Goal: Information Seeking & Learning: Check status

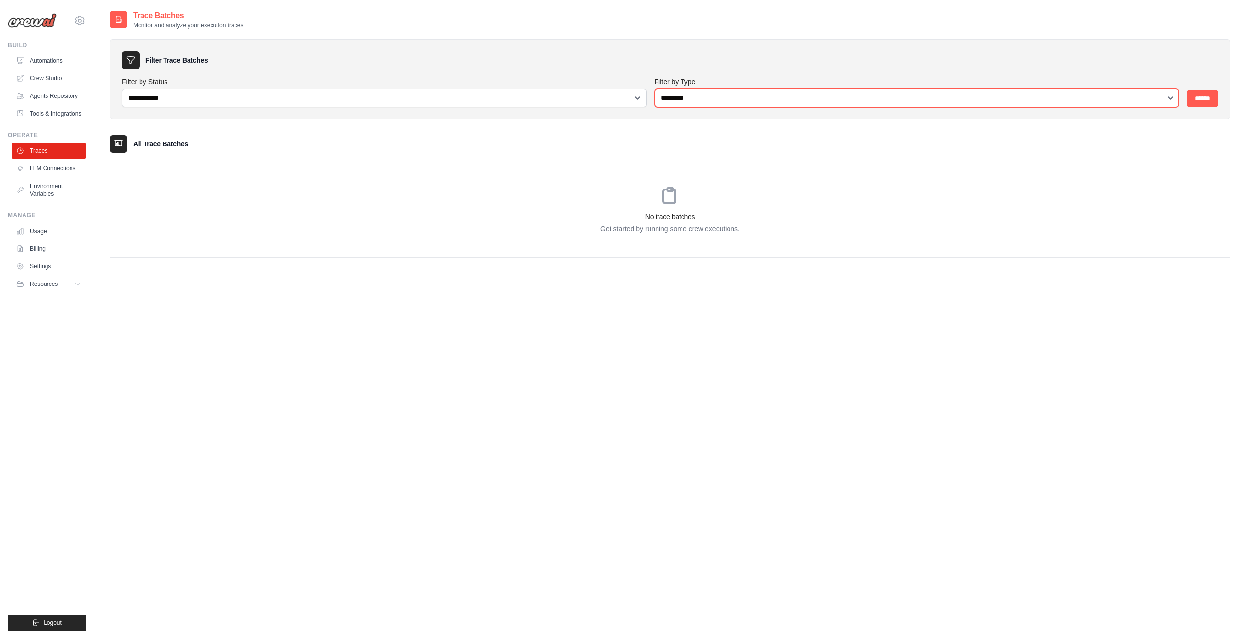
click at [731, 102] on select "**********" at bounding box center [916, 98] width 525 height 19
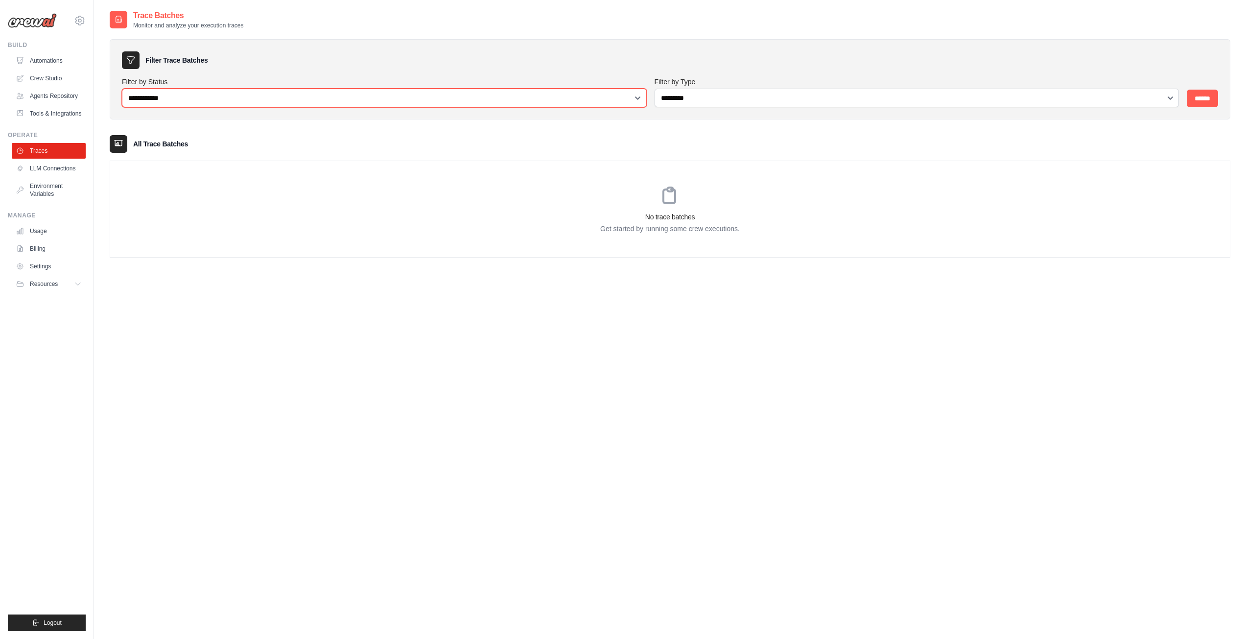
click at [592, 101] on select "**********" at bounding box center [384, 98] width 525 height 19
drag, startPoint x: 766, startPoint y: 45, endPoint x: 794, endPoint y: 27, distance: 33.0
click at [766, 45] on div "**********" at bounding box center [670, 79] width 1120 height 80
click at [49, 60] on link "Automations" at bounding box center [50, 61] width 74 height 16
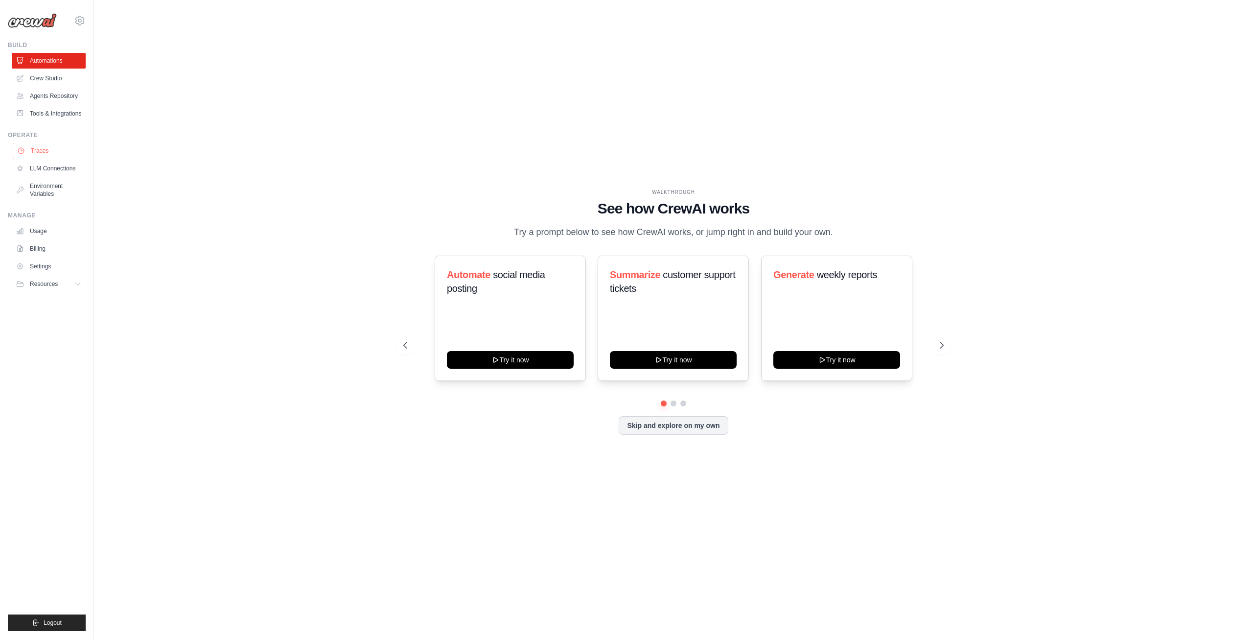
click at [38, 147] on link "Traces" at bounding box center [50, 151] width 74 height 16
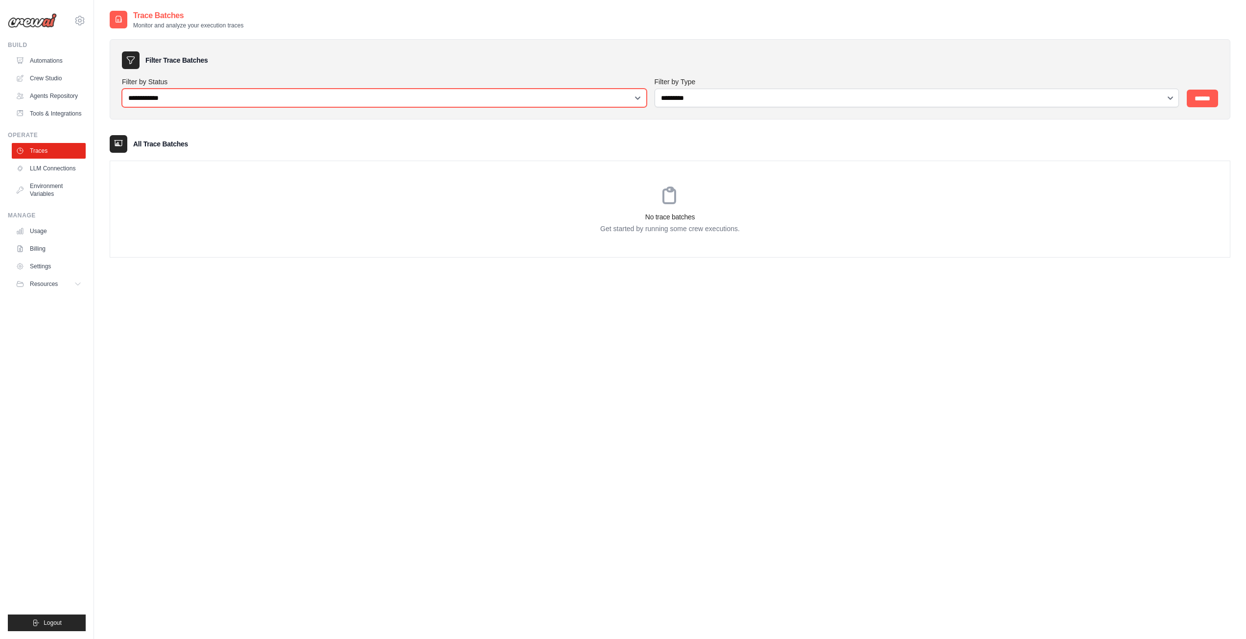
click at [218, 99] on select "**********" at bounding box center [384, 98] width 525 height 19
click at [414, 55] on div "Filter Trace Batches" at bounding box center [670, 60] width 1096 height 18
click at [48, 248] on link "Billing" at bounding box center [50, 249] width 74 height 16
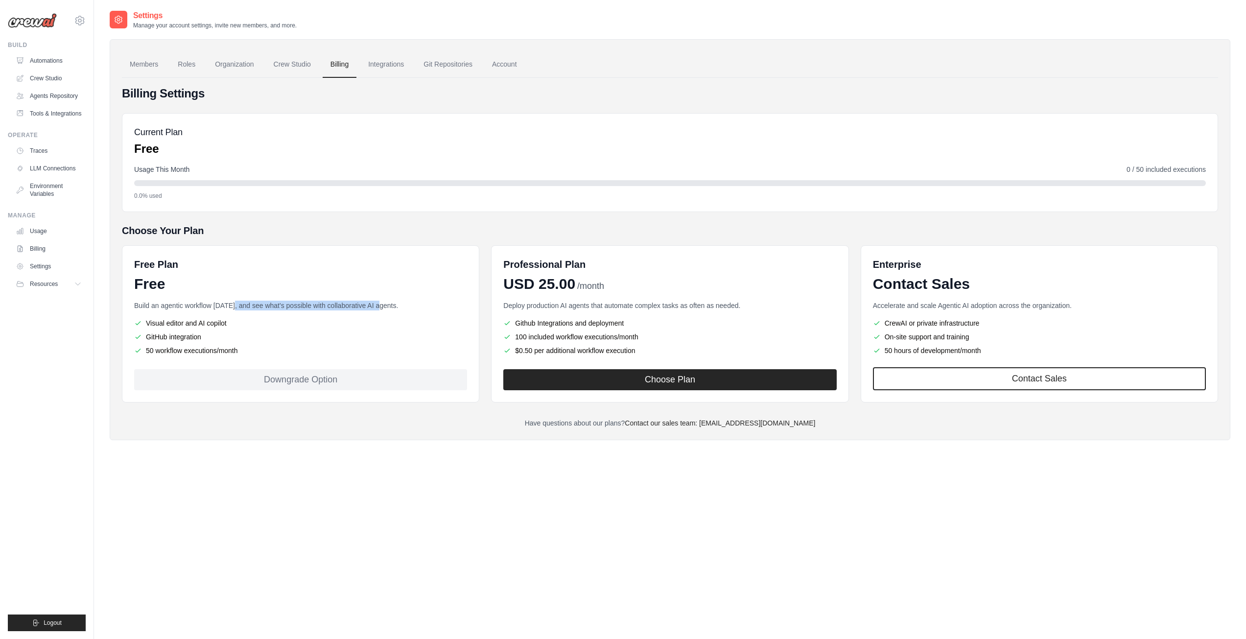
drag, startPoint x: 231, startPoint y: 307, endPoint x: 378, endPoint y: 308, distance: 147.3
click at [378, 308] on p "Build an agentic workflow today, and see what's possible with collaborative AI …" at bounding box center [300, 306] width 333 height 10
click at [345, 489] on div "Settings Manage your account settings, invite new members, and more. Members Ro…" at bounding box center [670, 329] width 1120 height 639
click at [48, 153] on link "Traces" at bounding box center [50, 151] width 74 height 16
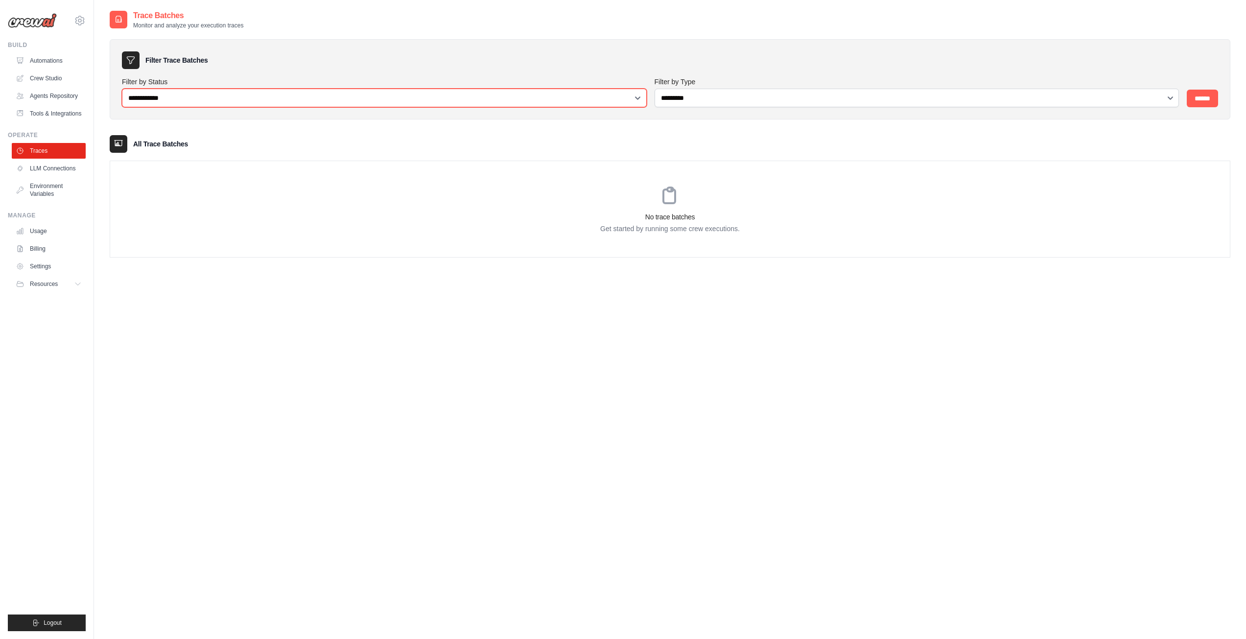
click at [176, 94] on select "**********" at bounding box center [384, 98] width 525 height 19
click at [339, 381] on div "**********" at bounding box center [670, 329] width 1120 height 639
click at [538, 216] on h3 "No trace batches" at bounding box center [669, 217] width 1119 height 10
click at [1212, 98] on input "******" at bounding box center [1201, 99] width 31 height 18
click at [56, 168] on link "LLM Connections" at bounding box center [50, 169] width 74 height 16
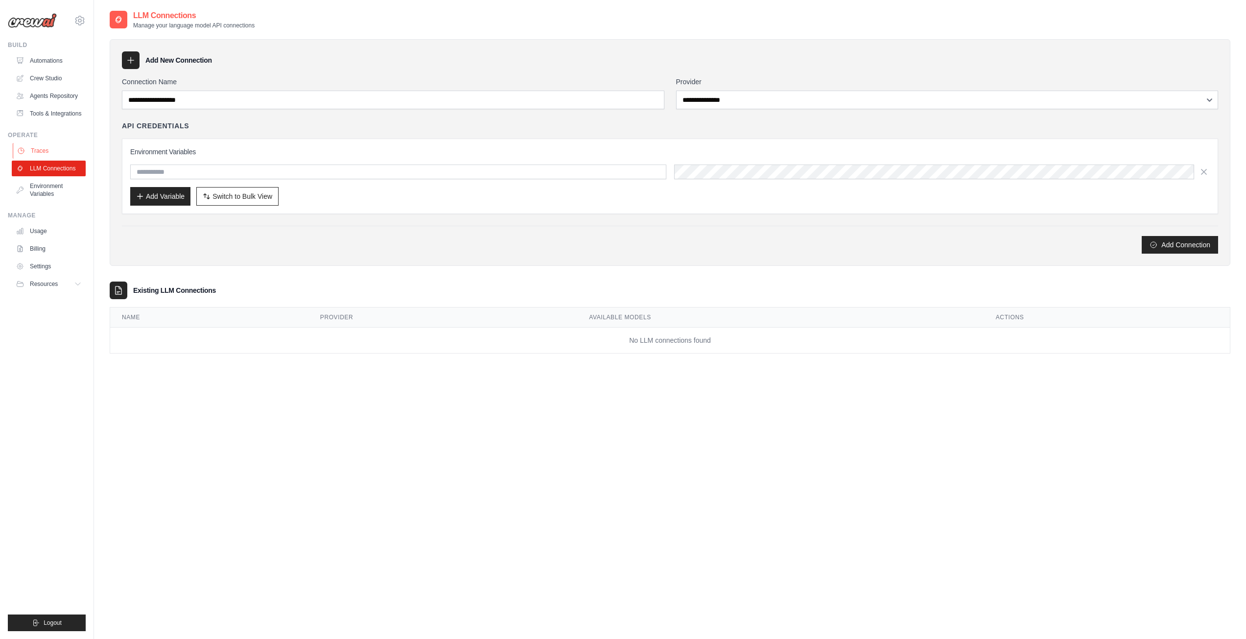
click at [54, 149] on link "Traces" at bounding box center [50, 151] width 74 height 16
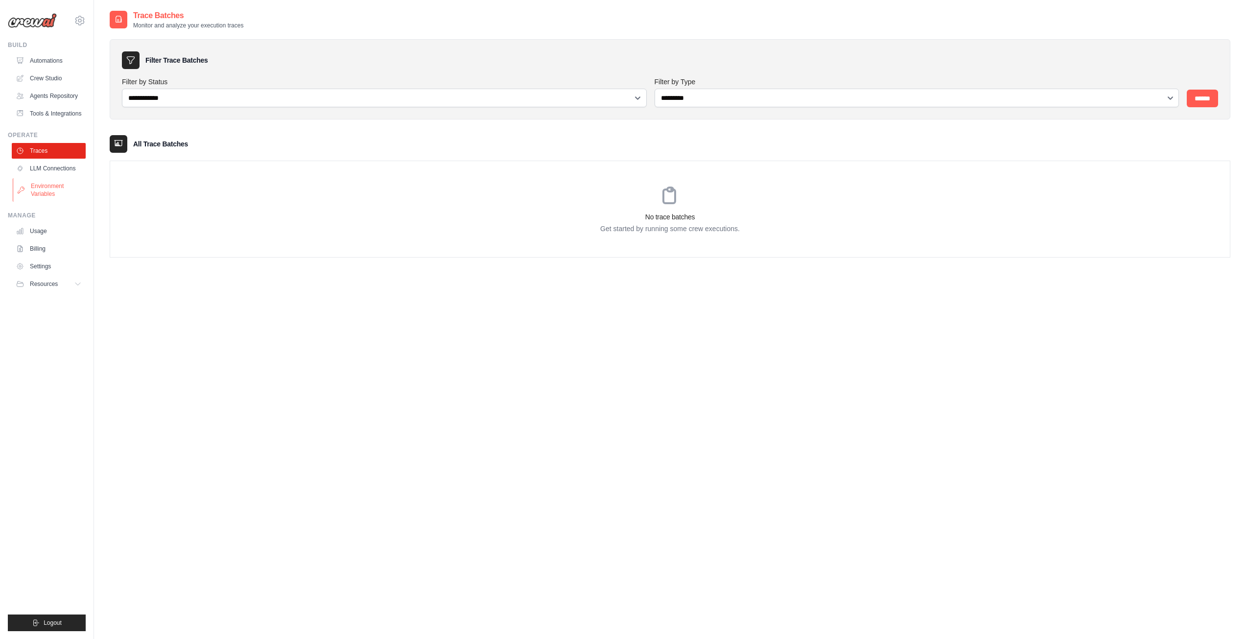
click at [47, 191] on link "Environment Variables" at bounding box center [50, 189] width 74 height 23
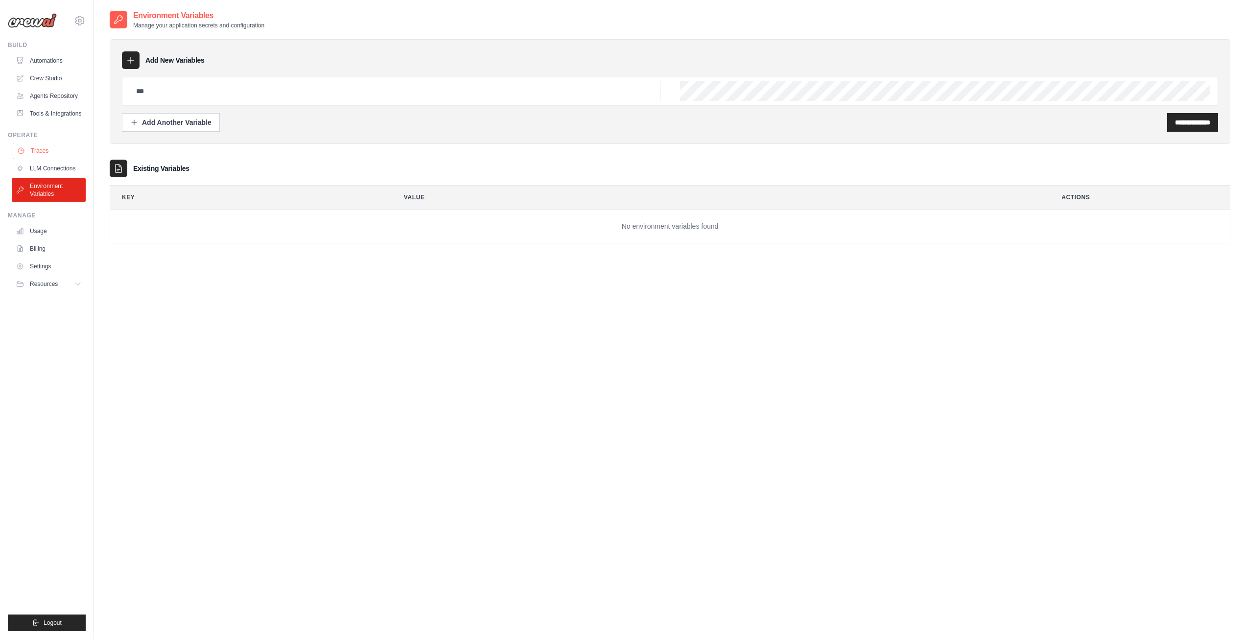
click at [51, 151] on link "Traces" at bounding box center [50, 151] width 74 height 16
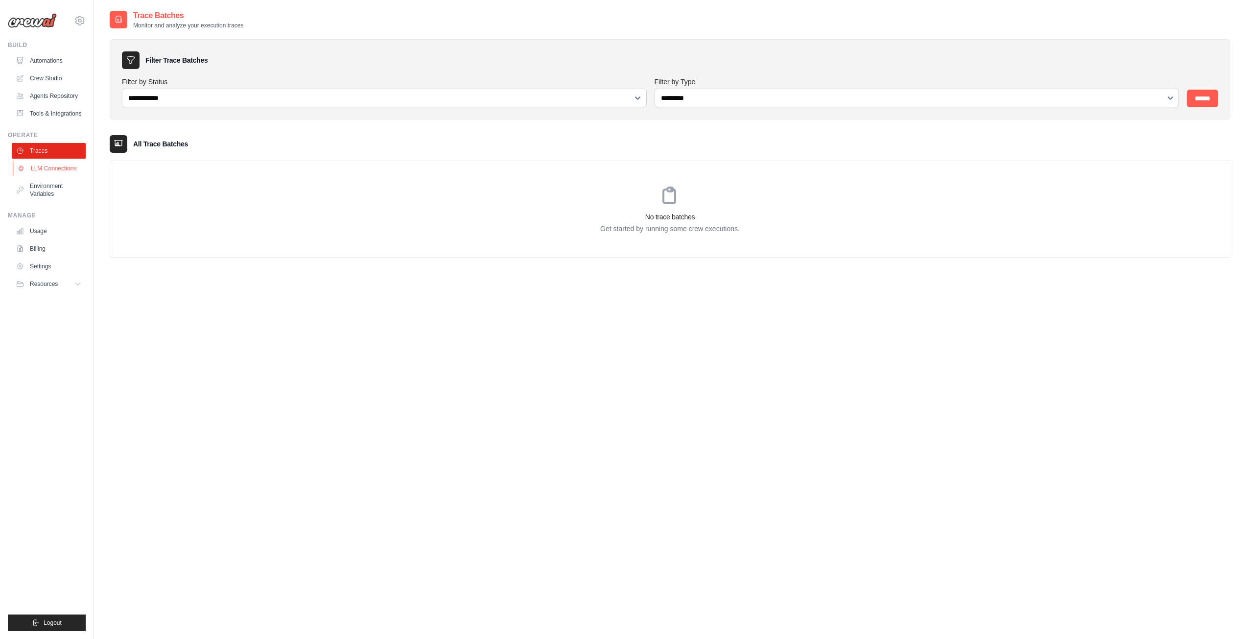
click at [47, 170] on link "LLM Connections" at bounding box center [50, 169] width 74 height 16
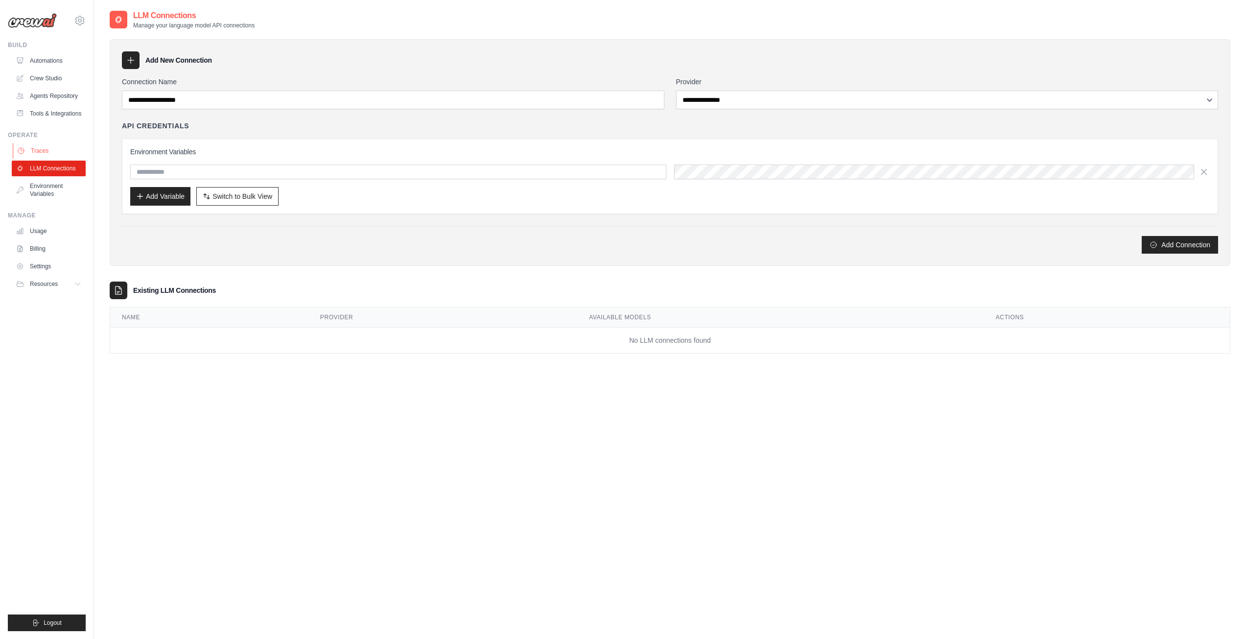
click at [47, 153] on link "Traces" at bounding box center [50, 151] width 74 height 16
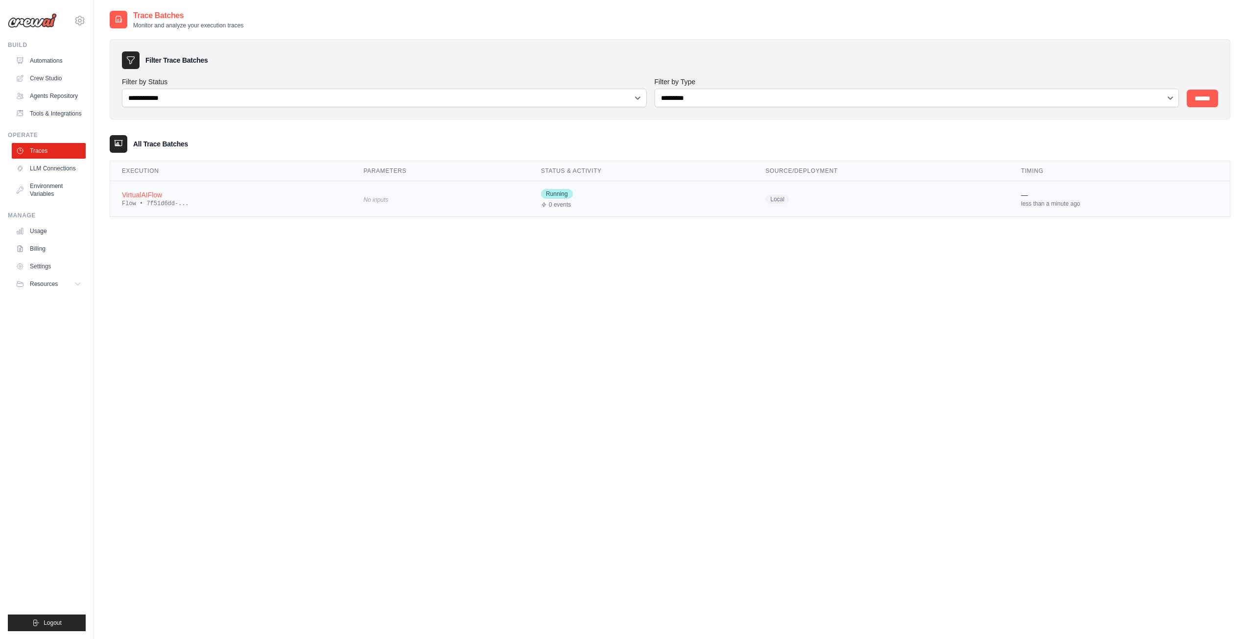
click at [351, 207] on td "No inputs" at bounding box center [440, 199] width 178 height 36
click at [149, 194] on div "VirtualAIFlow" at bounding box center [238, 195] width 233 height 10
click at [1199, 93] on input "******" at bounding box center [1201, 99] width 31 height 18
click at [570, 191] on span "Running" at bounding box center [583, 194] width 32 height 10
click at [1112, 200] on div "1 minute ago" at bounding box center [1148, 204] width 140 height 8
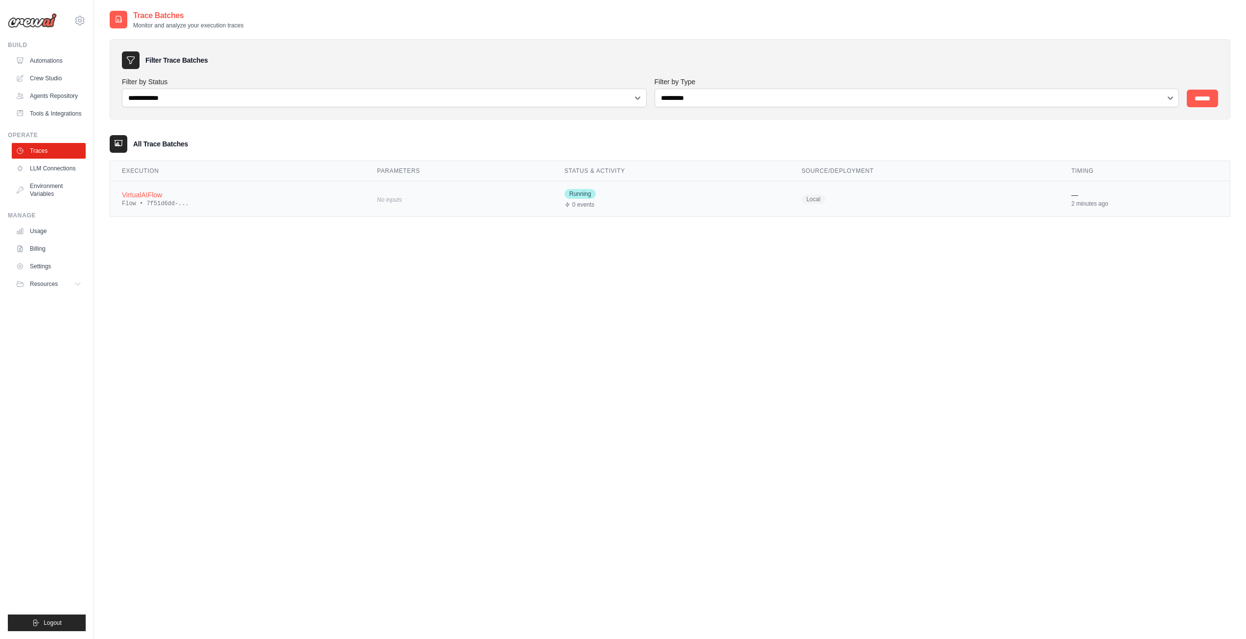
click at [144, 205] on div "Flow • 7f51d6dd-..." at bounding box center [238, 204] width 232 height 8
click at [425, 209] on div "chat_history Human: What is the... user_question What is the curren..." at bounding box center [403, 204] width 188 height 30
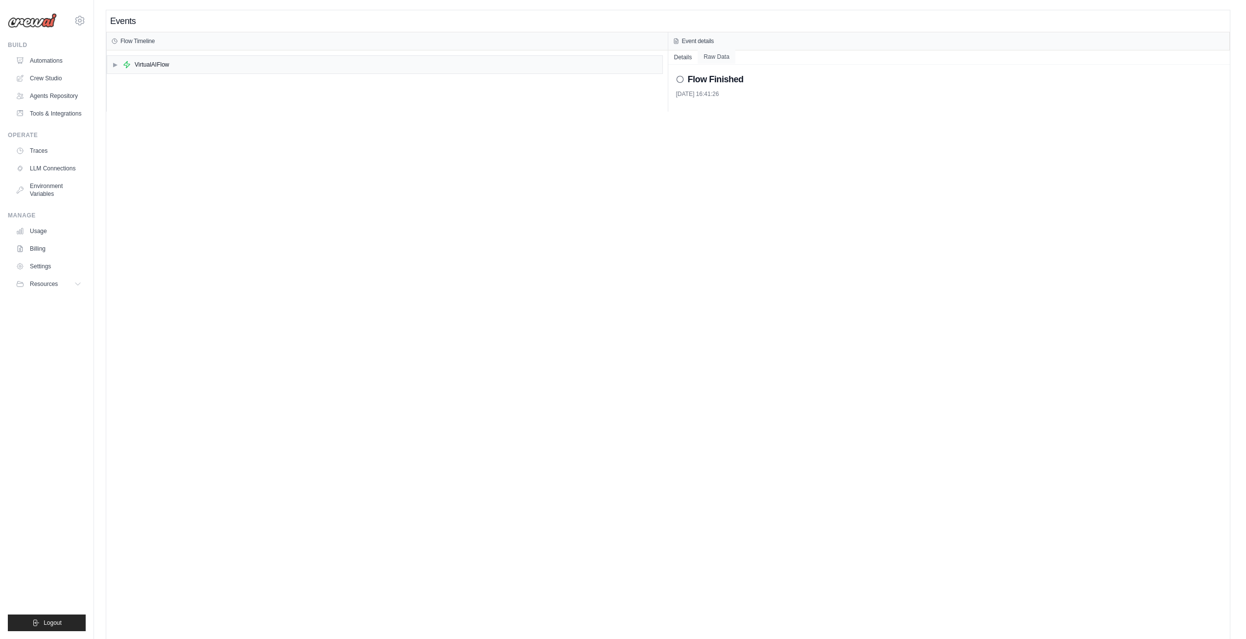
click at [713, 57] on button "Raw Data" at bounding box center [717, 57] width 38 height 14
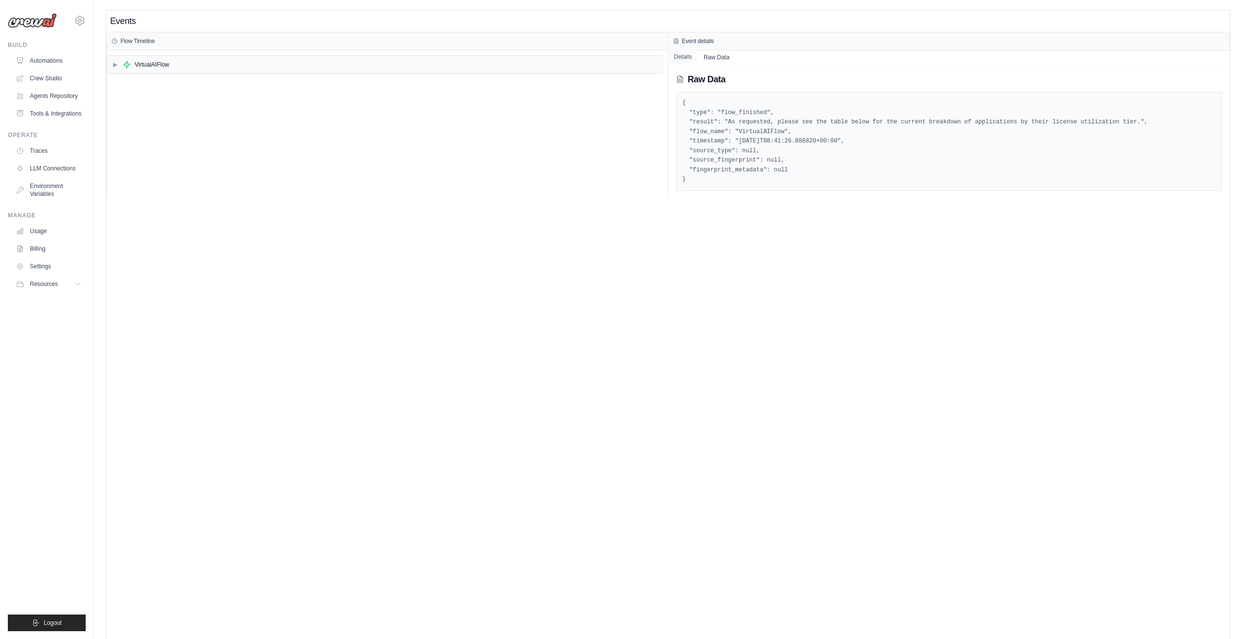
click at [685, 61] on button "Details" at bounding box center [683, 57] width 30 height 14
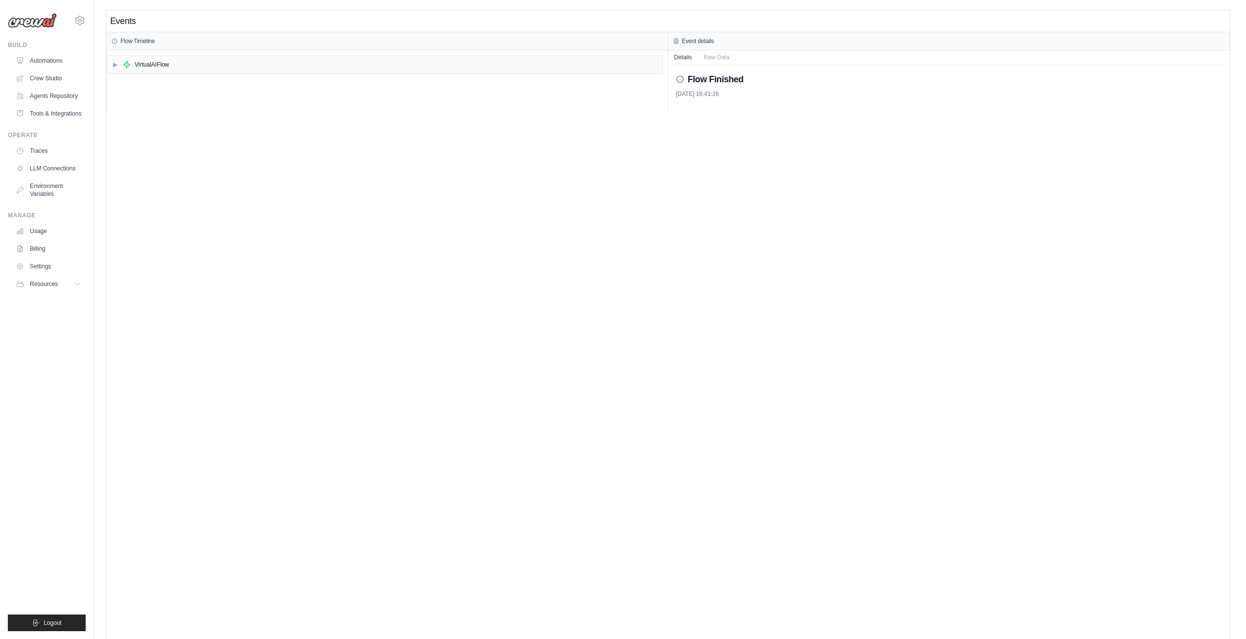
click at [678, 77] on icon at bounding box center [680, 79] width 8 height 8
click at [115, 63] on span "▶" at bounding box center [115, 65] width 6 height 8
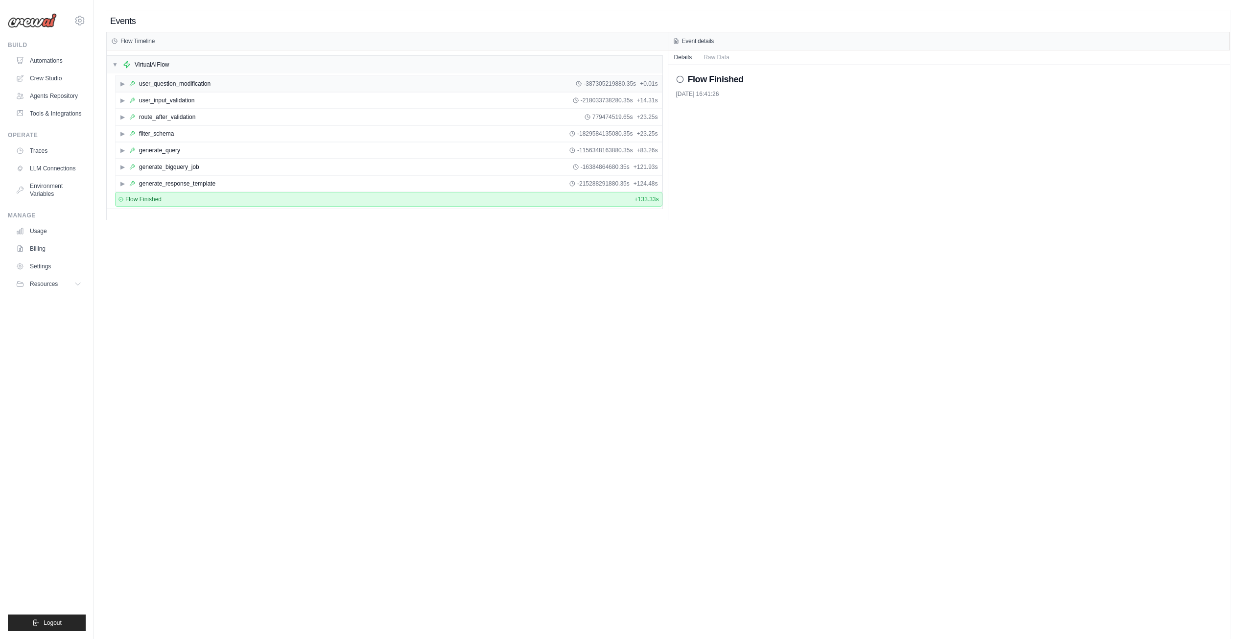
click at [122, 85] on span "▶" at bounding box center [122, 84] width 6 height 8
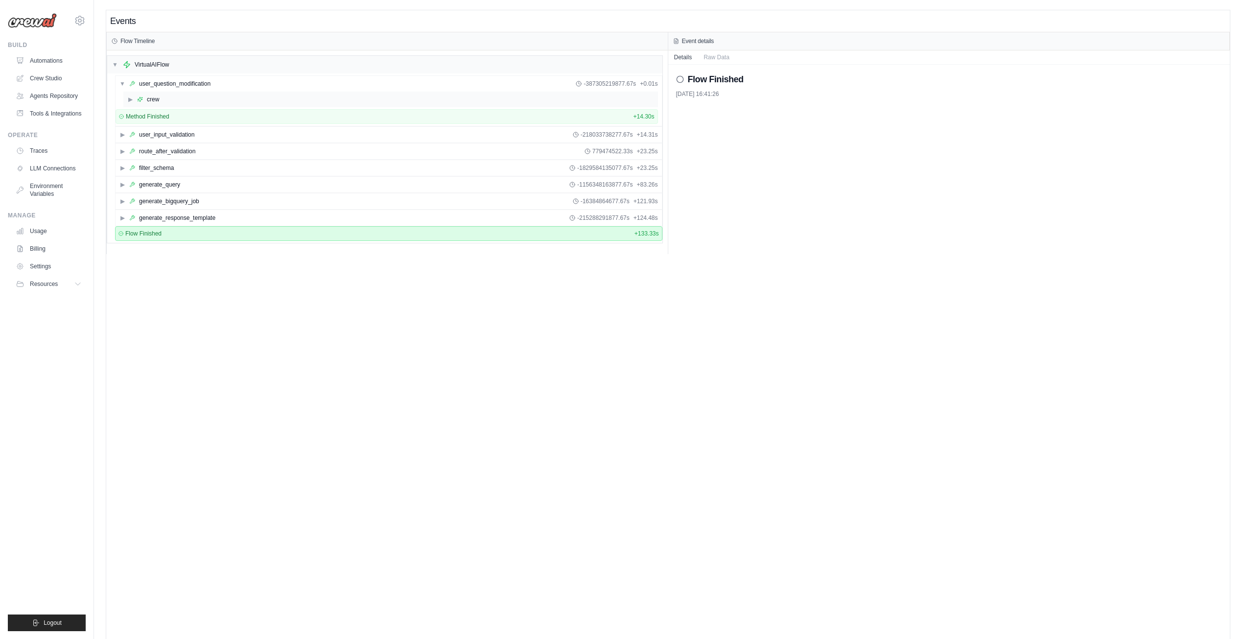
click at [128, 98] on span "▶" at bounding box center [130, 99] width 6 height 8
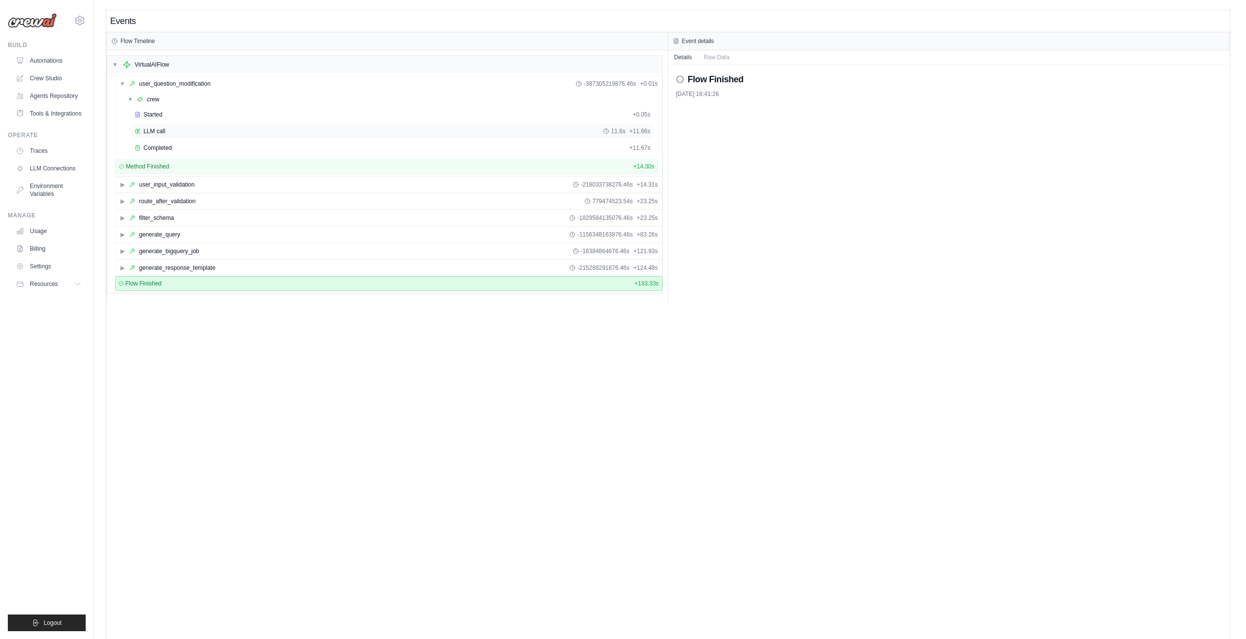
click at [155, 135] on span "LLM call" at bounding box center [154, 131] width 22 height 8
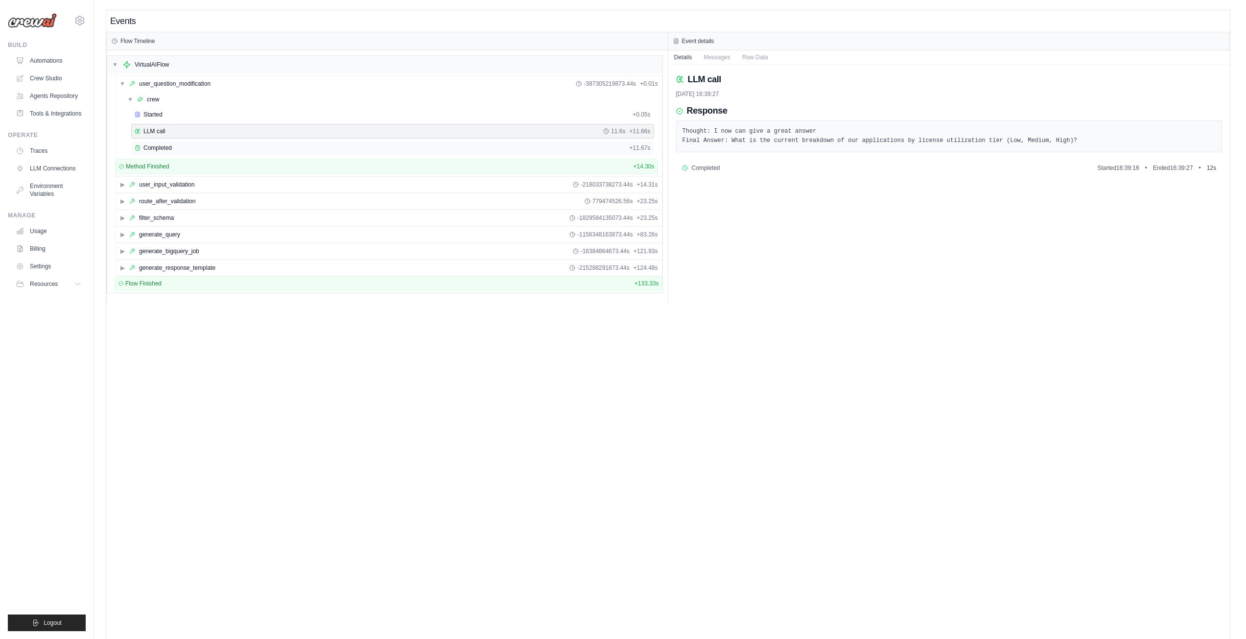
click at [163, 145] on span "Completed" at bounding box center [157, 148] width 28 height 8
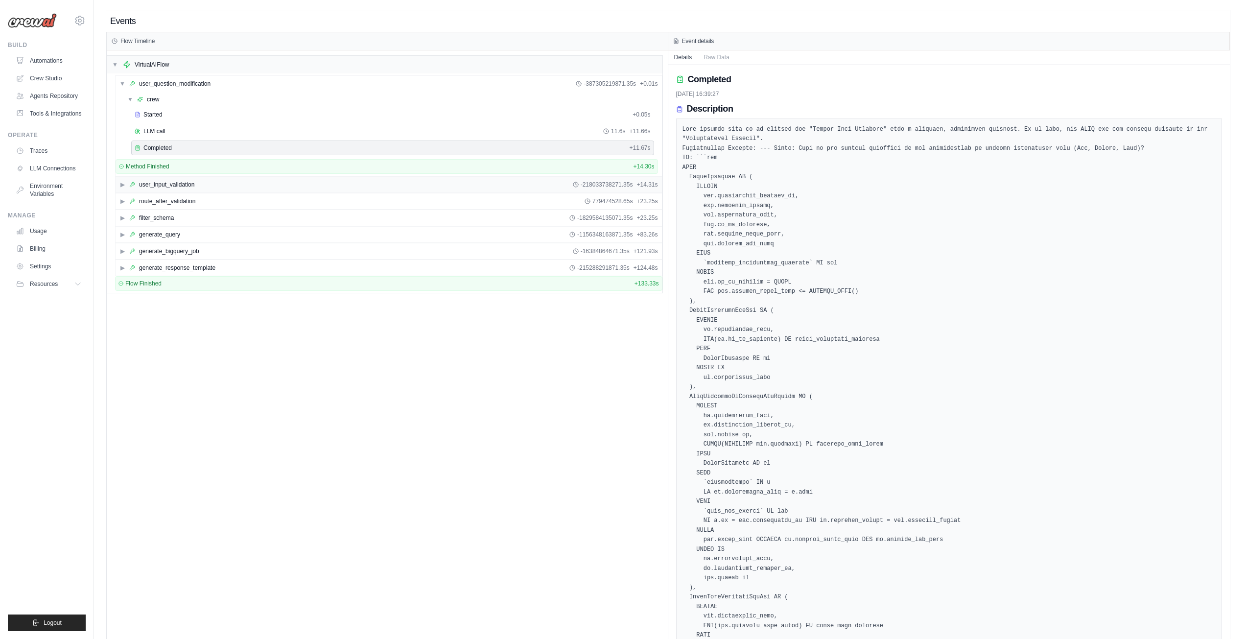
click at [123, 185] on span "▶" at bounding box center [122, 185] width 6 height 8
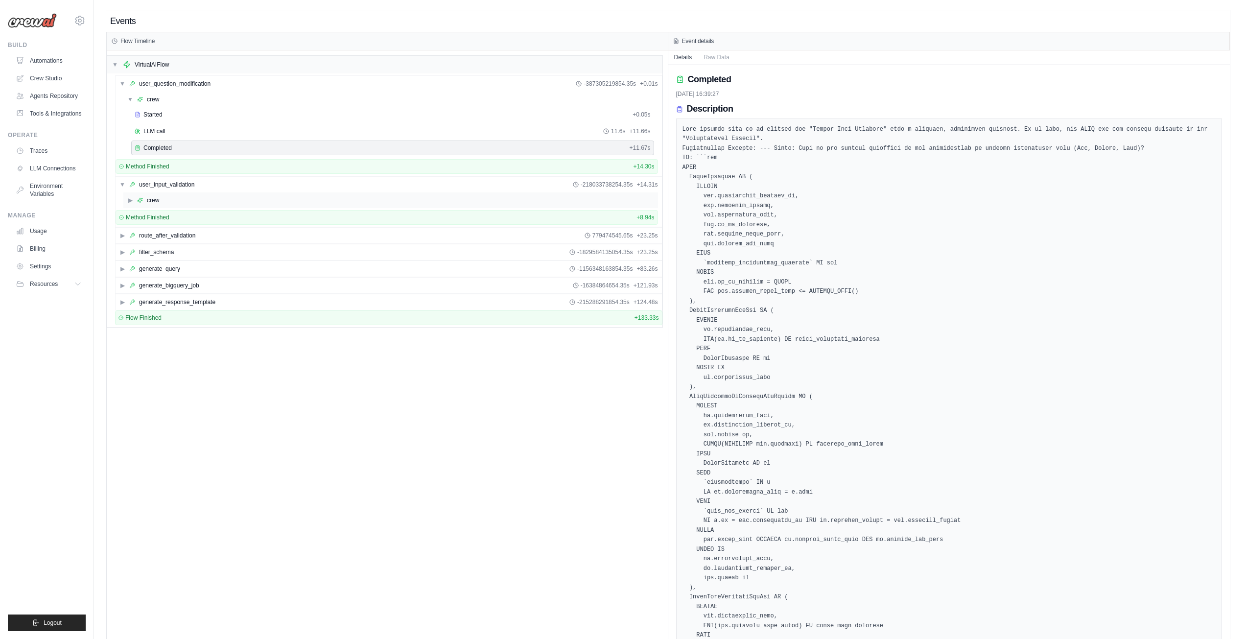
click at [128, 199] on span "▶" at bounding box center [130, 200] width 6 height 8
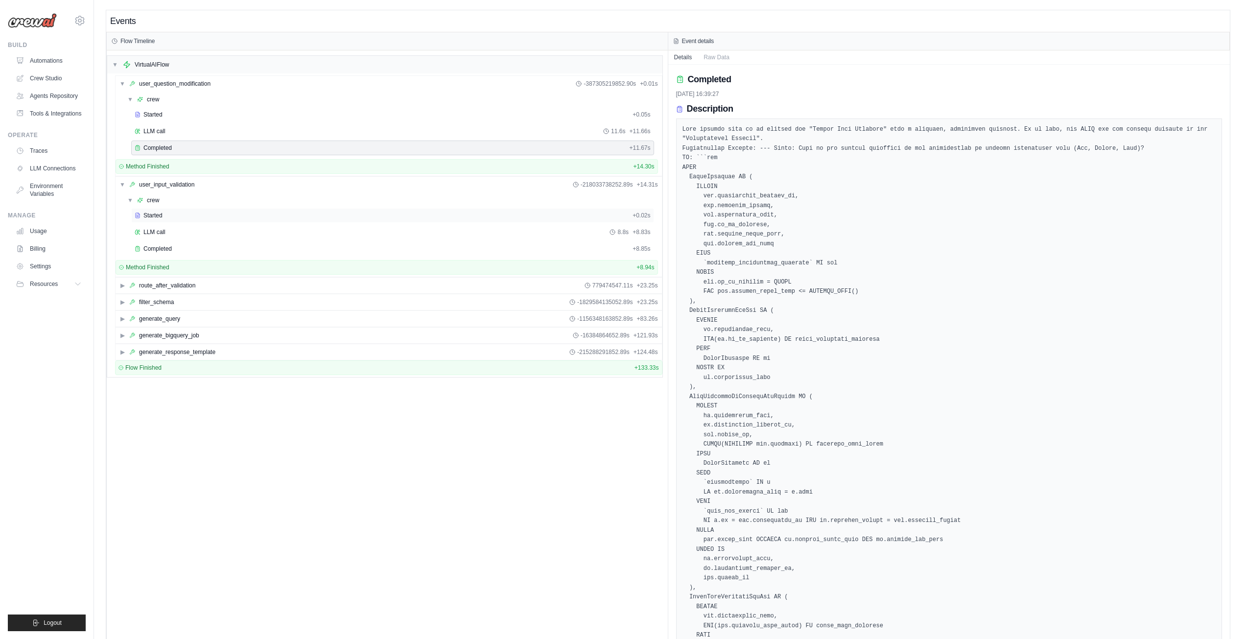
click at [158, 216] on span "Started" at bounding box center [152, 215] width 19 height 8
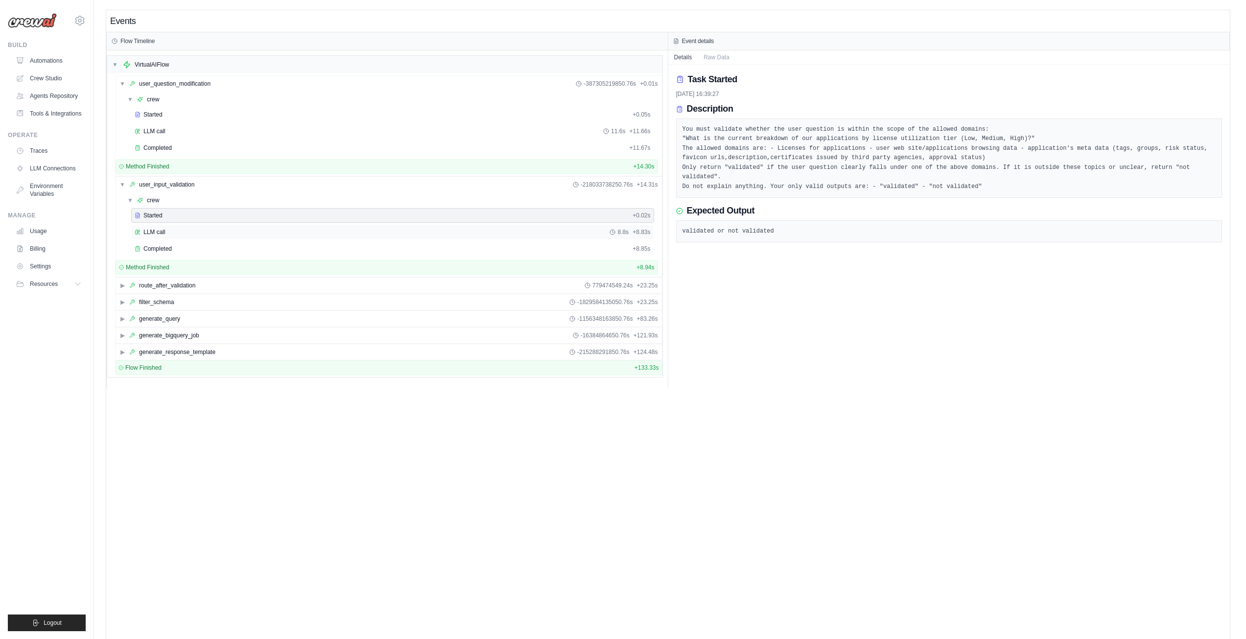
click at [165, 230] on div "LLM call 8.8s + 8.83s" at bounding box center [393, 232] width 516 height 8
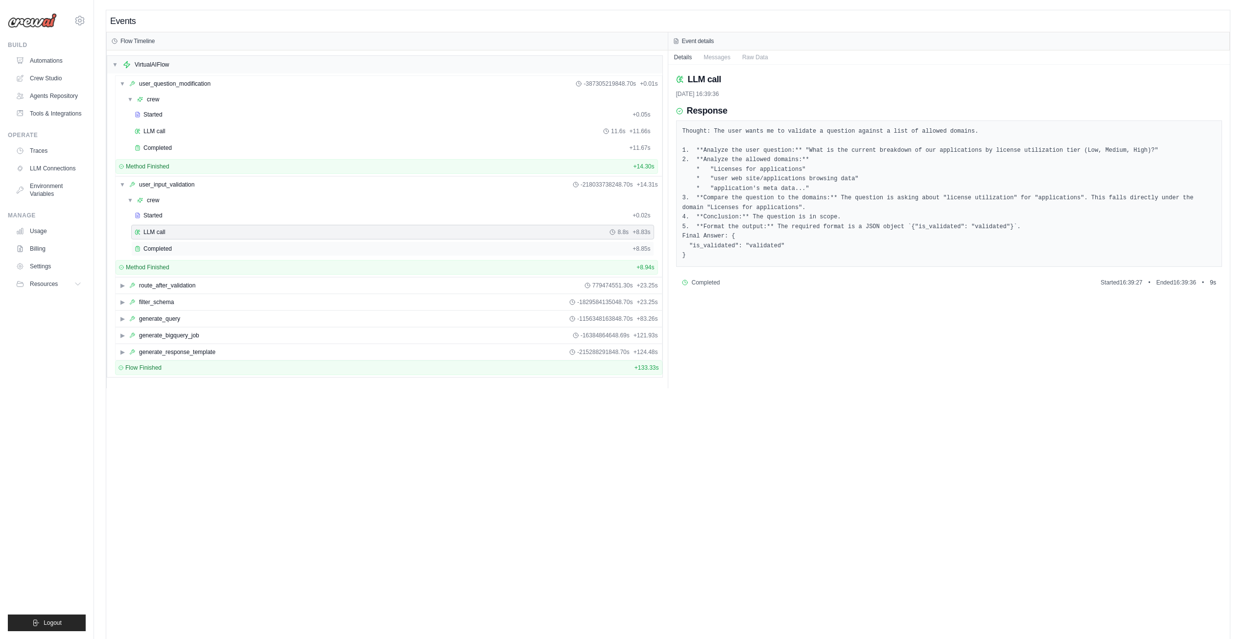
click at [171, 247] on span "Completed" at bounding box center [157, 249] width 28 height 8
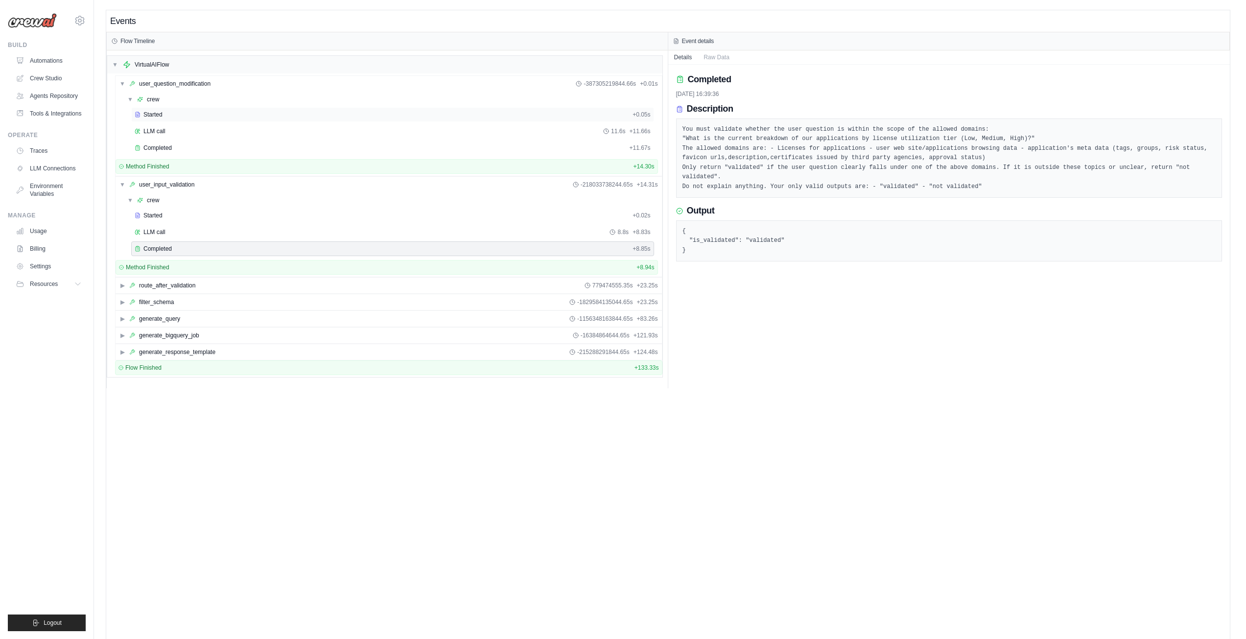
click at [183, 114] on div "Started" at bounding box center [382, 115] width 494 height 8
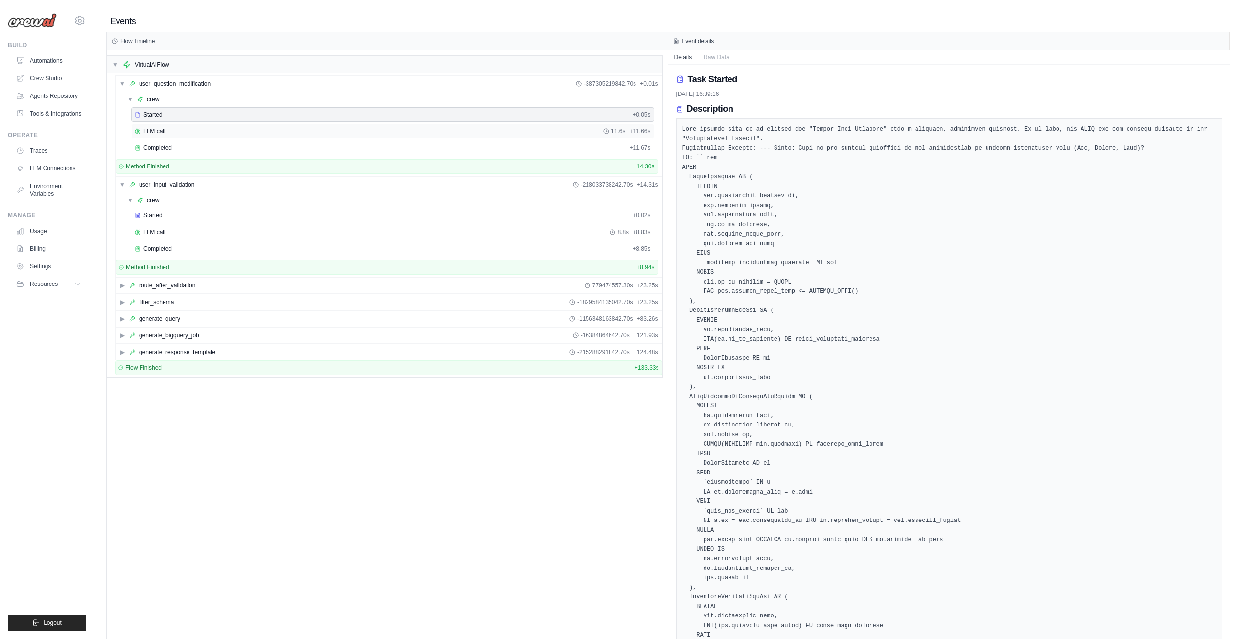
click at [181, 127] on div "LLM call 11.6s + 11.66s" at bounding box center [393, 131] width 516 height 8
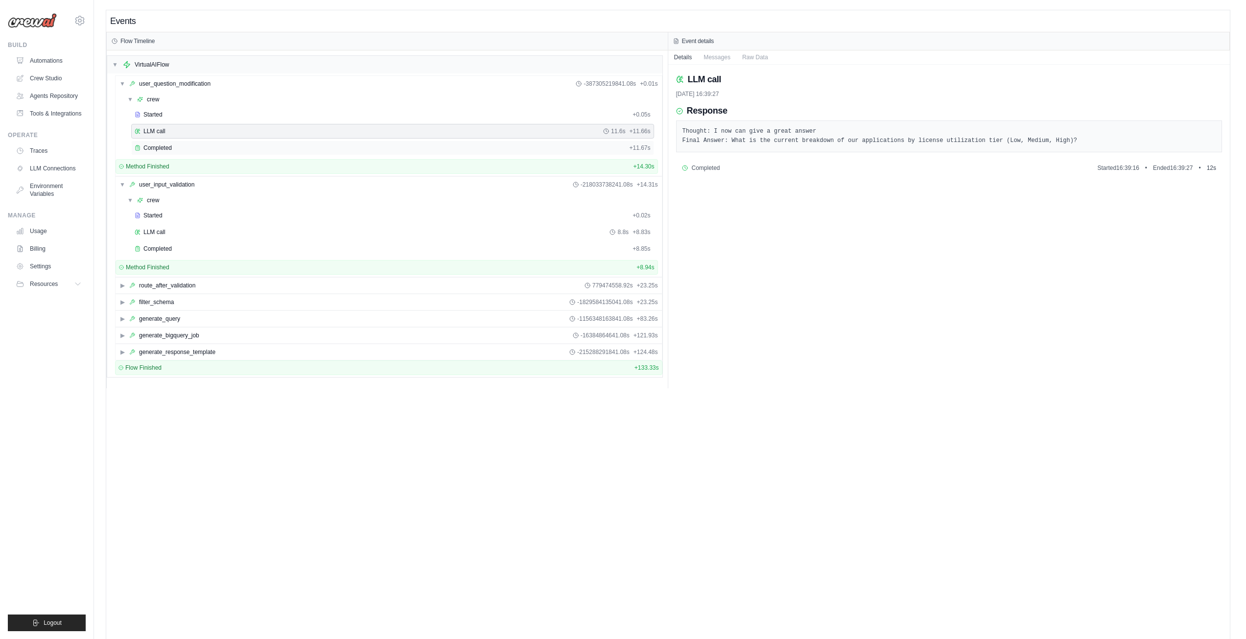
click at [181, 145] on div "Completed" at bounding box center [380, 148] width 490 height 8
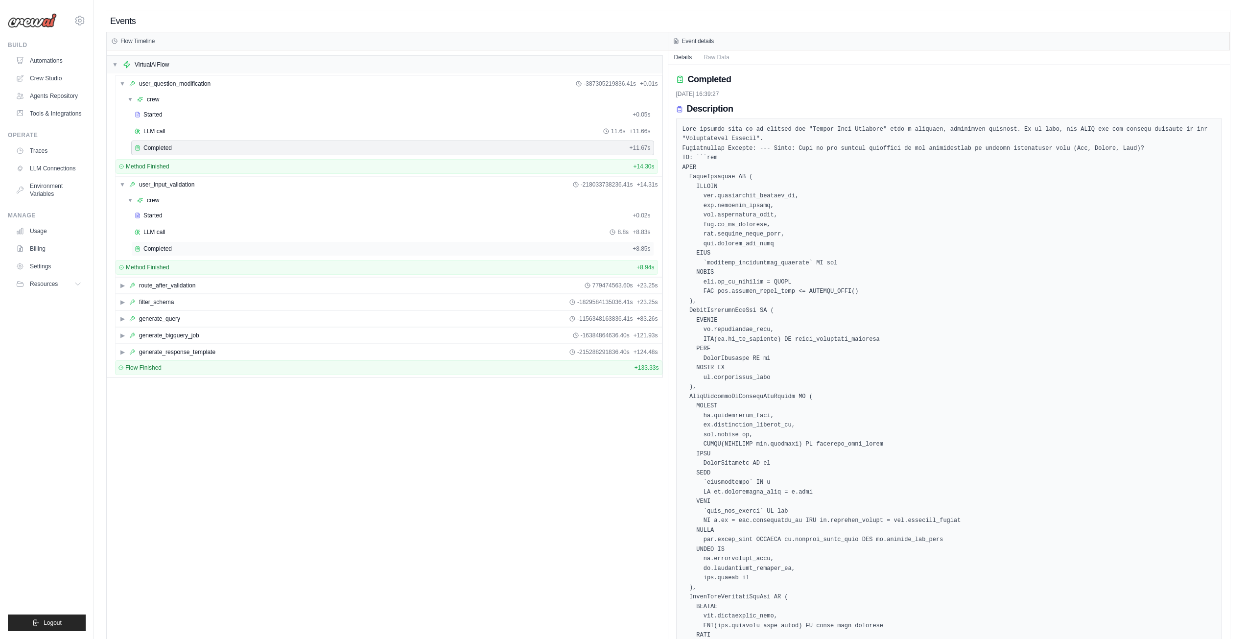
click at [189, 254] on div "Completed + 8.85s" at bounding box center [392, 248] width 523 height 15
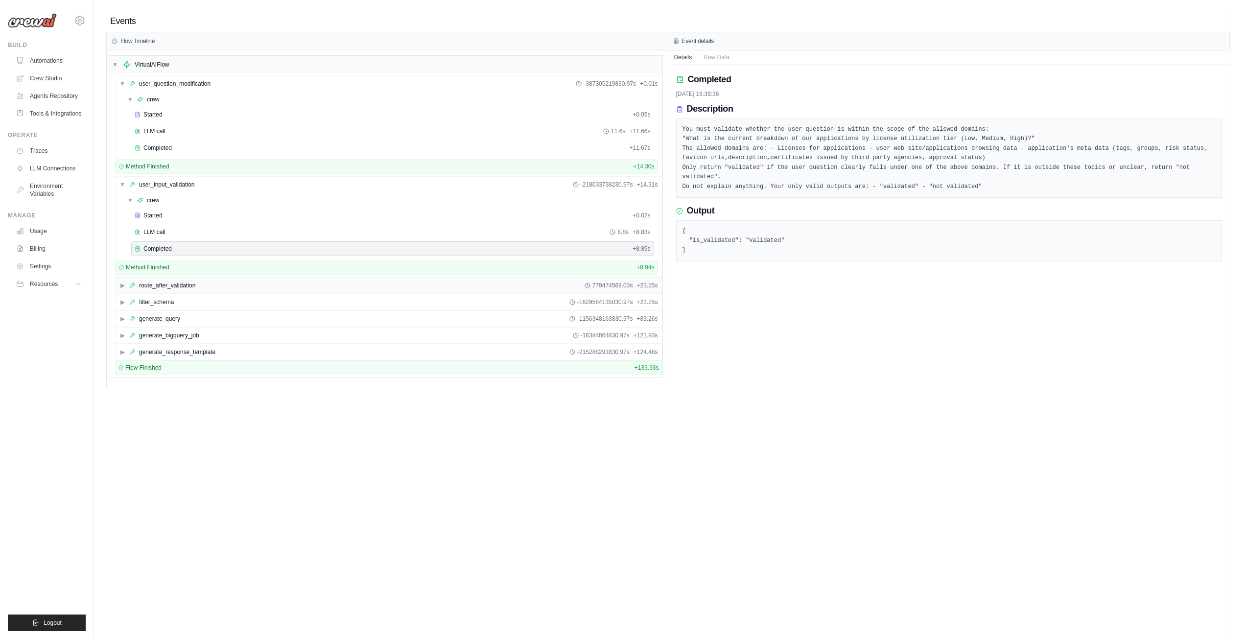
click at [123, 280] on div "▶ route_after_validation 779474569.03s + 23.25s" at bounding box center [389, 286] width 546 height 16
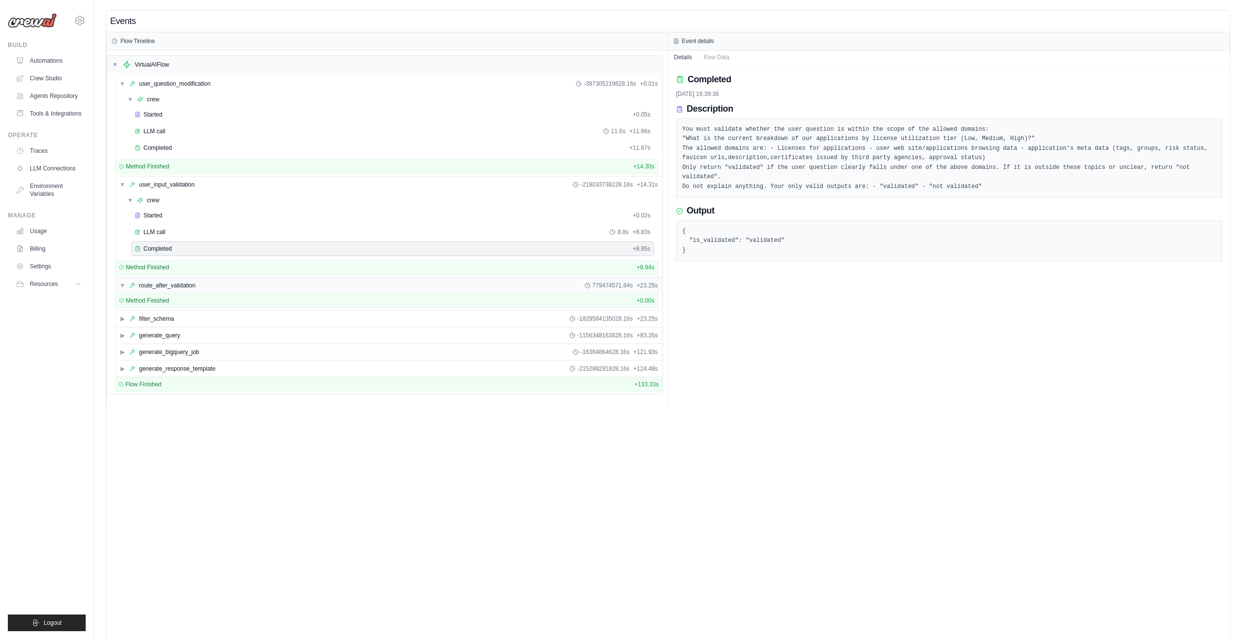
click at [123, 285] on span "▼" at bounding box center [122, 285] width 6 height 8
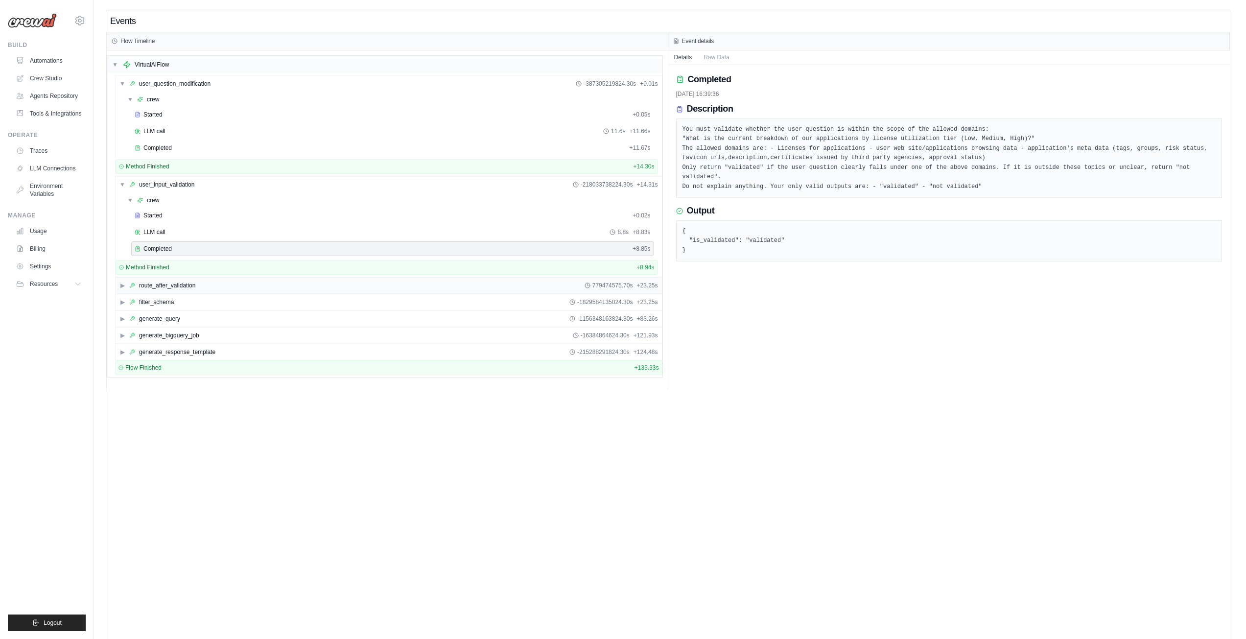
click at [123, 285] on span "▶" at bounding box center [122, 285] width 6 height 8
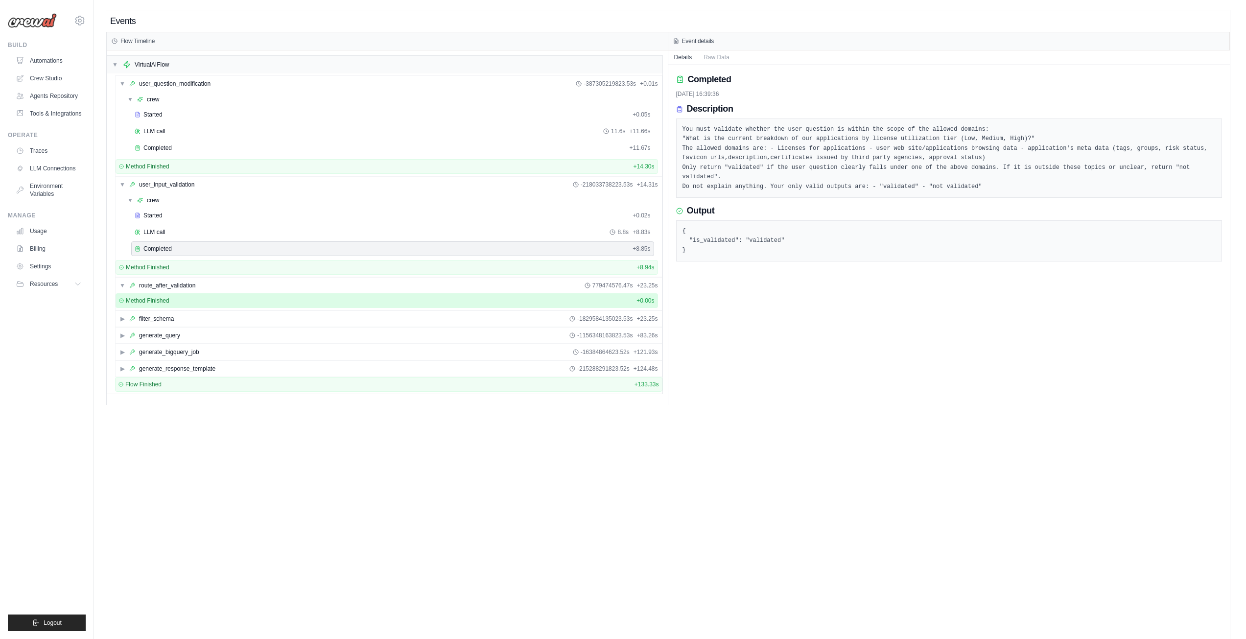
click at [177, 302] on div "Method Finished + 0.00s" at bounding box center [386, 301] width 535 height 8
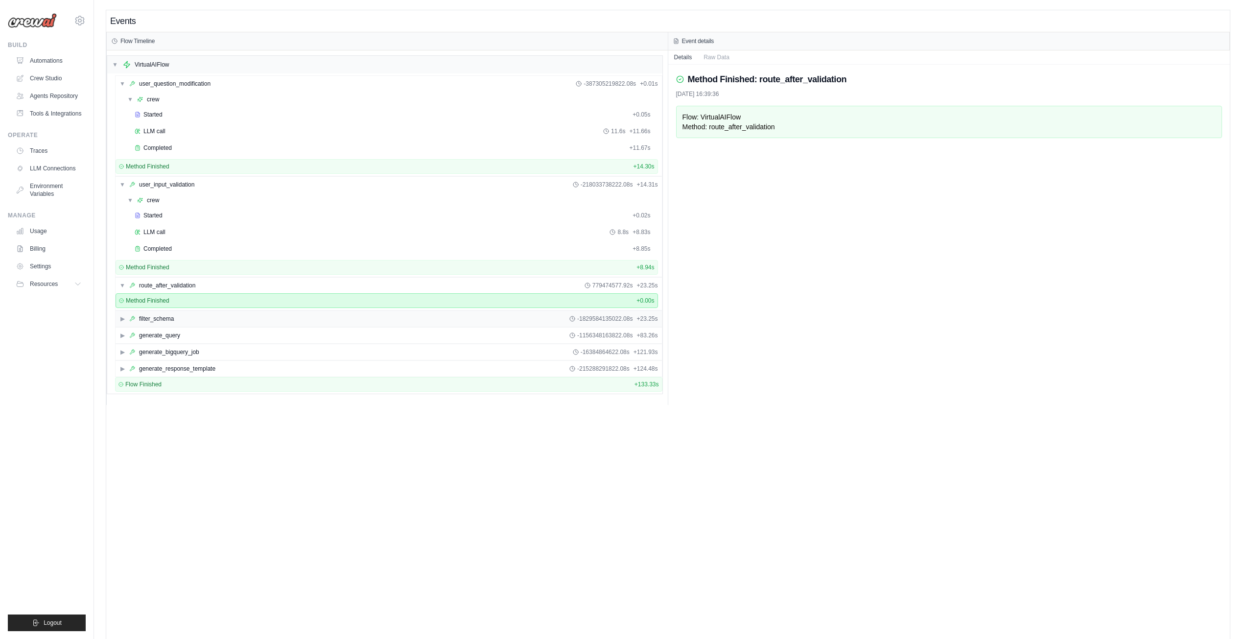
click at [119, 318] on span "▶" at bounding box center [122, 319] width 6 height 8
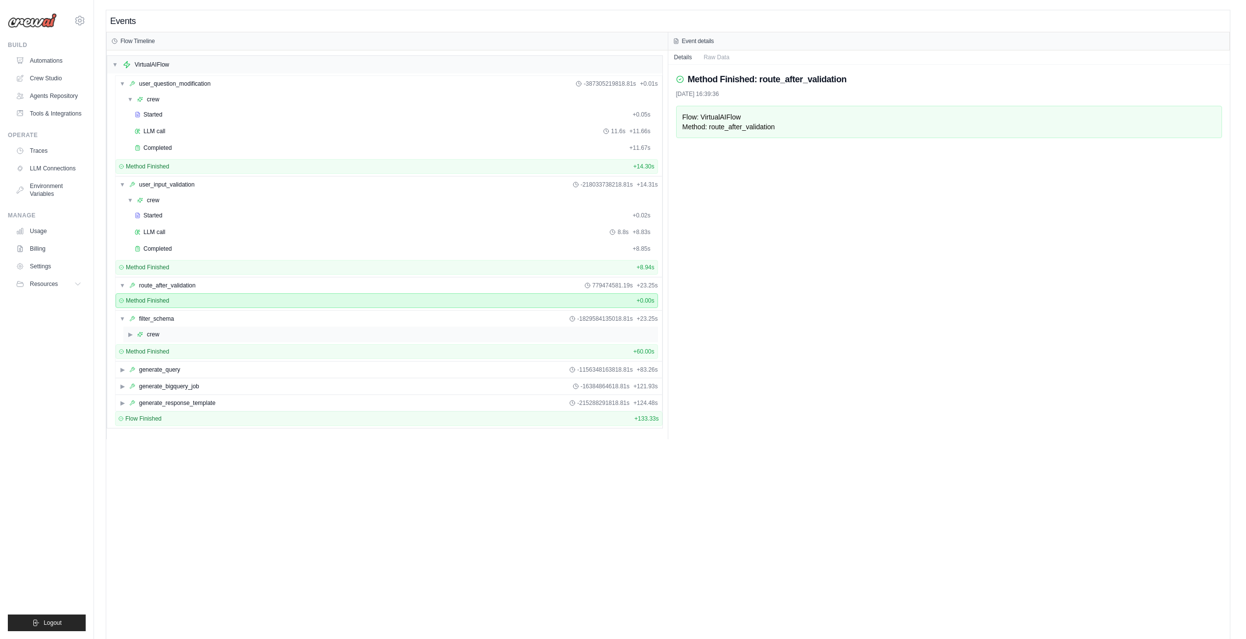
click at [130, 335] on span "▶" at bounding box center [130, 334] width 6 height 8
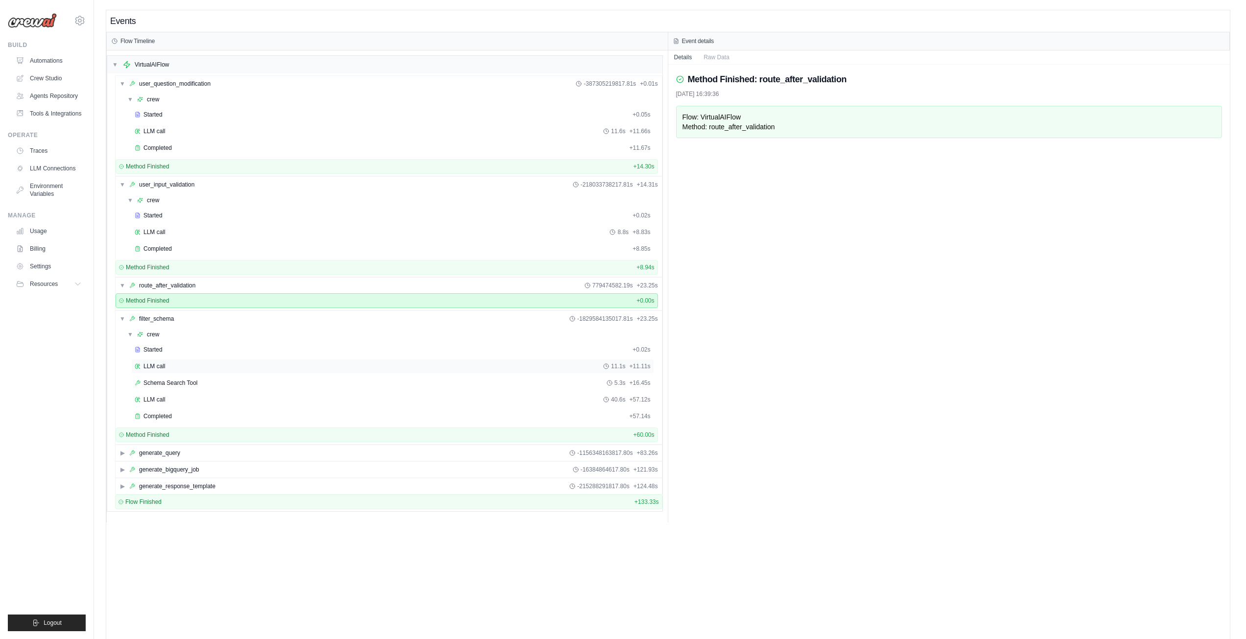
click at [168, 364] on div "LLM call 11.1s + 11.11s" at bounding box center [393, 366] width 516 height 8
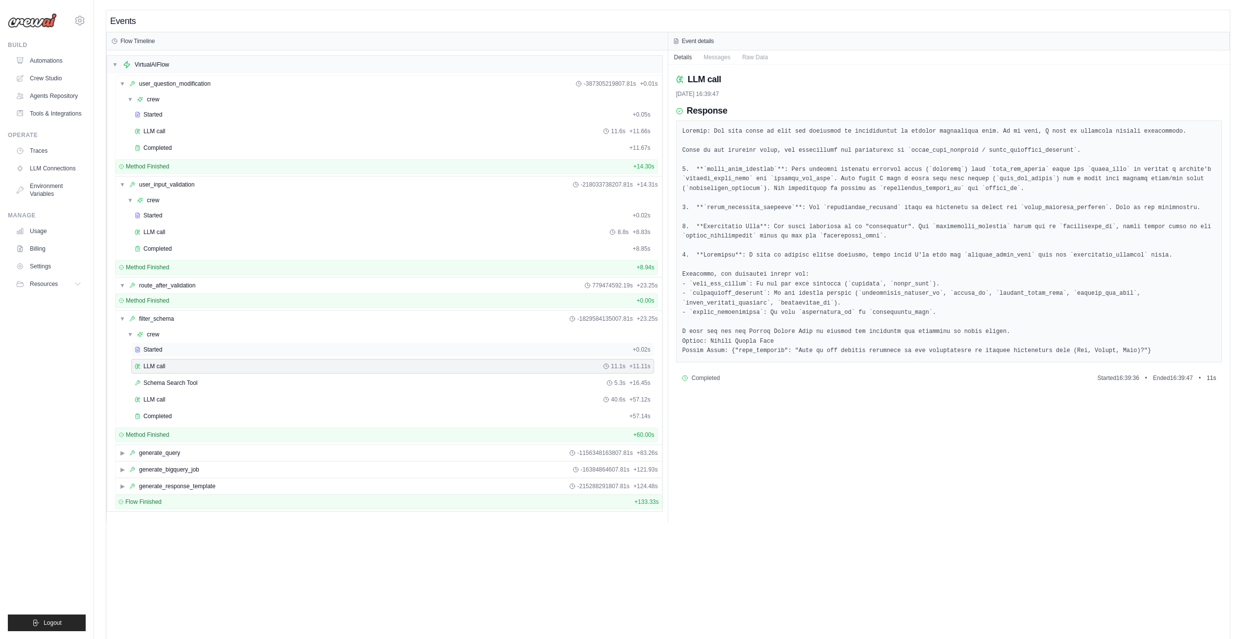
click at [158, 350] on span "Started" at bounding box center [152, 350] width 19 height 8
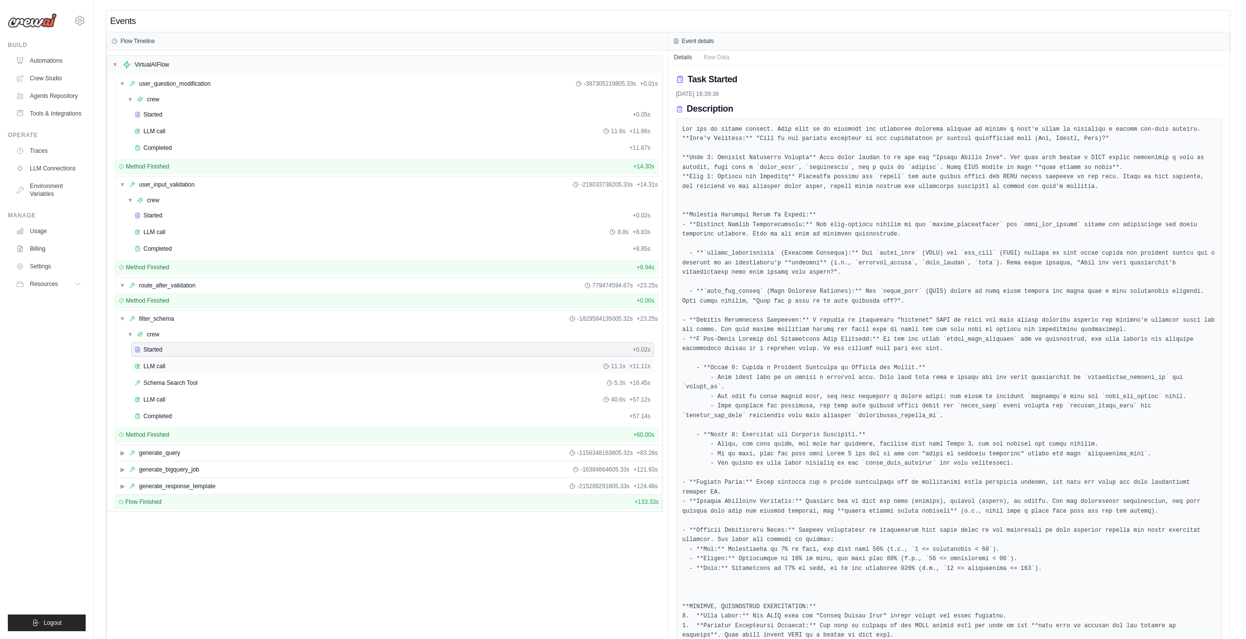
click at [187, 370] on div "LLM call 11.1s + 11.11s" at bounding box center [393, 366] width 516 height 8
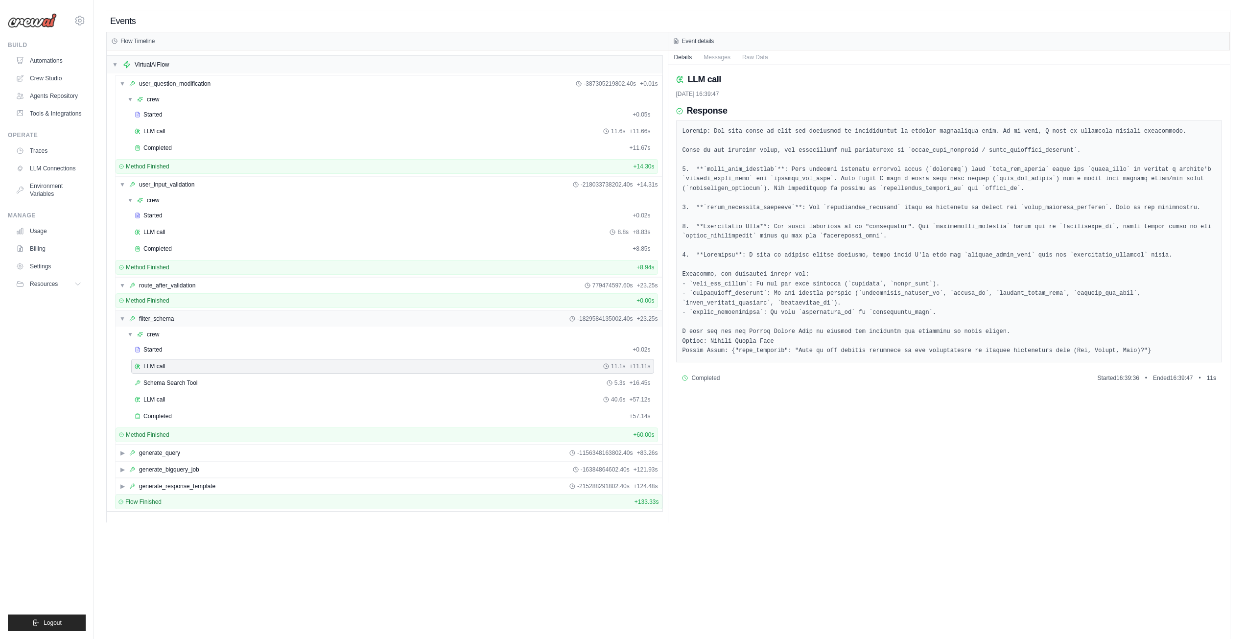
click at [117, 320] on div "▼ filter_schema -1829584135002.40s + 23.25s" at bounding box center [389, 319] width 546 height 16
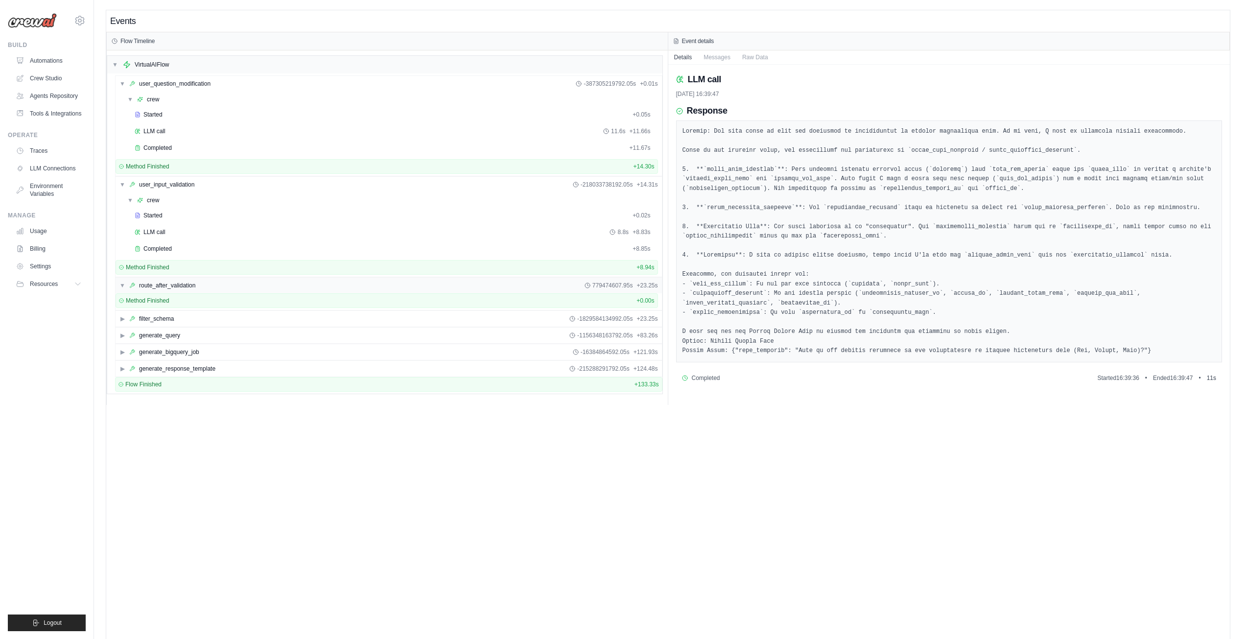
click at [120, 281] on div "▼ route_after_validation 779474607.95s + 23.25s" at bounding box center [389, 286] width 546 height 16
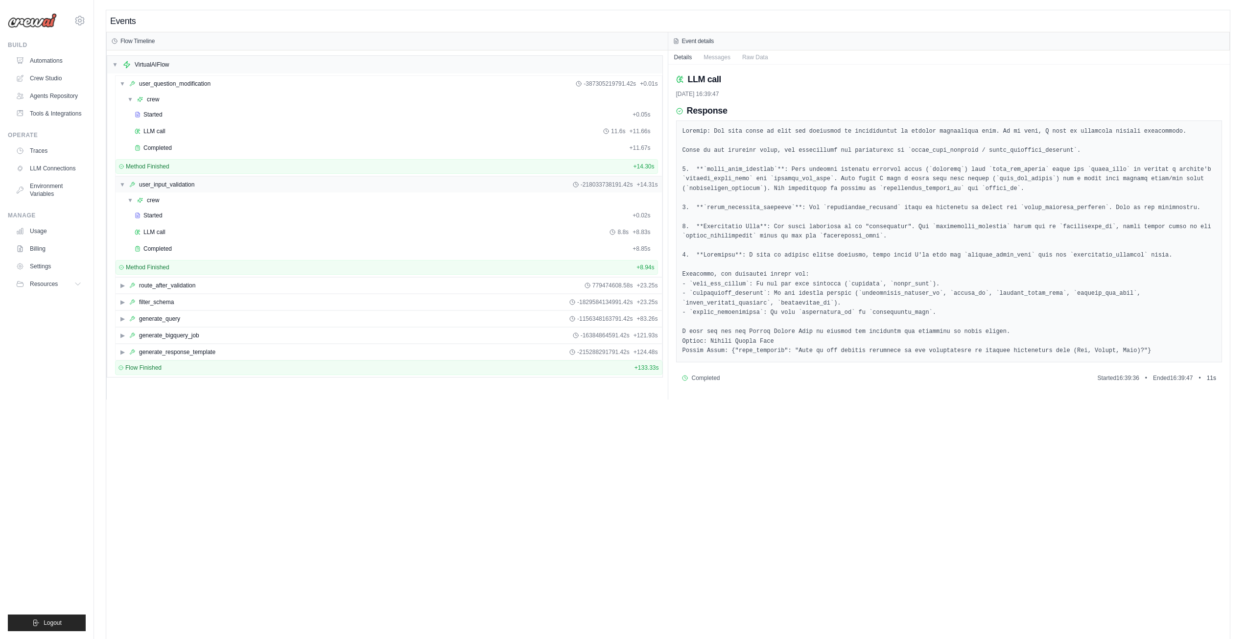
click at [121, 185] on span "▼" at bounding box center [122, 185] width 6 height 8
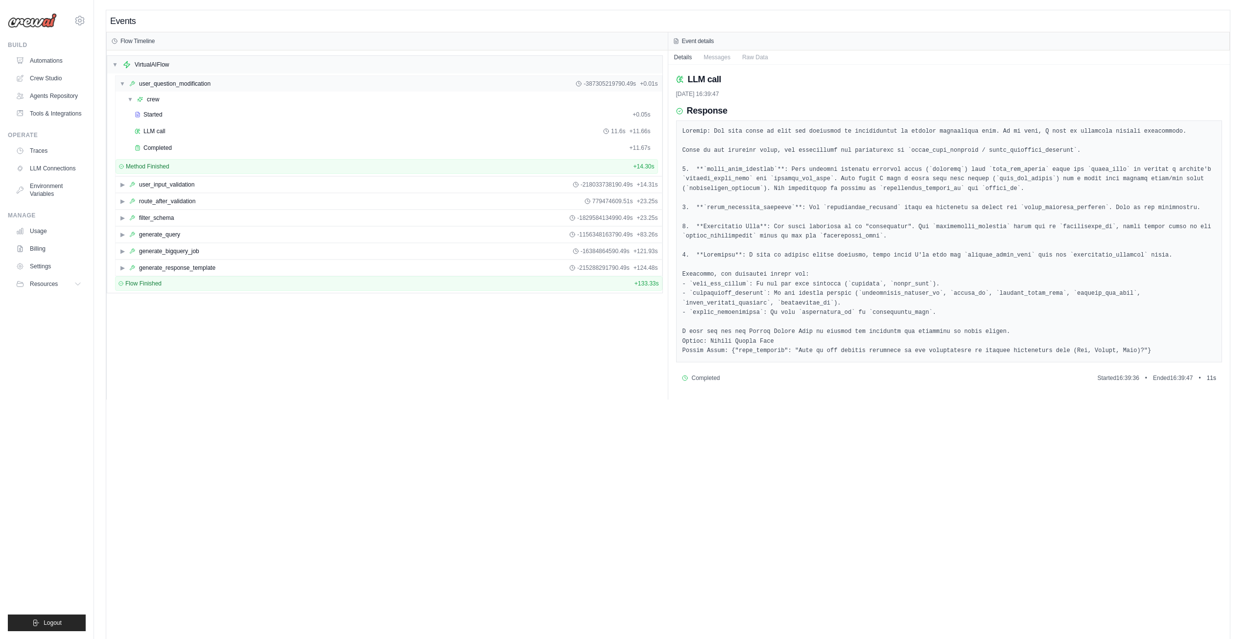
click at [123, 87] on span "▼" at bounding box center [122, 84] width 6 height 8
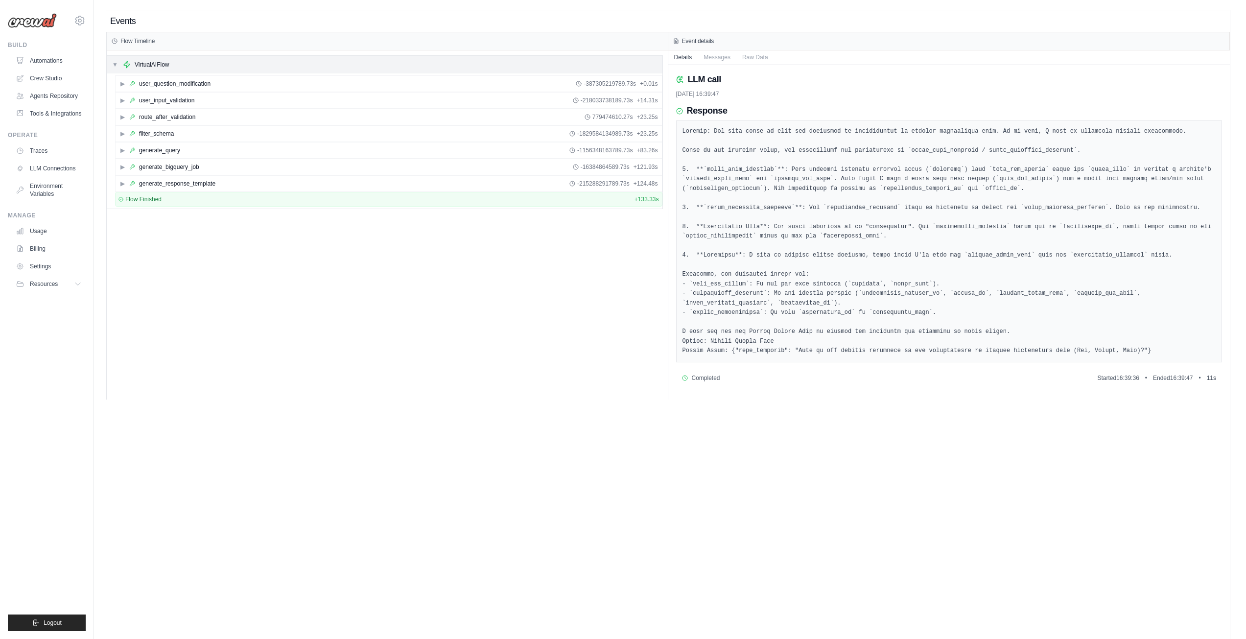
click at [113, 65] on span "▼" at bounding box center [115, 65] width 6 height 8
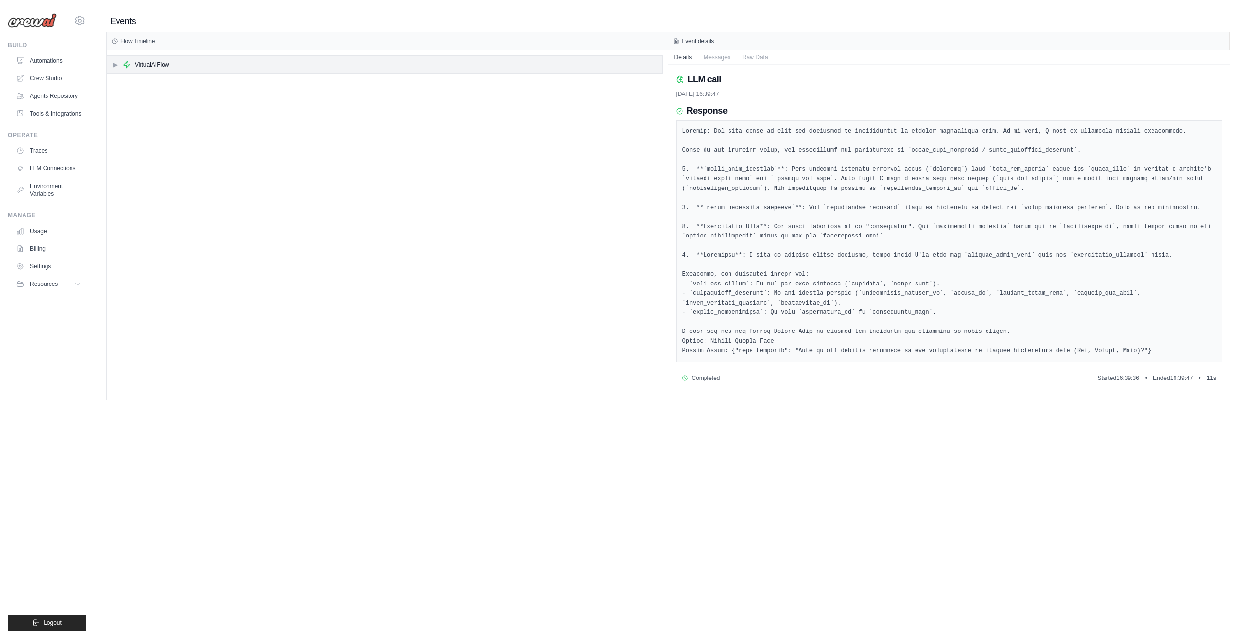
click at [116, 64] on span "▶" at bounding box center [115, 65] width 6 height 8
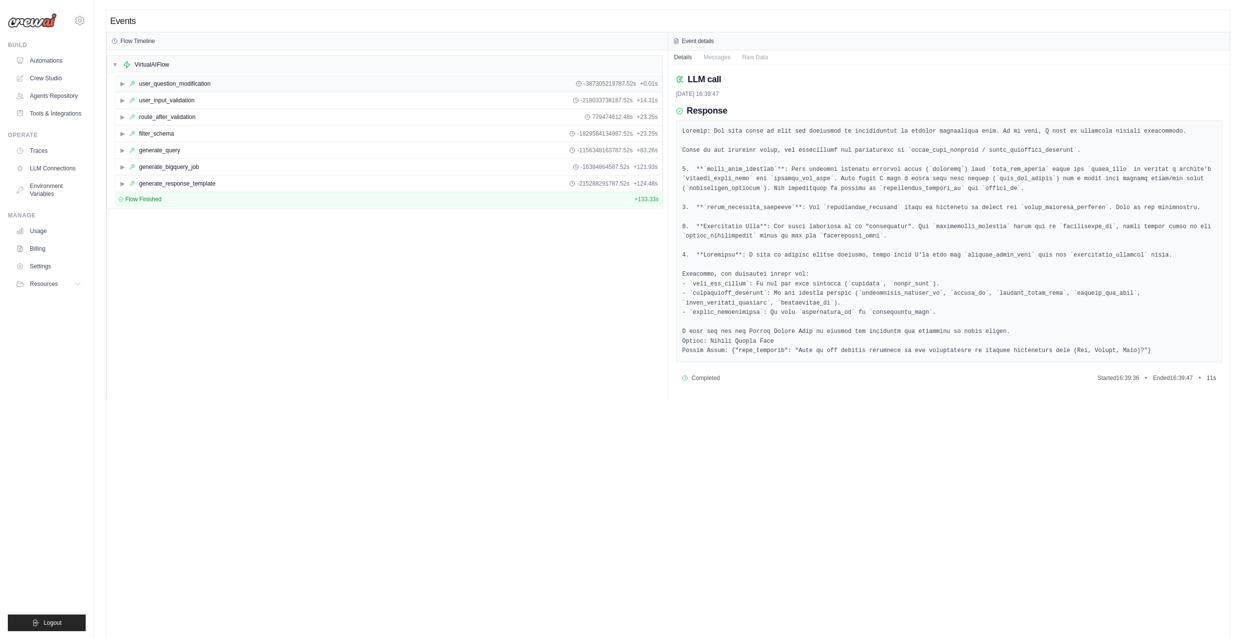
click at [123, 82] on span "▶" at bounding box center [122, 84] width 6 height 8
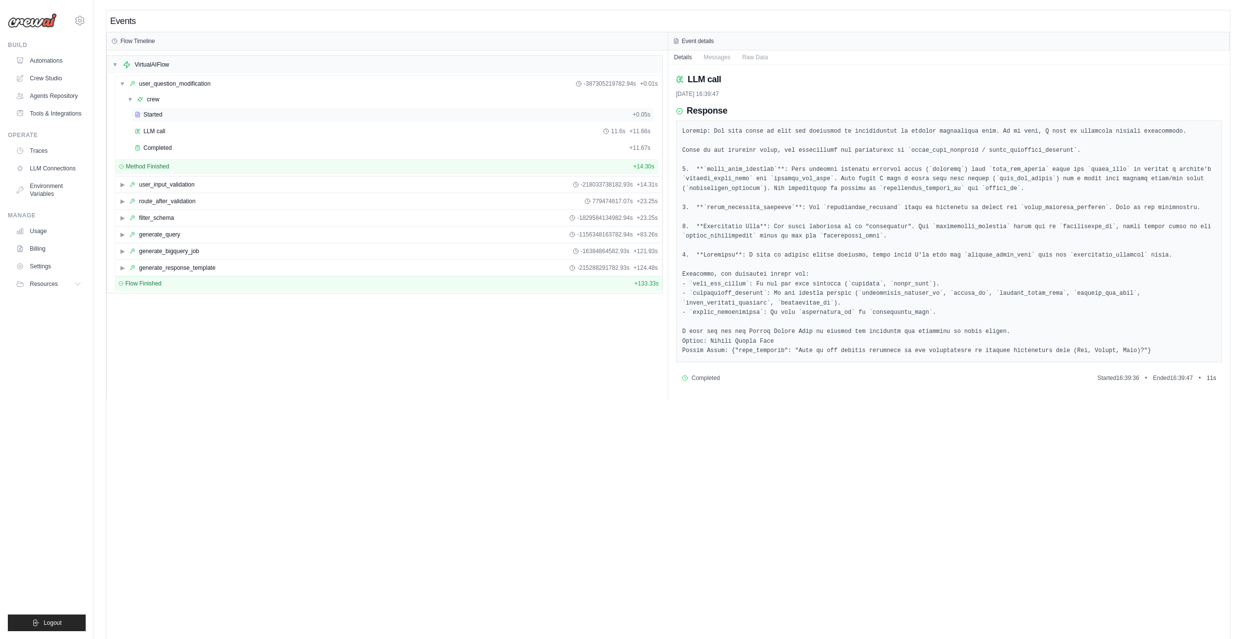
click at [155, 112] on span "Started" at bounding box center [152, 115] width 19 height 8
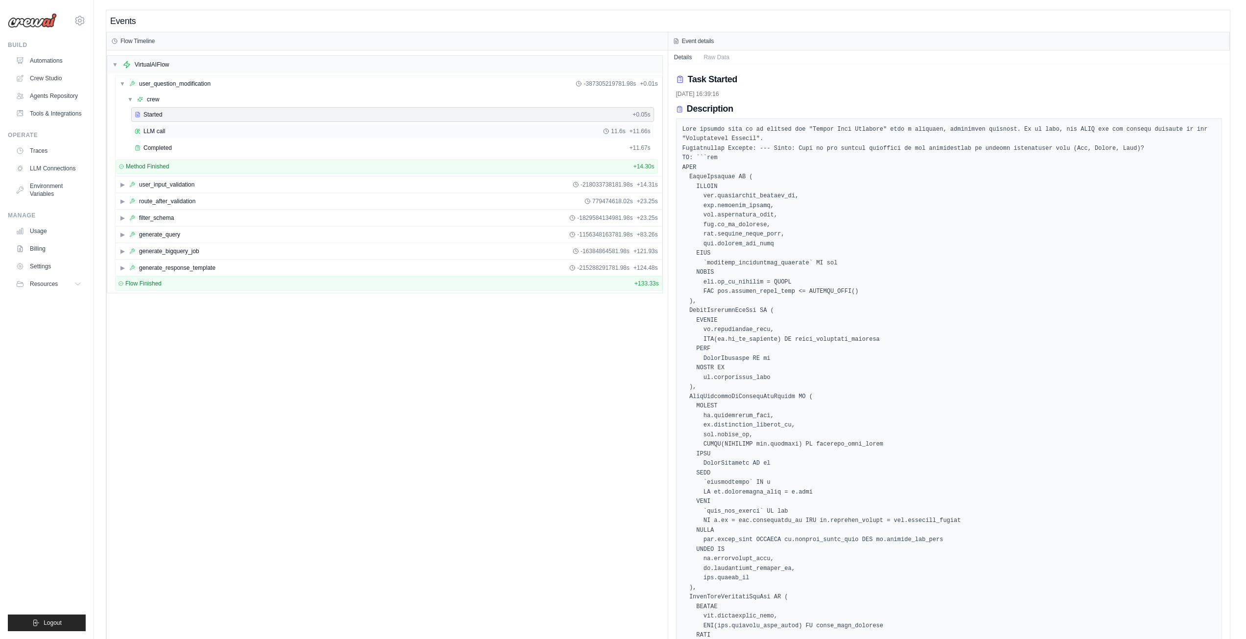
click at [171, 133] on div "LLM call 11.6s + 11.66s" at bounding box center [393, 131] width 516 height 8
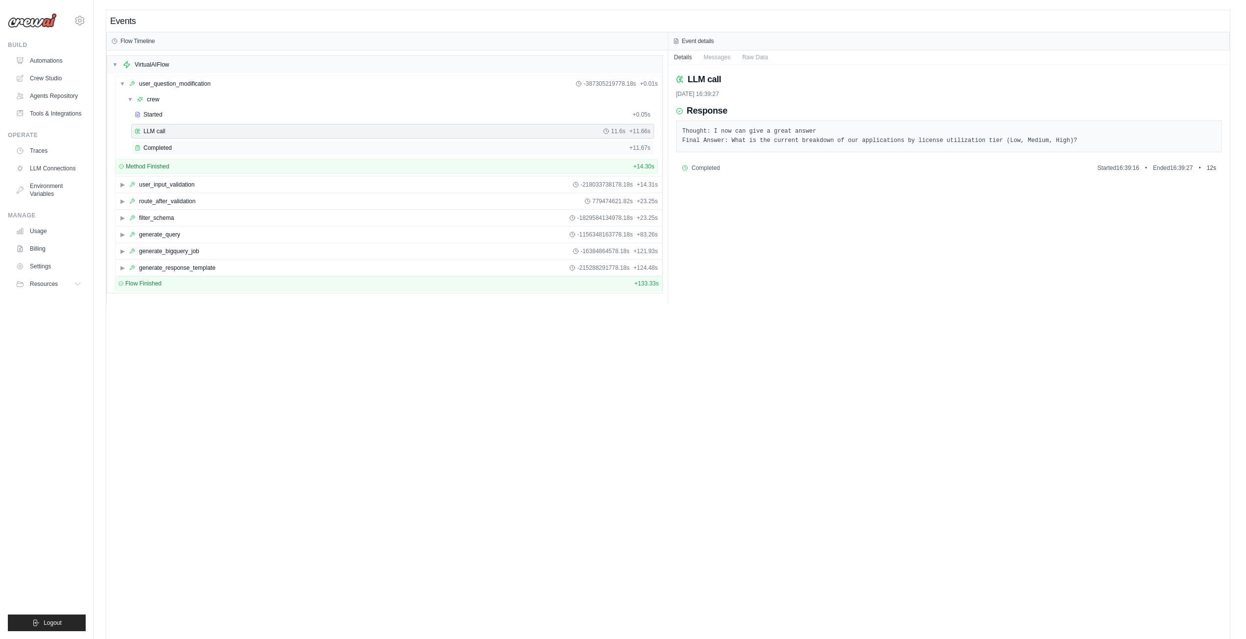
click at [225, 144] on div "Completed" at bounding box center [380, 148] width 490 height 8
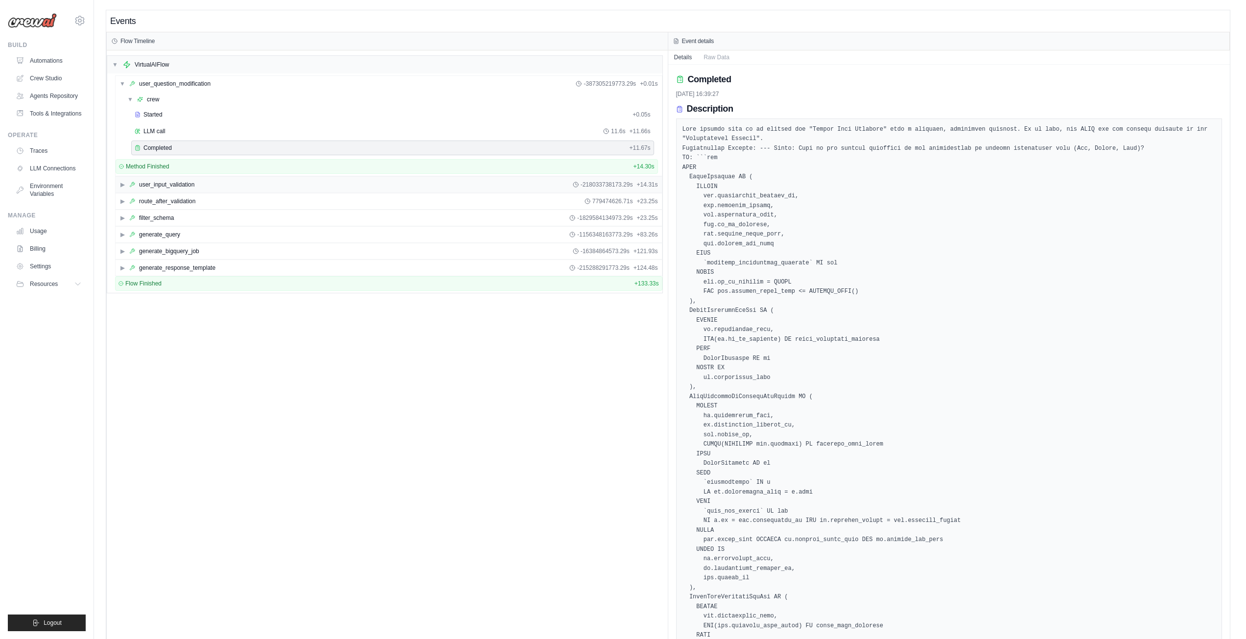
click at [123, 183] on span "▶" at bounding box center [122, 185] width 6 height 8
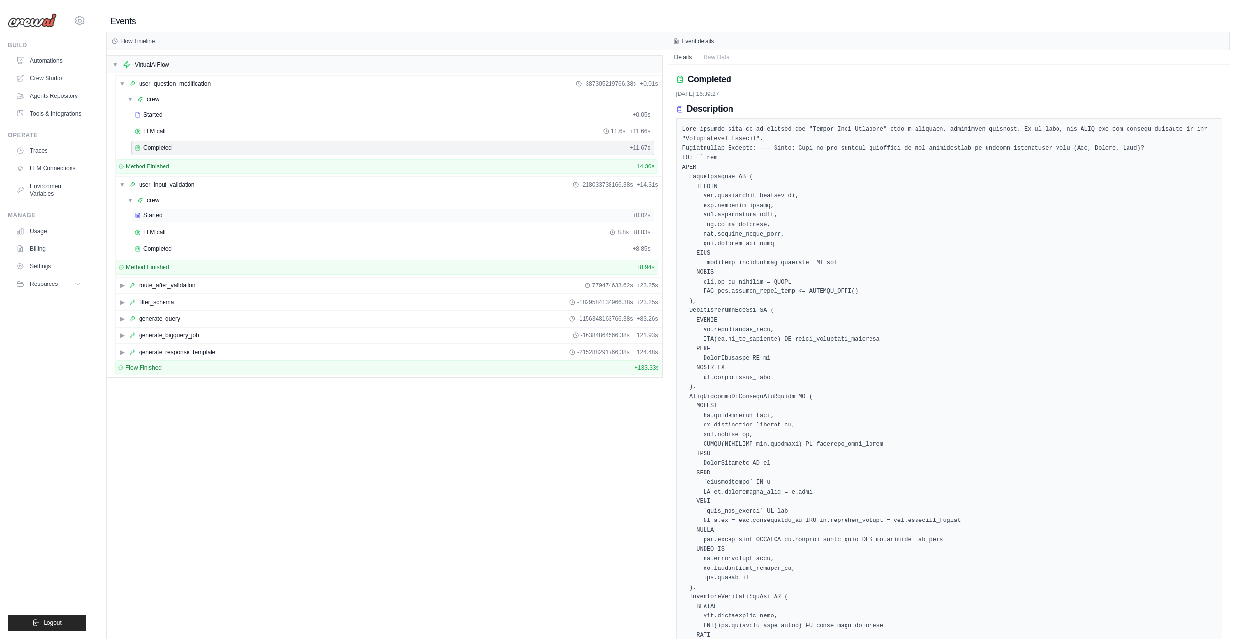
click at [177, 209] on div "Started + 0.02s" at bounding box center [392, 215] width 523 height 15
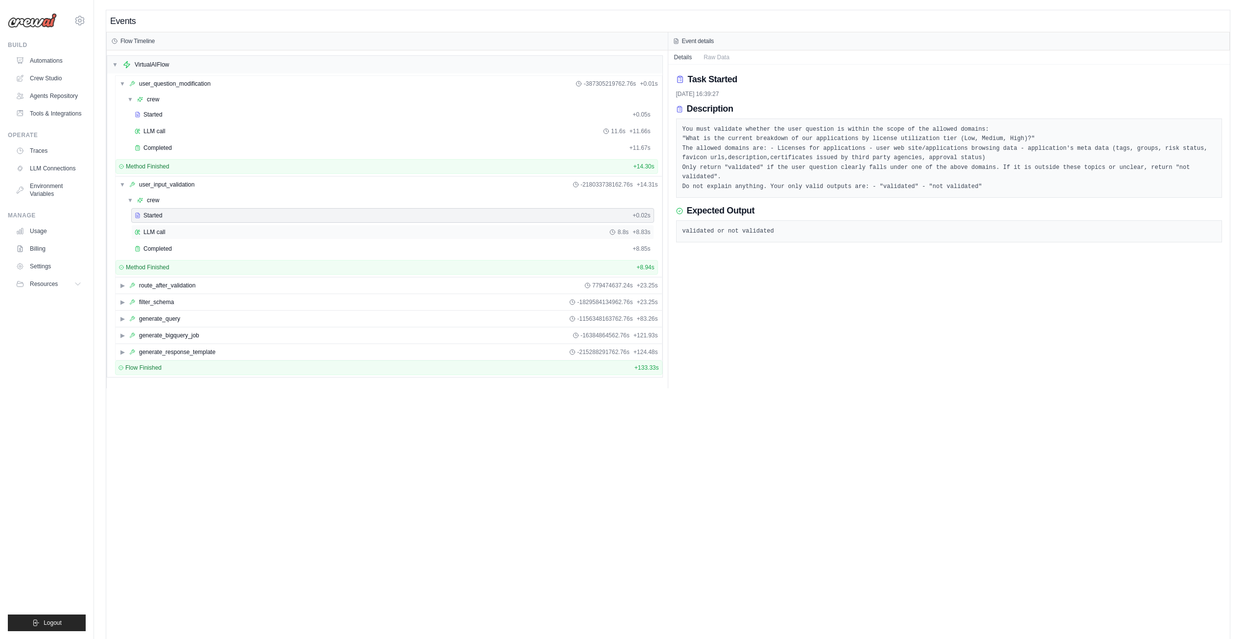
click at [157, 234] on span "LLM call" at bounding box center [154, 232] width 22 height 8
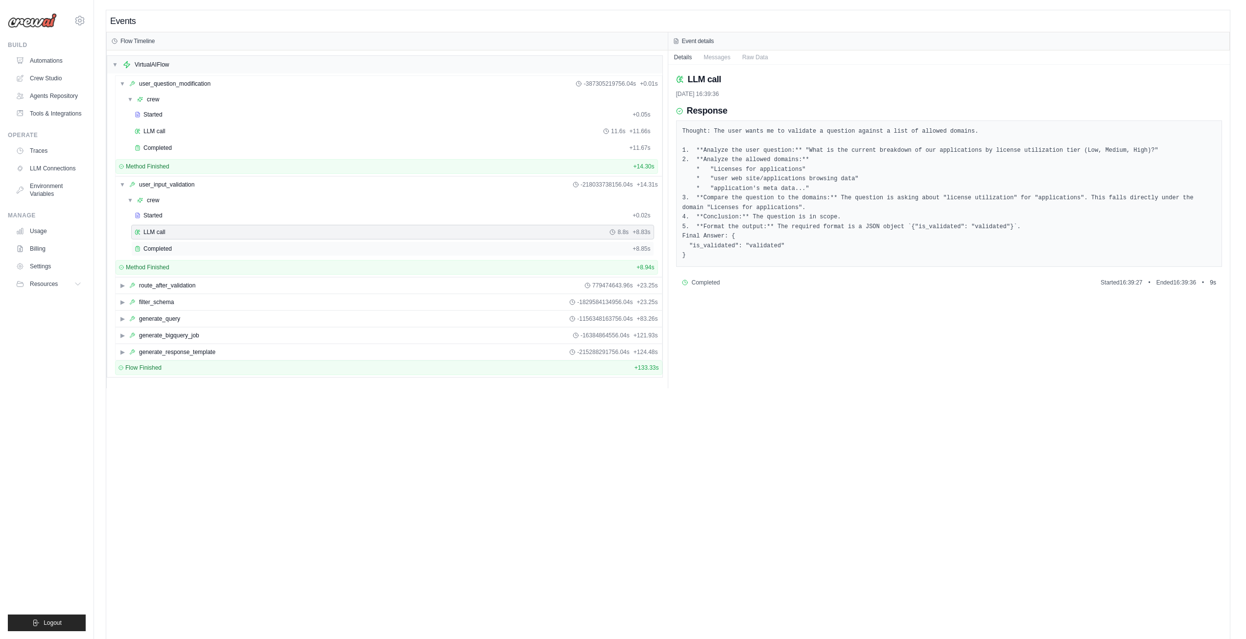
click at [270, 251] on div "Completed" at bounding box center [382, 249] width 494 height 8
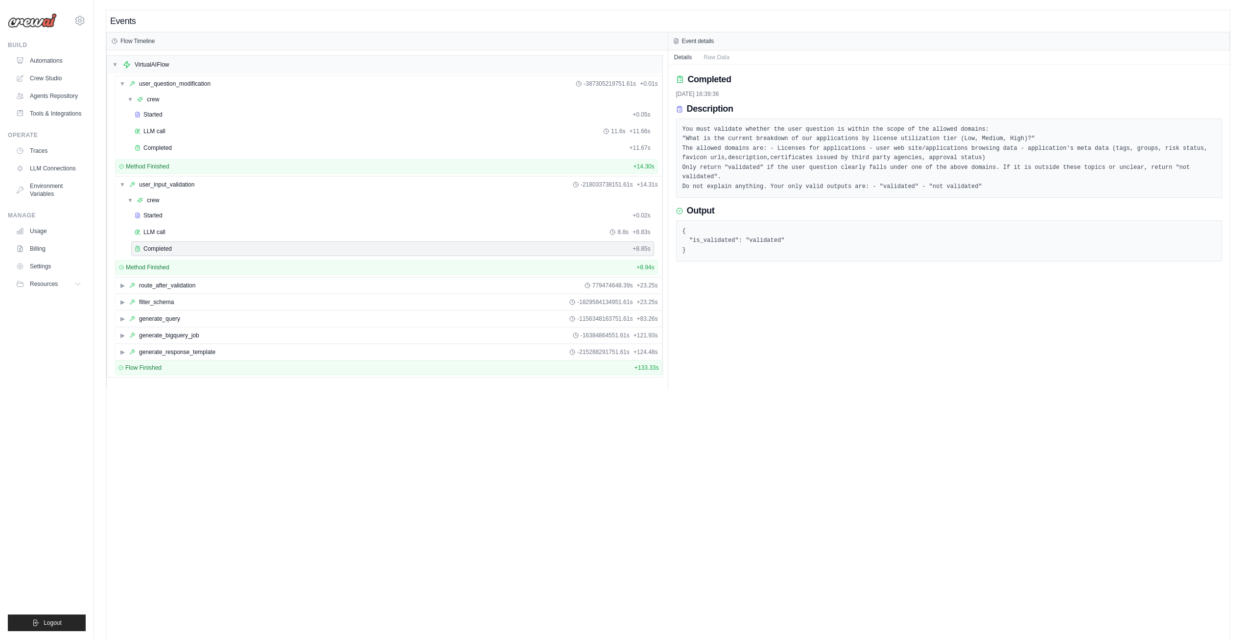
click at [757, 233] on pre "{ "is_validated": "validated" }" at bounding box center [949, 241] width 534 height 29
click at [120, 302] on span "▶" at bounding box center [122, 302] width 6 height 8
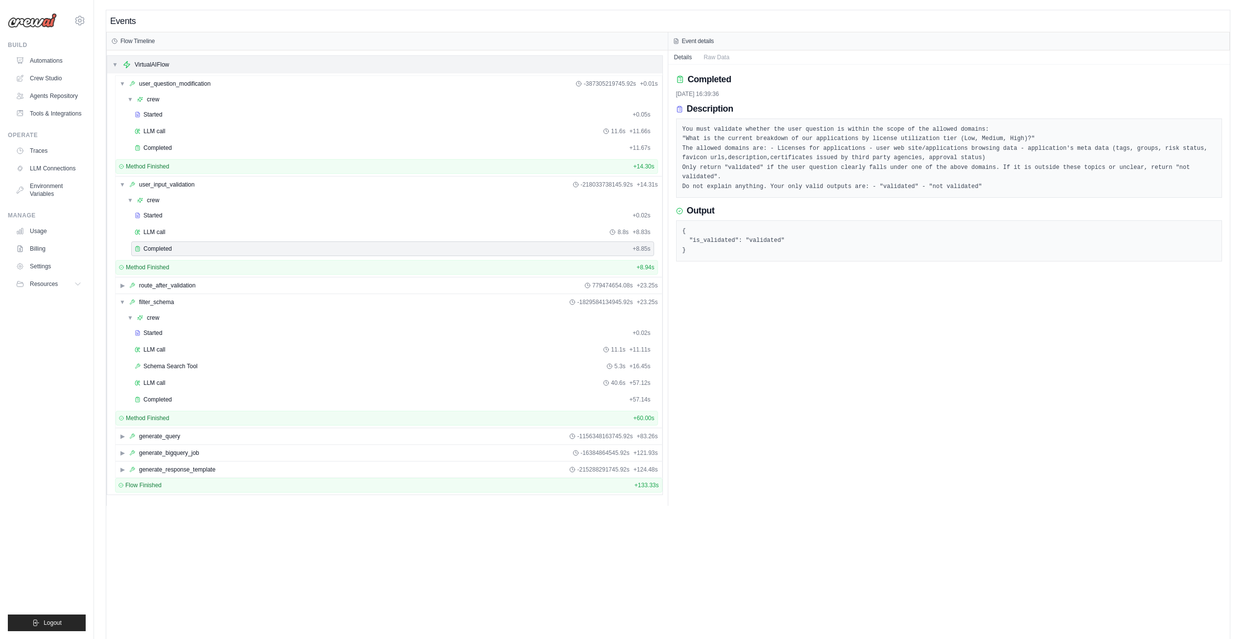
click at [116, 62] on span "▼" at bounding box center [115, 65] width 6 height 8
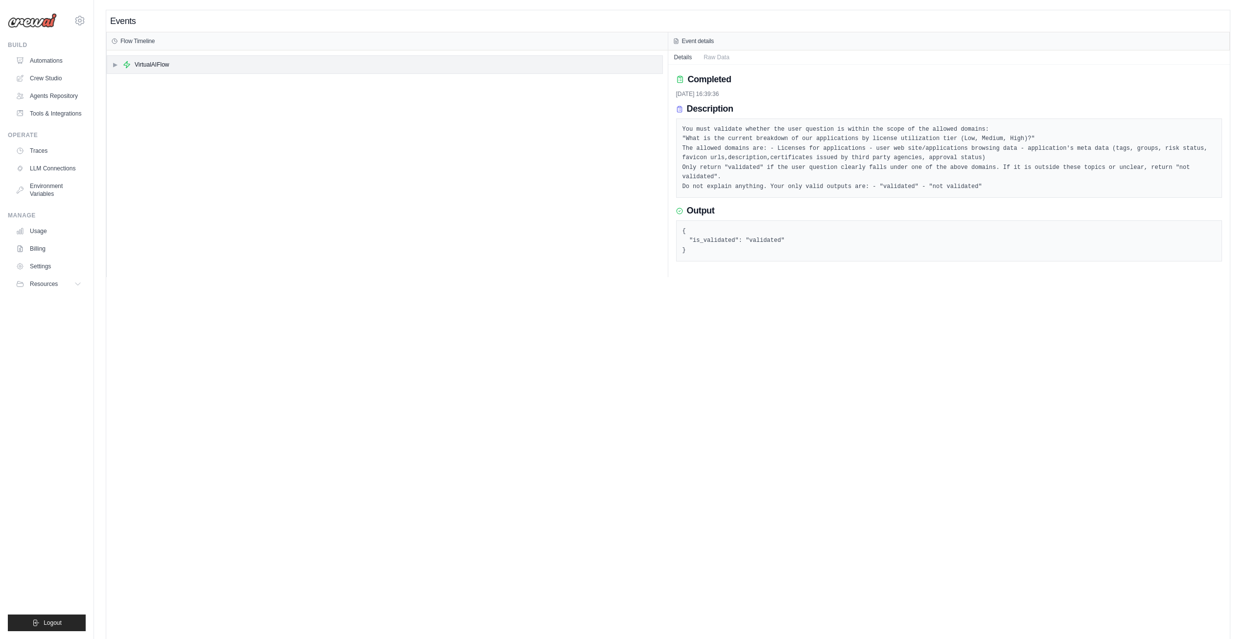
click at [114, 68] on span "▶" at bounding box center [115, 65] width 6 height 8
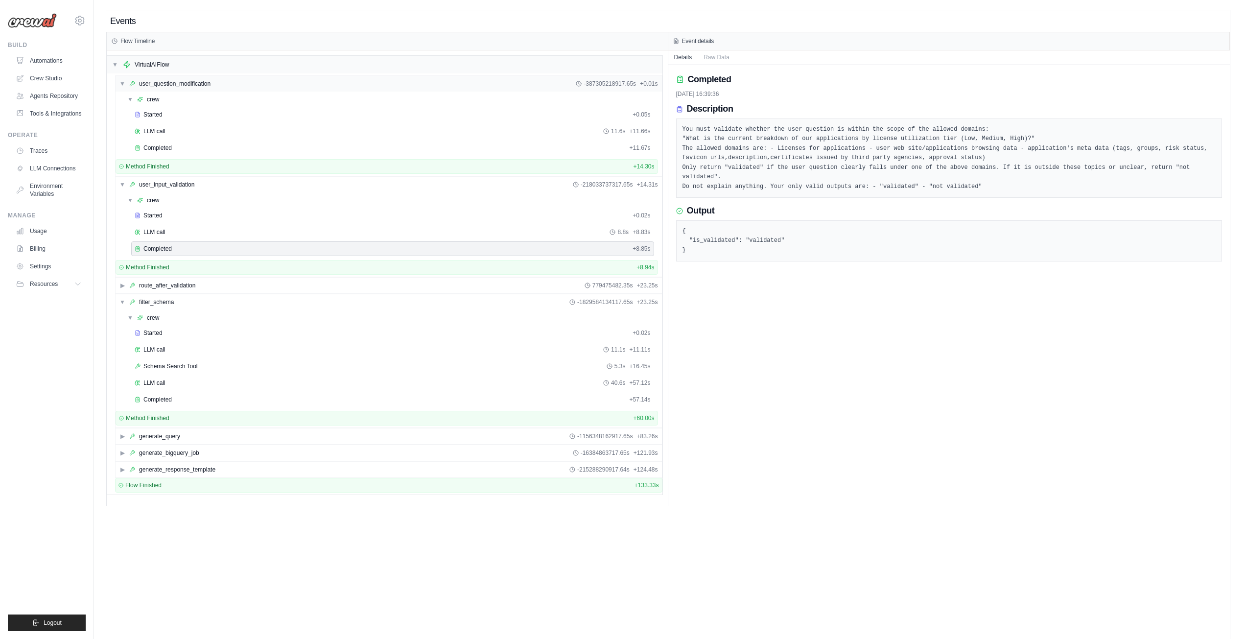
click at [118, 80] on div "▼ user_question_modification -387305218917.65s + 0.01s" at bounding box center [389, 84] width 546 height 16
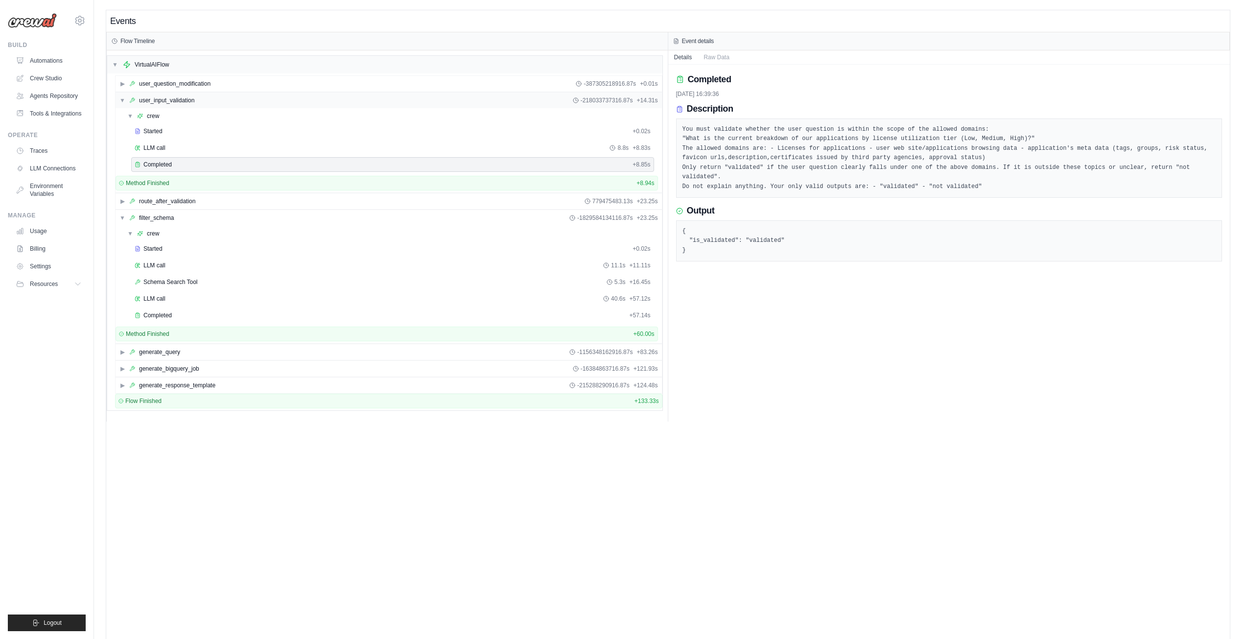
click at [119, 97] on span "▼" at bounding box center [122, 100] width 6 height 8
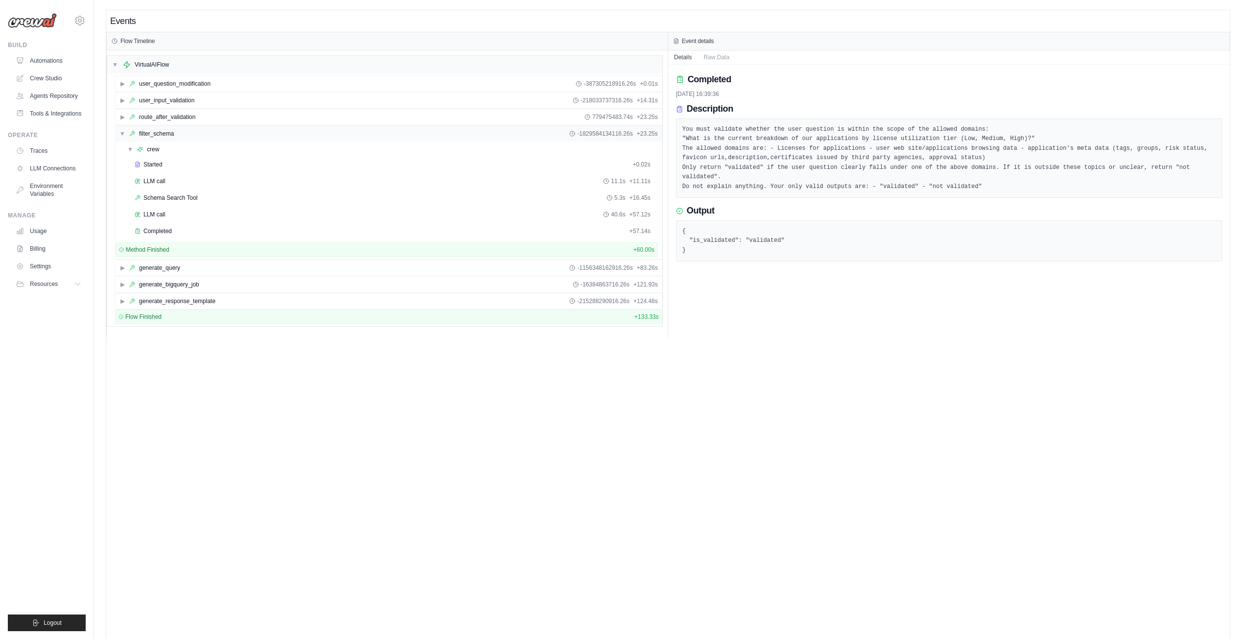
click at [122, 133] on span "▼" at bounding box center [122, 134] width 6 height 8
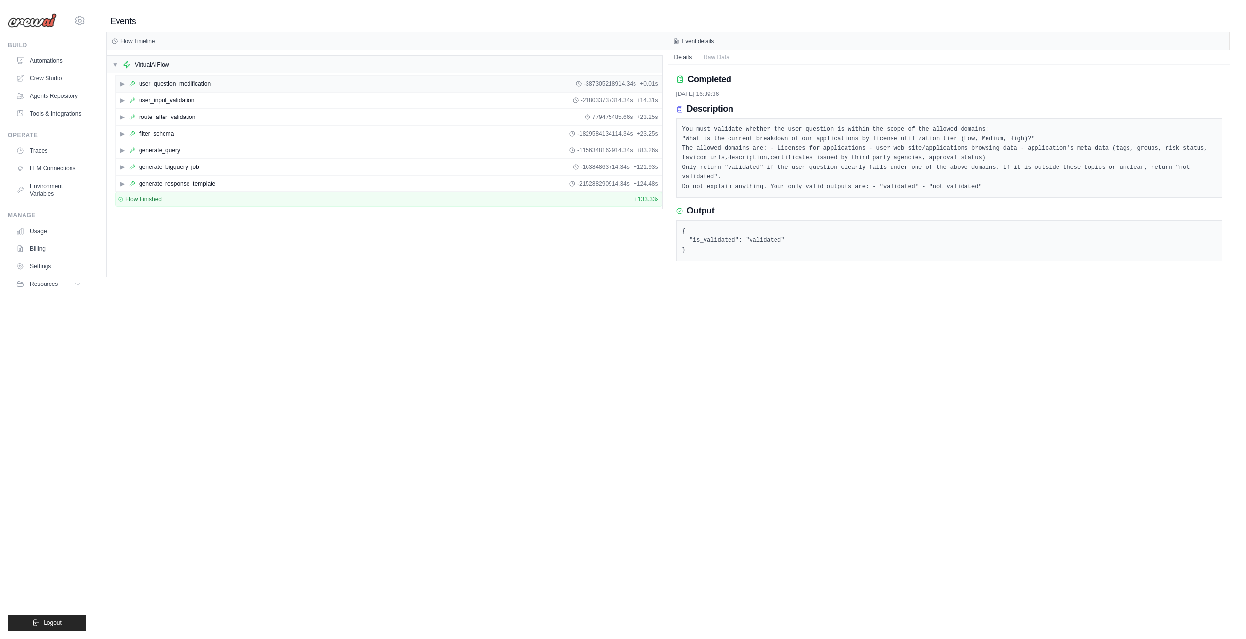
click at [122, 87] on span "▶" at bounding box center [122, 84] width 6 height 8
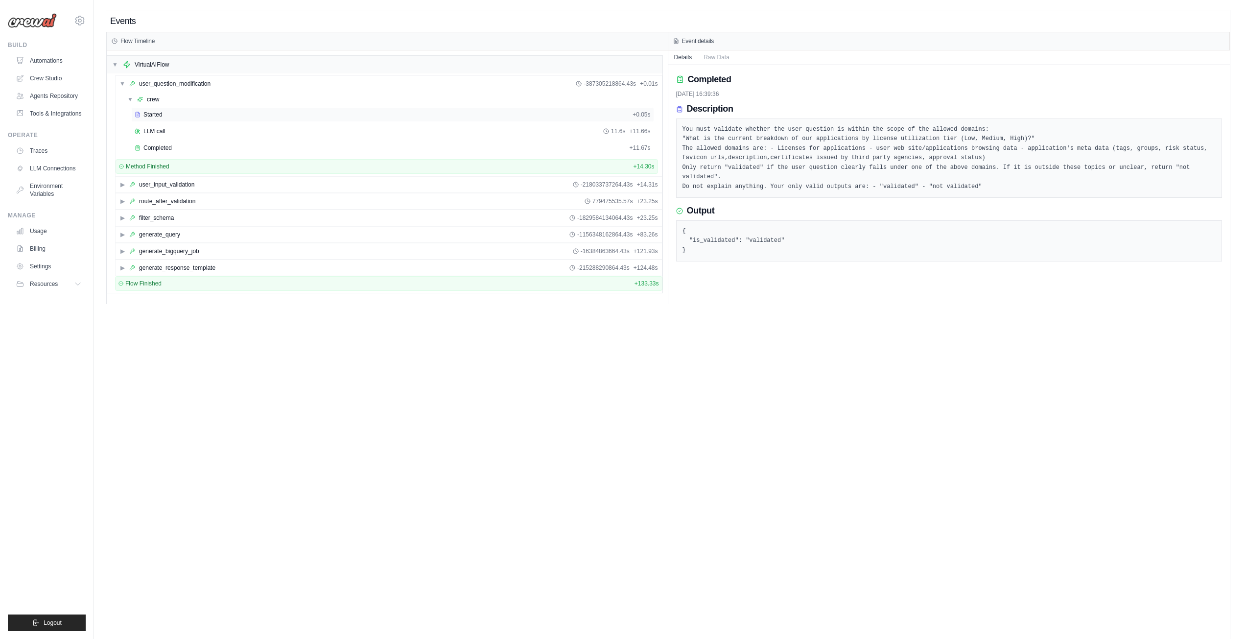
click at [160, 117] on span "Started" at bounding box center [152, 115] width 19 height 8
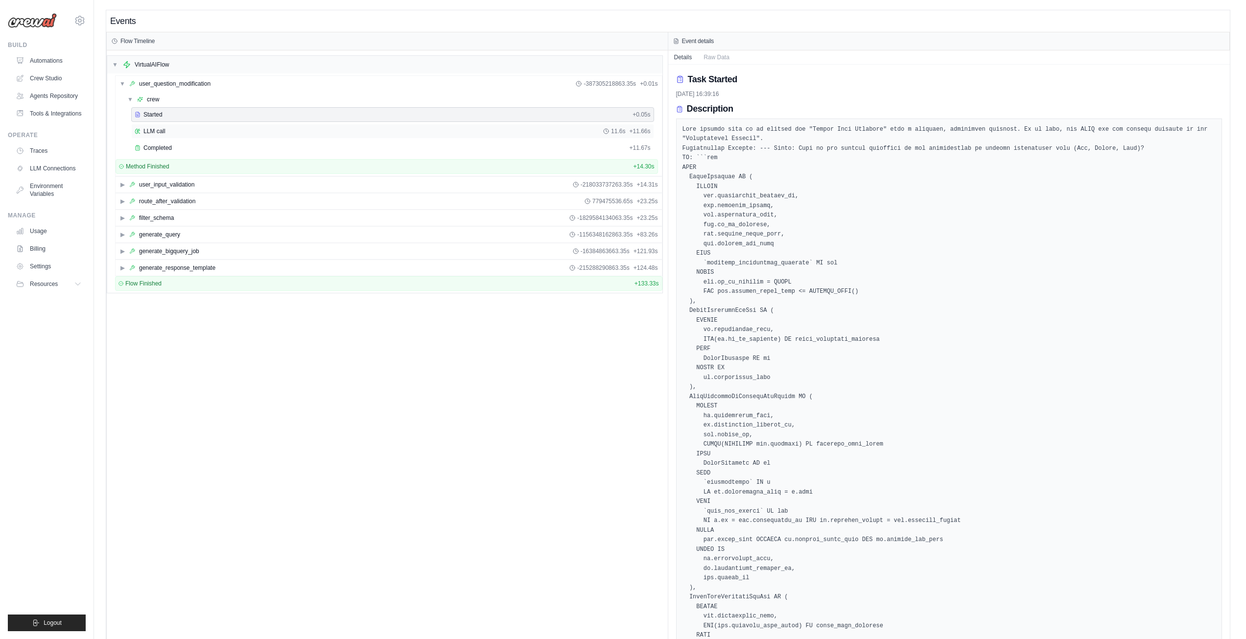
click at [164, 131] on span "LLM call" at bounding box center [154, 131] width 22 height 8
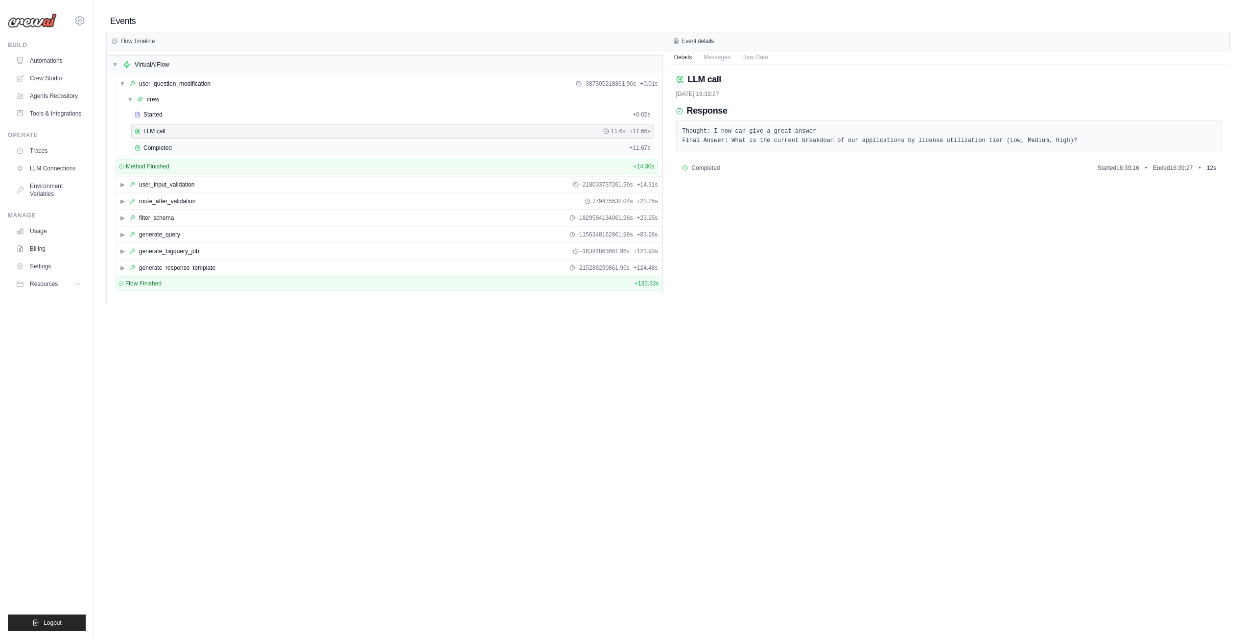
click at [141, 152] on div "Completed + 11.67s" at bounding box center [392, 147] width 523 height 15
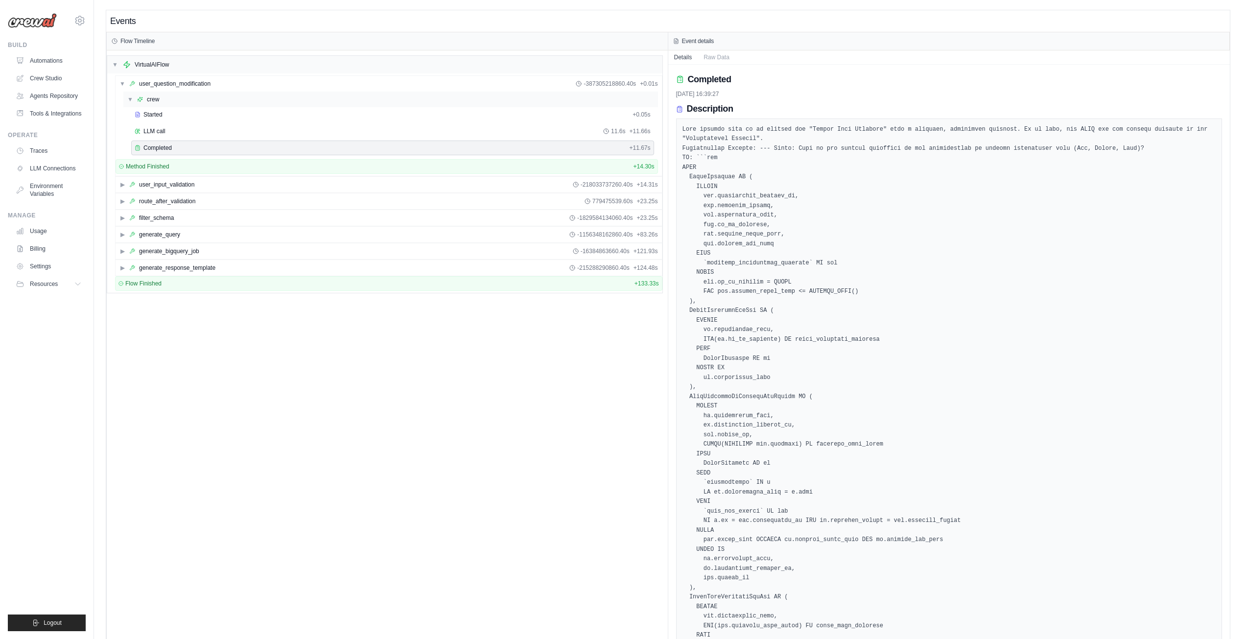
click at [128, 100] on span "▼" at bounding box center [130, 99] width 6 height 8
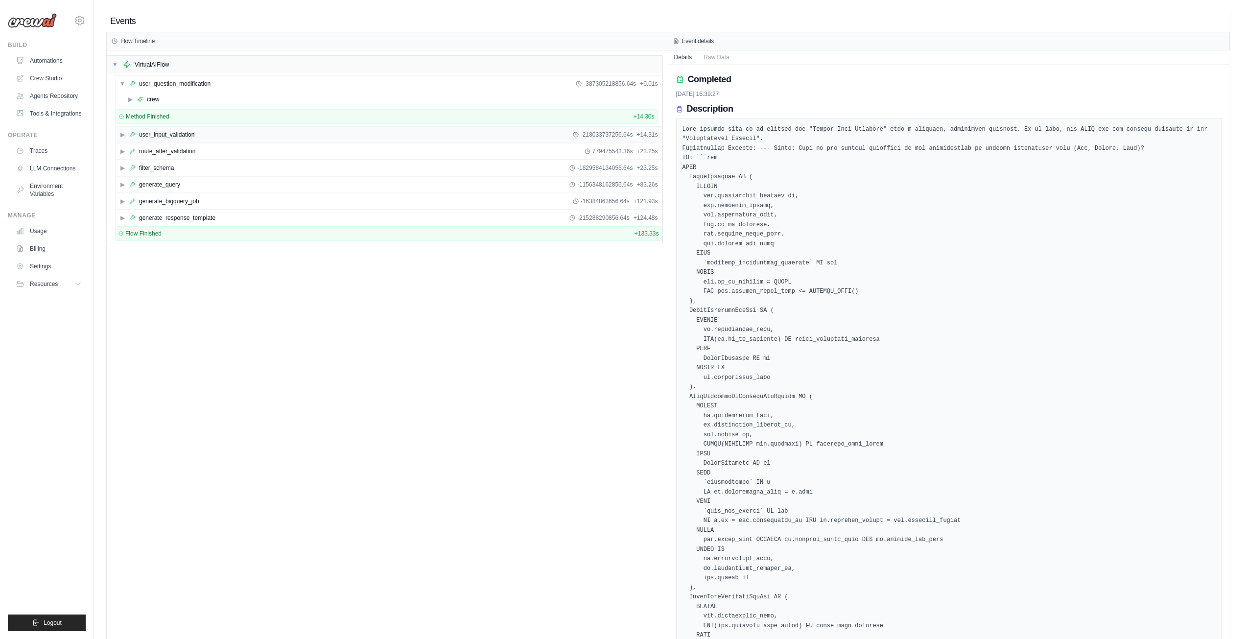
click at [121, 131] on span "▶" at bounding box center [122, 135] width 6 height 8
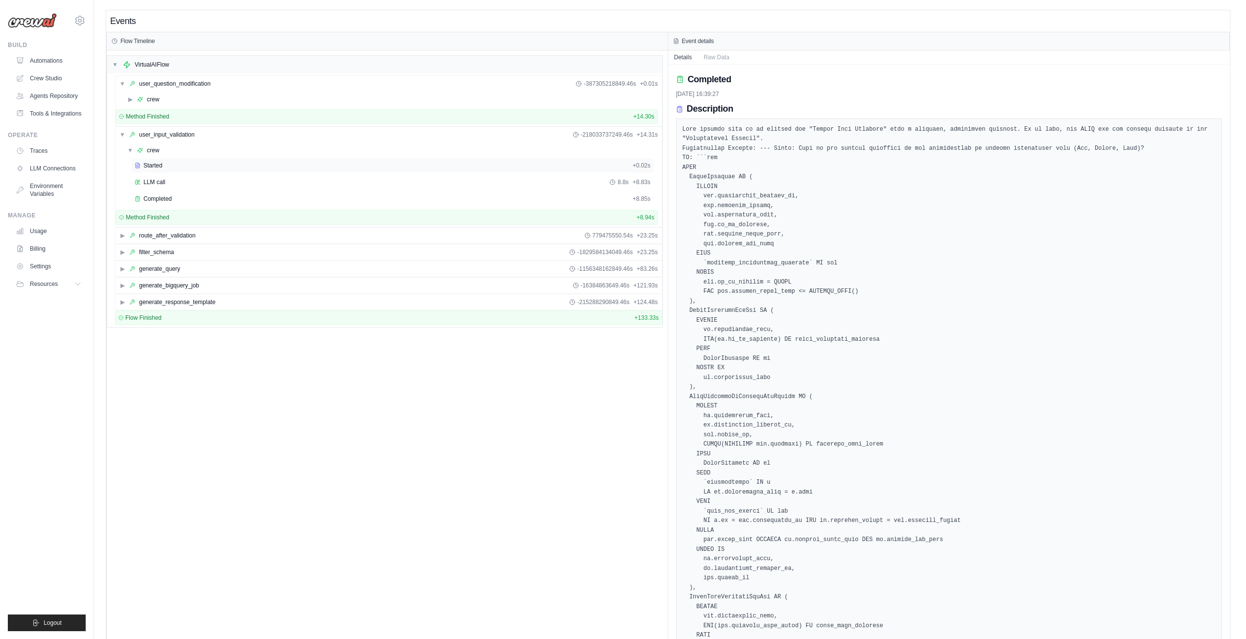
click at [143, 166] on div "Started" at bounding box center [382, 166] width 494 height 8
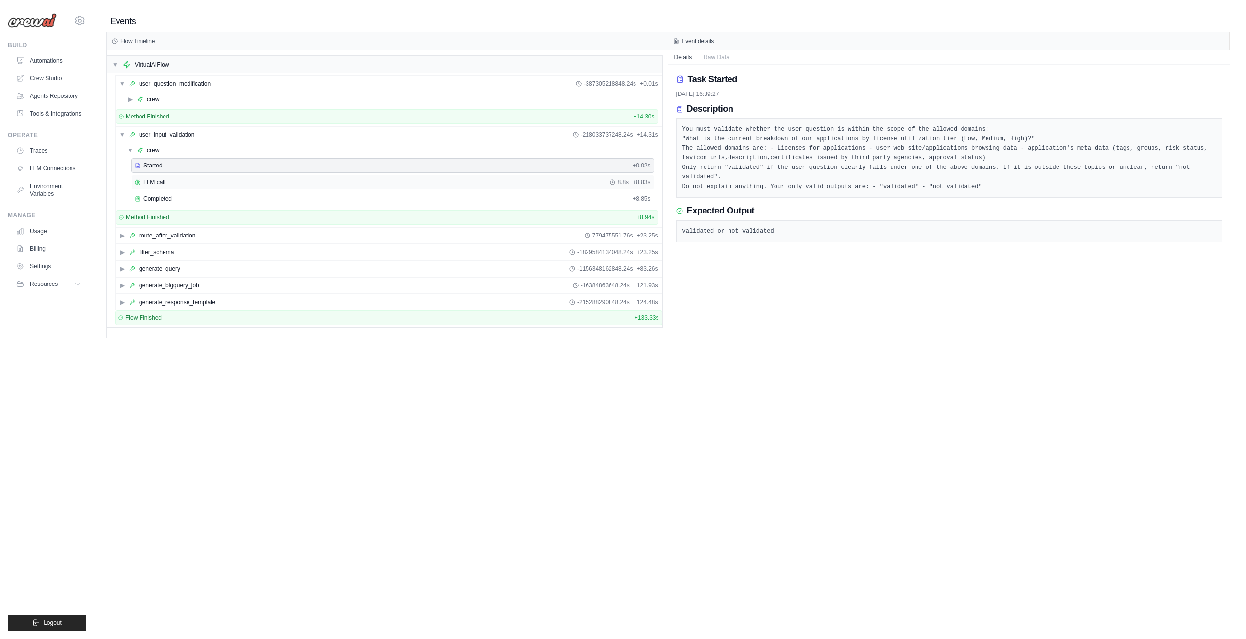
click at [157, 185] on span "LLM call" at bounding box center [154, 182] width 22 height 8
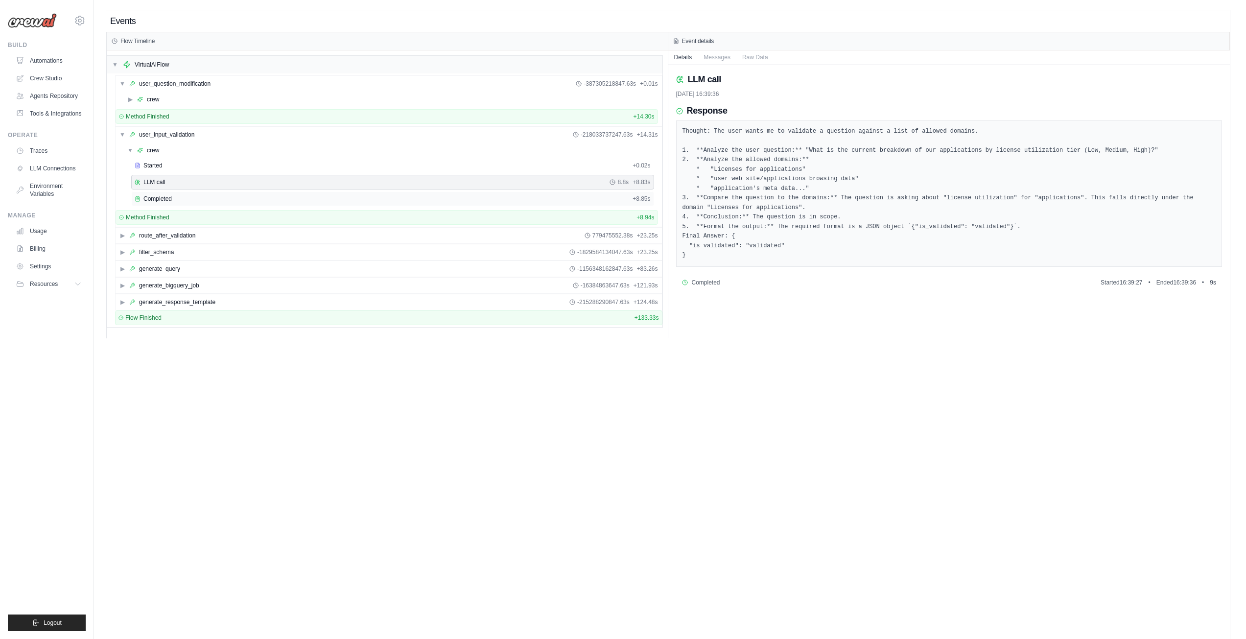
click at [164, 200] on span "Completed" at bounding box center [157, 199] width 28 height 8
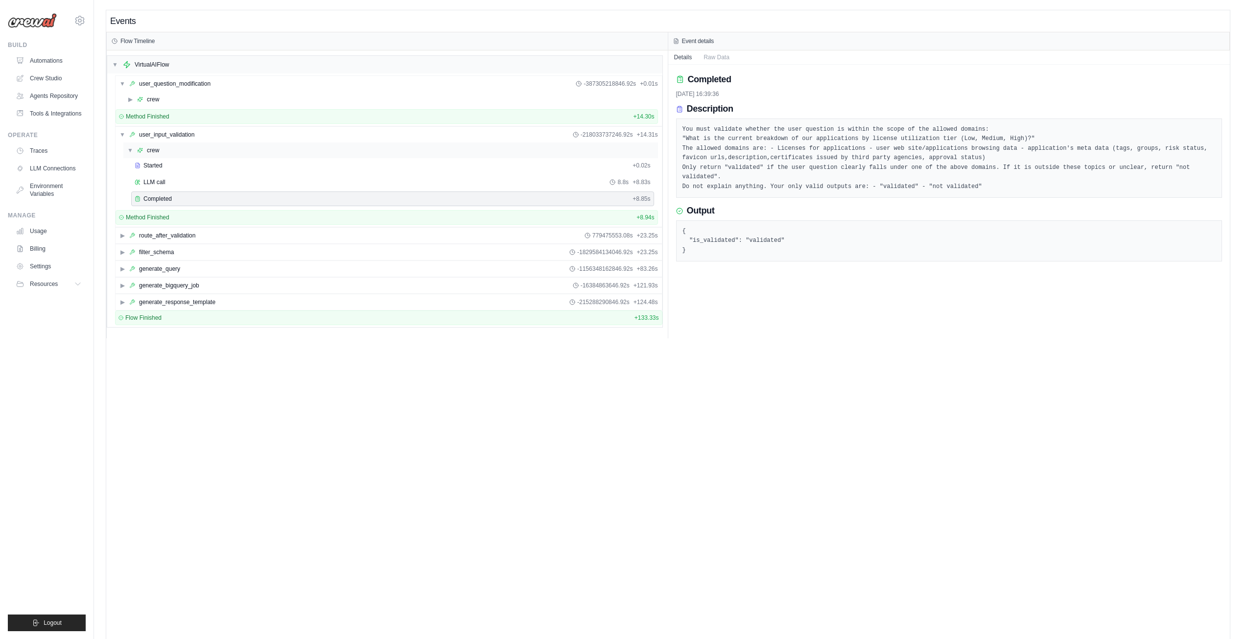
click at [158, 158] on div "▼ crew" at bounding box center [390, 150] width 535 height 16
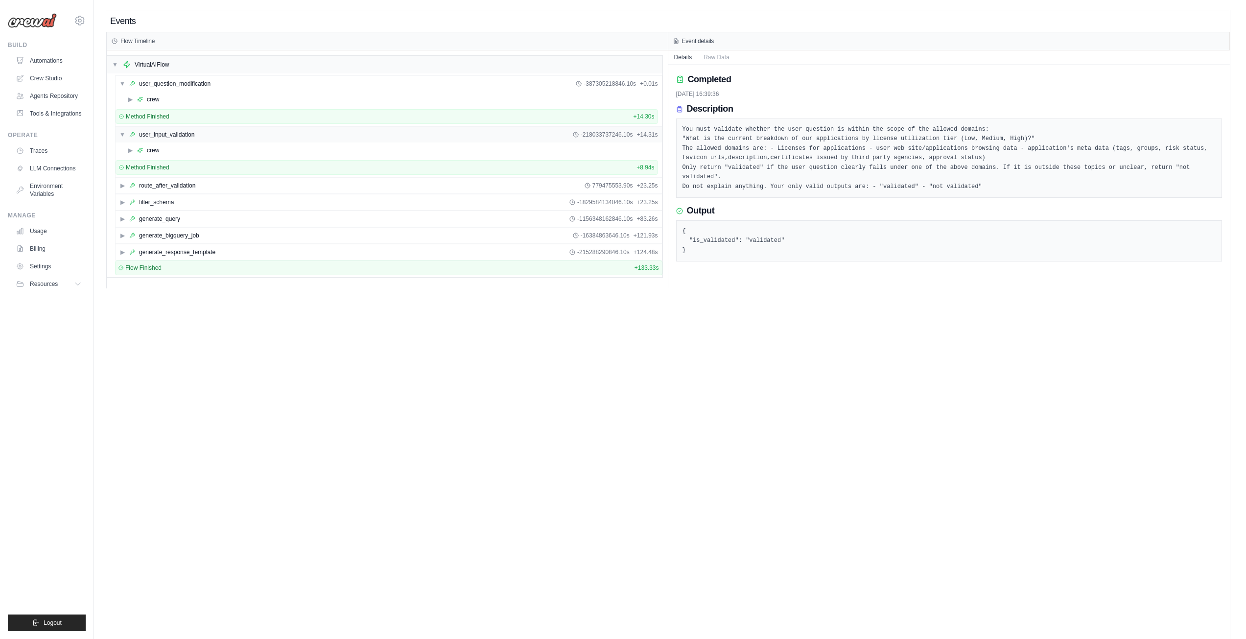
click at [123, 136] on span "▼" at bounding box center [122, 135] width 6 height 8
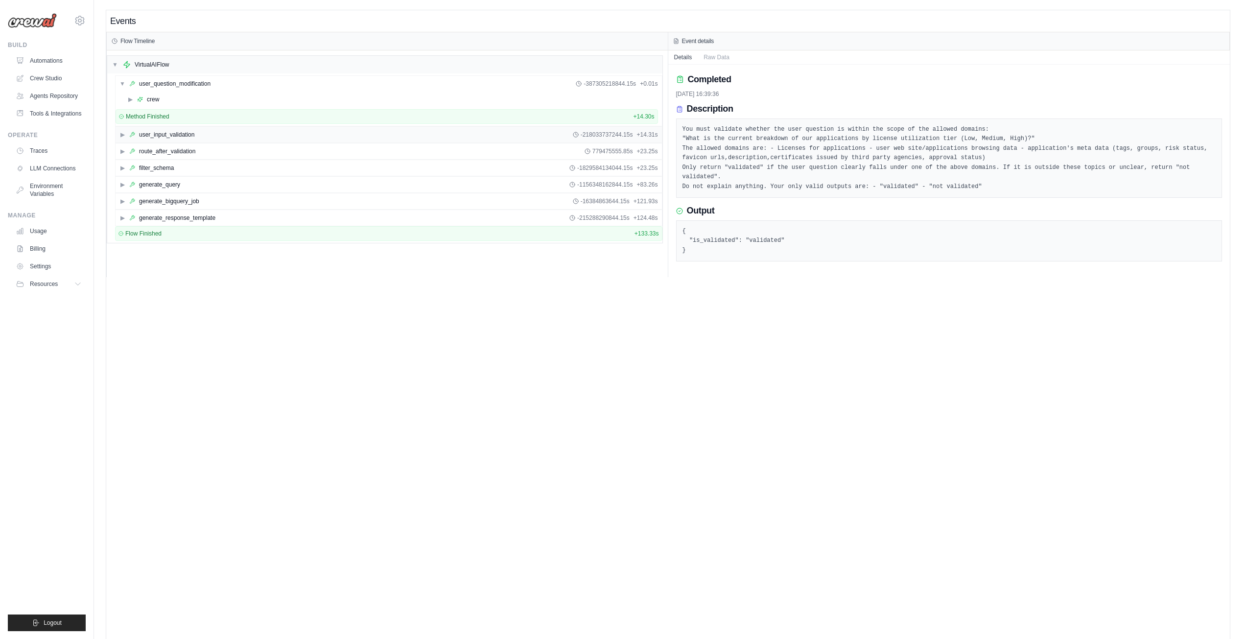
click at [120, 136] on span "▶" at bounding box center [122, 135] width 6 height 8
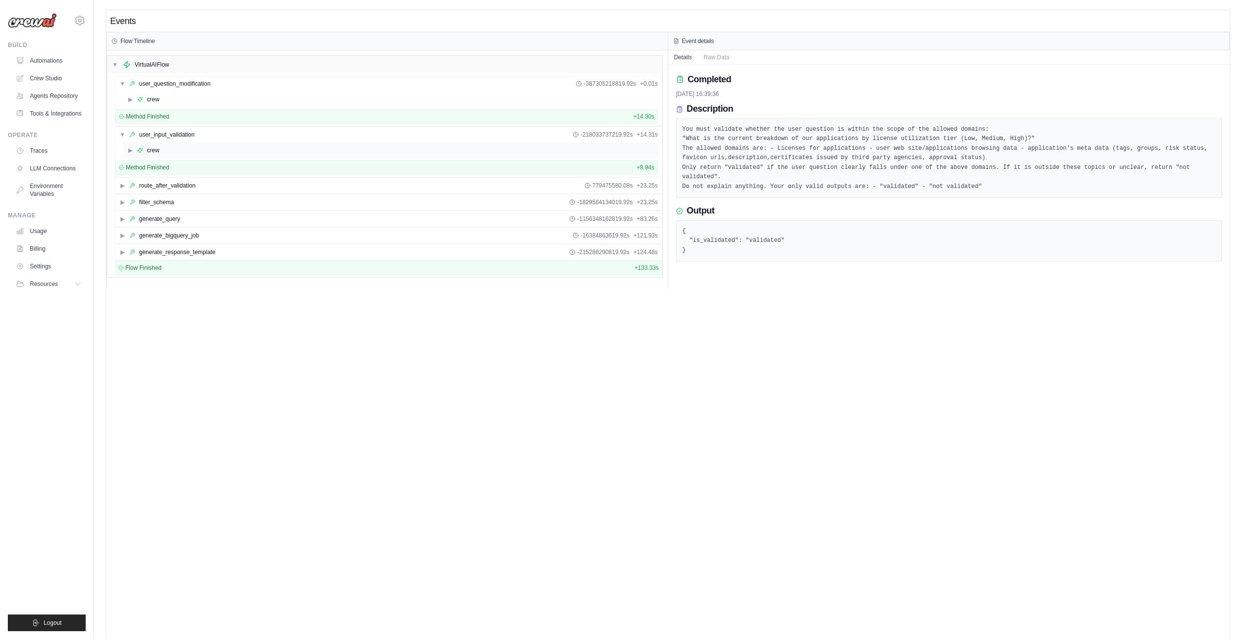
click at [126, 150] on div "▶ crew" at bounding box center [390, 150] width 535 height 16
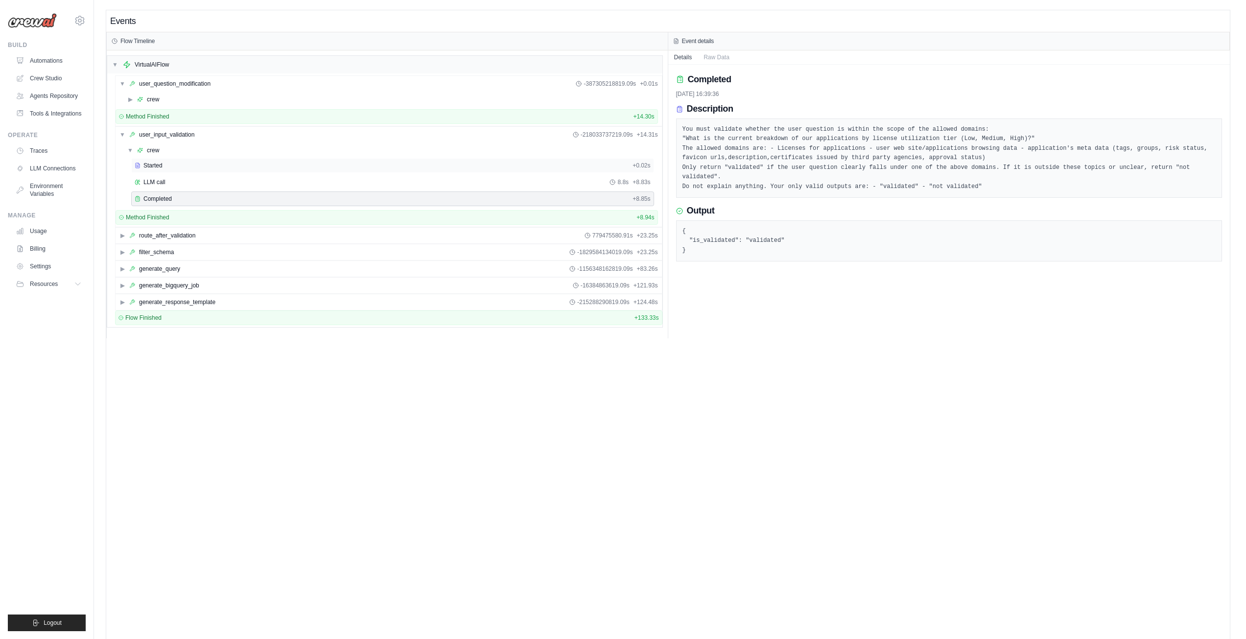
click at [157, 166] on span "Started" at bounding box center [152, 166] width 19 height 8
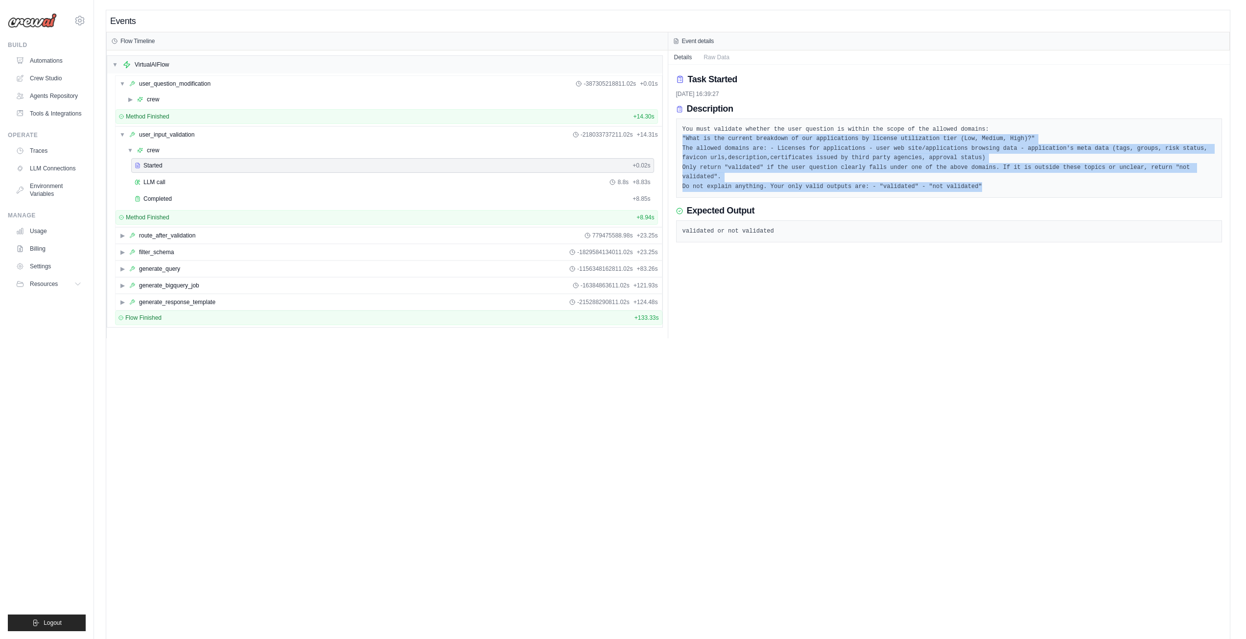
drag, startPoint x: 977, startPoint y: 181, endPoint x: 674, endPoint y: 137, distance: 305.2
click at [674, 137] on div "Task Started 14/10/2025, 16:39:27 Description You must validate whether the use…" at bounding box center [949, 202] width 562 height 274
click at [802, 156] on pre "You must validate whether the user question is within the scope of the allowed …" at bounding box center [949, 158] width 534 height 67
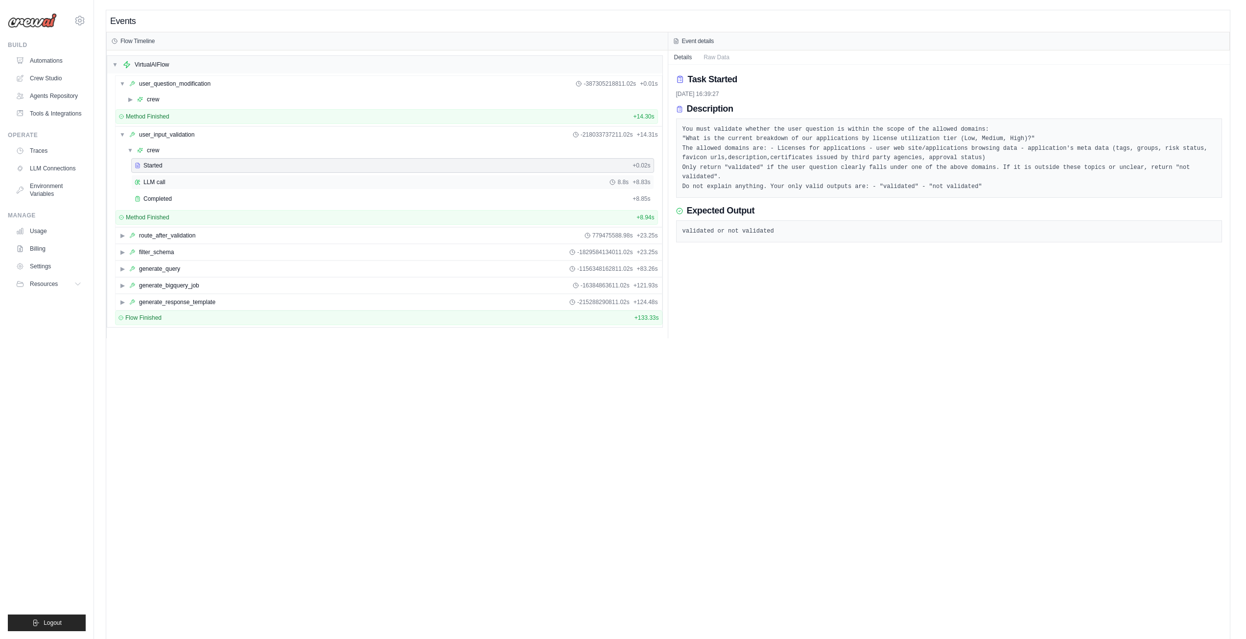
click at [160, 182] on span "LLM call" at bounding box center [154, 182] width 22 height 8
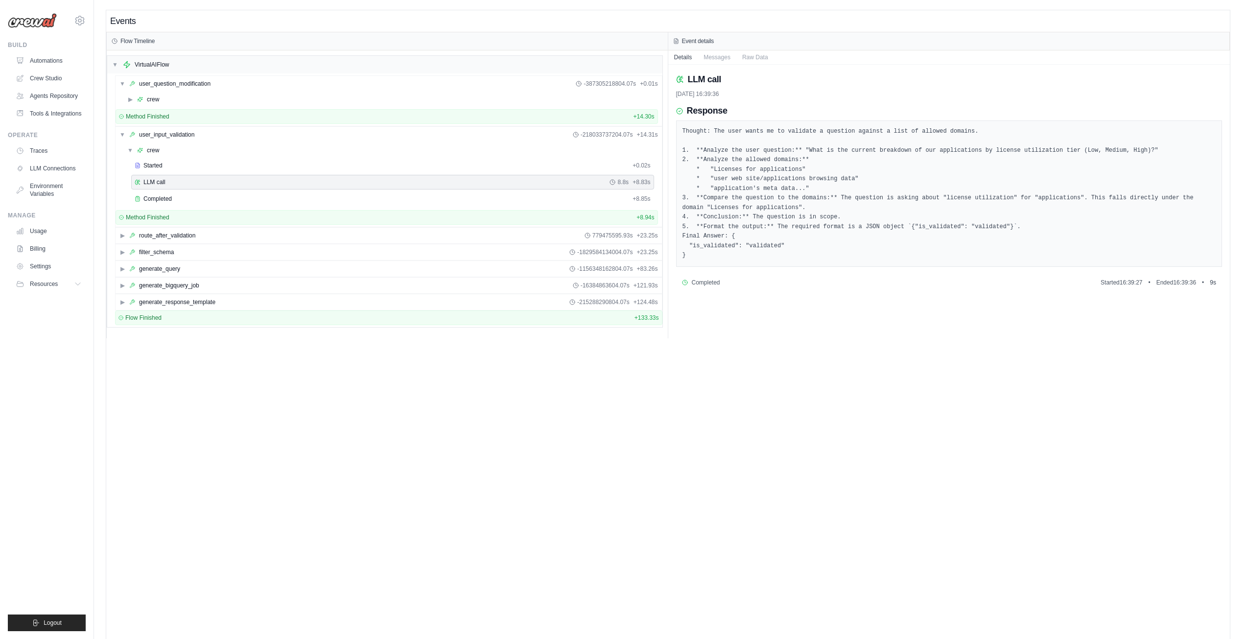
click at [696, 132] on pre "Thought: The user wants me to validate a question against a list of allowed dom…" at bounding box center [949, 194] width 534 height 134
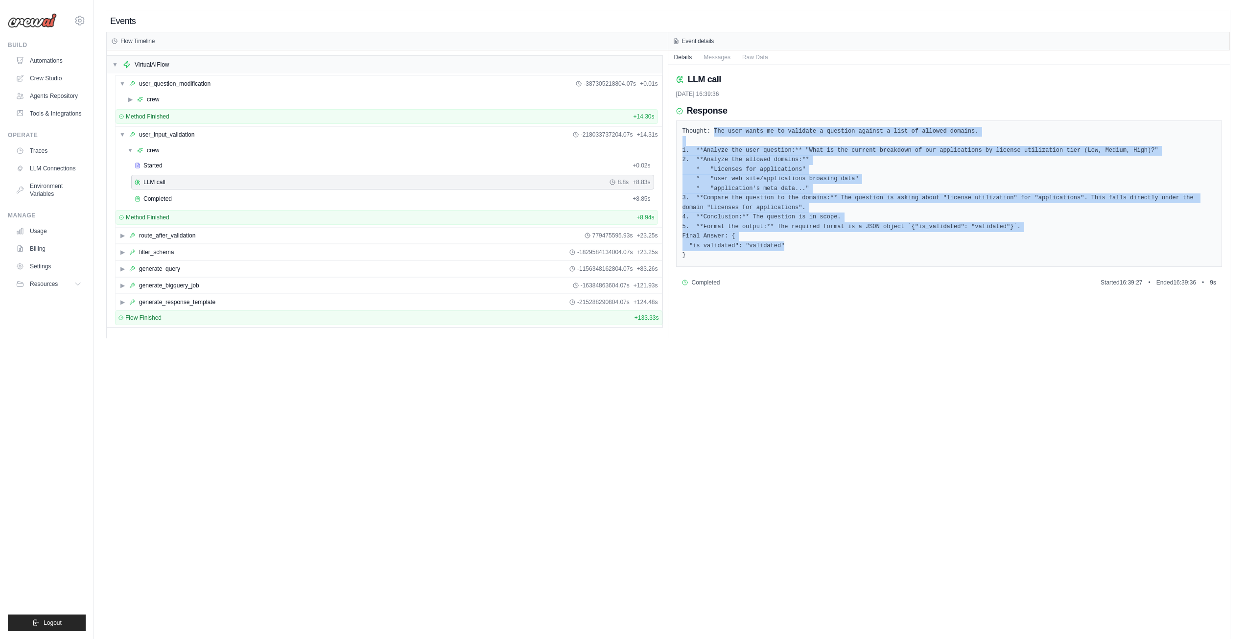
drag, startPoint x: 713, startPoint y: 132, endPoint x: 782, endPoint y: 244, distance: 132.3
click at [779, 244] on pre "Thought: The user wants me to validate a question against a list of allowed dom…" at bounding box center [949, 194] width 534 height 134
click at [802, 245] on pre "Thought: The user wants me to validate a question against a list of allowed dom…" at bounding box center [949, 194] width 534 height 134
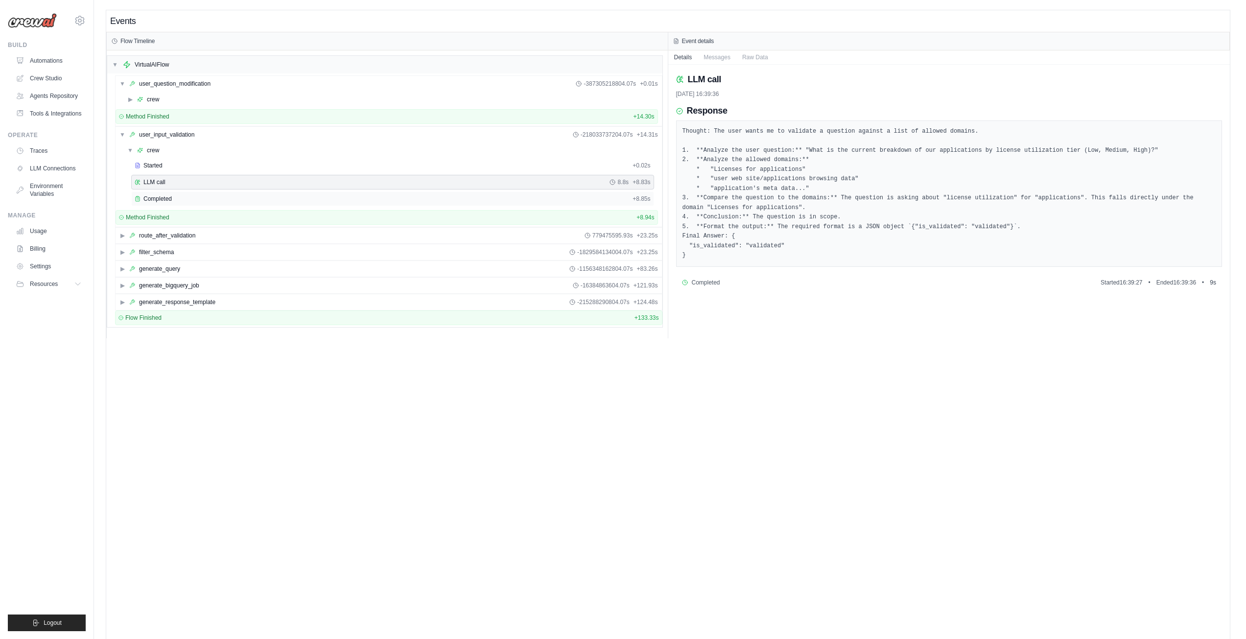
click at [144, 201] on span "Completed" at bounding box center [157, 199] width 28 height 8
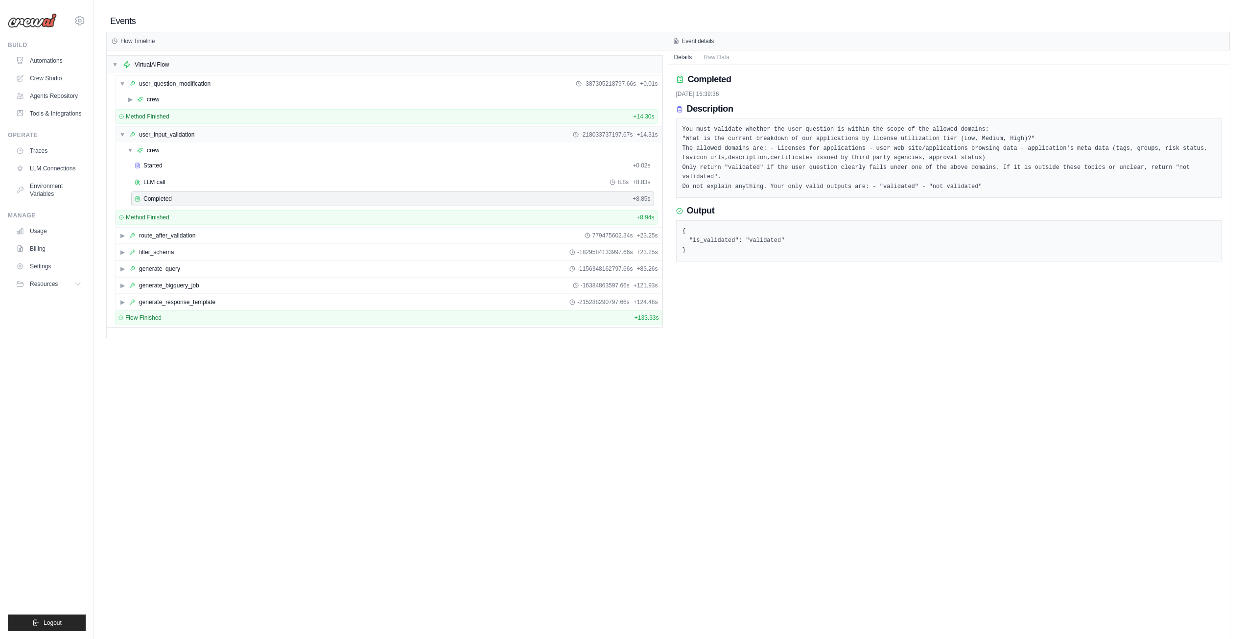
click at [126, 134] on div "▼ user_input_validation" at bounding box center [156, 135] width 75 height 8
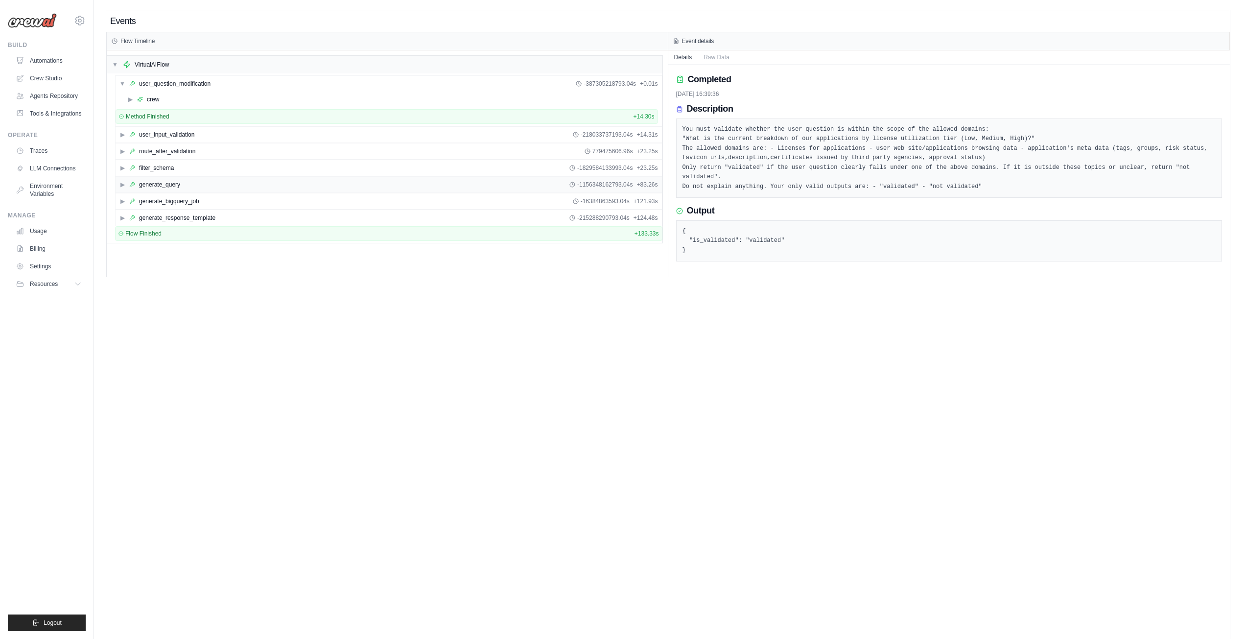
click at [119, 182] on div "▶ generate_query -1156348162793.04s + 83.26s" at bounding box center [389, 185] width 546 height 16
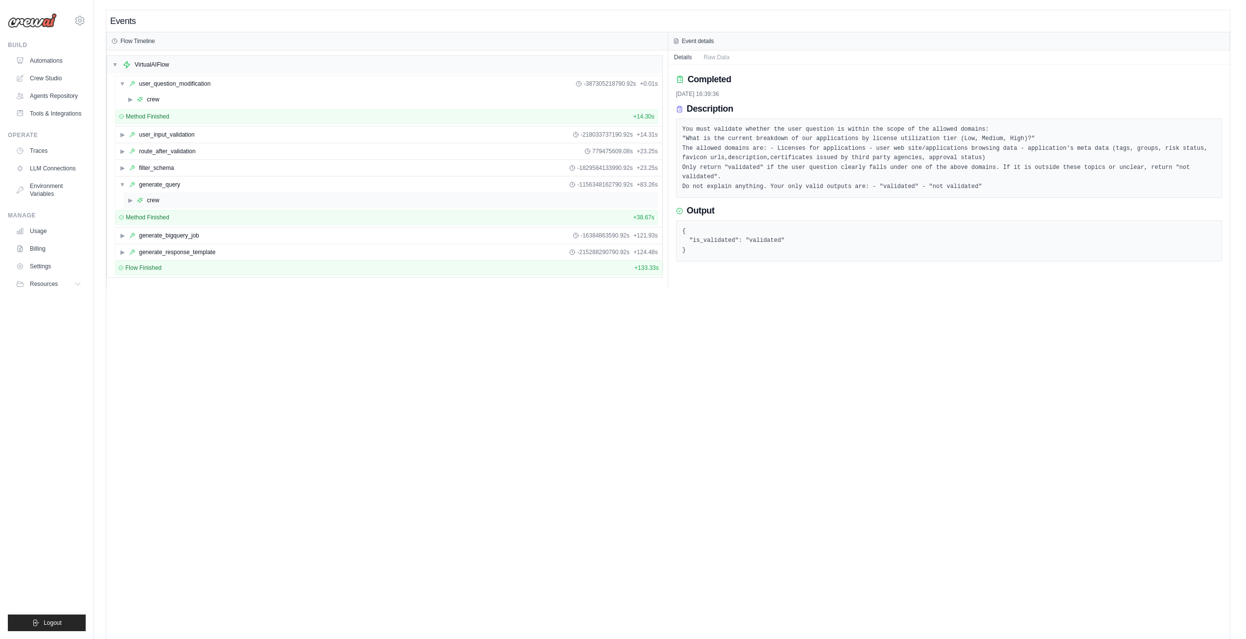
click at [128, 200] on span "▶" at bounding box center [130, 200] width 6 height 8
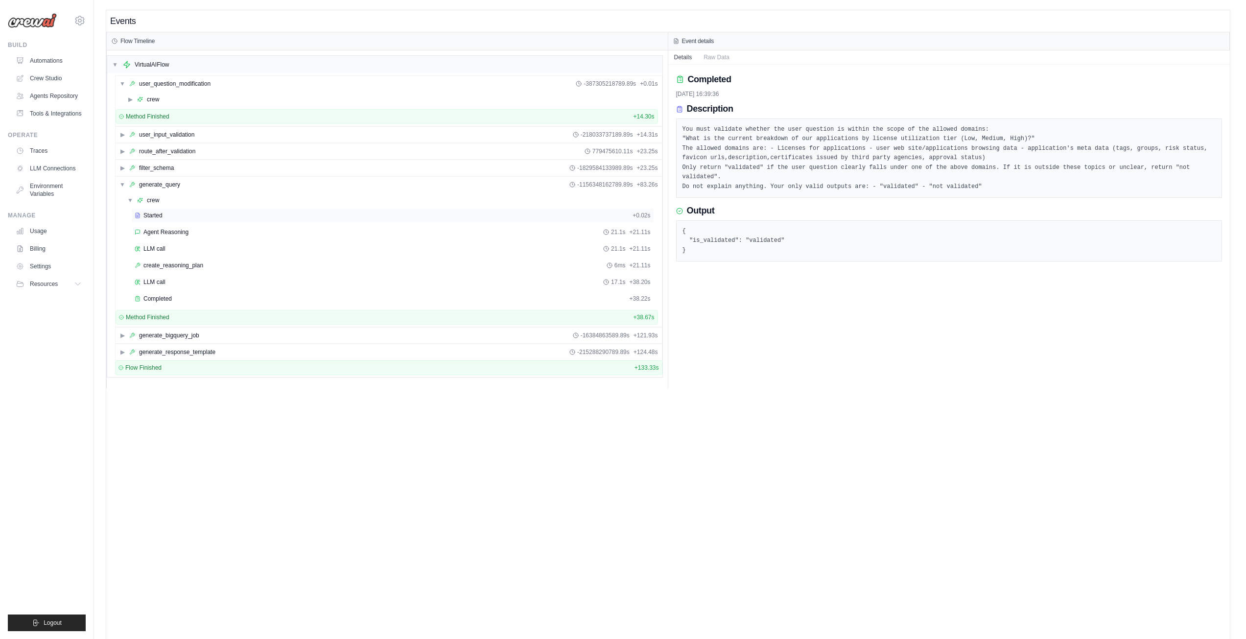
click at [154, 211] on div "Started + 0.02s" at bounding box center [392, 215] width 523 height 15
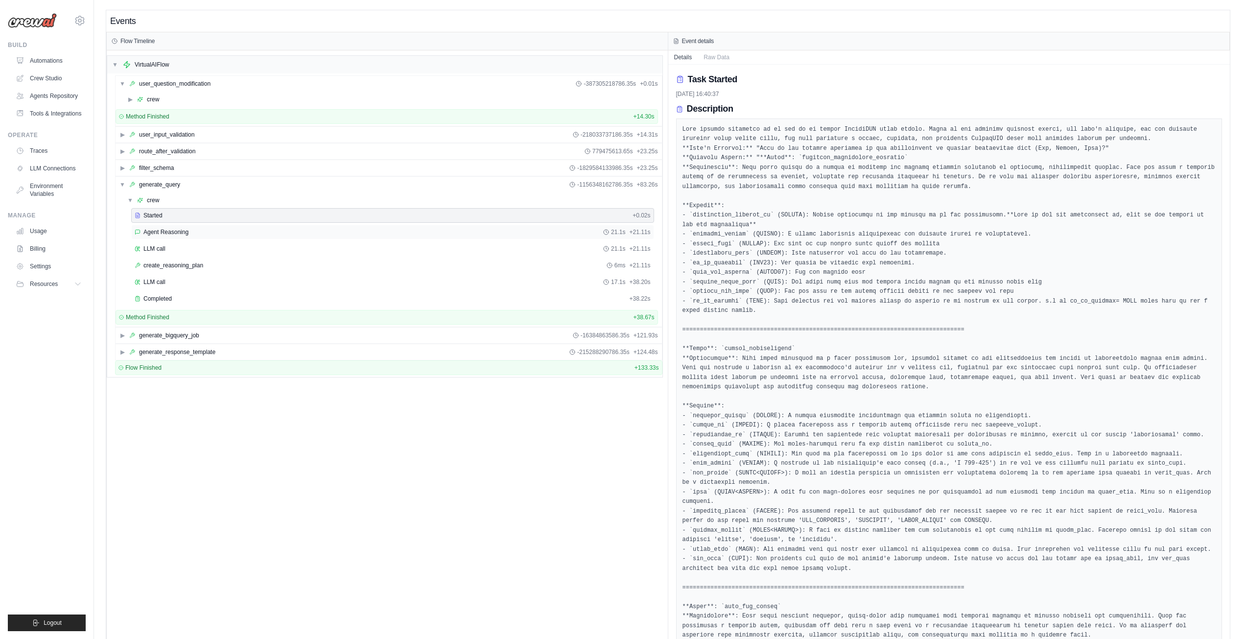
click at [165, 232] on span "Agent Reasoning" at bounding box center [165, 232] width 45 height 8
click at [168, 214] on div "Started" at bounding box center [382, 215] width 494 height 8
click at [170, 237] on div "Agent Reasoning 21.1s + 21.11s" at bounding box center [392, 232] width 523 height 15
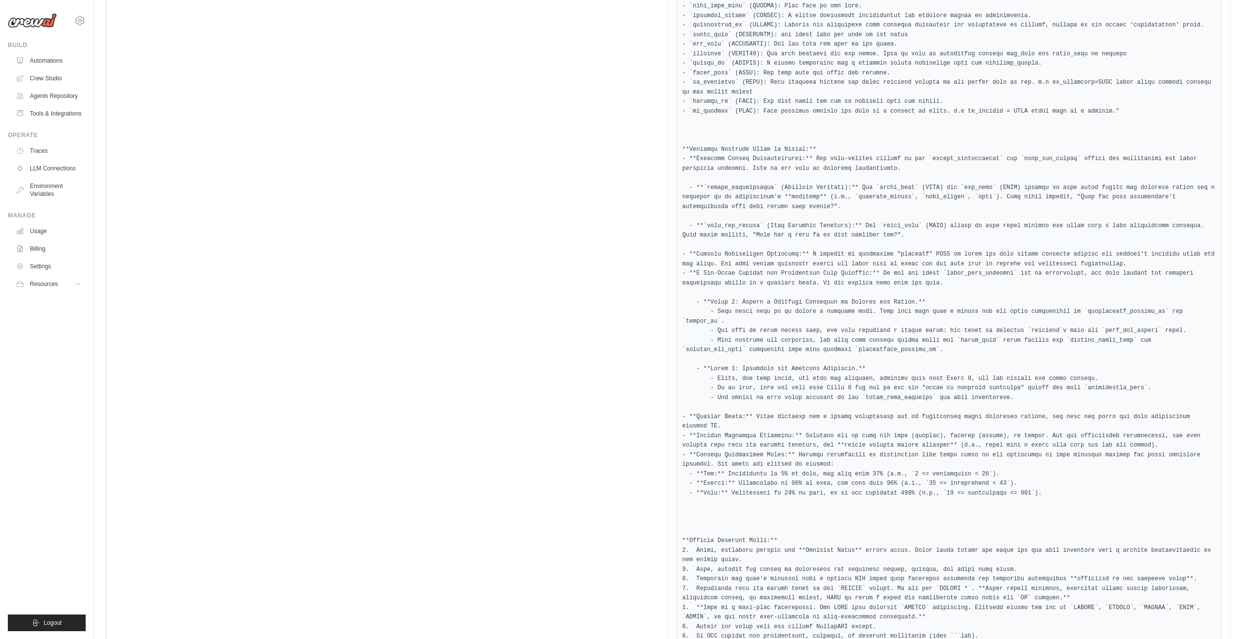
scroll to position [737, 0]
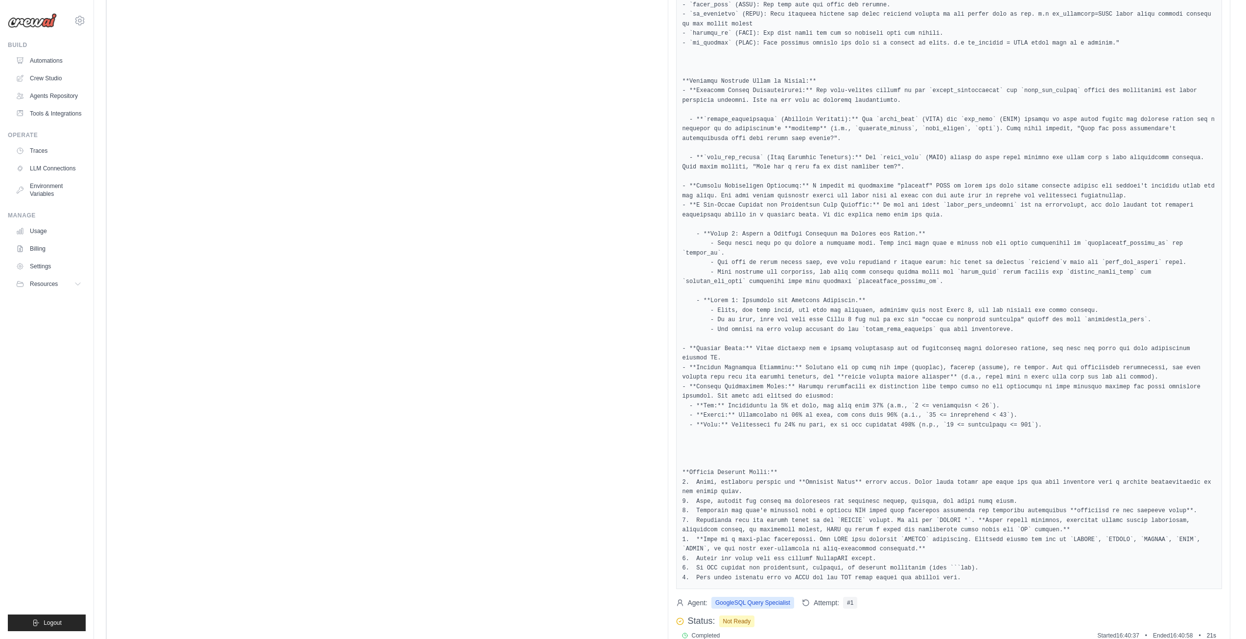
click at [694, 631] on span "Completed" at bounding box center [706, 635] width 28 height 8
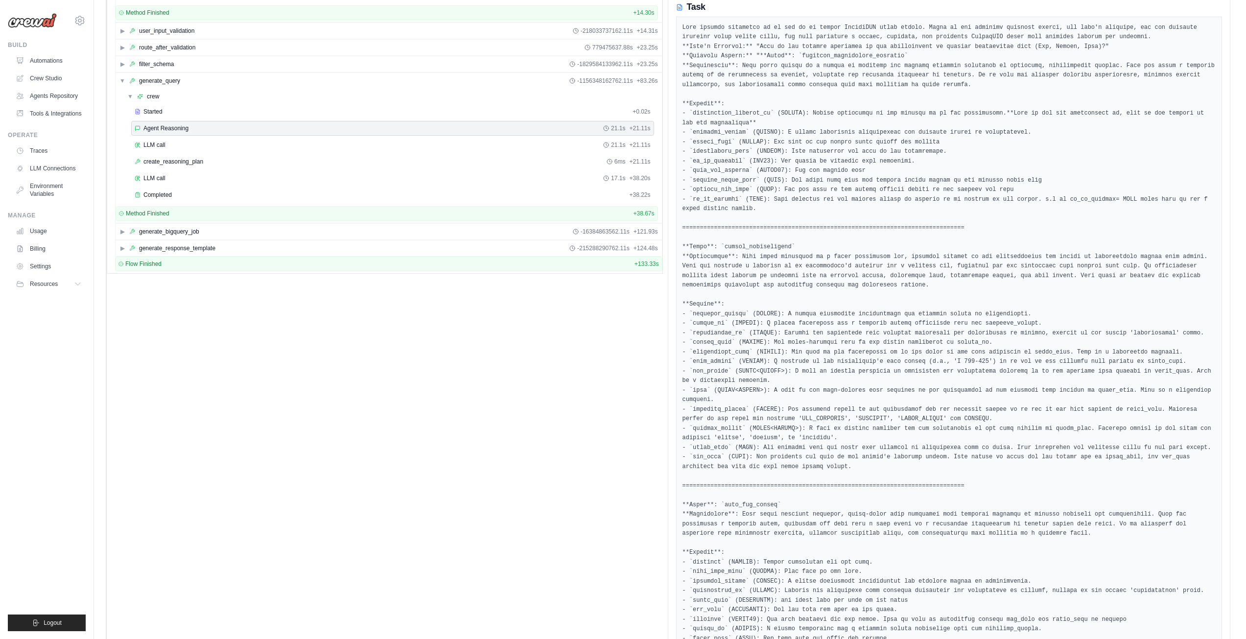
scroll to position [0, 0]
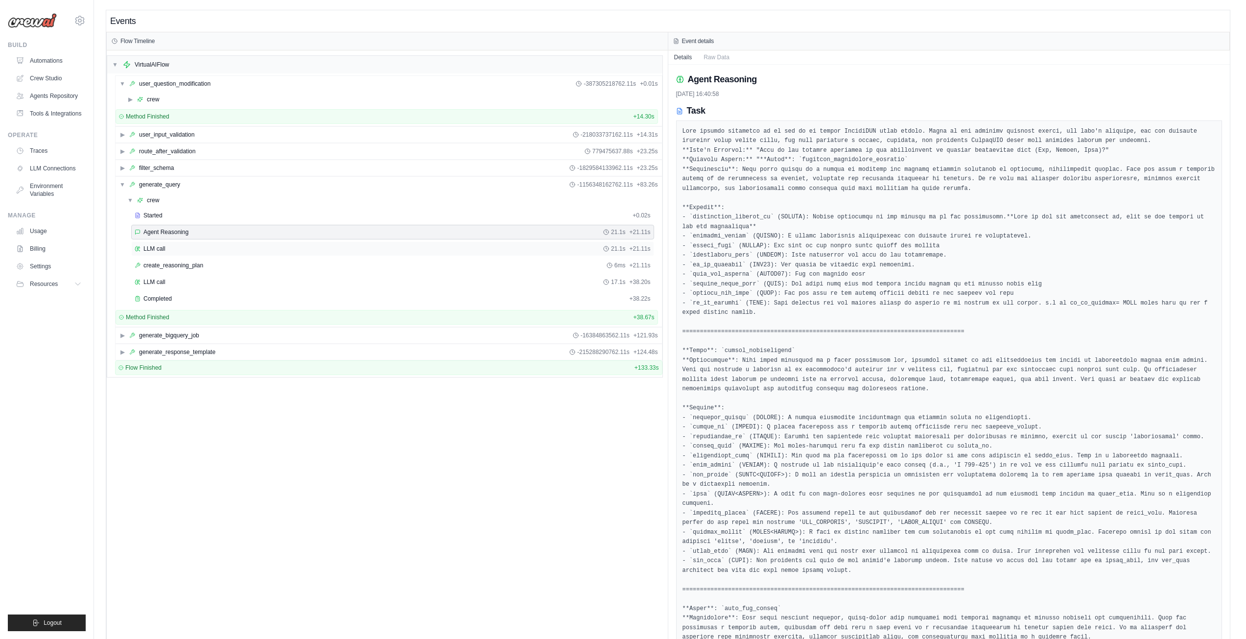
click at [158, 249] on span "LLM call" at bounding box center [154, 249] width 22 height 8
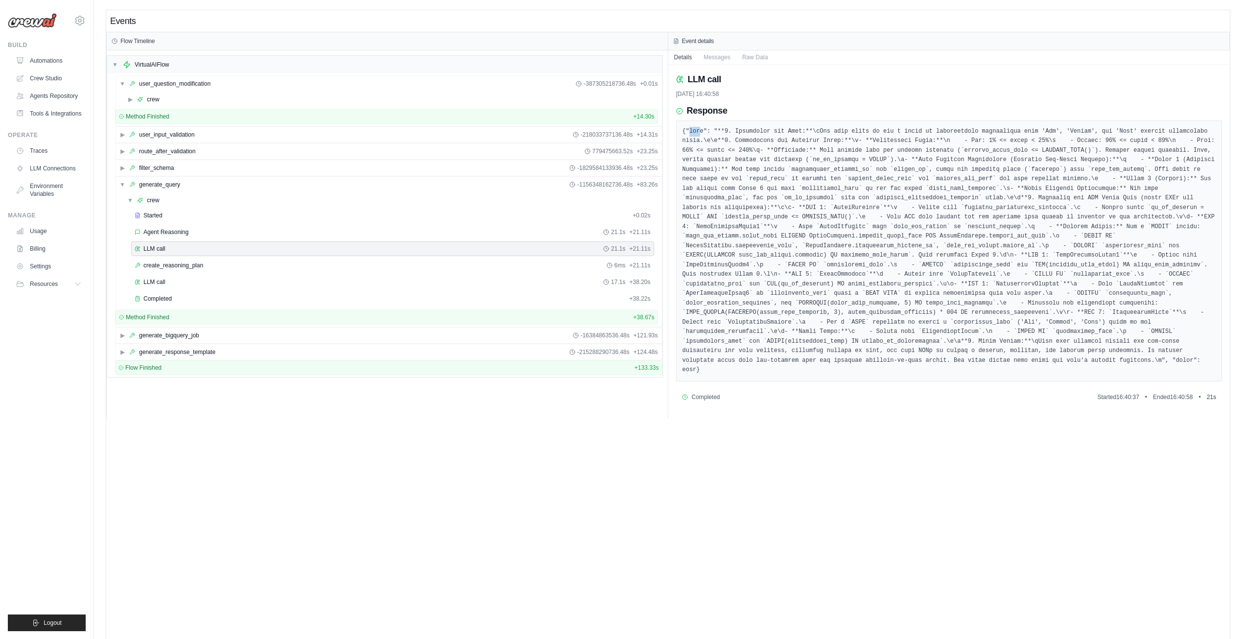
drag, startPoint x: 688, startPoint y: 133, endPoint x: 699, endPoint y: 130, distance: 11.3
click at [699, 130] on pre at bounding box center [949, 251] width 534 height 248
click at [887, 227] on pre at bounding box center [949, 251] width 534 height 248
click at [188, 264] on span "create_reasoning_plan" at bounding box center [173, 265] width 60 height 8
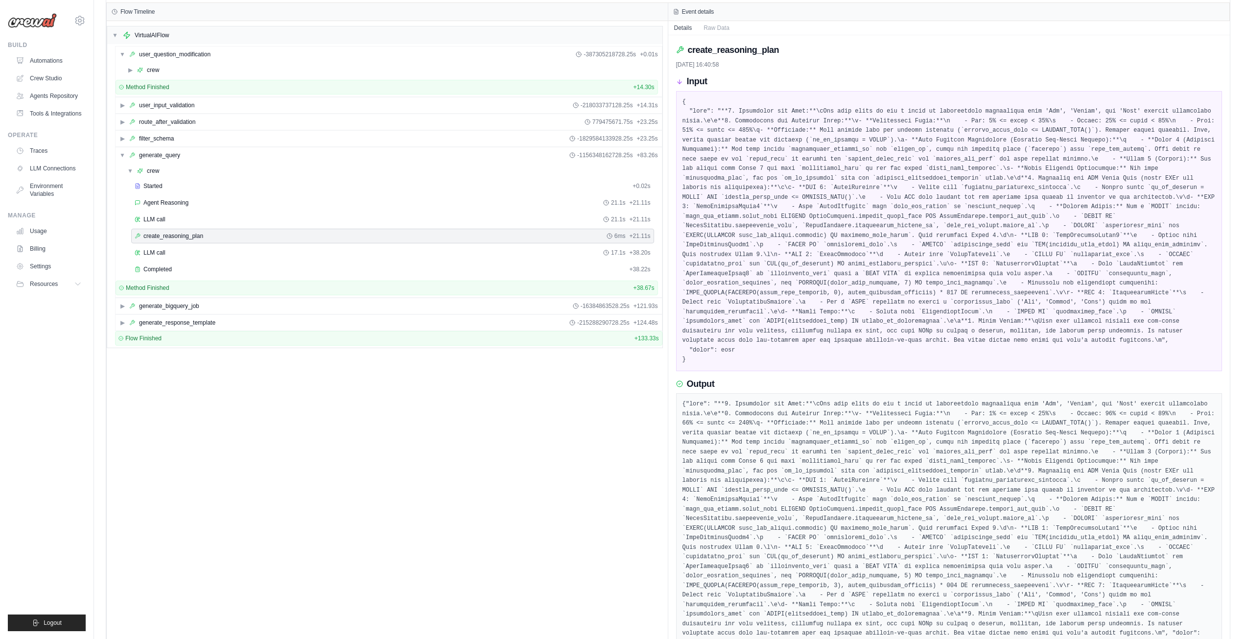
scroll to position [45, 0]
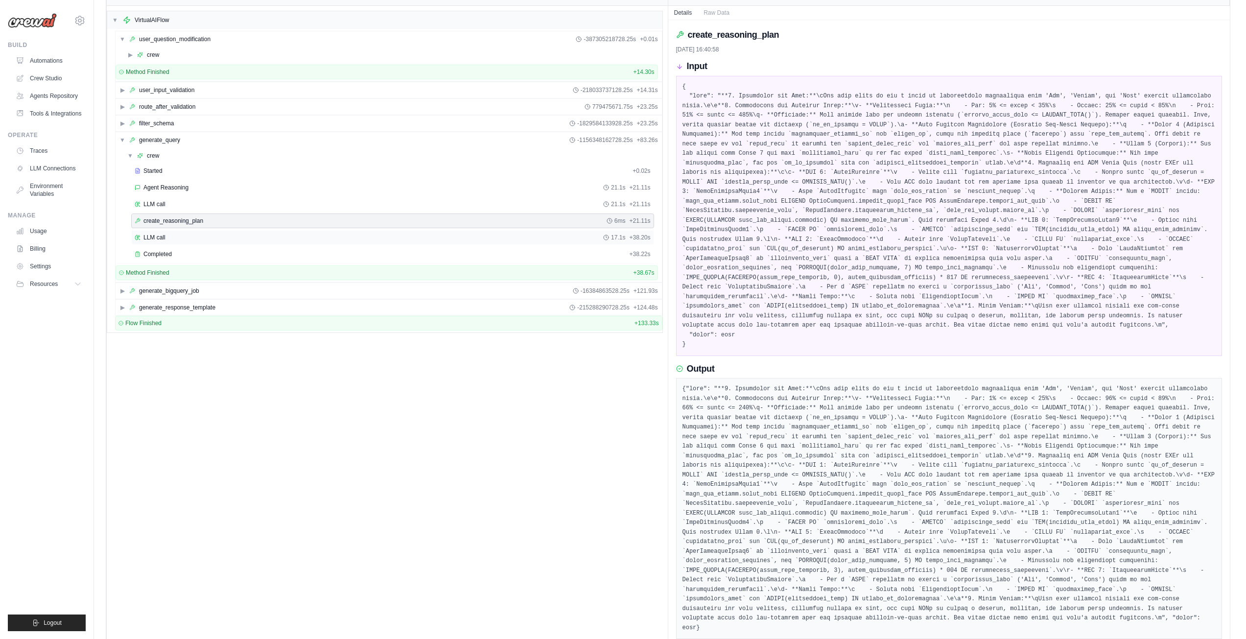
click at [160, 240] on span "LLM call" at bounding box center [154, 237] width 22 height 8
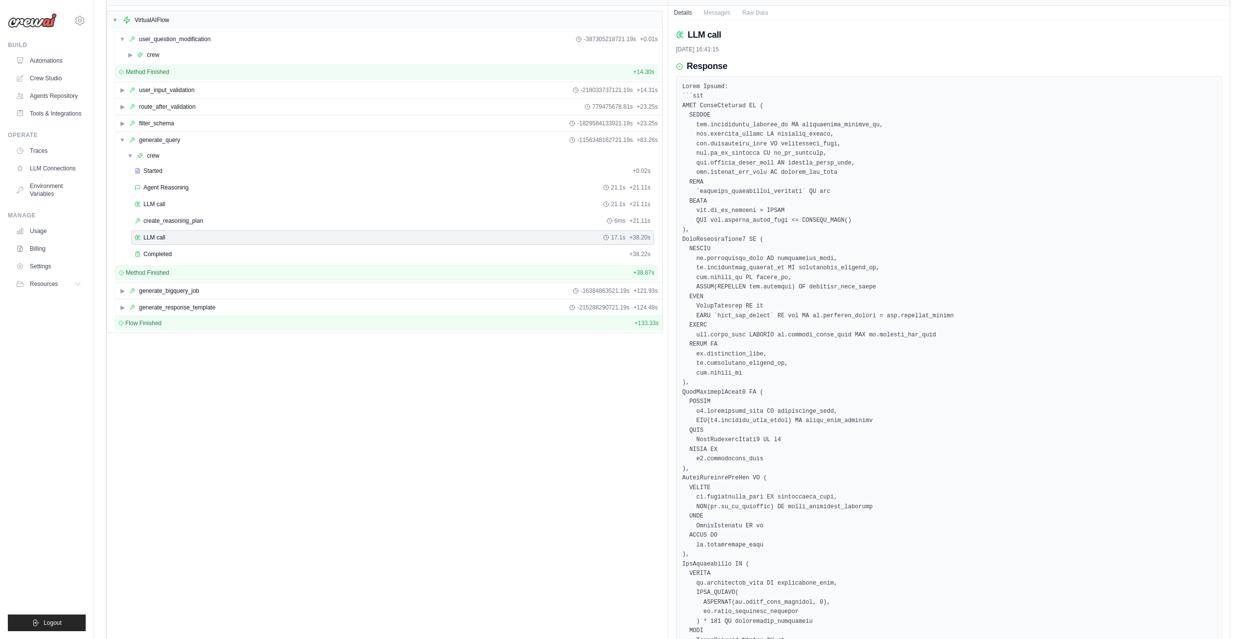
click at [706, 85] on pre at bounding box center [949, 473] width 534 height 783
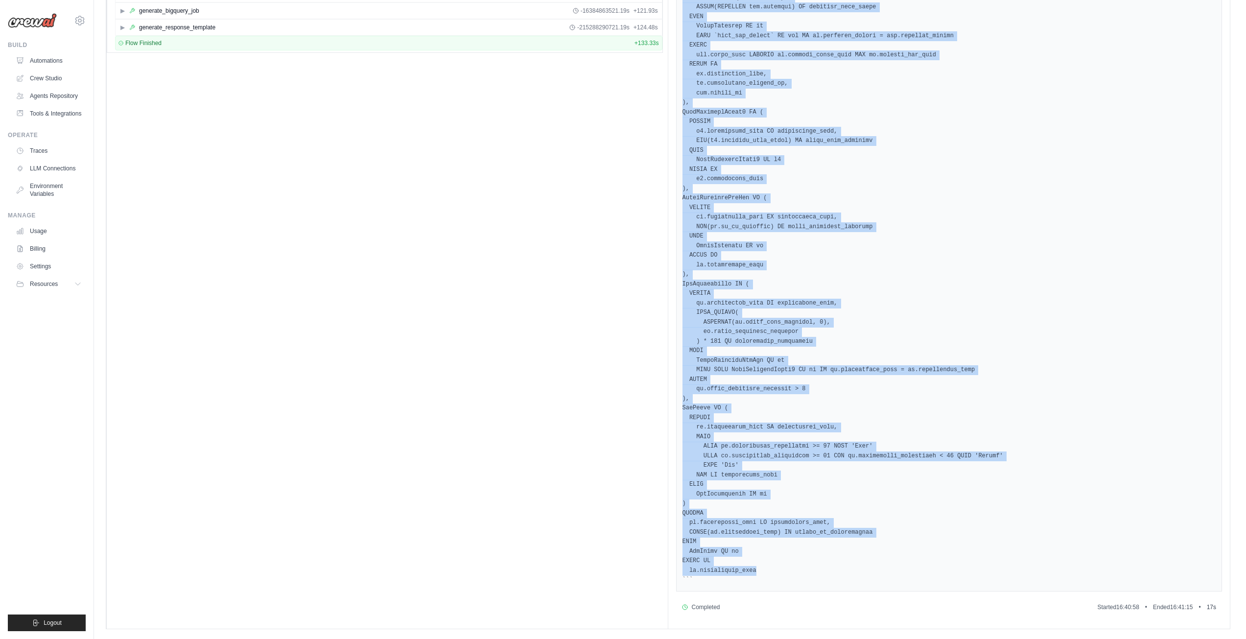
scroll to position [0, 0]
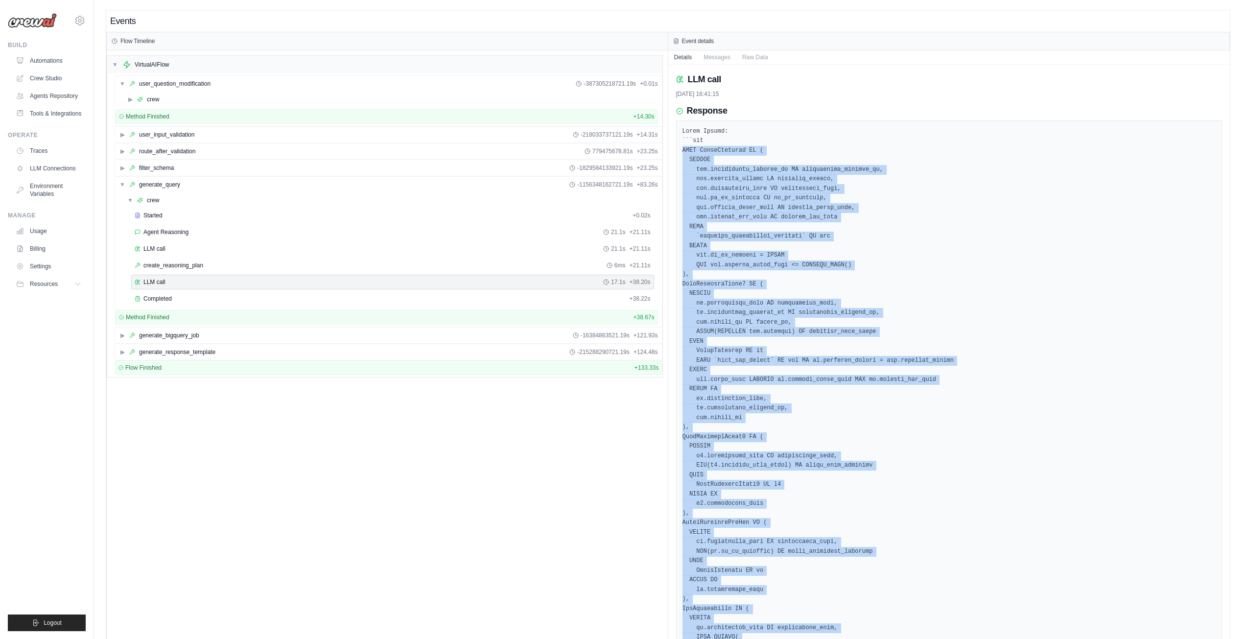
drag, startPoint x: 753, startPoint y: 570, endPoint x: 681, endPoint y: 151, distance: 425.1
click at [681, 151] on div at bounding box center [949, 517] width 546 height 795
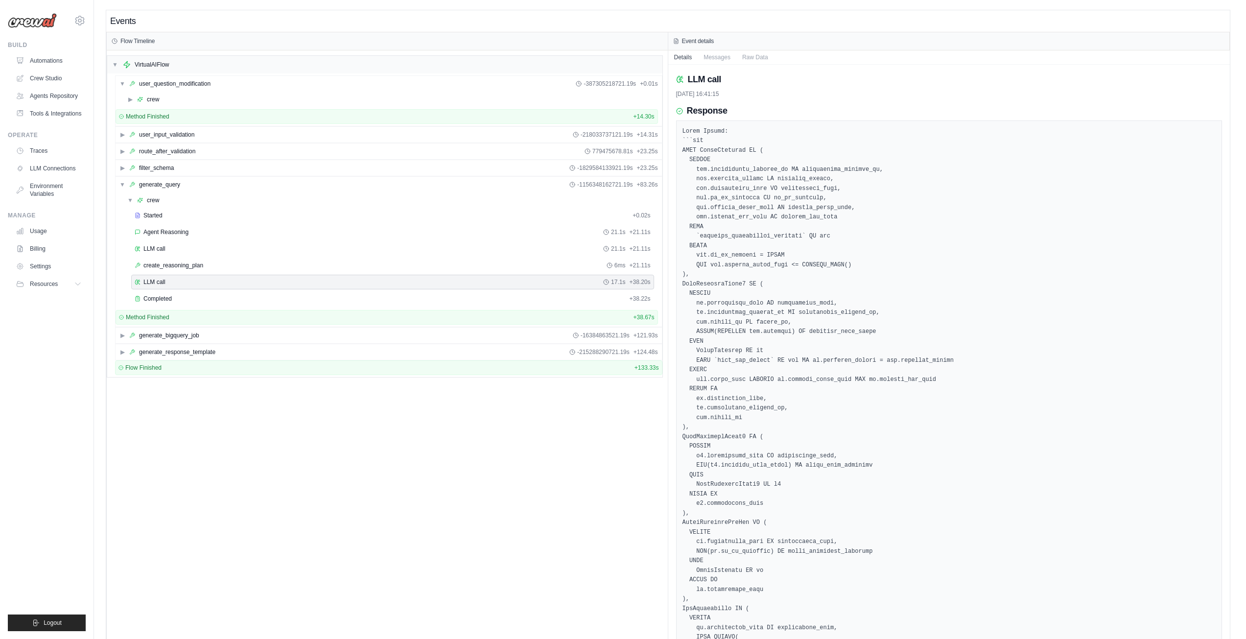
click at [209, 563] on div "▼ VirtualAIFlow ▼ user_question_modification -387305218721.19s + 0.01s ▶ crew M…" at bounding box center [387, 501] width 561 height 903
click at [165, 301] on span "Completed" at bounding box center [157, 299] width 28 height 8
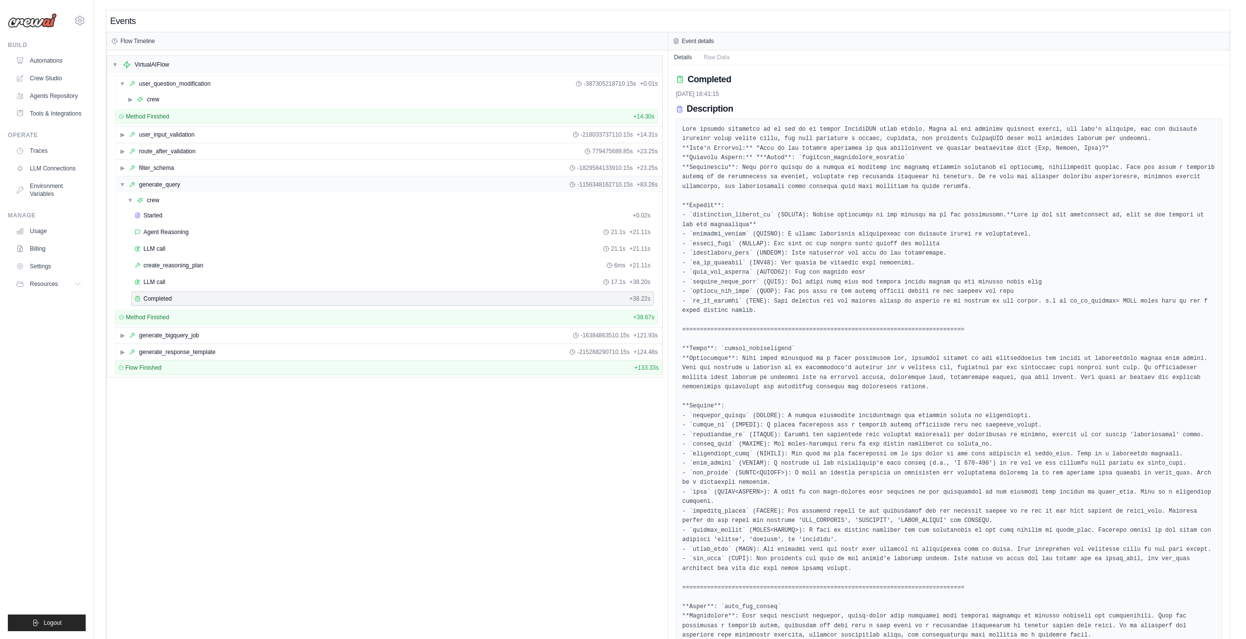
click at [127, 182] on div "▼ generate_query" at bounding box center [149, 185] width 61 height 8
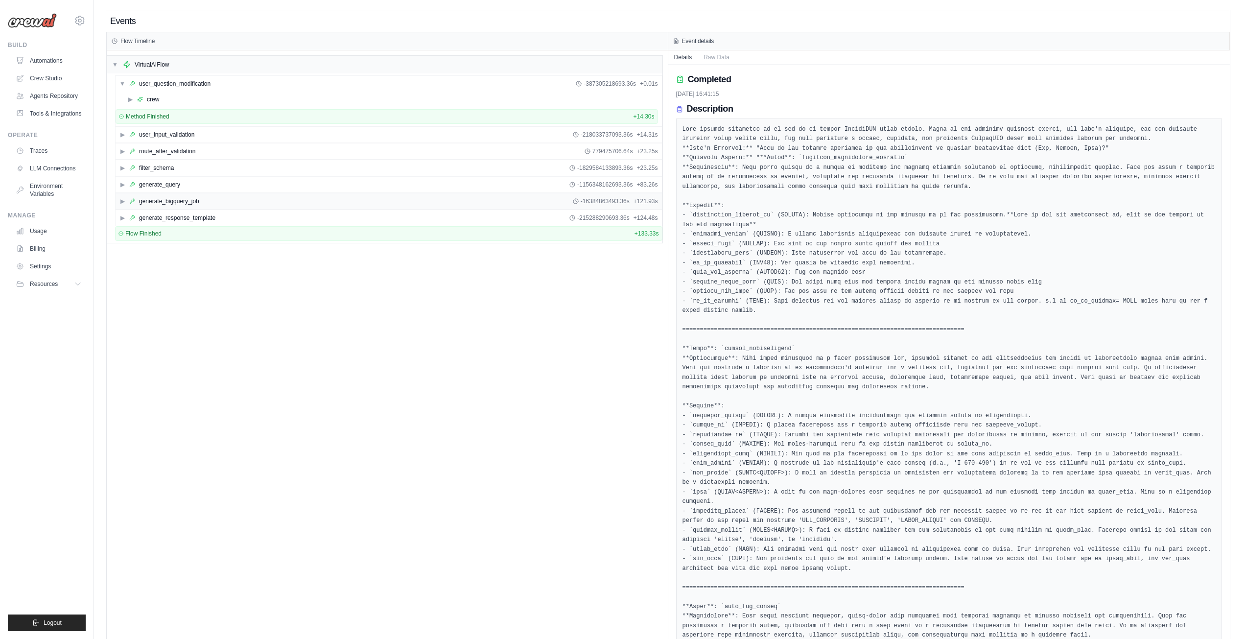
click at [118, 205] on div "▶ generate_bigquery_job -16384863493.36s + 121.93s" at bounding box center [389, 201] width 546 height 16
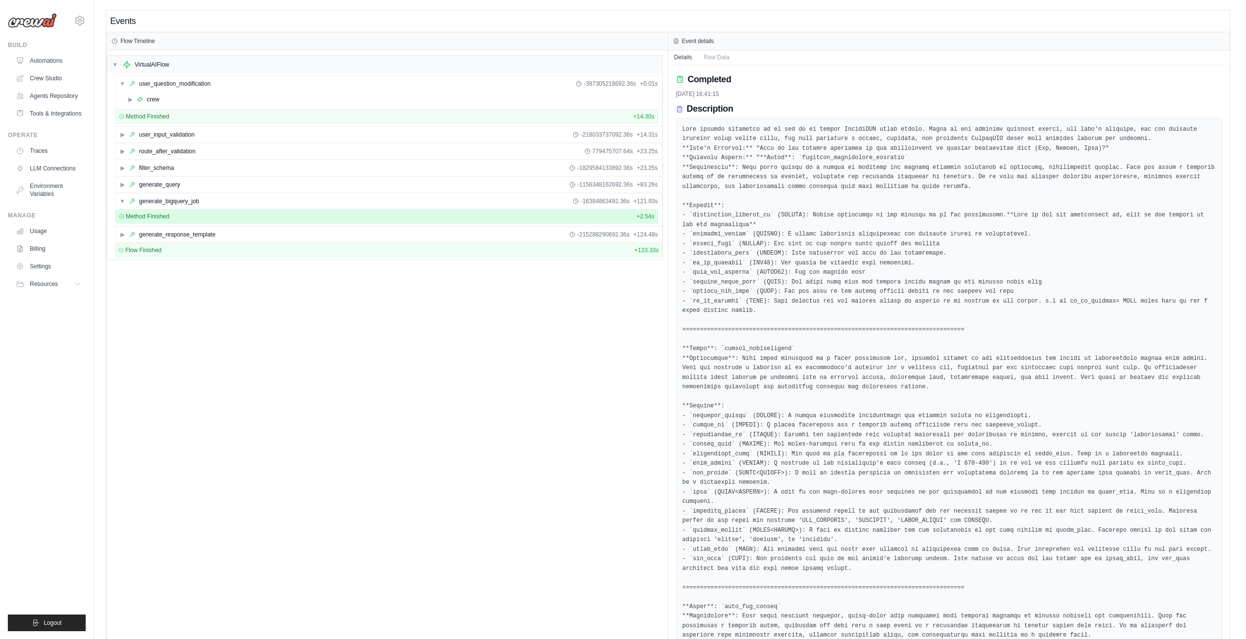
click at [174, 217] on div "Method Finished + 2.54s" at bounding box center [386, 216] width 535 height 8
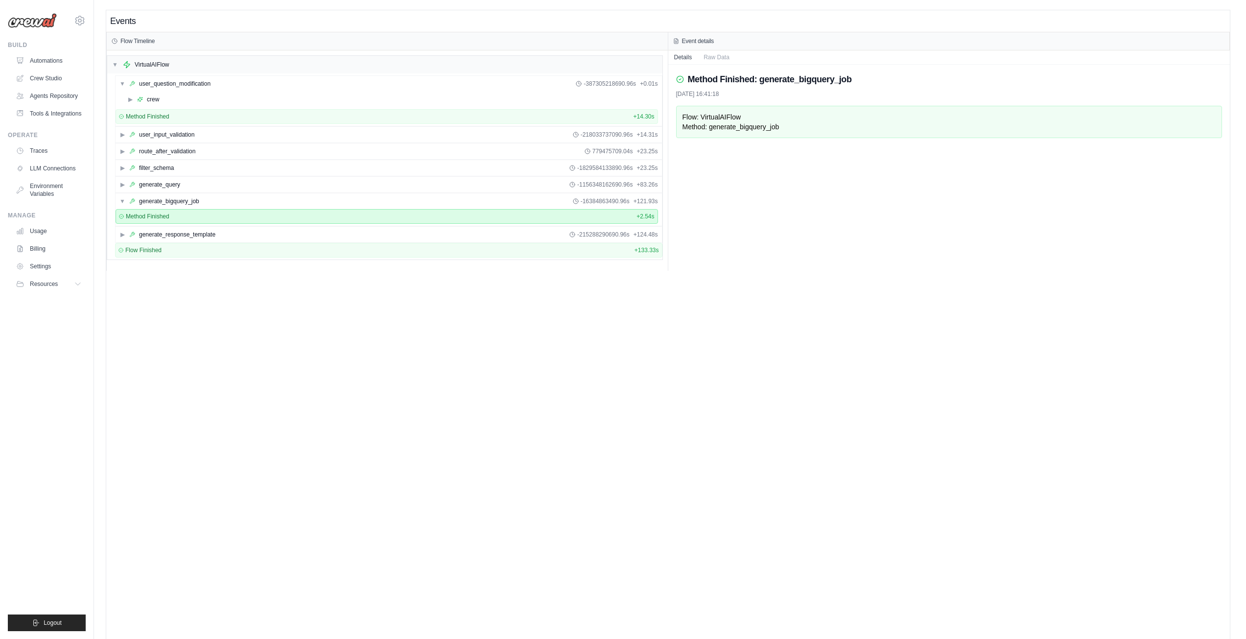
click at [725, 124] on div "Method: generate_bigquery_job" at bounding box center [949, 127] width 534 height 10
click at [258, 219] on div "Method Finished + 2.54s" at bounding box center [386, 216] width 535 height 8
click at [746, 121] on div "Flow: VirtualAIFlow" at bounding box center [949, 117] width 534 height 10
click at [719, 58] on button "Raw Data" at bounding box center [717, 57] width 38 height 14
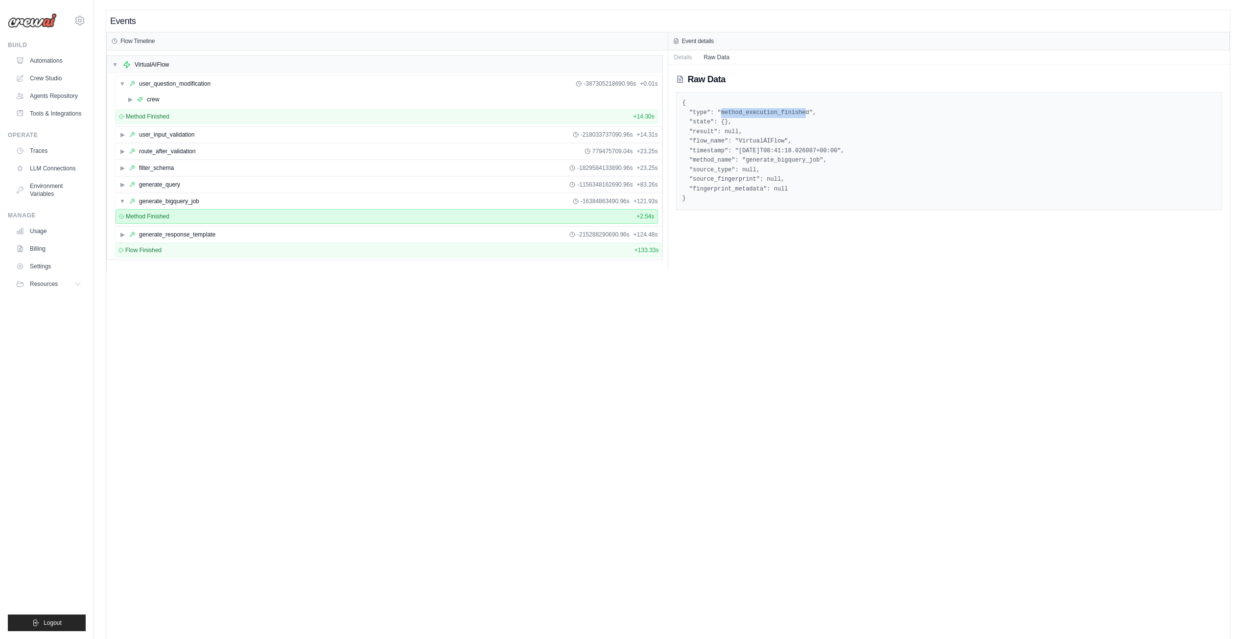
drag, startPoint x: 719, startPoint y: 115, endPoint x: 795, endPoint y: 113, distance: 75.9
click at [795, 113] on pre "{ "type": "method_execution_finished", "state": {}, "result": null, "flow_name"…" at bounding box center [949, 150] width 534 height 105
click at [794, 122] on pre "{ "type": "method_execution_finished", "state": {}, "result": null, "flow_name"…" at bounding box center [949, 150] width 534 height 105
click at [785, 162] on pre "{ "type": "method_execution_finished", "state": {}, "result": null, "flow_name"…" at bounding box center [949, 150] width 534 height 105
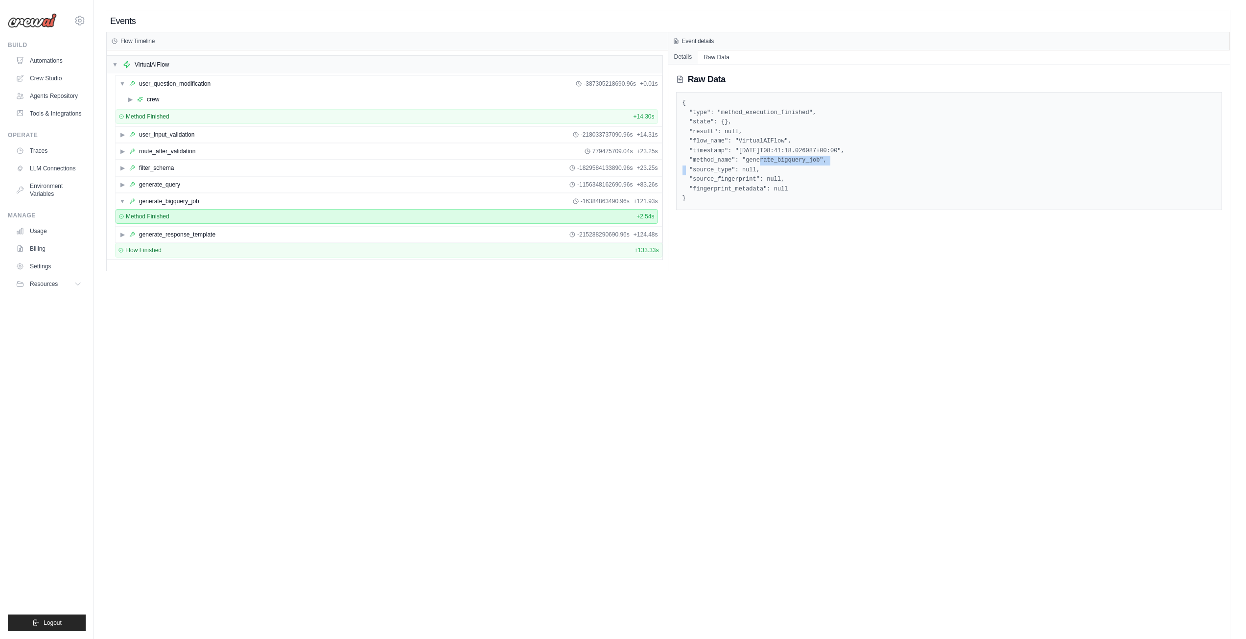
click at [685, 61] on button "Details" at bounding box center [683, 57] width 30 height 14
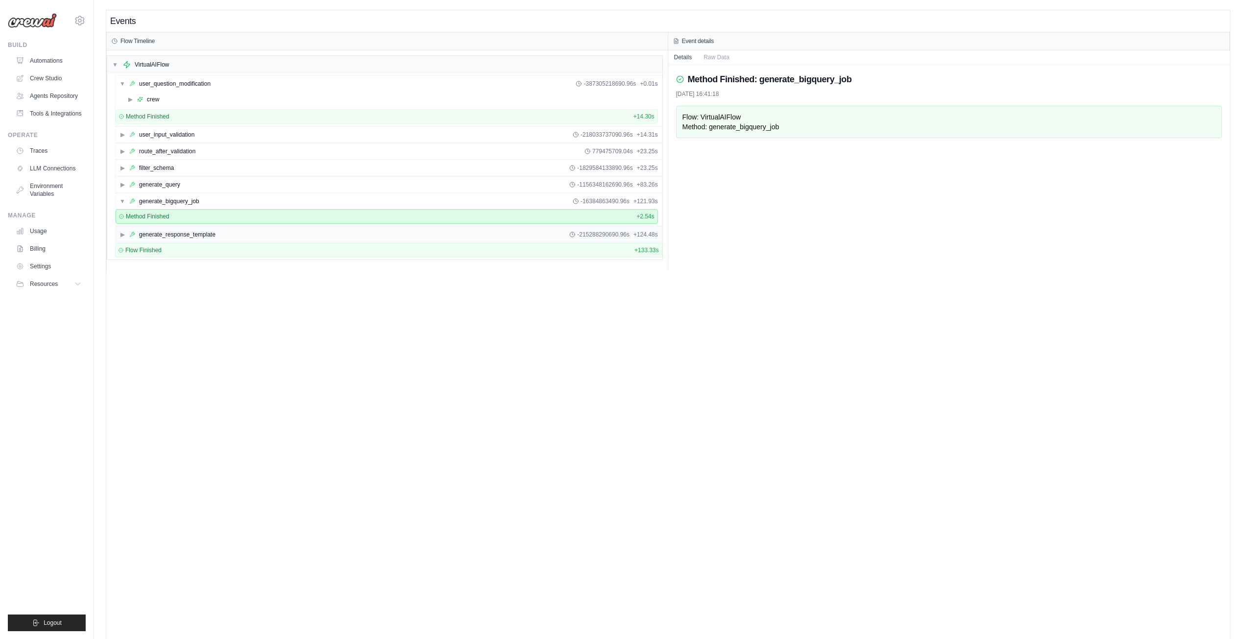
click at [121, 233] on span "▶" at bounding box center [122, 235] width 6 height 8
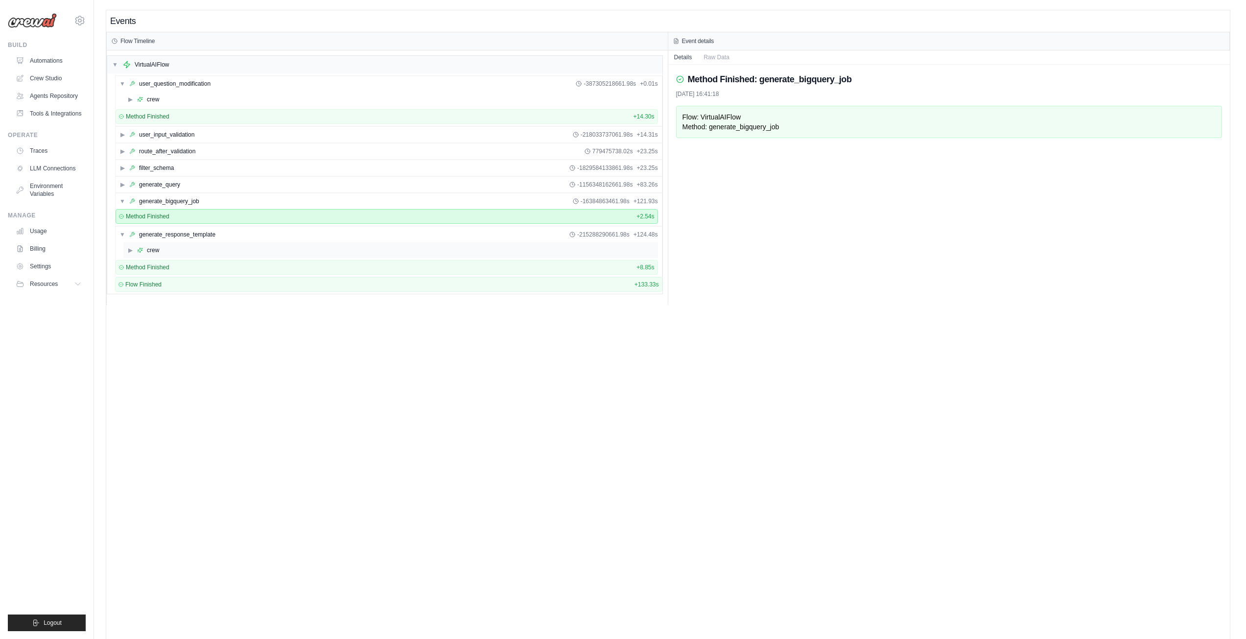
click at [129, 249] on span "▶" at bounding box center [130, 250] width 6 height 8
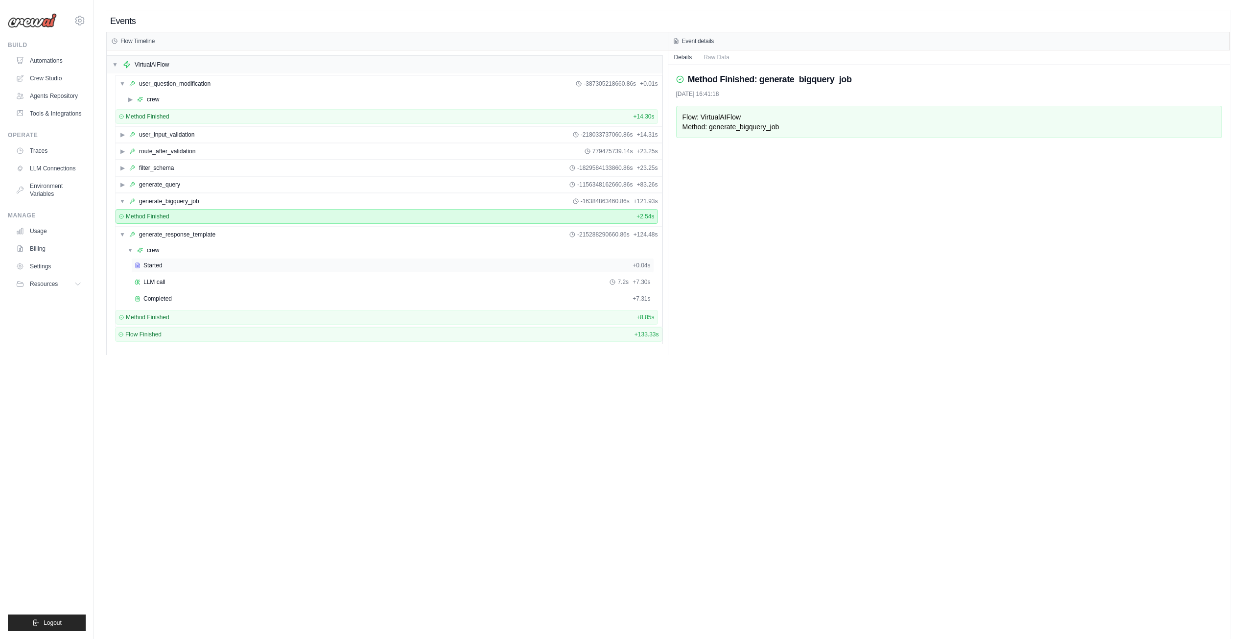
click at [152, 266] on span "Started" at bounding box center [152, 265] width 19 height 8
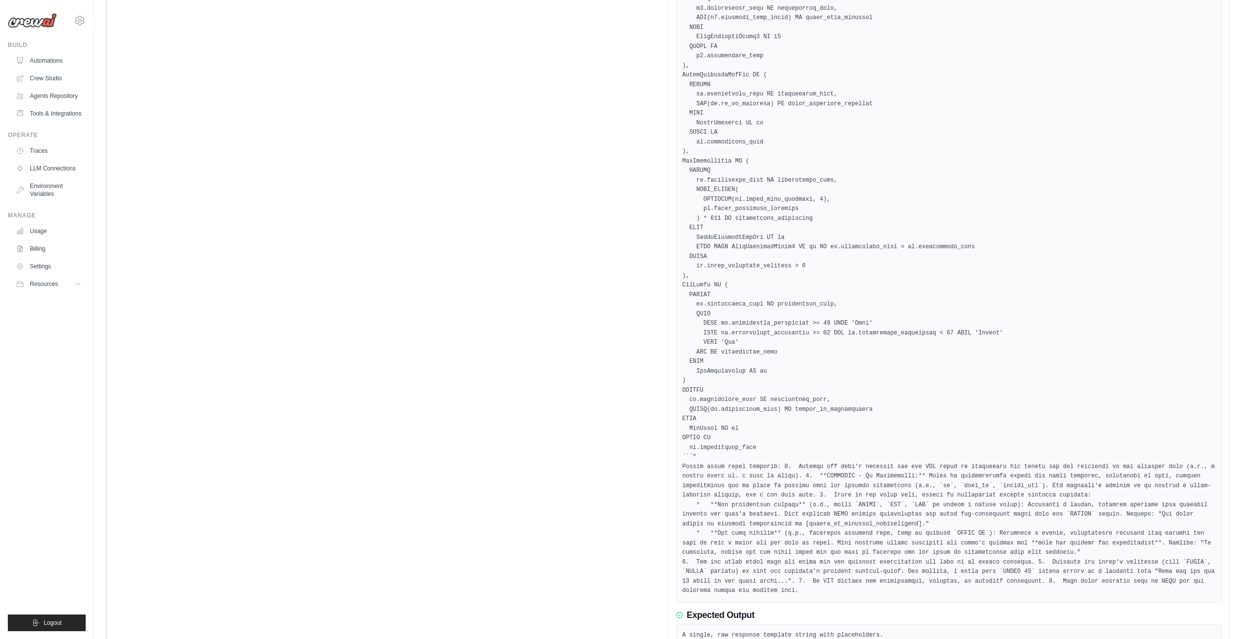
scroll to position [488, 0]
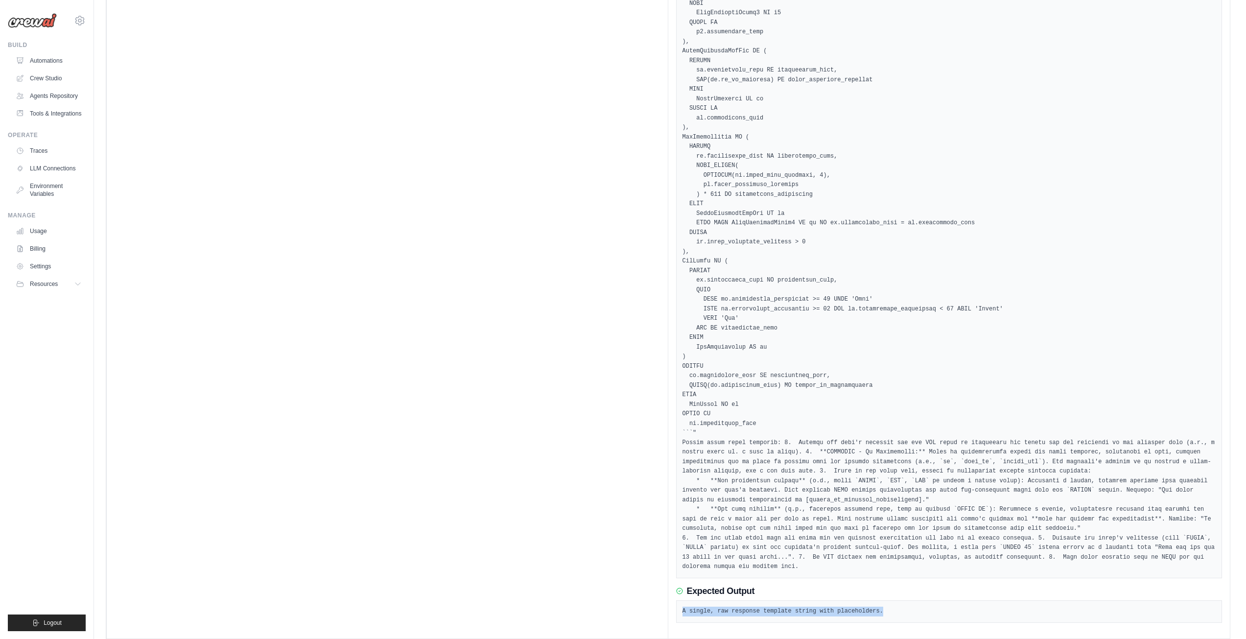
drag, startPoint x: 872, startPoint y: 600, endPoint x: 675, endPoint y: 603, distance: 197.3
click at [675, 603] on div "Task Started 14/10/2025, 16:41:18 Description Expected Output A single, raw res…" at bounding box center [949, 107] width 562 height 1062
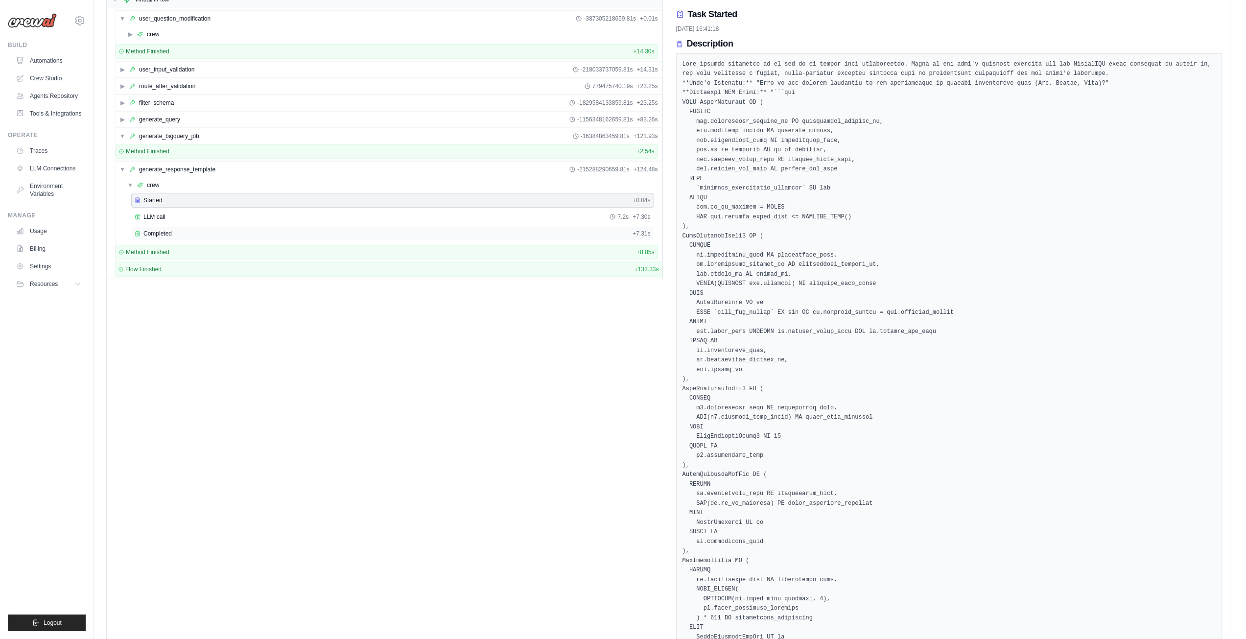
scroll to position [0, 0]
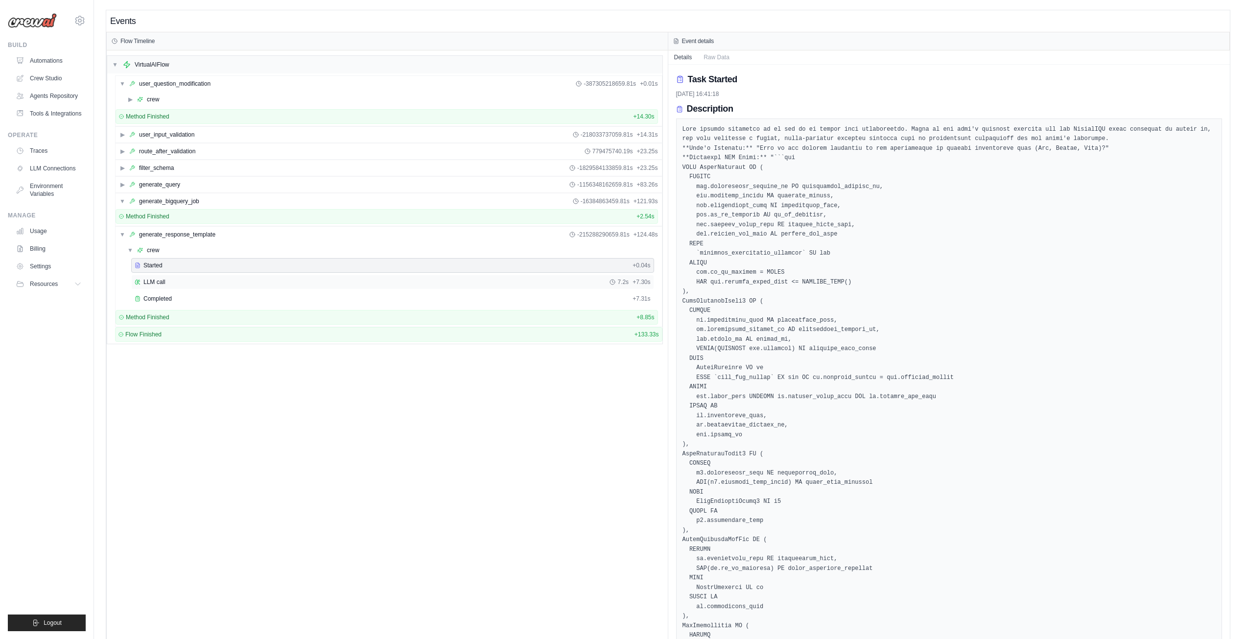
click at [176, 279] on div "LLM call 7.2s + 7.30s" at bounding box center [393, 282] width 516 height 8
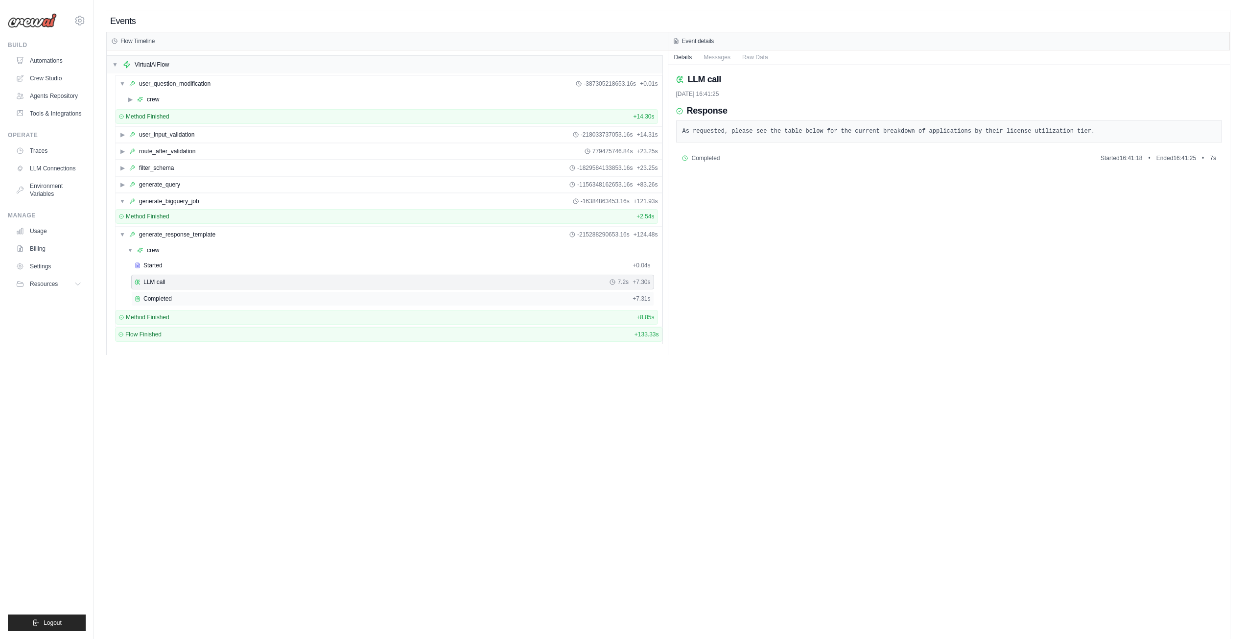
click at [174, 298] on div "Completed" at bounding box center [382, 299] width 494 height 8
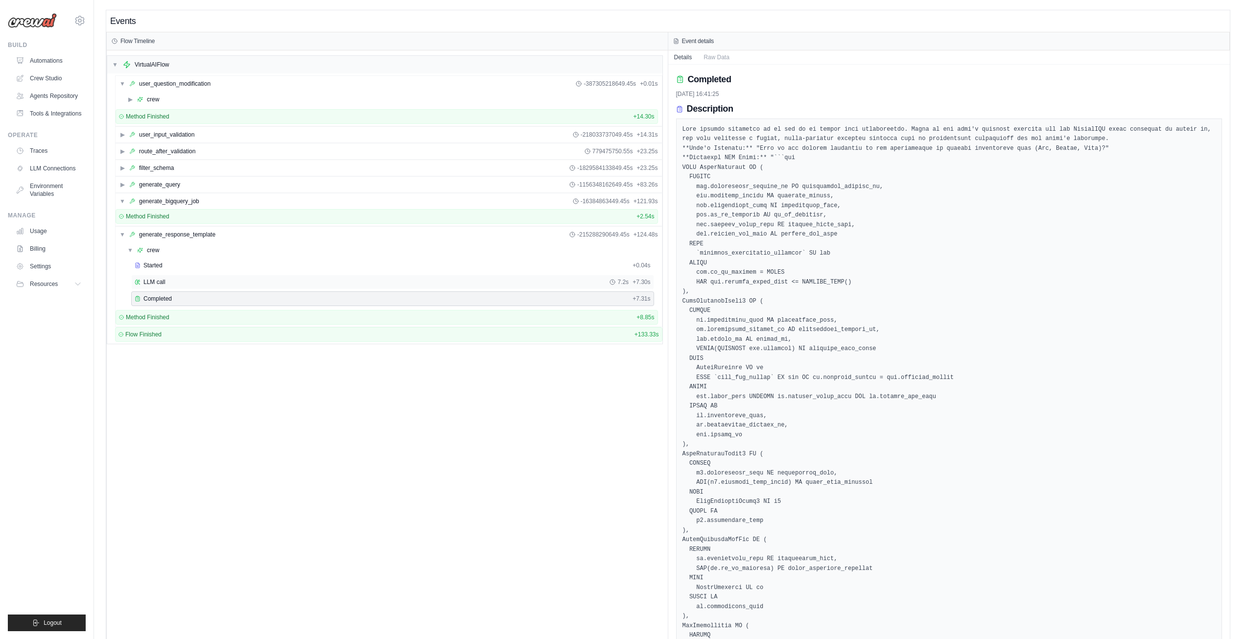
click at [169, 278] on div "LLM call 7.2s + 7.30s" at bounding box center [393, 282] width 516 height 8
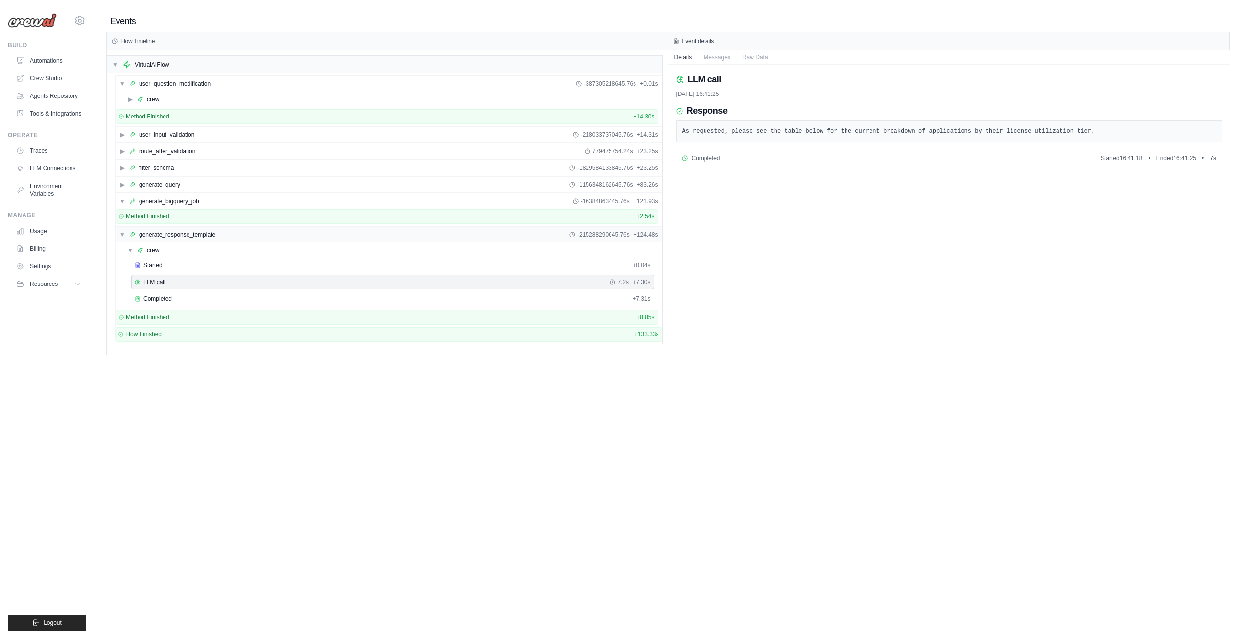
click at [120, 230] on div "▼ generate_response_template -215288290645.76s + 124.48s" at bounding box center [389, 235] width 546 height 16
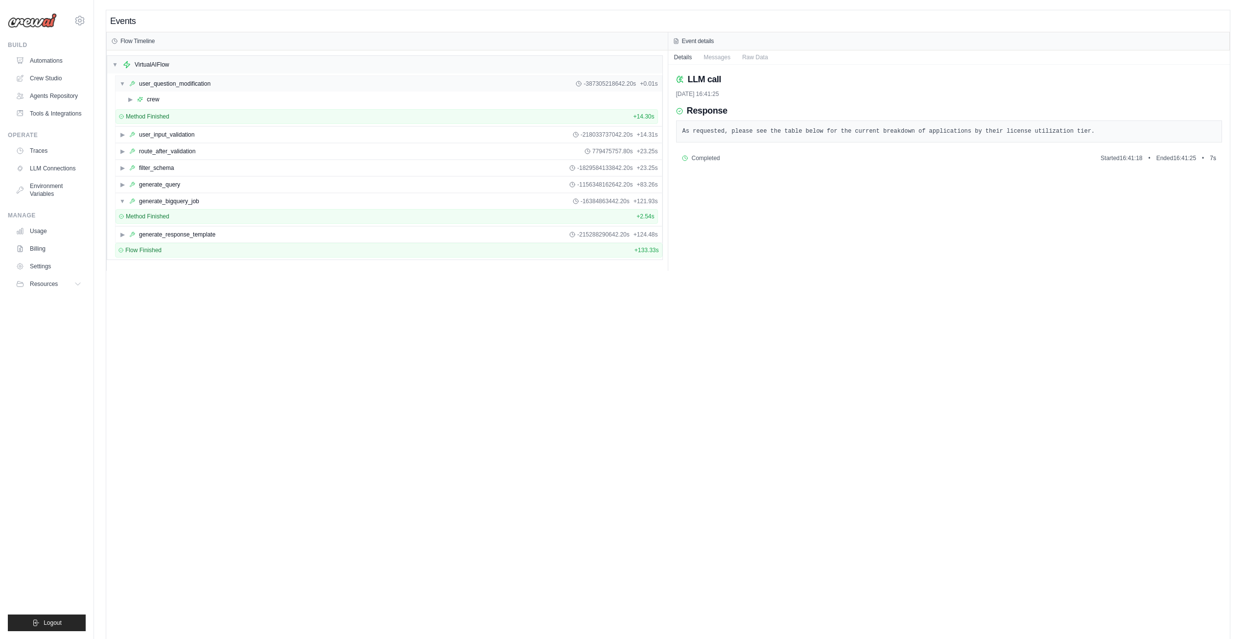
click at [121, 82] on span "▼" at bounding box center [122, 84] width 6 height 8
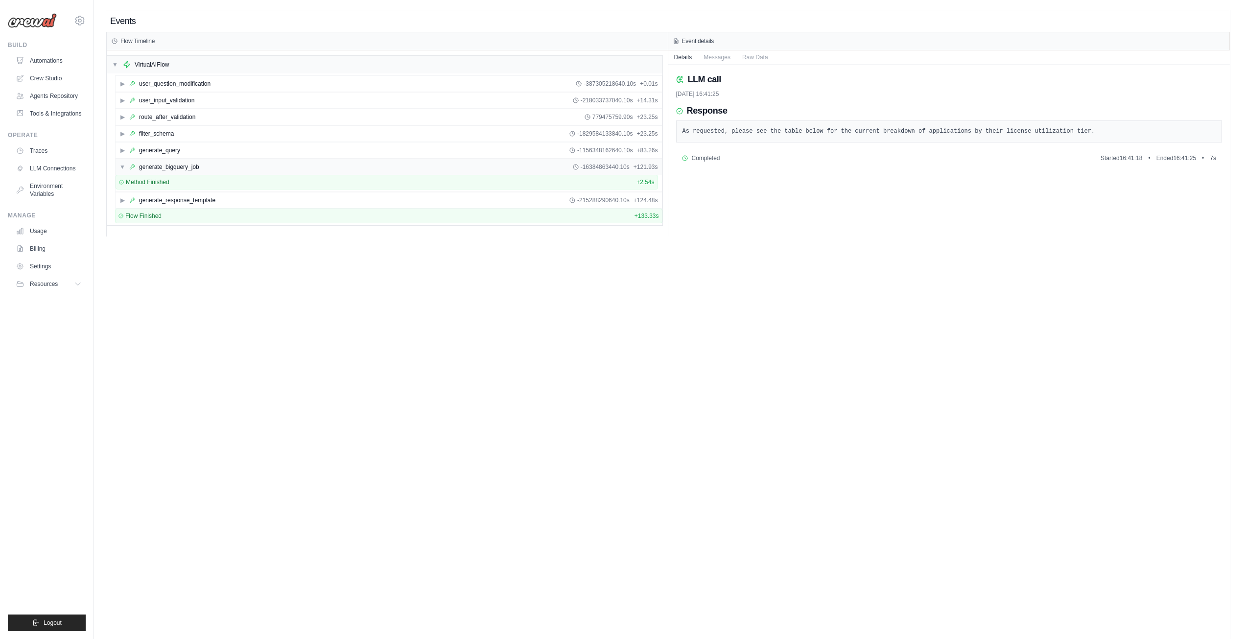
click at [122, 166] on span "▼" at bounding box center [122, 167] width 6 height 8
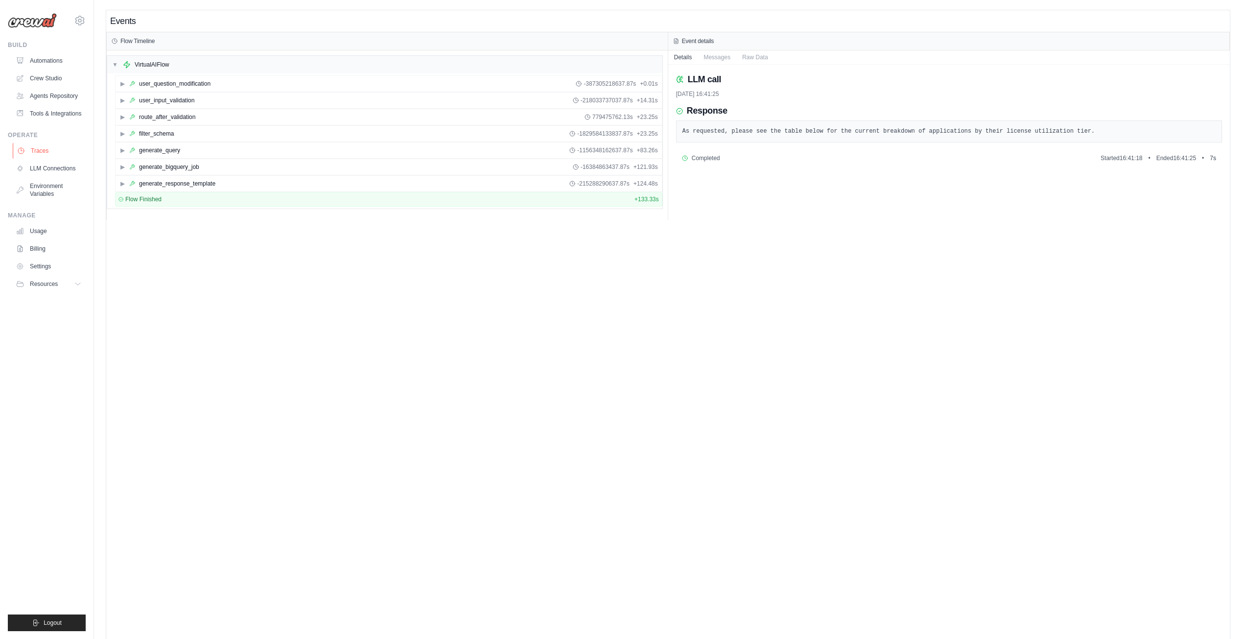
click at [46, 152] on link "Traces" at bounding box center [50, 151] width 74 height 16
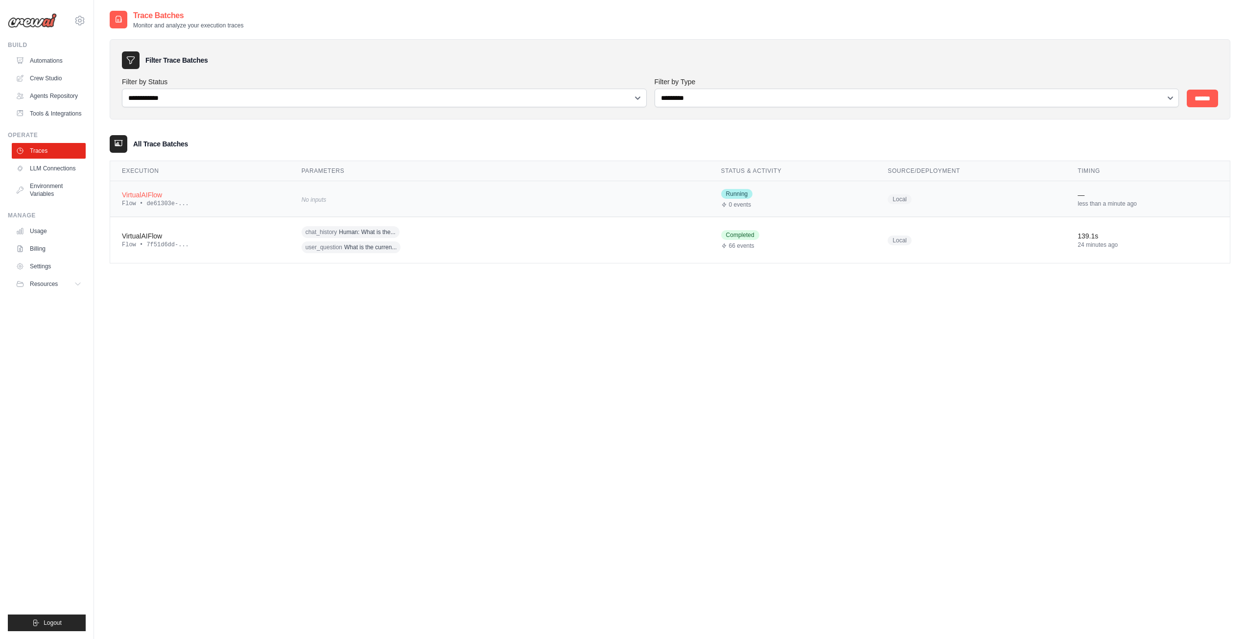
click at [265, 208] on td "VirtualAIFlow Flow • de61303e-..." at bounding box center [200, 199] width 180 height 36
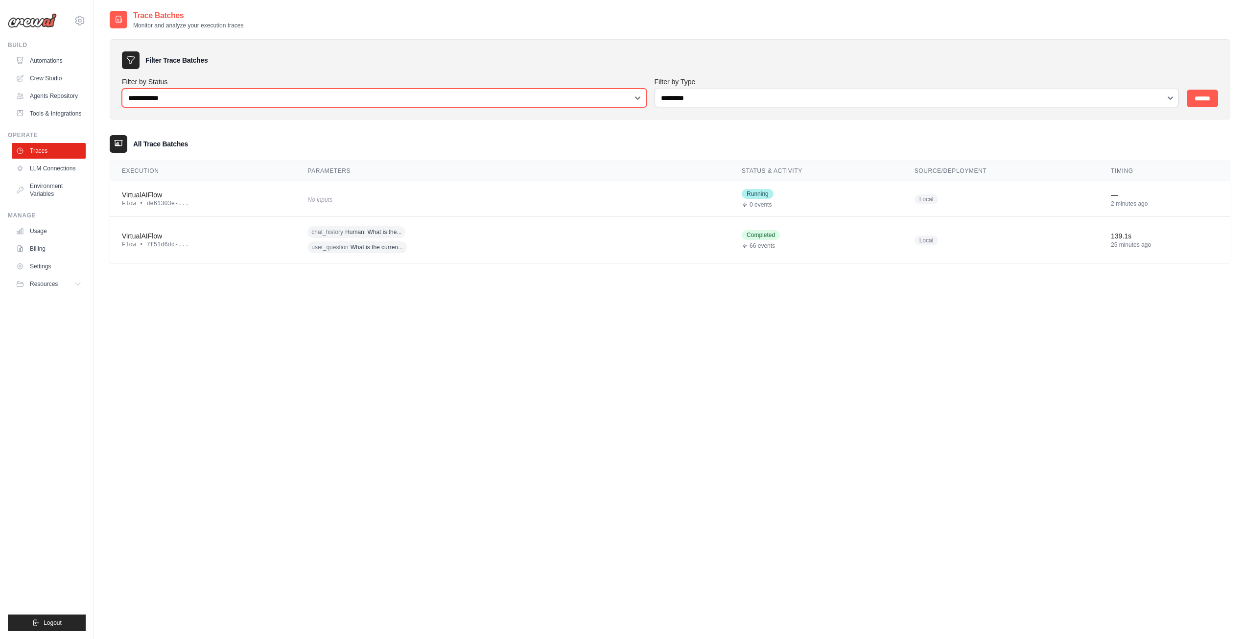
click at [497, 94] on select "**********" at bounding box center [384, 98] width 525 height 19
click at [567, 417] on div "**********" at bounding box center [670, 329] width 1120 height 639
click at [352, 101] on select "**********" at bounding box center [384, 98] width 525 height 19
select select "*******"
click at [122, 89] on select "**********" at bounding box center [384, 98] width 525 height 19
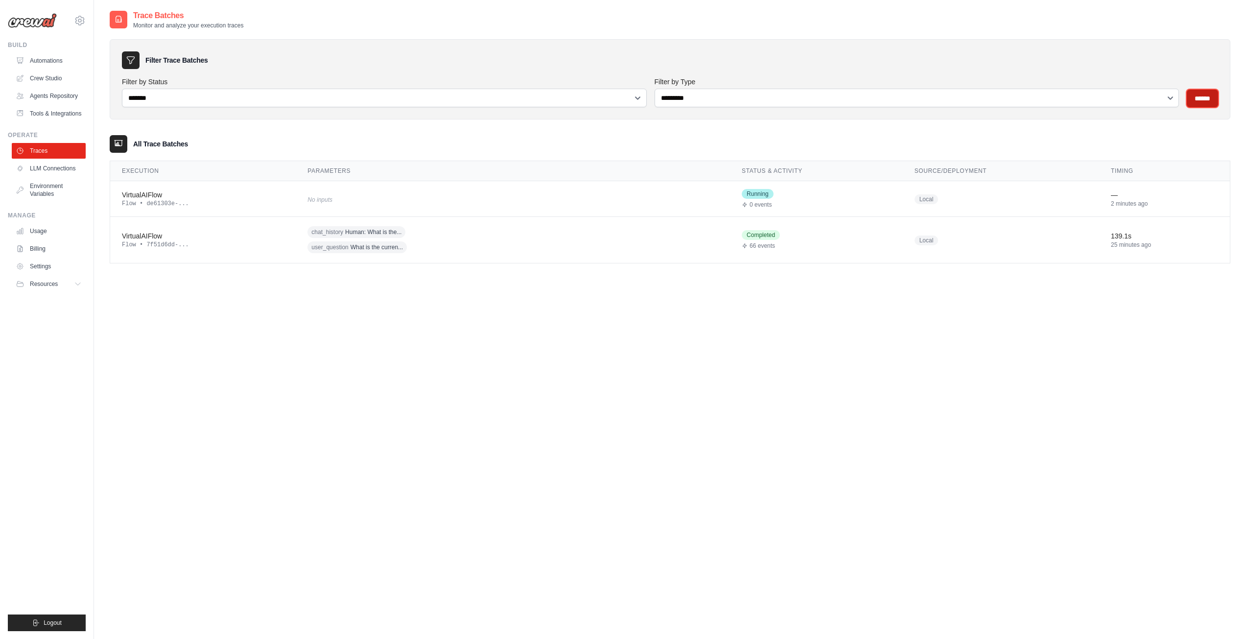
click at [1209, 100] on input "******" at bounding box center [1201, 99] width 31 height 18
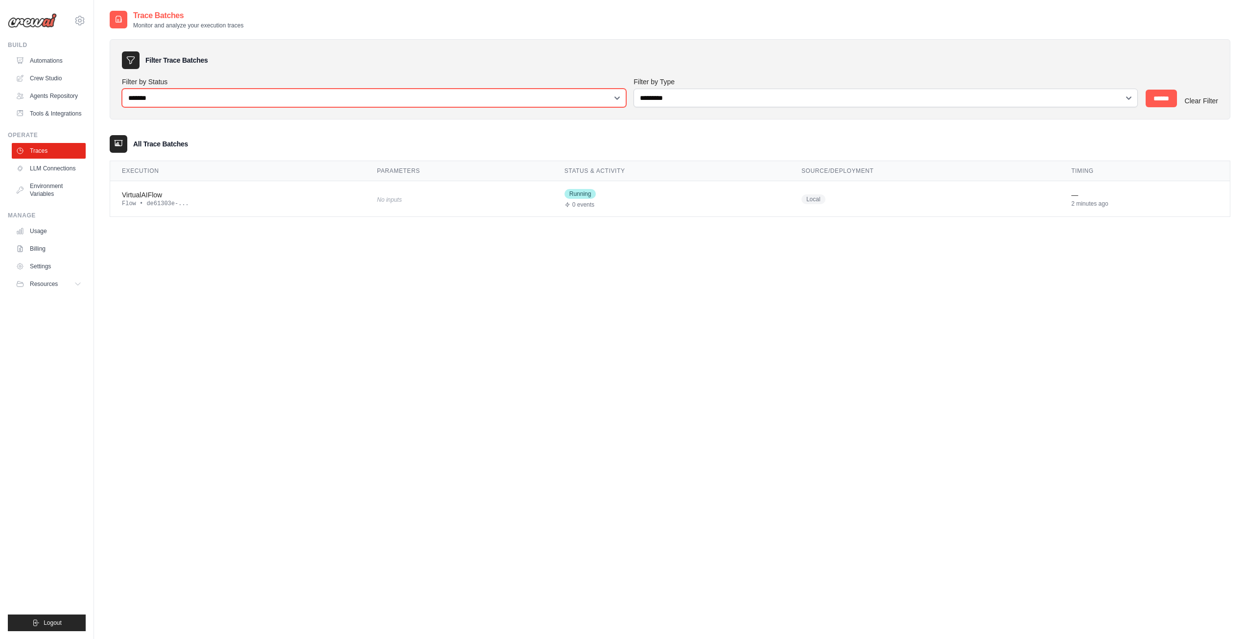
click at [376, 95] on select "**********" at bounding box center [374, 98] width 504 height 19
select select
click at [122, 89] on select "**********" at bounding box center [374, 98] width 504 height 19
click at [1166, 97] on input "******" at bounding box center [1160, 99] width 31 height 18
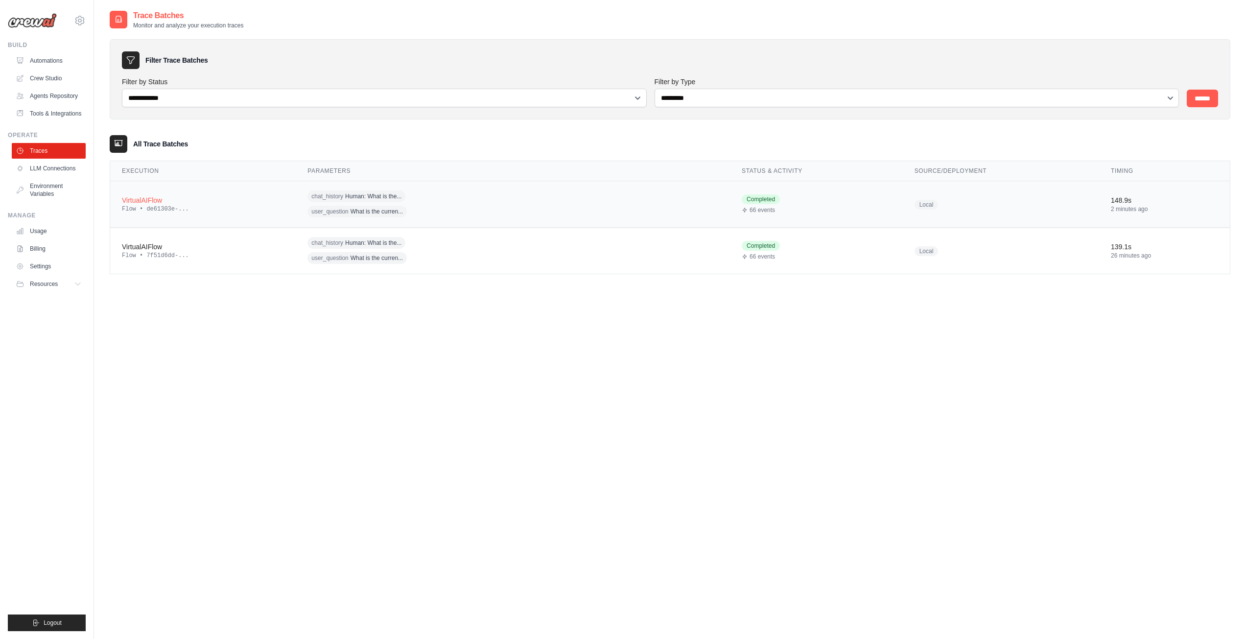
click at [233, 203] on div "VirtualAIFlow" at bounding box center [203, 200] width 162 height 10
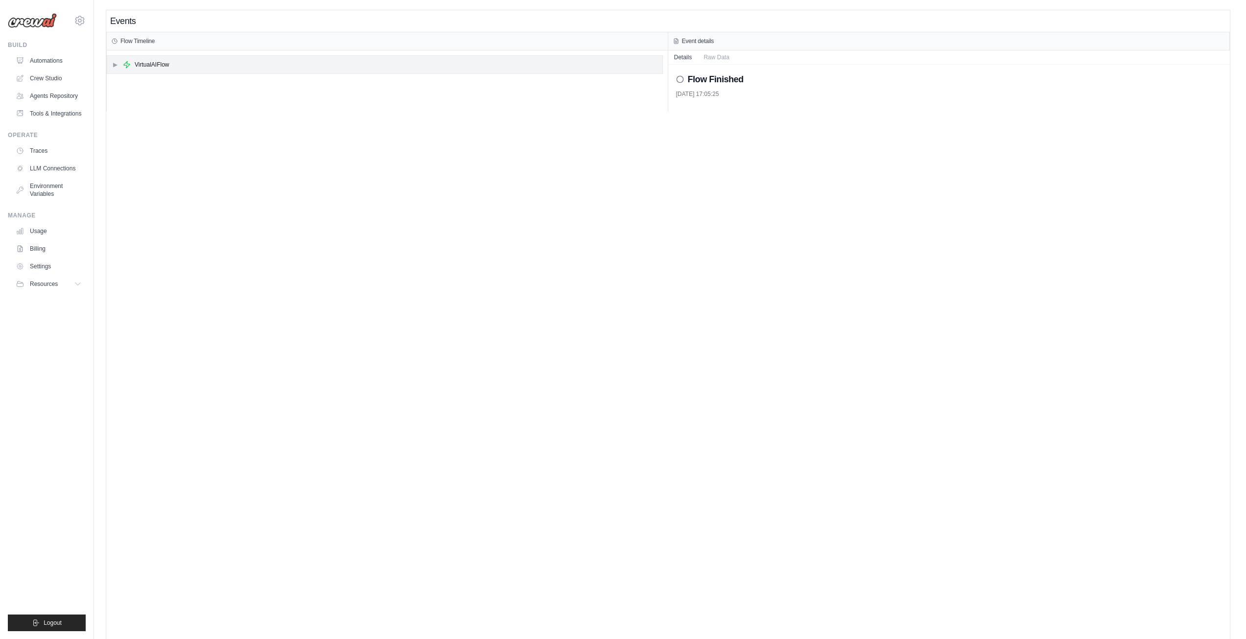
click at [113, 63] on span "▶" at bounding box center [115, 65] width 6 height 8
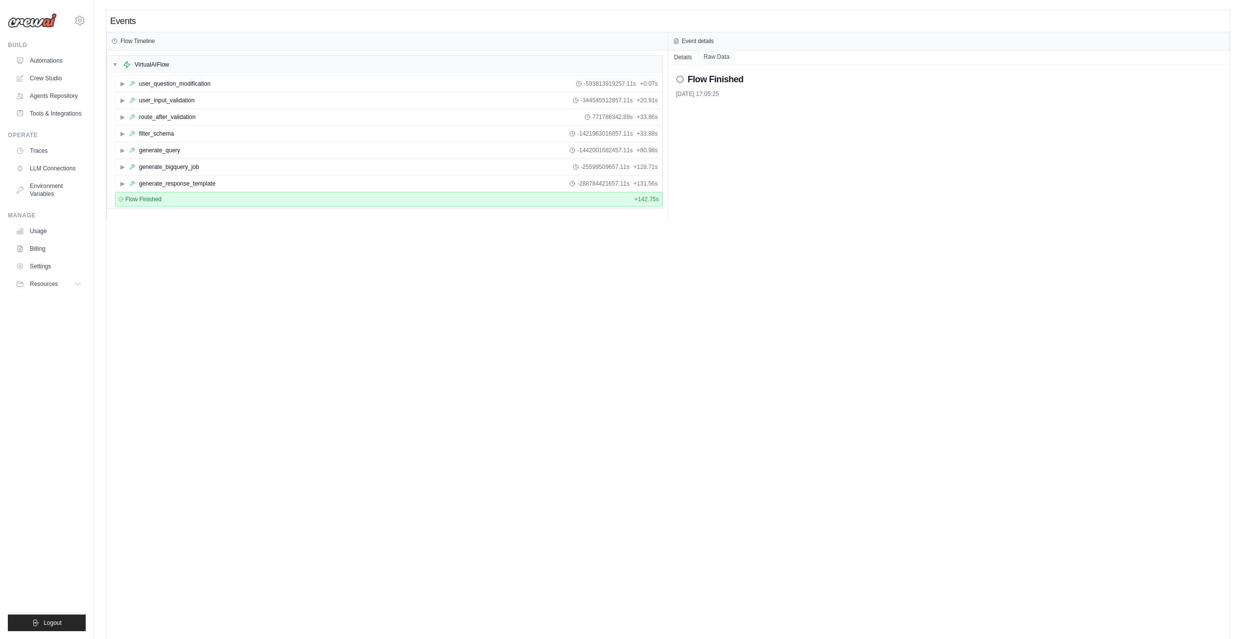
click at [725, 59] on button "Raw Data" at bounding box center [717, 57] width 38 height 14
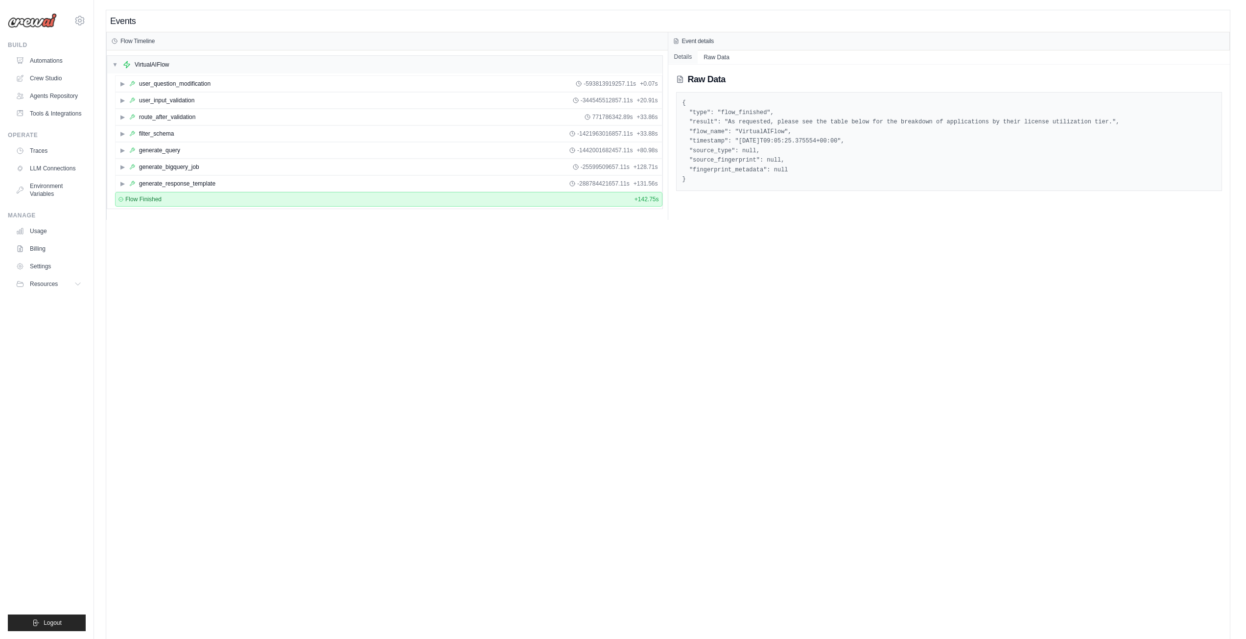
click at [685, 57] on button "Details" at bounding box center [683, 57] width 30 height 14
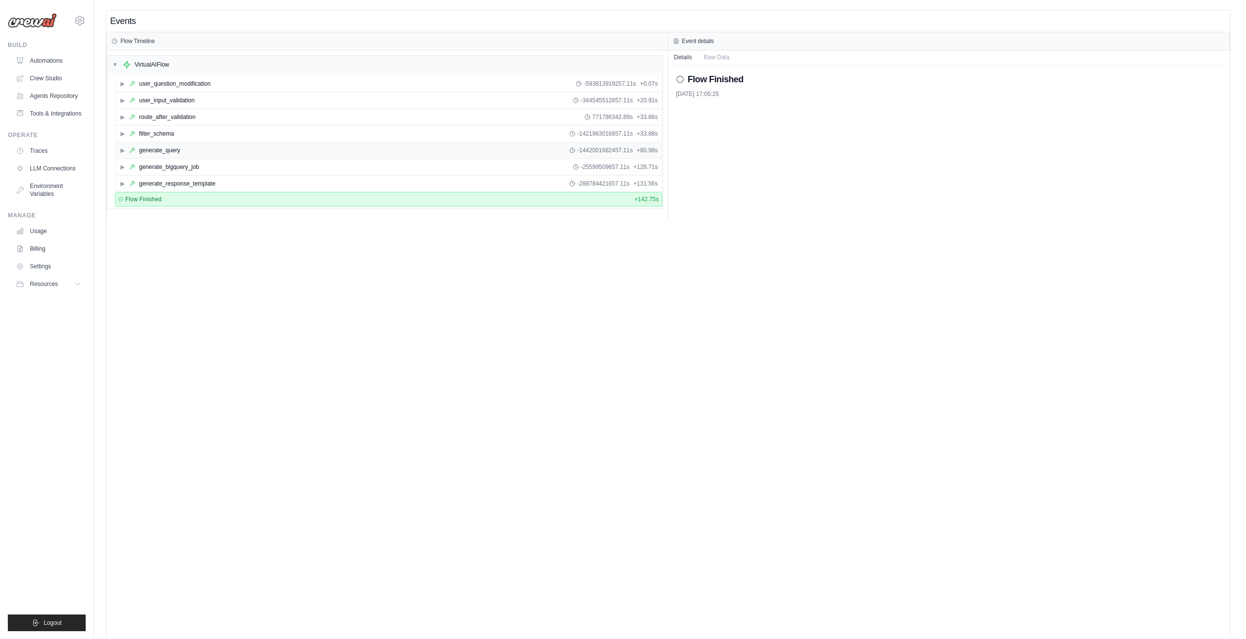
click at [176, 150] on div "generate_query" at bounding box center [159, 150] width 41 height 8
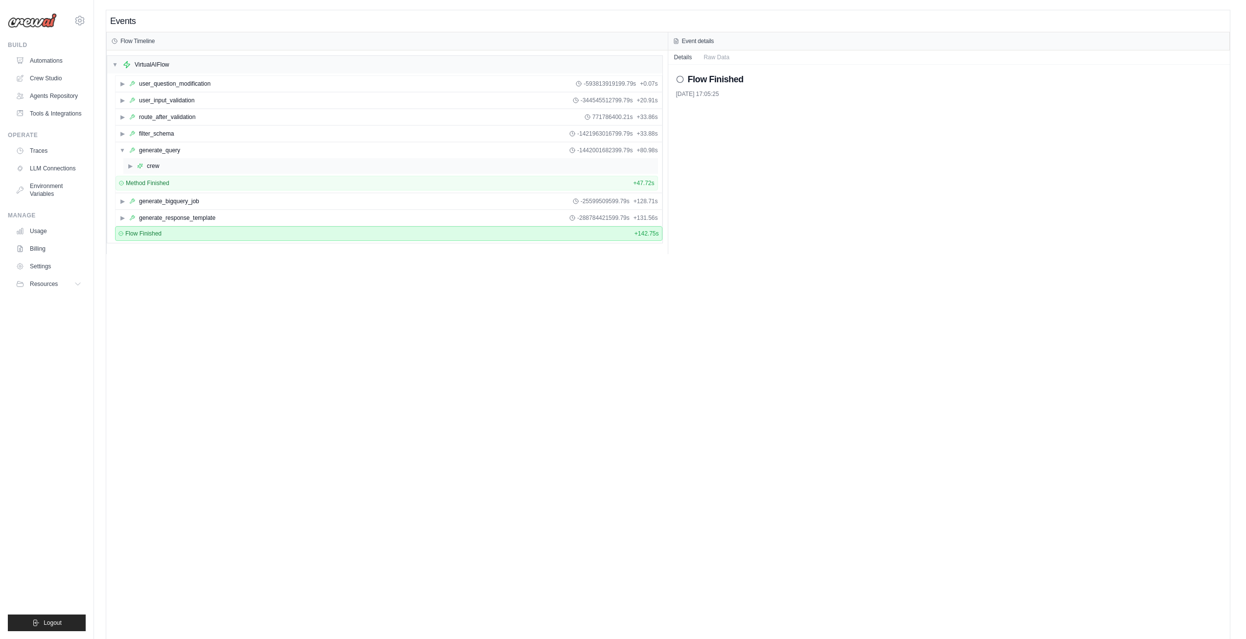
click at [150, 164] on div "crew" at bounding box center [153, 166] width 12 height 8
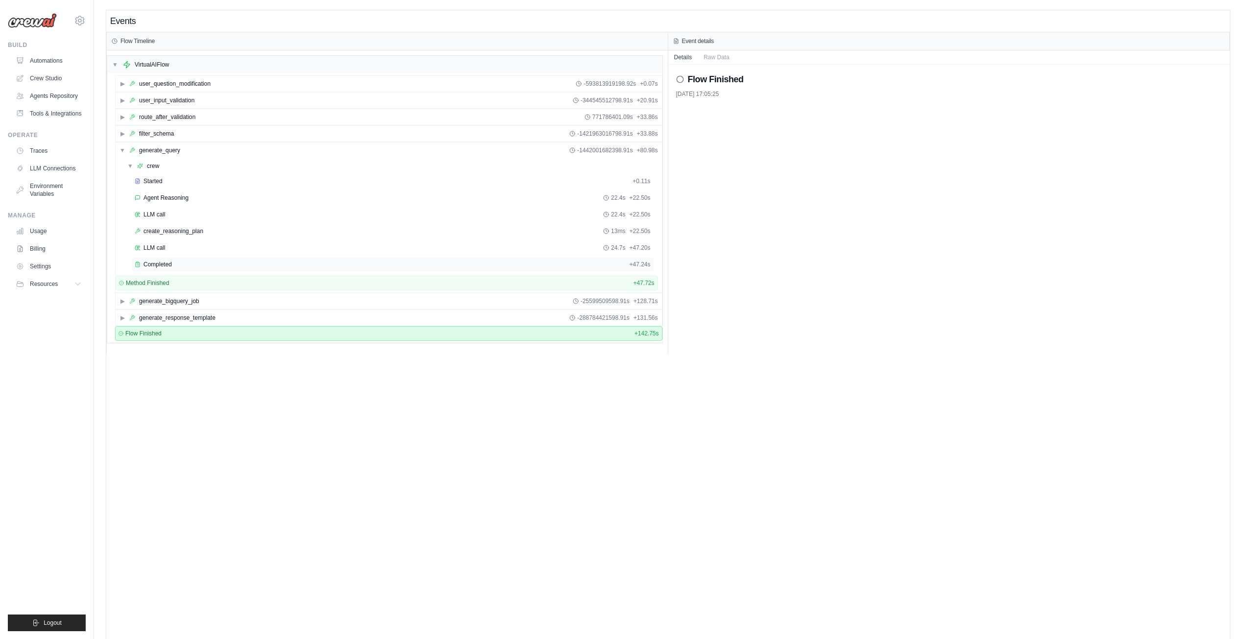
click at [158, 263] on span "Completed" at bounding box center [157, 264] width 28 height 8
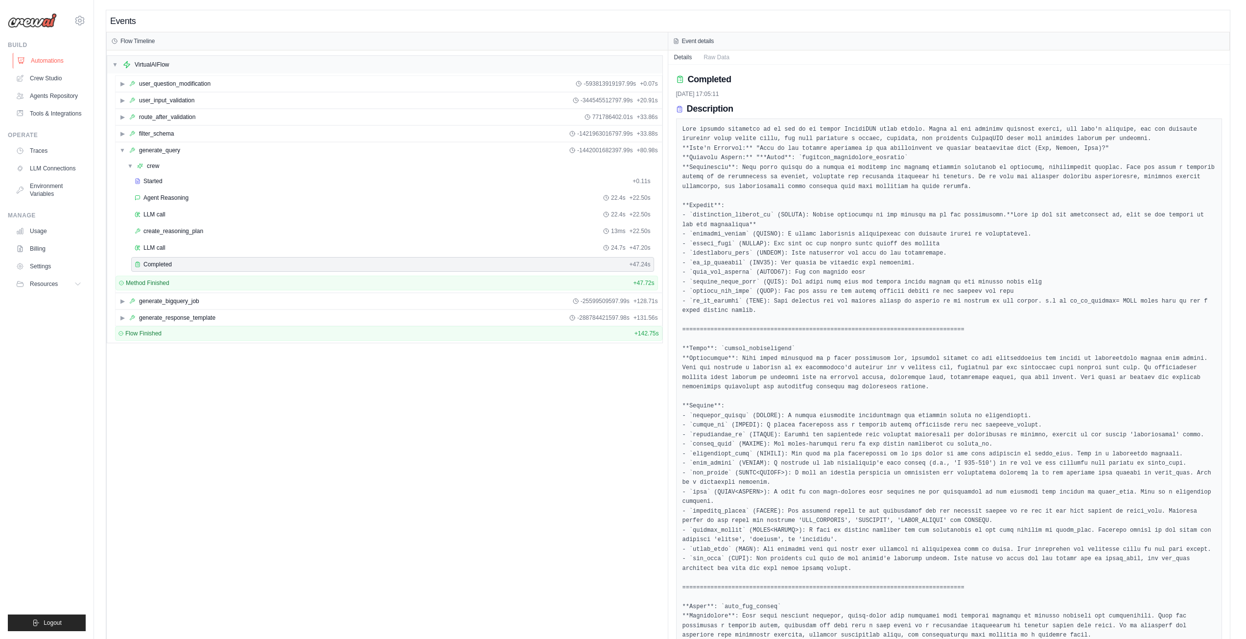
click at [45, 61] on link "Automations" at bounding box center [50, 61] width 74 height 16
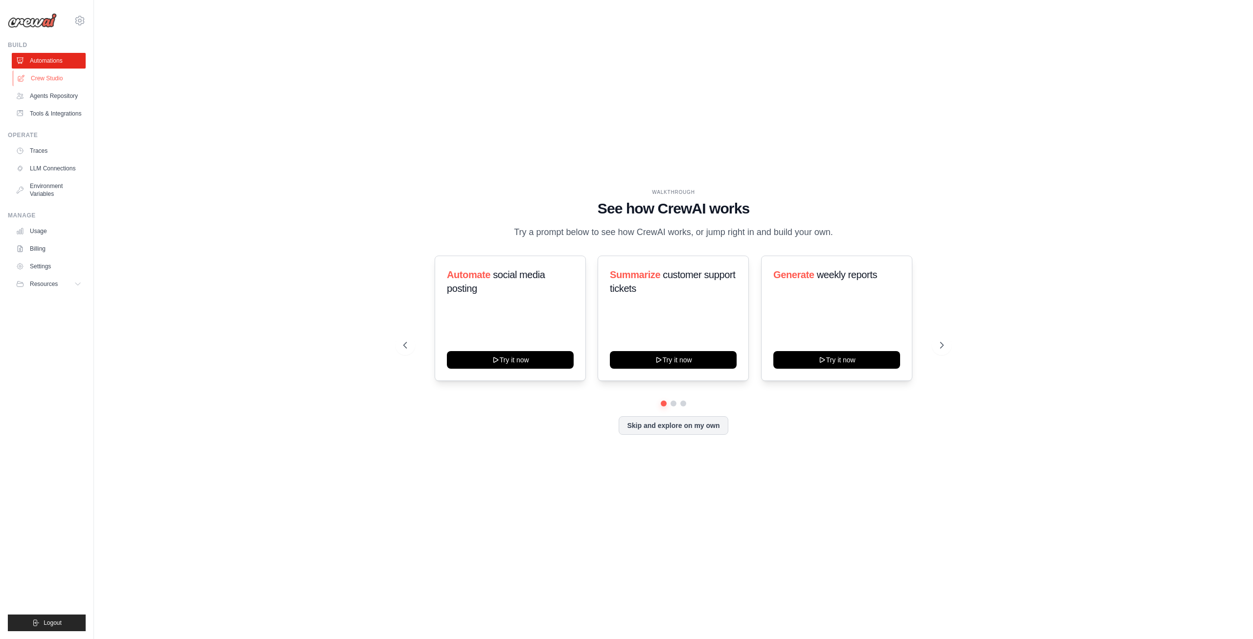
click at [47, 76] on link "Crew Studio" at bounding box center [50, 78] width 74 height 16
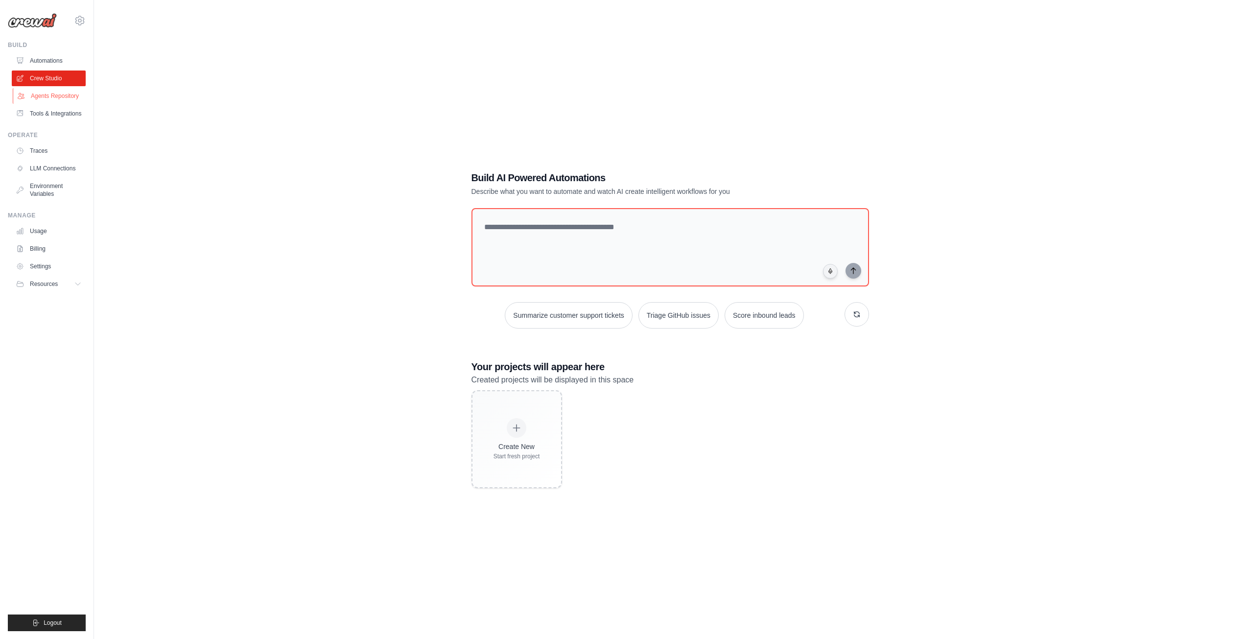
click at [49, 94] on link "Agents Repository" at bounding box center [50, 96] width 74 height 16
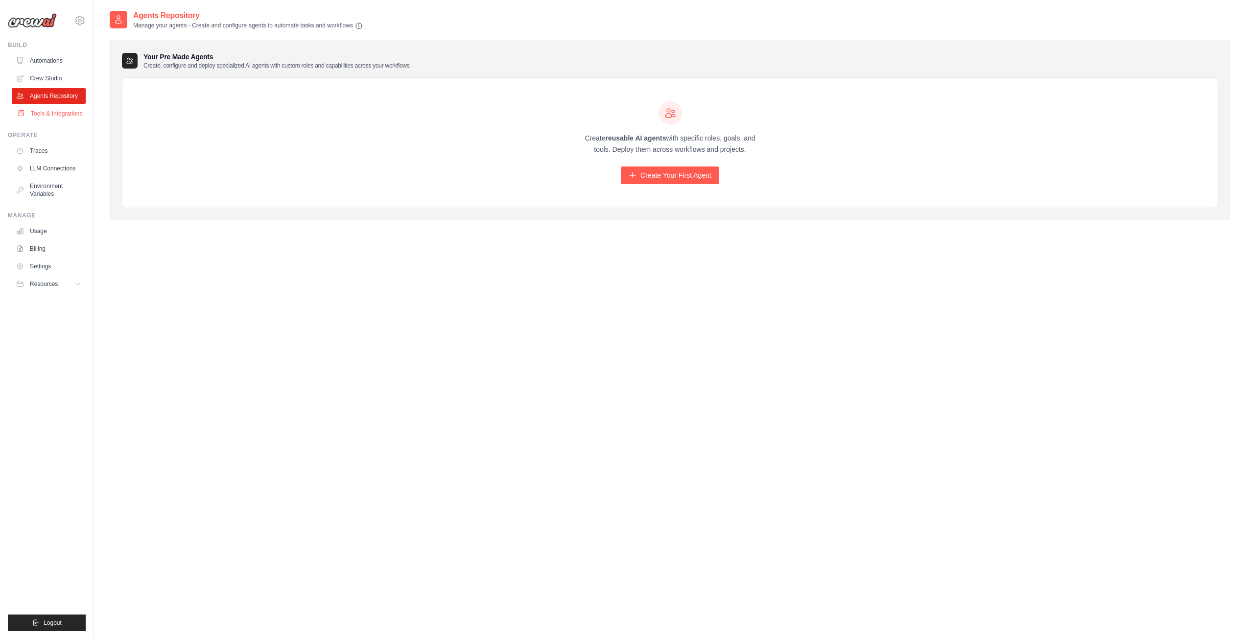
click at [62, 115] on link "Tools & Integrations" at bounding box center [50, 114] width 74 height 16
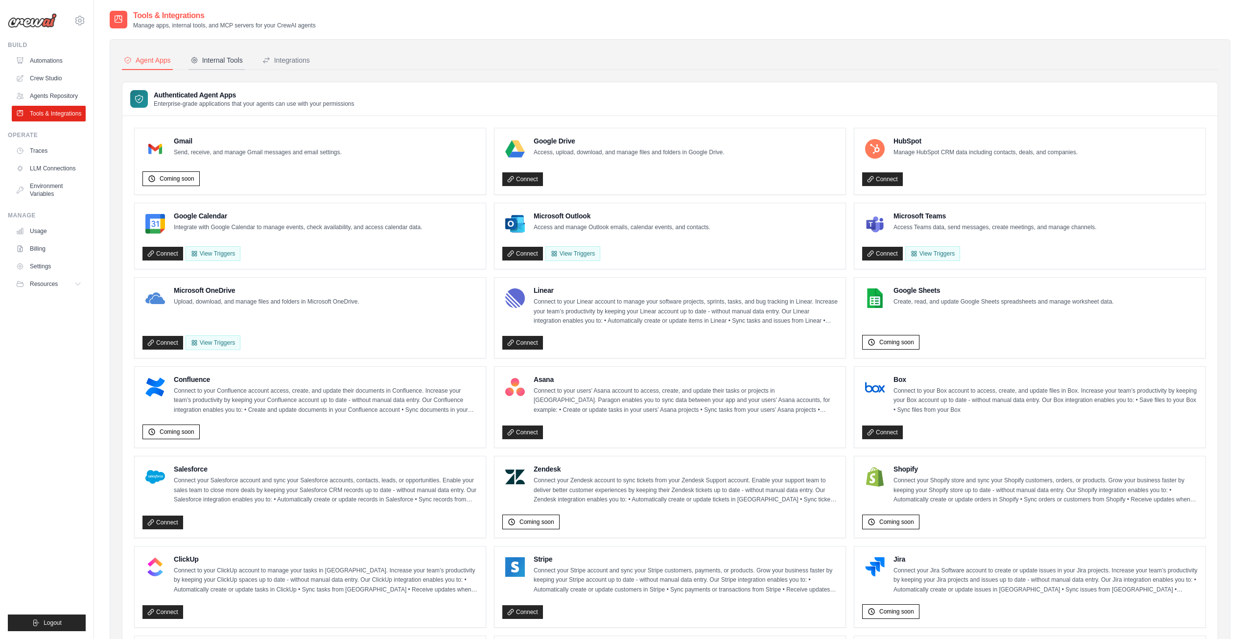
click at [210, 60] on div "Internal Tools" at bounding box center [216, 60] width 52 height 10
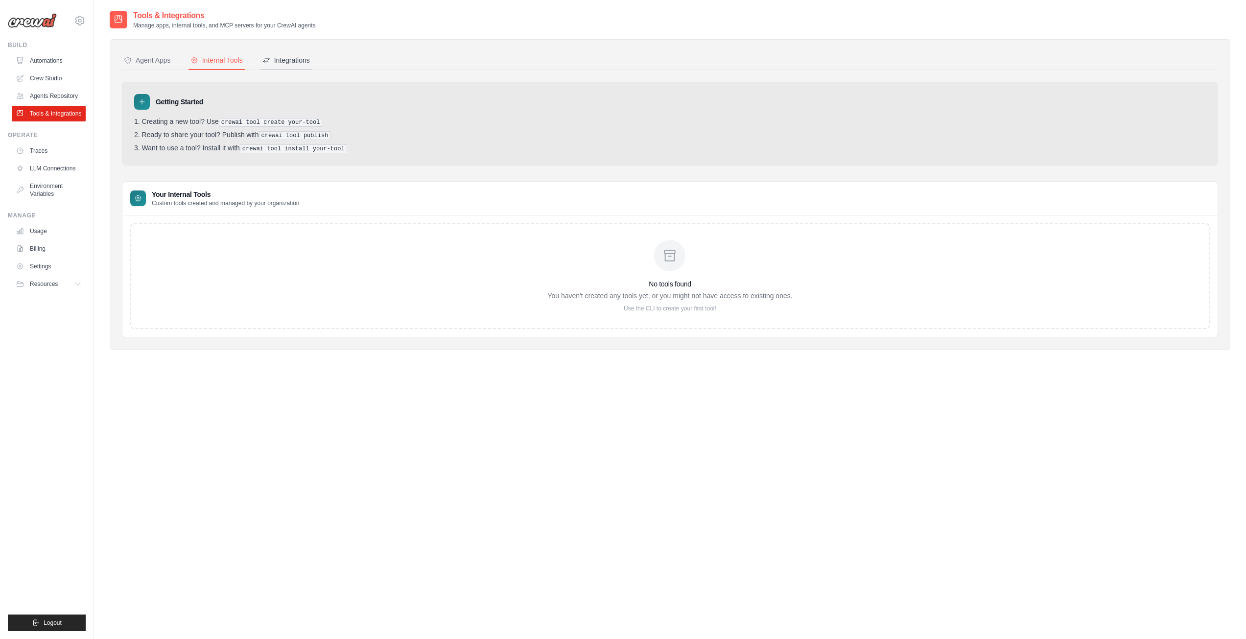
click at [287, 67] on button "Integrations" at bounding box center [285, 60] width 51 height 19
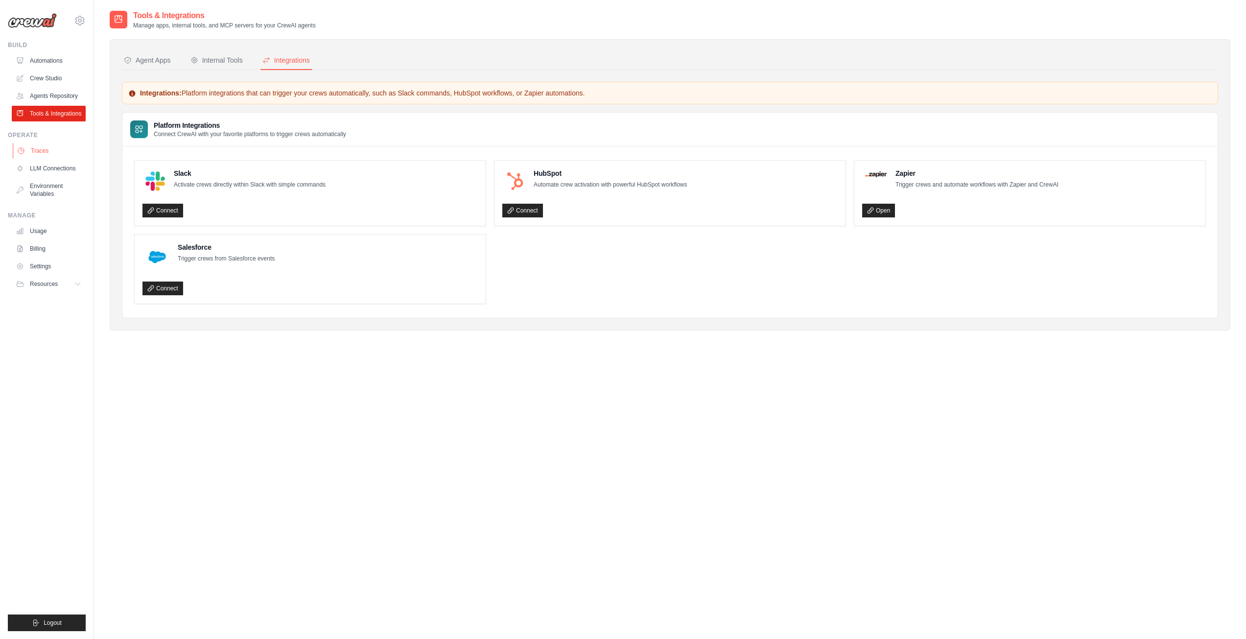
click at [47, 153] on link "Traces" at bounding box center [50, 151] width 74 height 16
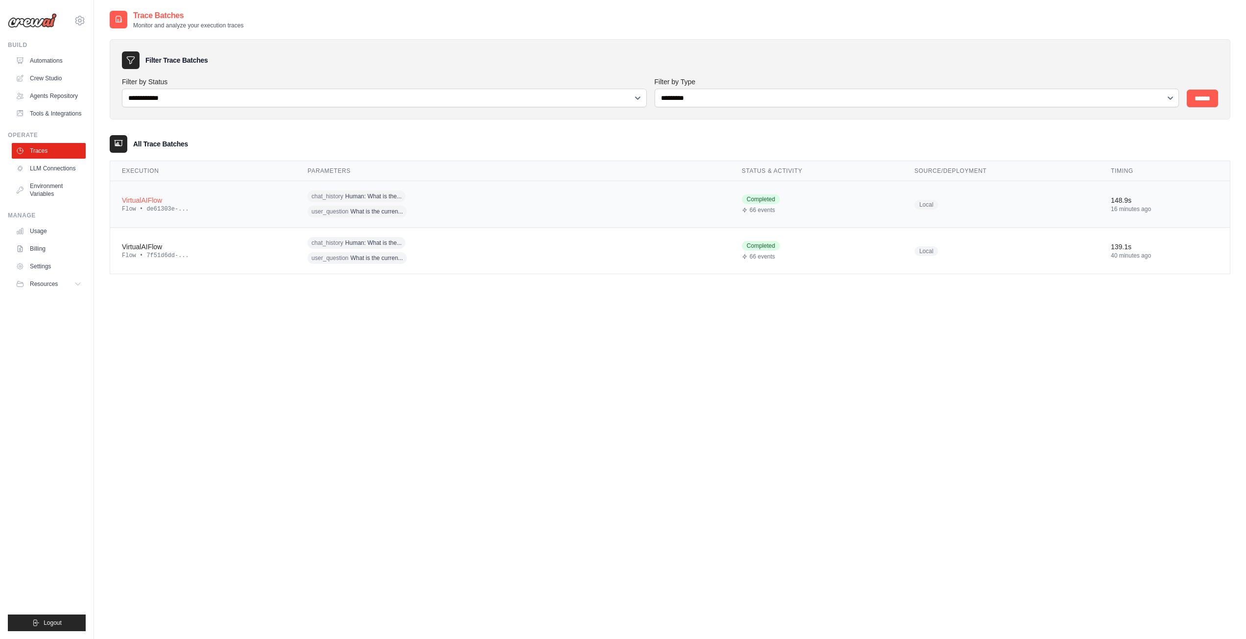
click at [153, 200] on div "VirtualAIFlow" at bounding box center [203, 200] width 162 height 10
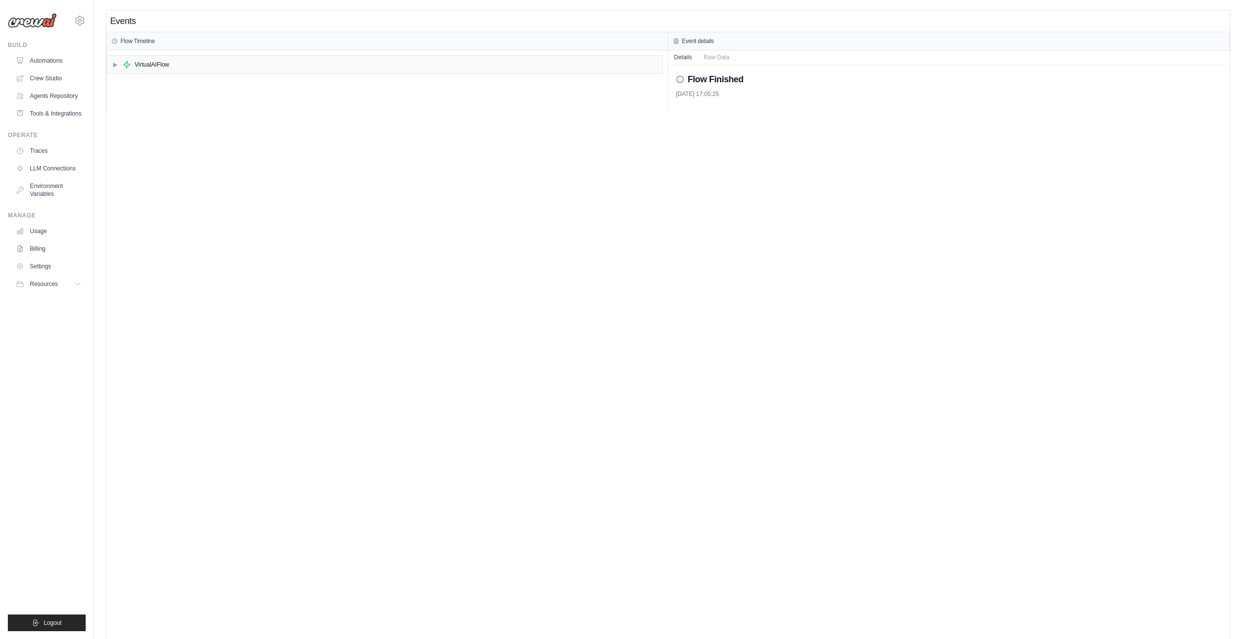
click at [682, 79] on icon at bounding box center [680, 79] width 8 height 8
click at [707, 78] on h2 "Flow Finished" at bounding box center [716, 79] width 56 height 14
drag, startPoint x: 755, startPoint y: 81, endPoint x: 687, endPoint y: 86, distance: 68.2
click at [687, 86] on div "Flow Finished" at bounding box center [949, 79] width 546 height 14
click at [554, 144] on div "Events Flow Timeline ▶ VirtualAIFlow Event details Details Raw Data Flow Finish…" at bounding box center [667, 329] width 1123 height 639
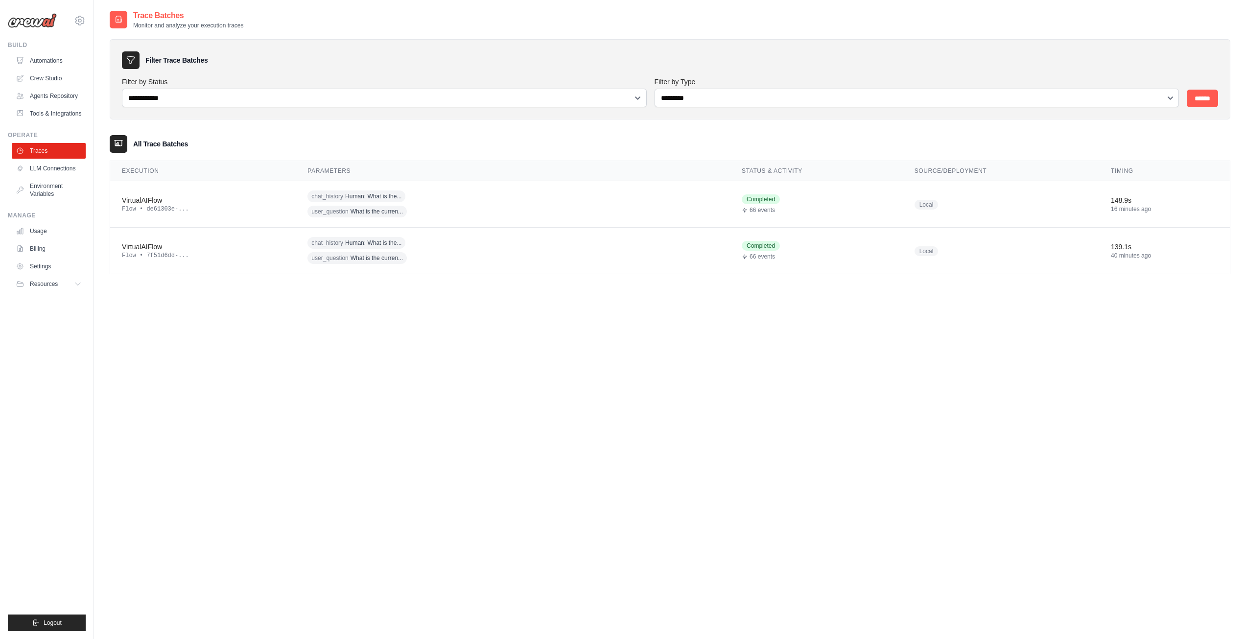
drag, startPoint x: 0, startPoint y: 0, endPoint x: 404, endPoint y: 344, distance: 530.5
click at [404, 344] on div "**********" at bounding box center [670, 329] width 1120 height 639
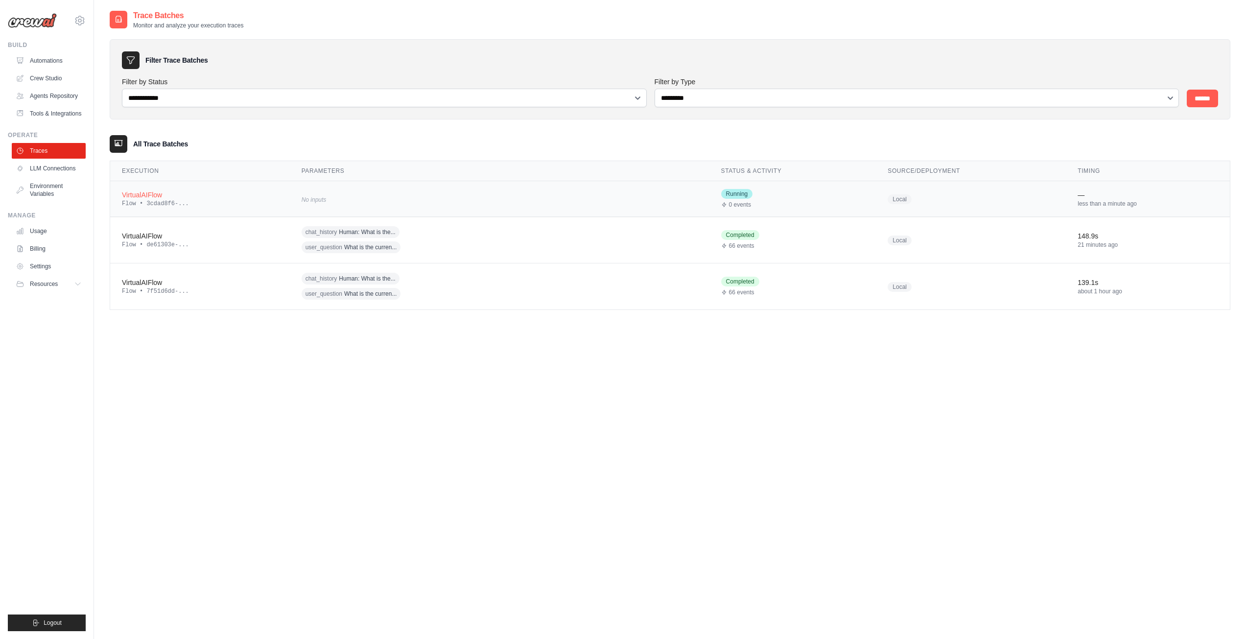
click at [157, 198] on div "VirtualAIFlow" at bounding box center [200, 195] width 156 height 10
click at [596, 197] on td "No inputs" at bounding box center [509, 199] width 431 height 36
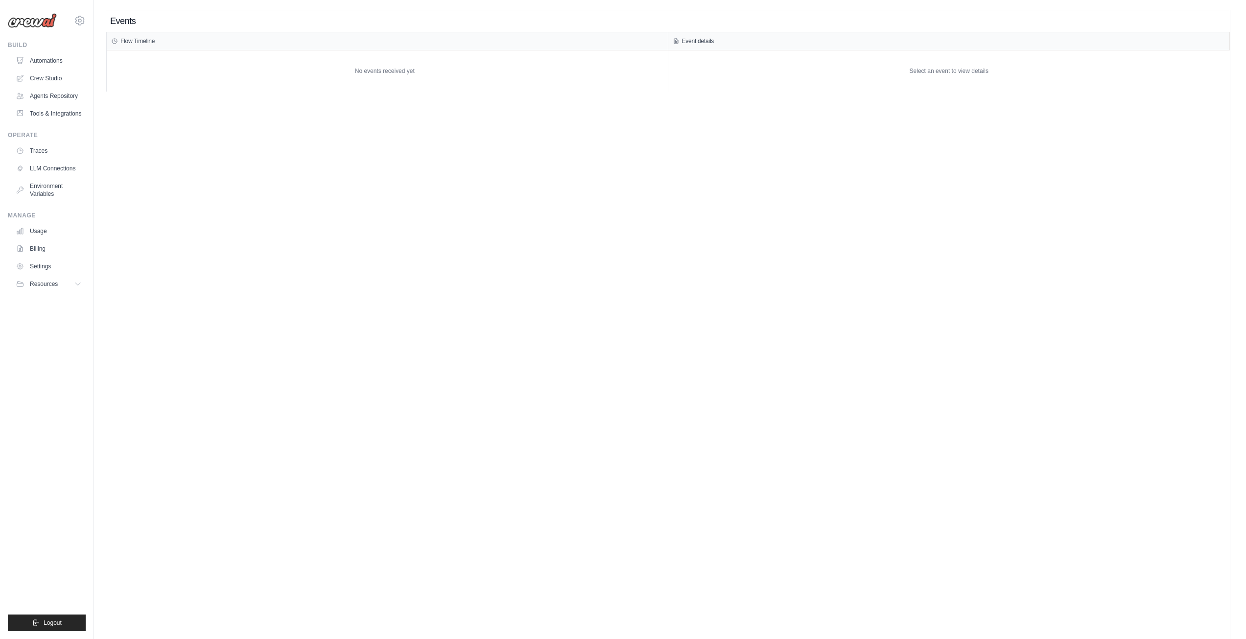
click at [120, 40] on div "Flow Timeline" at bounding box center [387, 41] width 551 height 8
click at [415, 73] on div "No events received yet" at bounding box center [385, 70] width 556 height 31
click at [677, 42] on icon at bounding box center [676, 41] width 6 height 6
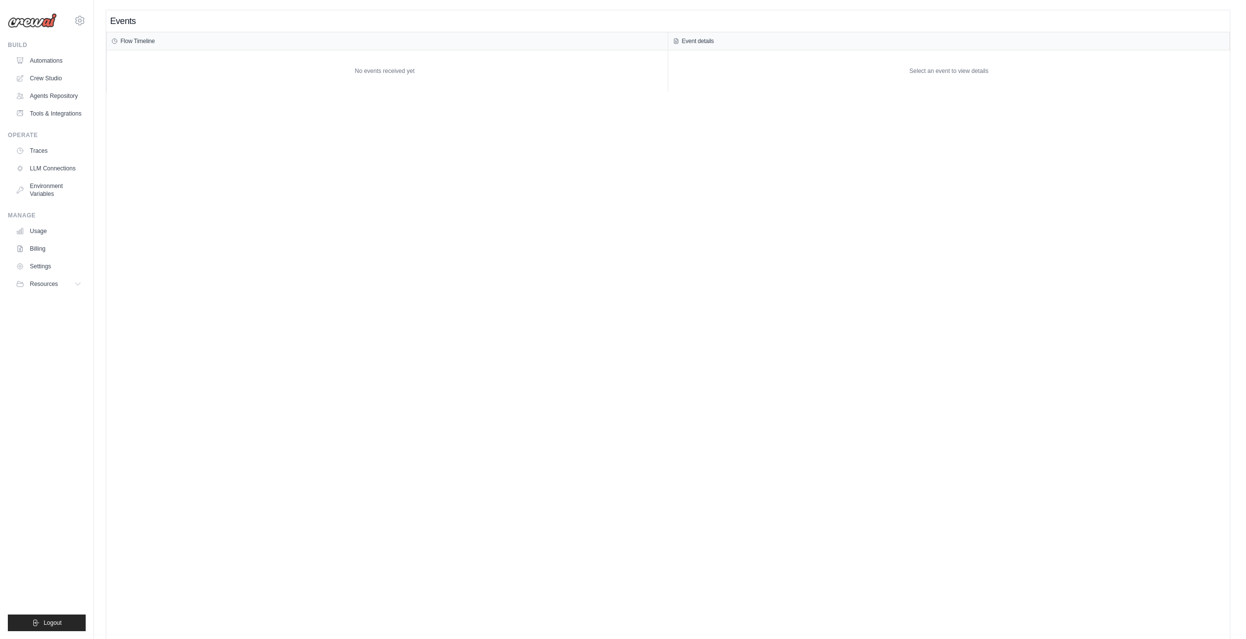
click at [959, 61] on div "Select an event to view details" at bounding box center [949, 70] width 562 height 41
click at [54, 116] on link "Tools & Integrations" at bounding box center [50, 114] width 74 height 16
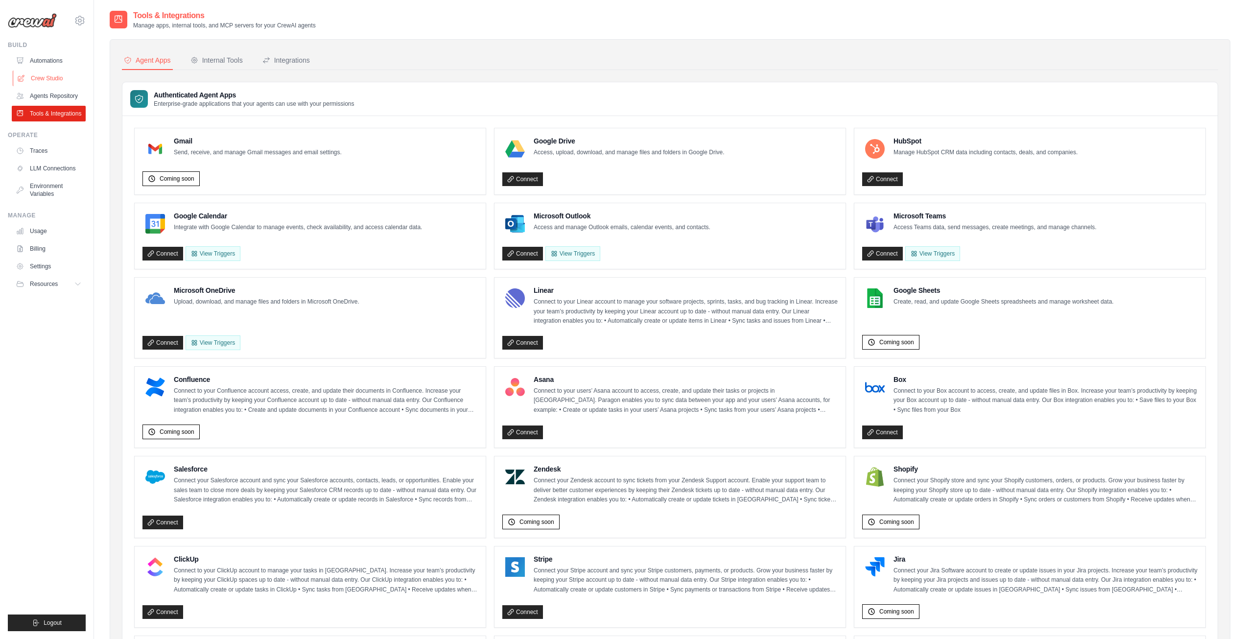
click at [47, 77] on link "Crew Studio" at bounding box center [50, 78] width 74 height 16
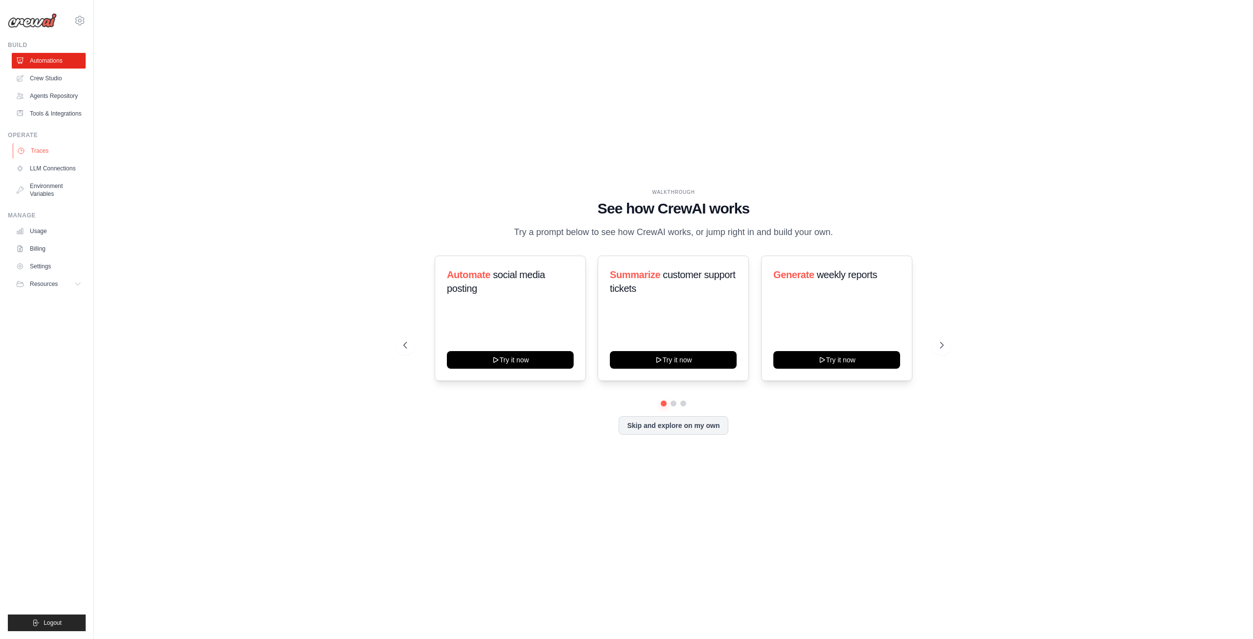
click at [41, 148] on link "Traces" at bounding box center [50, 151] width 74 height 16
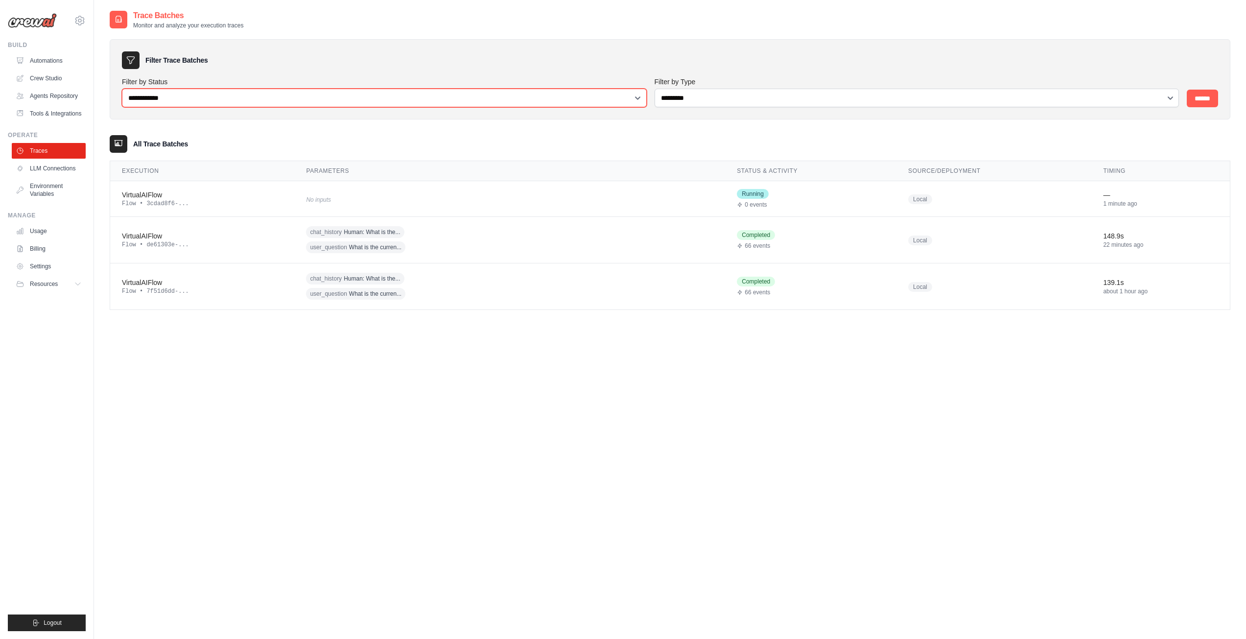
click at [181, 96] on select "**********" at bounding box center [384, 98] width 525 height 19
click at [233, 397] on div "**********" at bounding box center [670, 329] width 1120 height 639
click at [153, 209] on td "VirtualAIFlow Flow • 3cdad8f6-..." at bounding box center [202, 199] width 184 height 36
click at [114, 143] on icon at bounding box center [119, 144] width 10 height 10
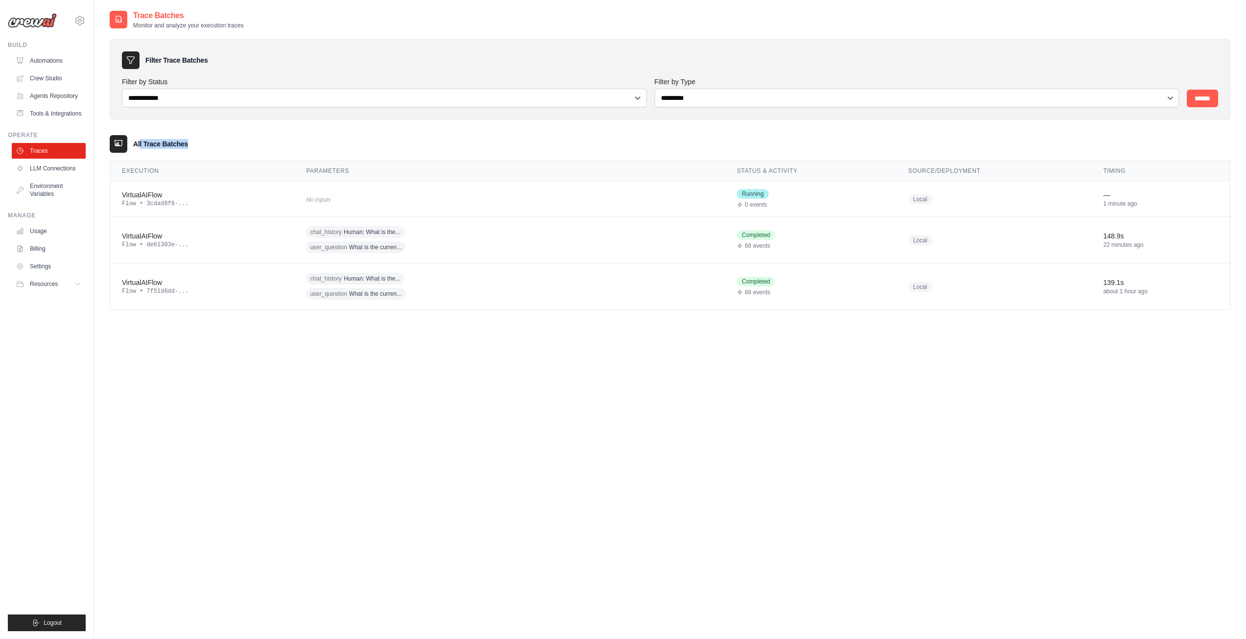
click at [114, 143] on icon at bounding box center [119, 144] width 10 height 10
click at [1103, 96] on select "**********" at bounding box center [916, 98] width 525 height 19
select select "********"
click at [654, 89] on select "**********" at bounding box center [916, 98] width 525 height 19
click at [1194, 102] on input "******" at bounding box center [1201, 99] width 31 height 18
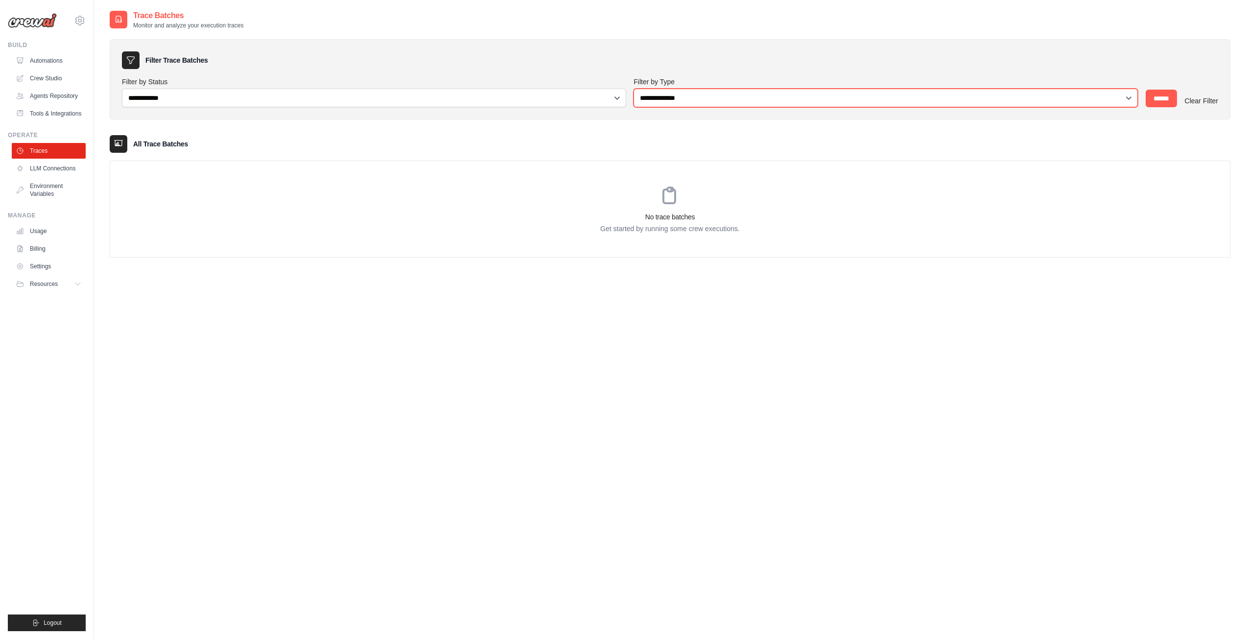
click at [696, 101] on select "**********" at bounding box center [885, 98] width 504 height 19
select select "*****"
click at [633, 89] on select "**********" at bounding box center [885, 98] width 504 height 19
click at [1164, 98] on input "******" at bounding box center [1160, 99] width 31 height 18
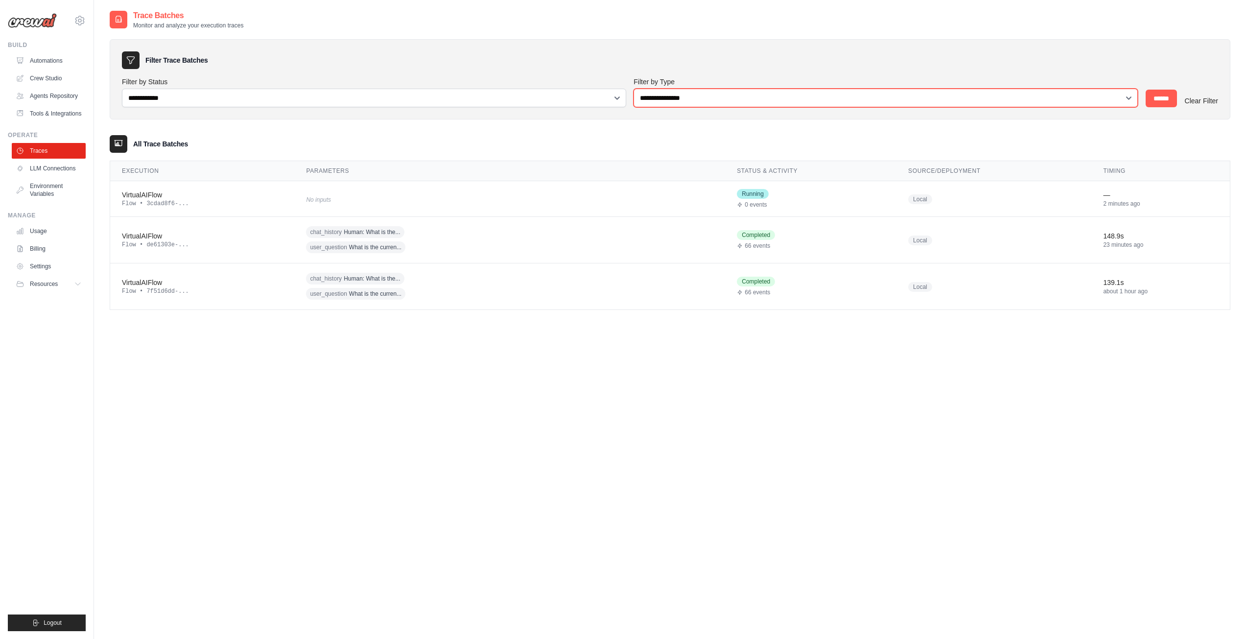
click at [694, 95] on select "**********" at bounding box center [885, 98] width 504 height 19
click at [602, 123] on div "**********" at bounding box center [670, 169] width 1120 height 280
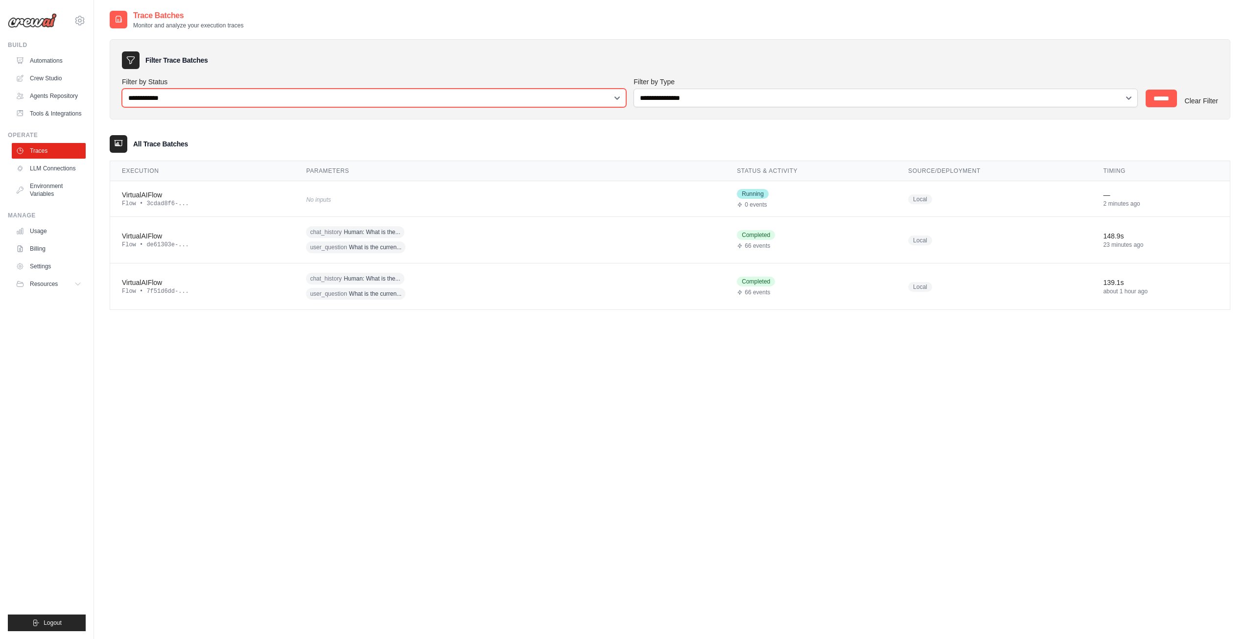
click at [206, 100] on select "**********" at bounding box center [374, 98] width 504 height 19
click at [92, 358] on div "lahiru@ldanalytics.net Settings Build Automations" at bounding box center [47, 319] width 94 height 639
click at [78, 284] on icon at bounding box center [78, 284] width 5 height 2
drag, startPoint x: 73, startPoint y: 285, endPoint x: 64, endPoint y: 280, distance: 10.7
click at [73, 285] on button "Resources" at bounding box center [50, 284] width 74 height 16
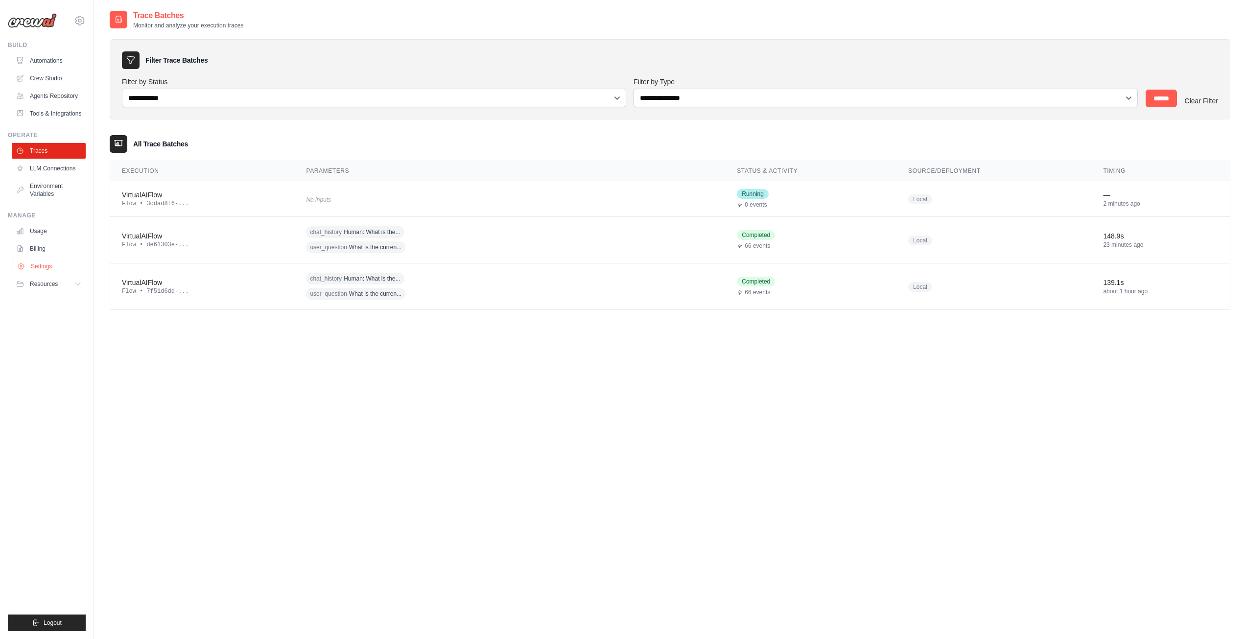
click at [47, 267] on link "Settings" at bounding box center [50, 266] width 74 height 16
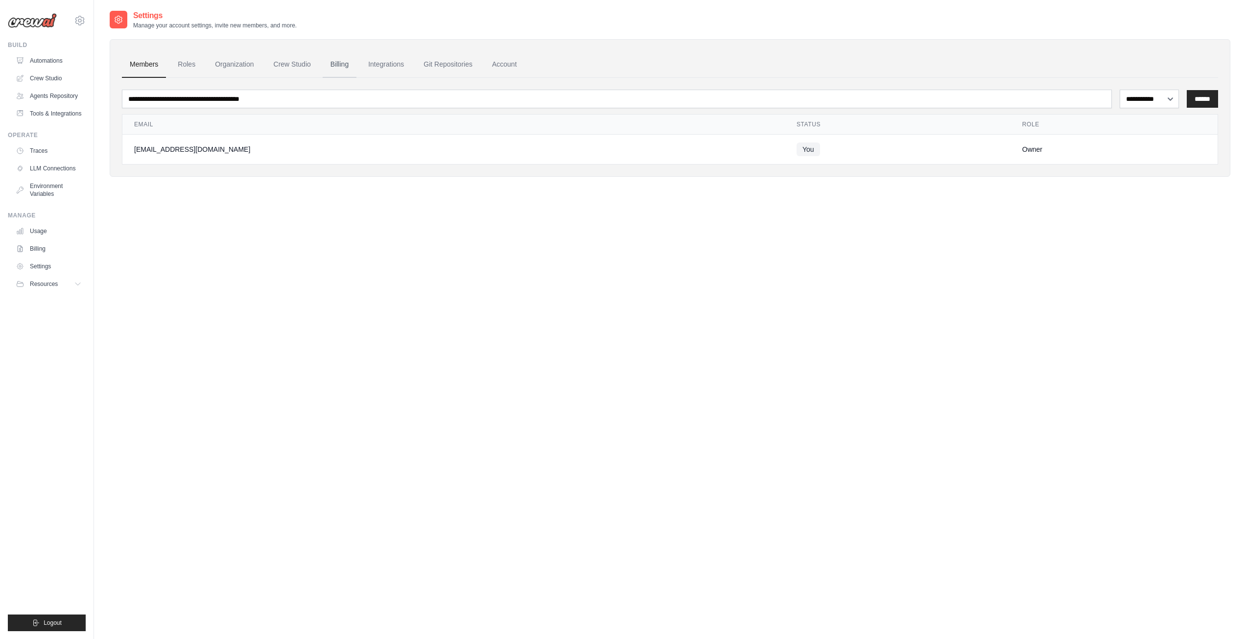
click at [323, 65] on link "Billing" at bounding box center [340, 64] width 34 height 26
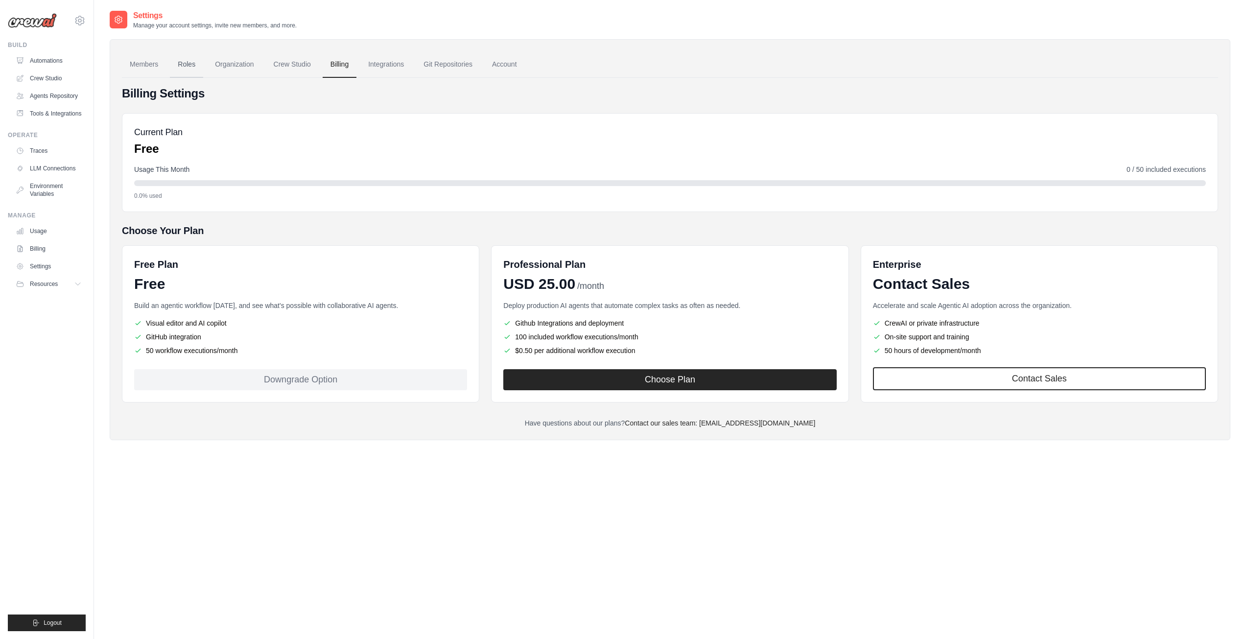
click at [187, 68] on link "Roles" at bounding box center [186, 64] width 33 height 26
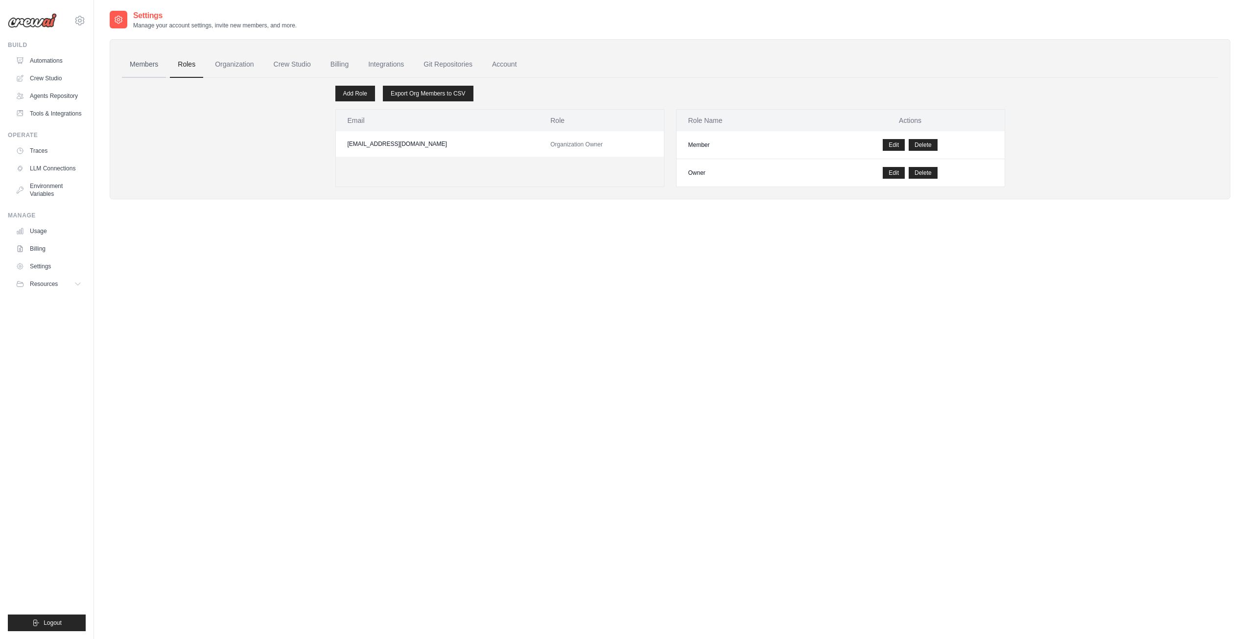
click at [153, 65] on link "Members" at bounding box center [144, 64] width 44 height 26
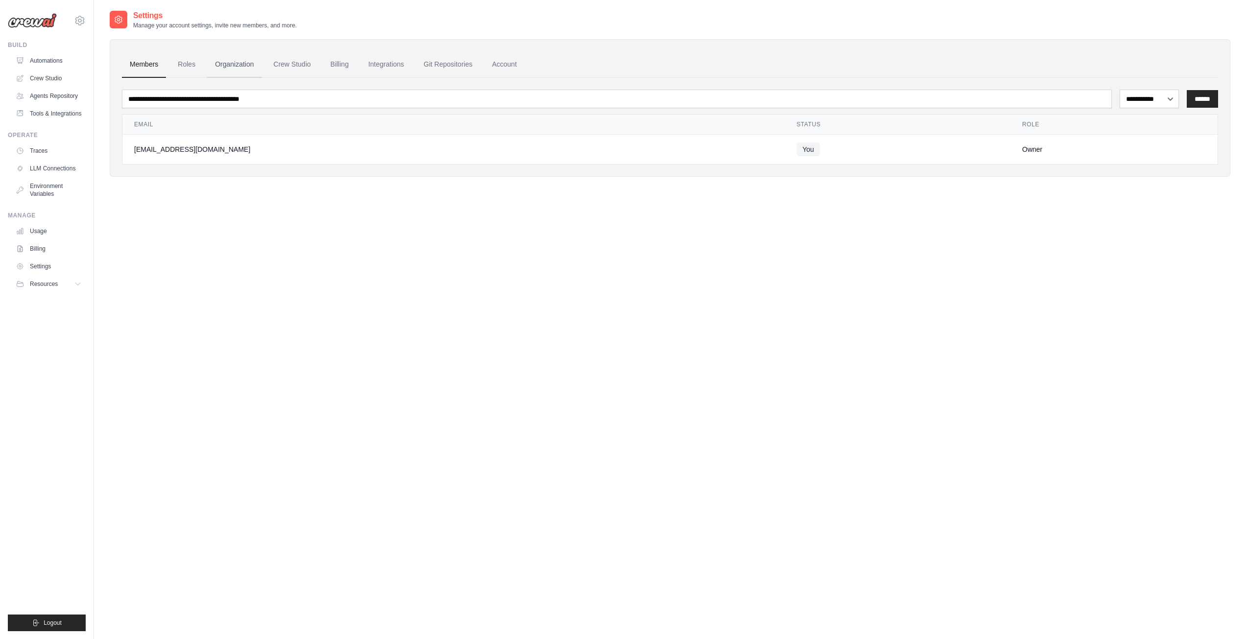
click at [231, 63] on link "Organization" at bounding box center [234, 64] width 54 height 26
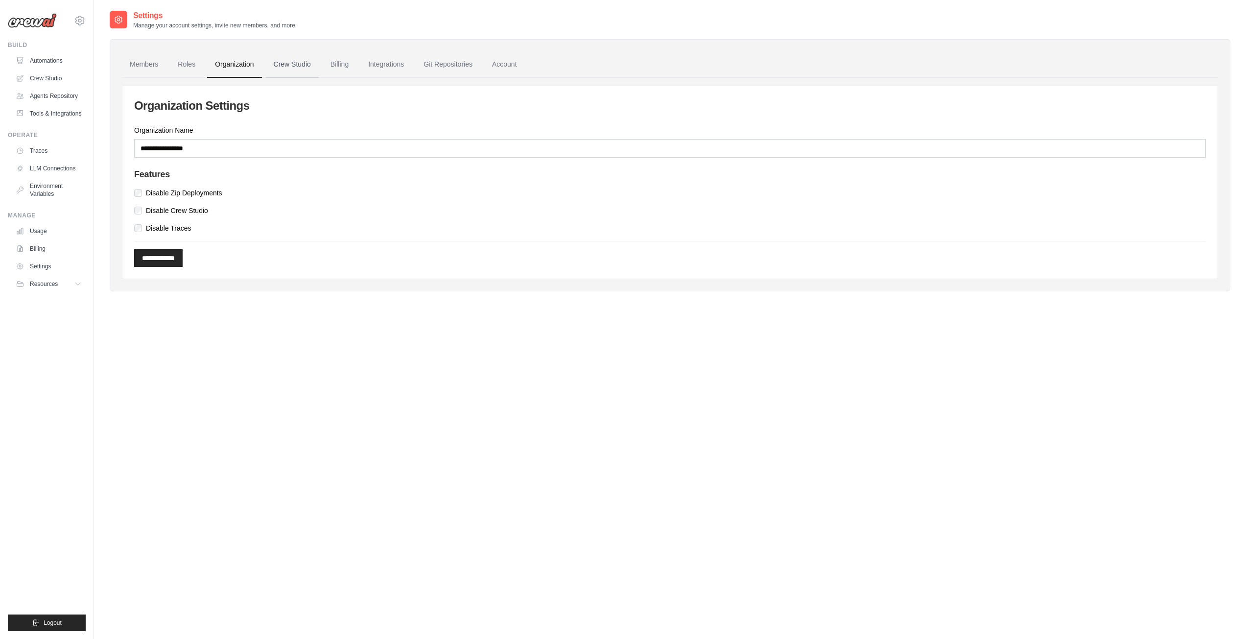
click at [279, 64] on link "Crew Studio" at bounding box center [292, 64] width 53 height 26
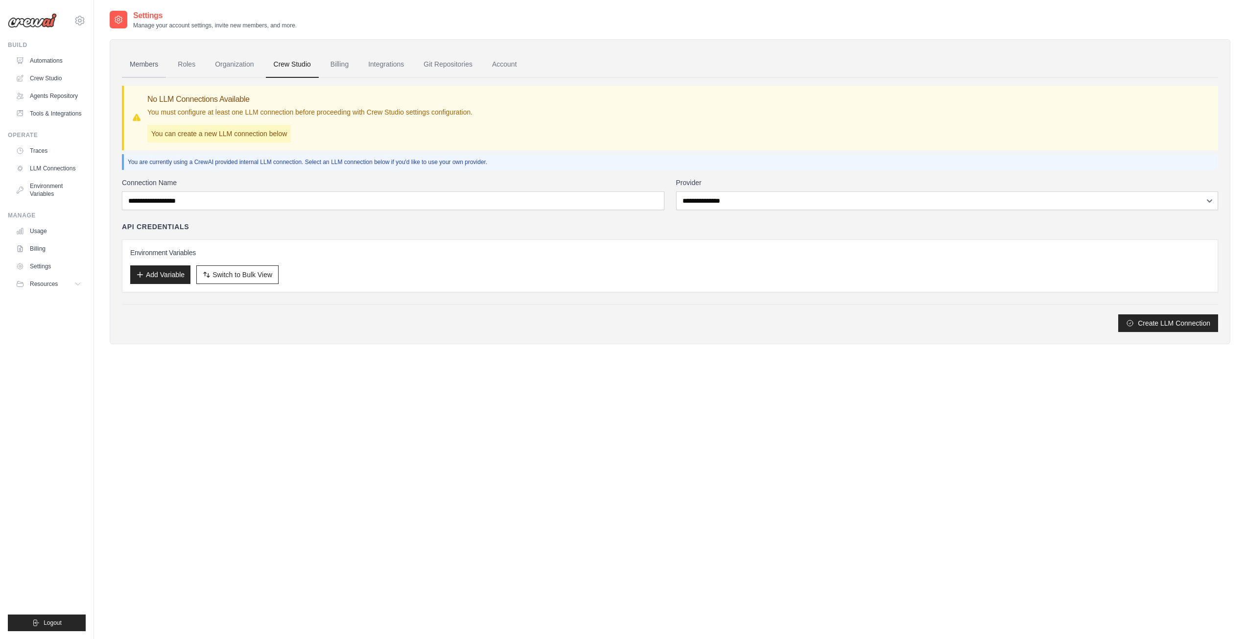
click at [148, 66] on link "Members" at bounding box center [144, 64] width 44 height 26
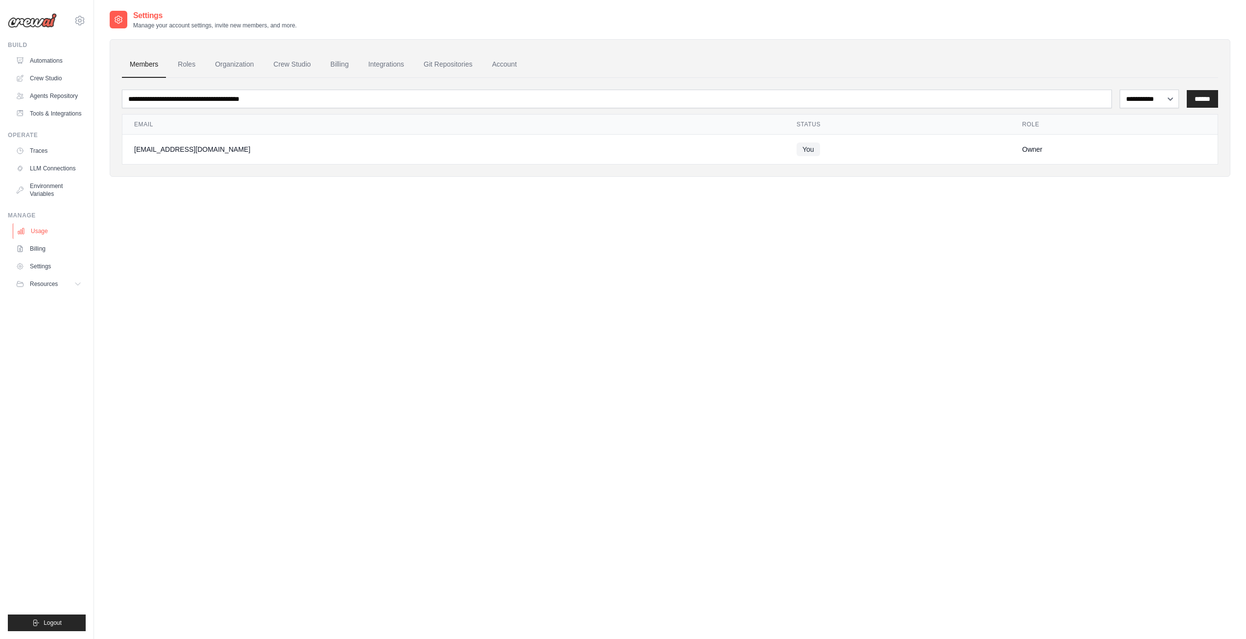
click at [41, 233] on link "Usage" at bounding box center [50, 231] width 74 height 16
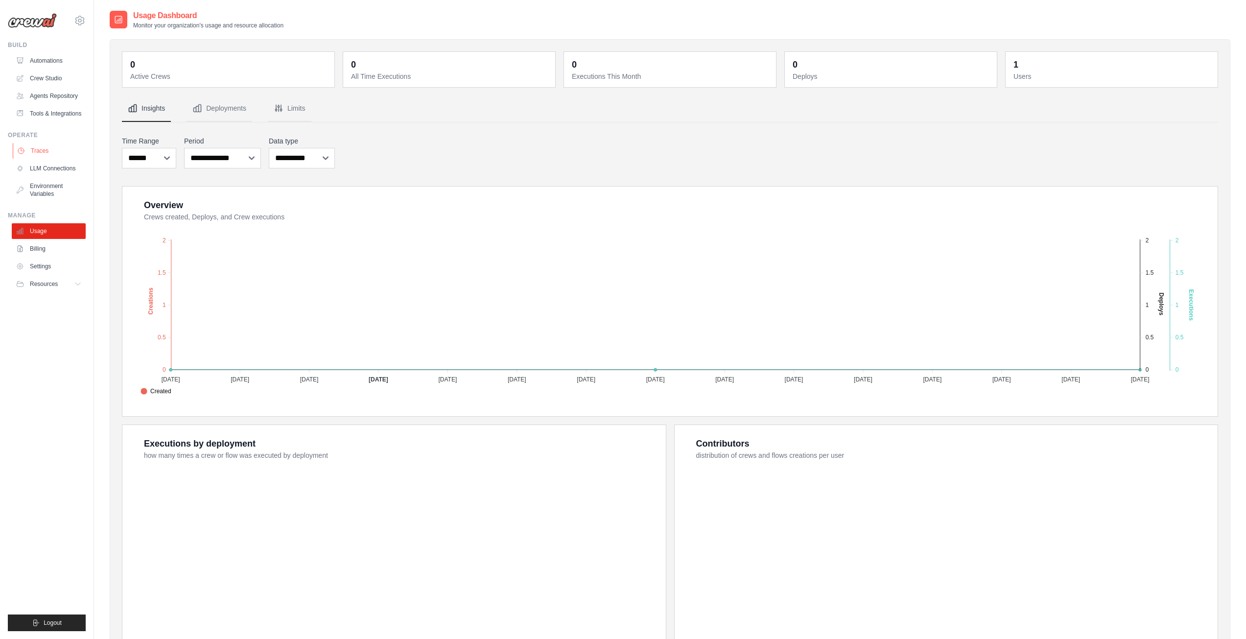
click at [36, 151] on link "Traces" at bounding box center [50, 151] width 74 height 16
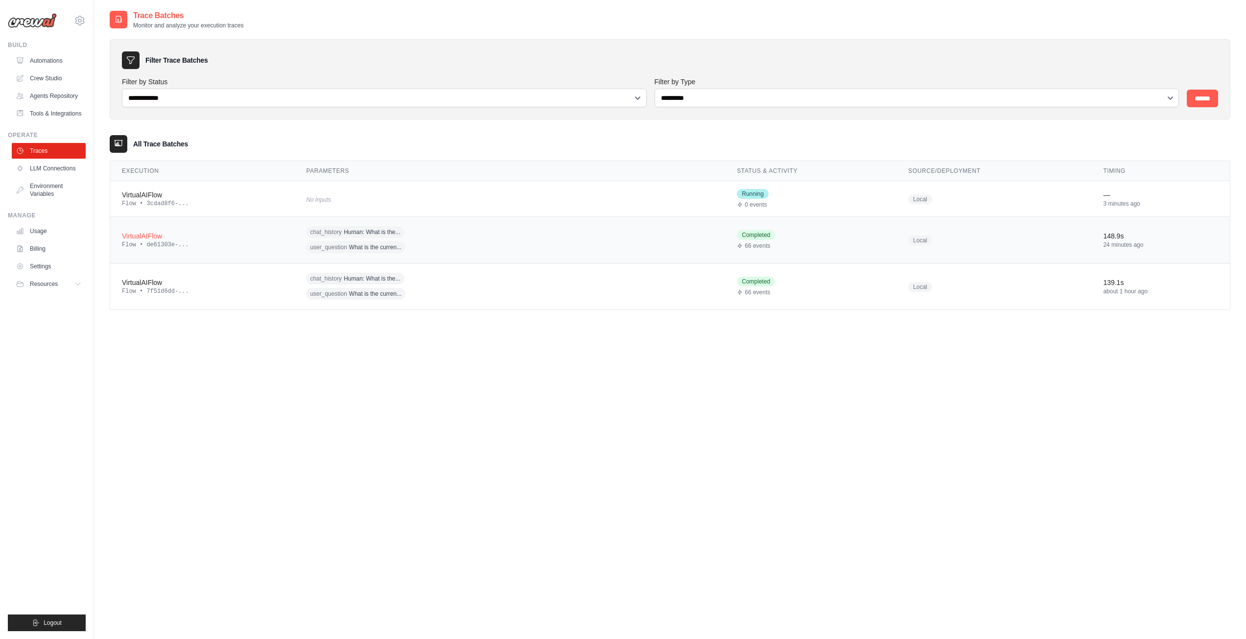
click at [146, 237] on div "VirtualAIFlow" at bounding box center [202, 236] width 161 height 10
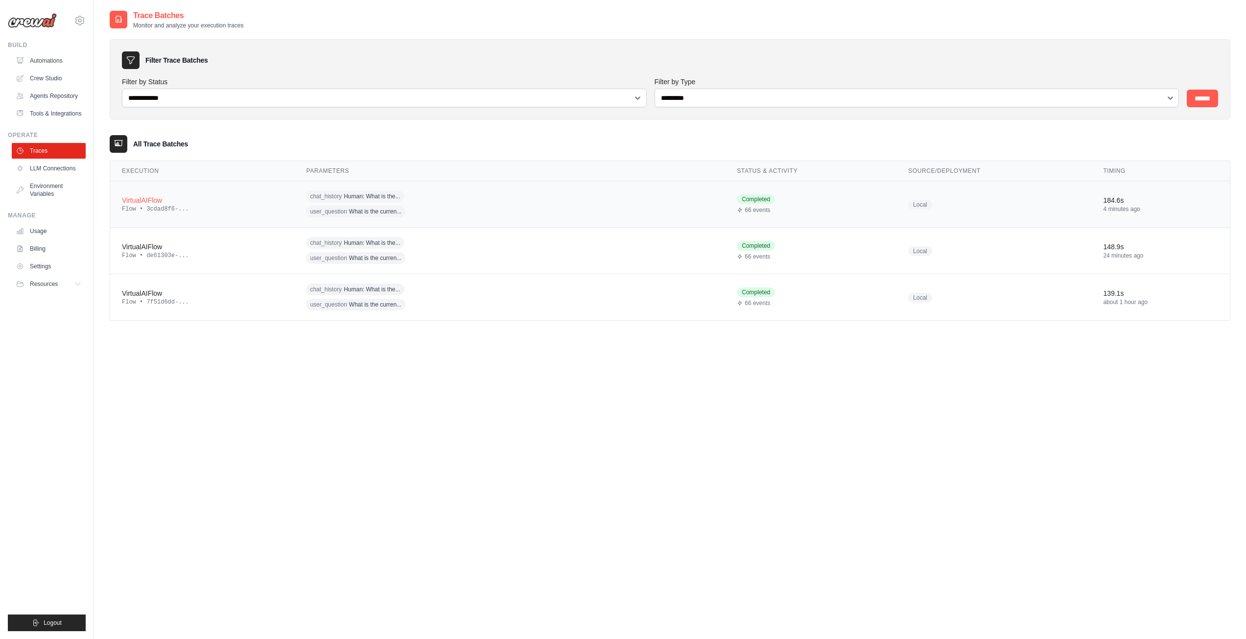
click at [155, 201] on div "VirtualAIFlow" at bounding box center [202, 200] width 161 height 10
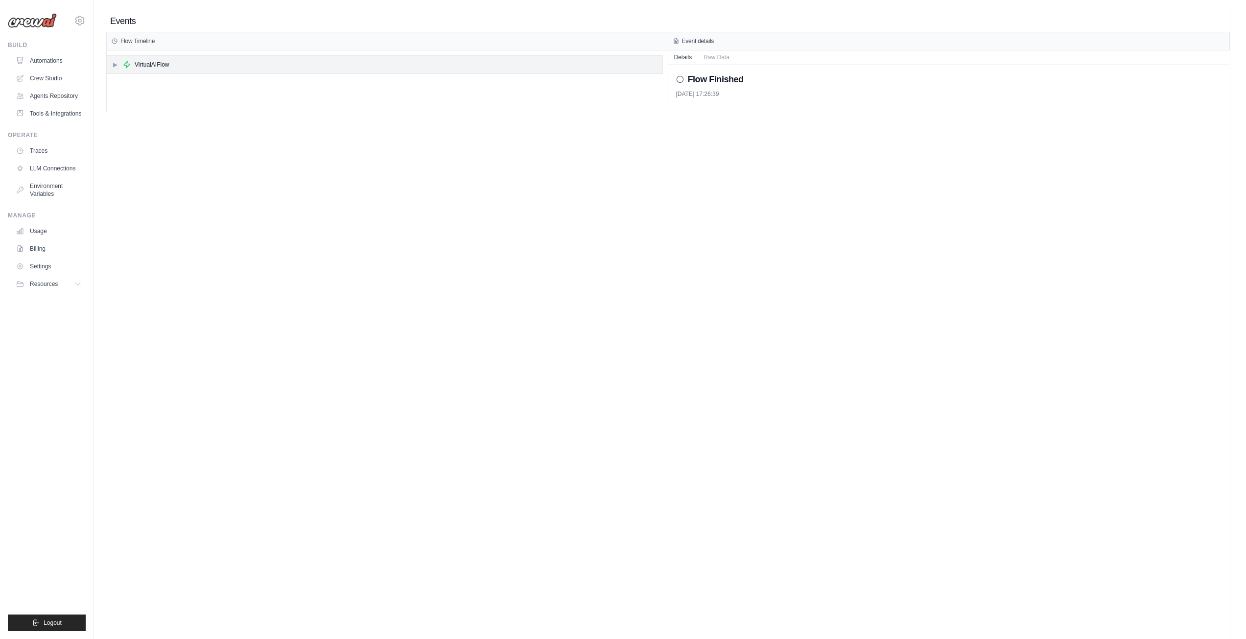
click at [113, 61] on span "▶" at bounding box center [115, 65] width 6 height 8
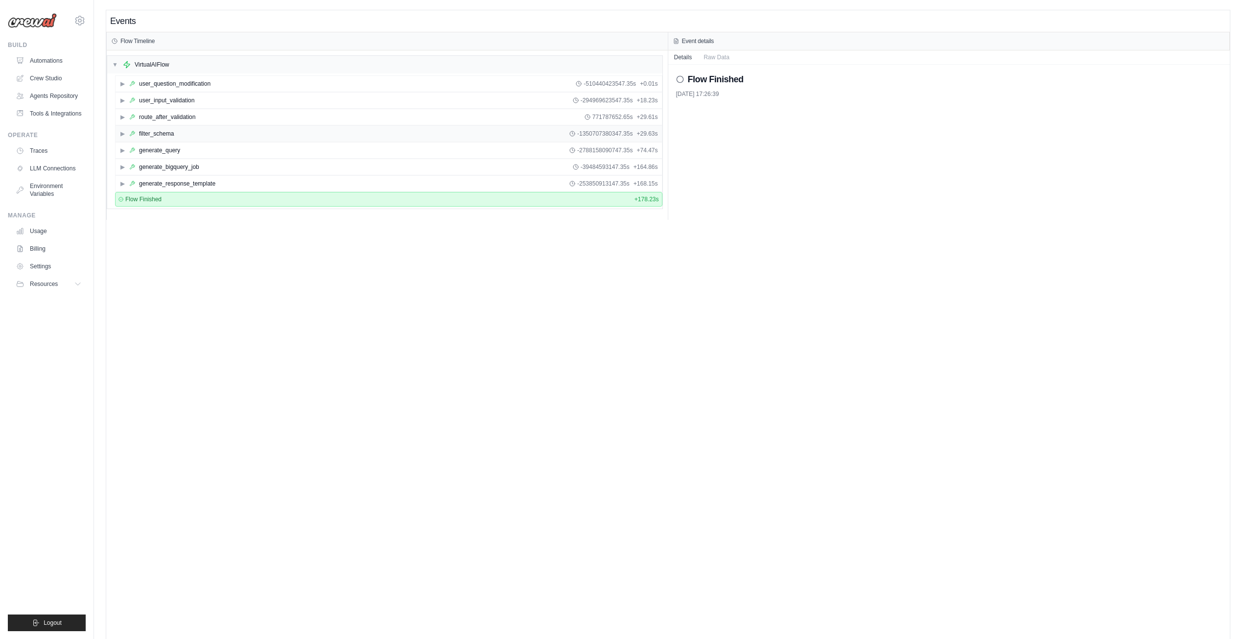
click at [118, 133] on div "▶ filter_schema -1350707380347.35s + 29.63s" at bounding box center [389, 134] width 546 height 16
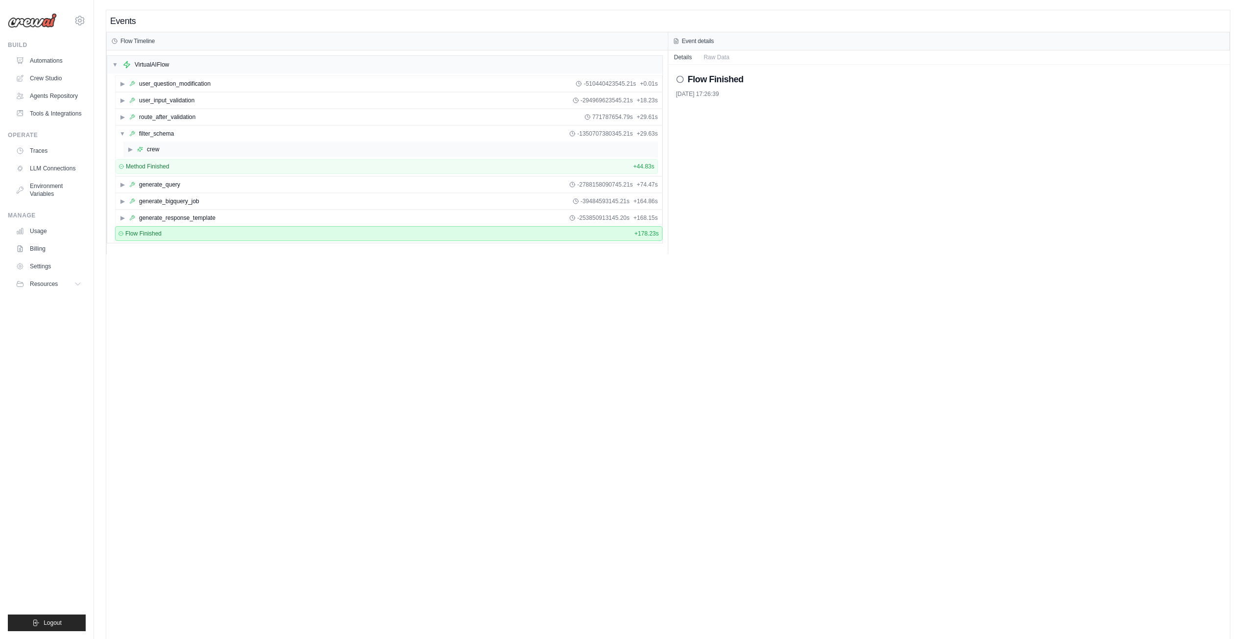
click at [131, 149] on span "▶" at bounding box center [130, 149] width 6 height 8
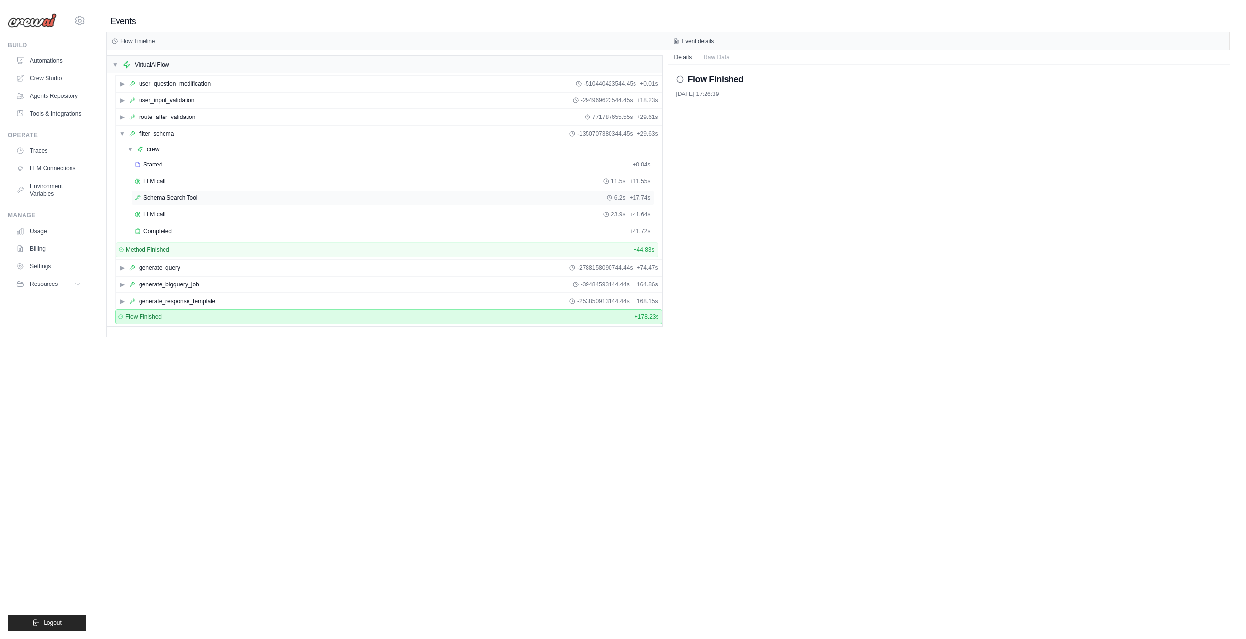
click at [156, 196] on span "Schema Search Tool" at bounding box center [170, 198] width 54 height 8
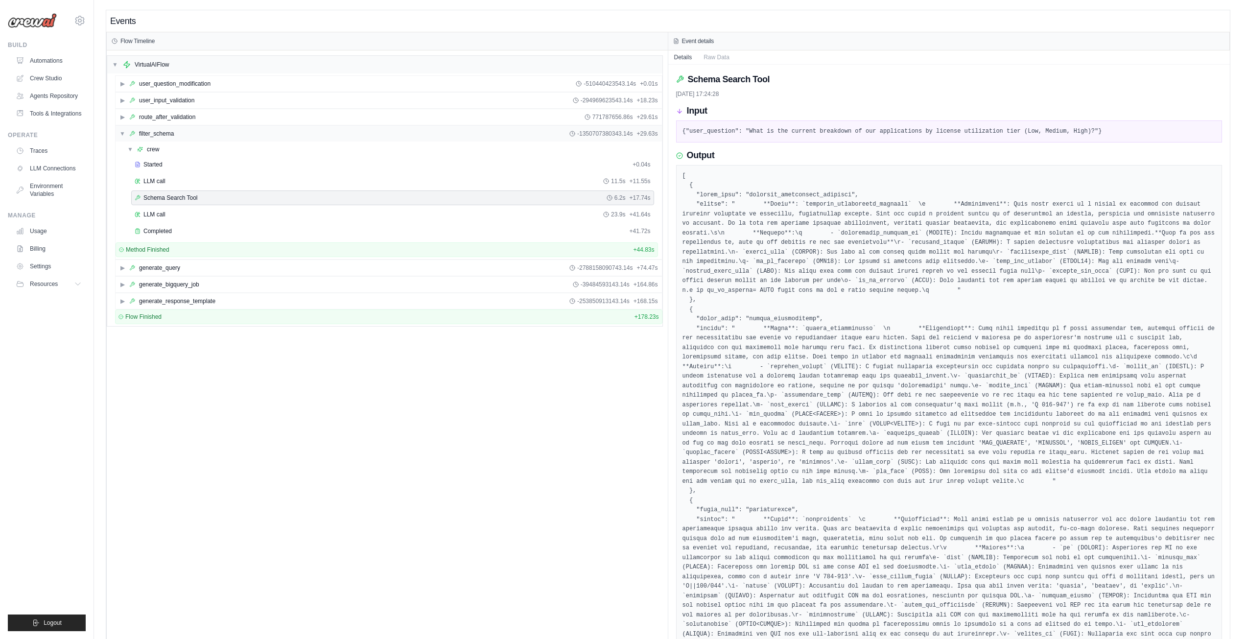
click at [120, 136] on span "▼" at bounding box center [122, 134] width 6 height 8
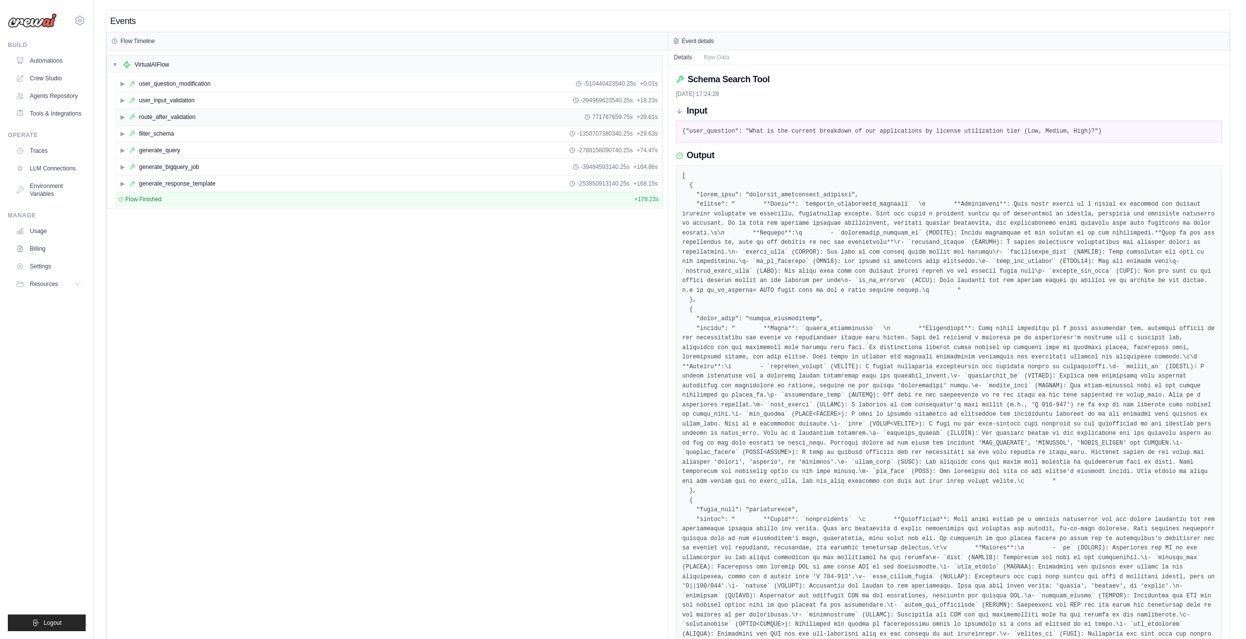
click at [122, 119] on span "▶" at bounding box center [122, 117] width 6 height 8
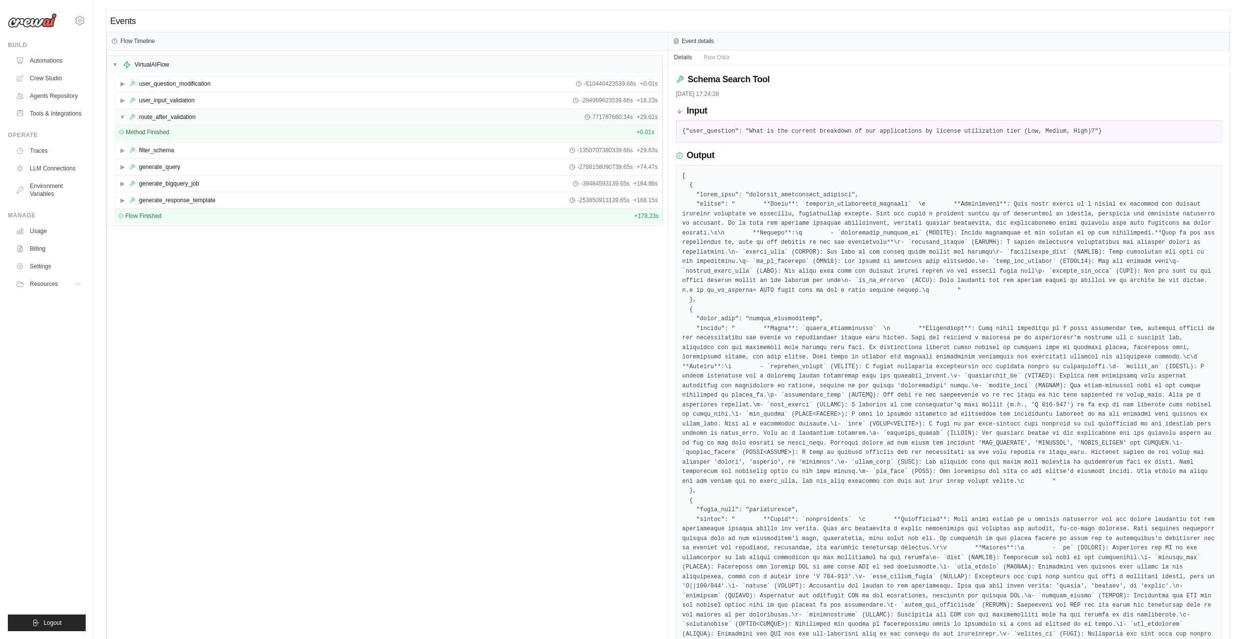
click at [122, 117] on span "▼" at bounding box center [122, 117] width 6 height 8
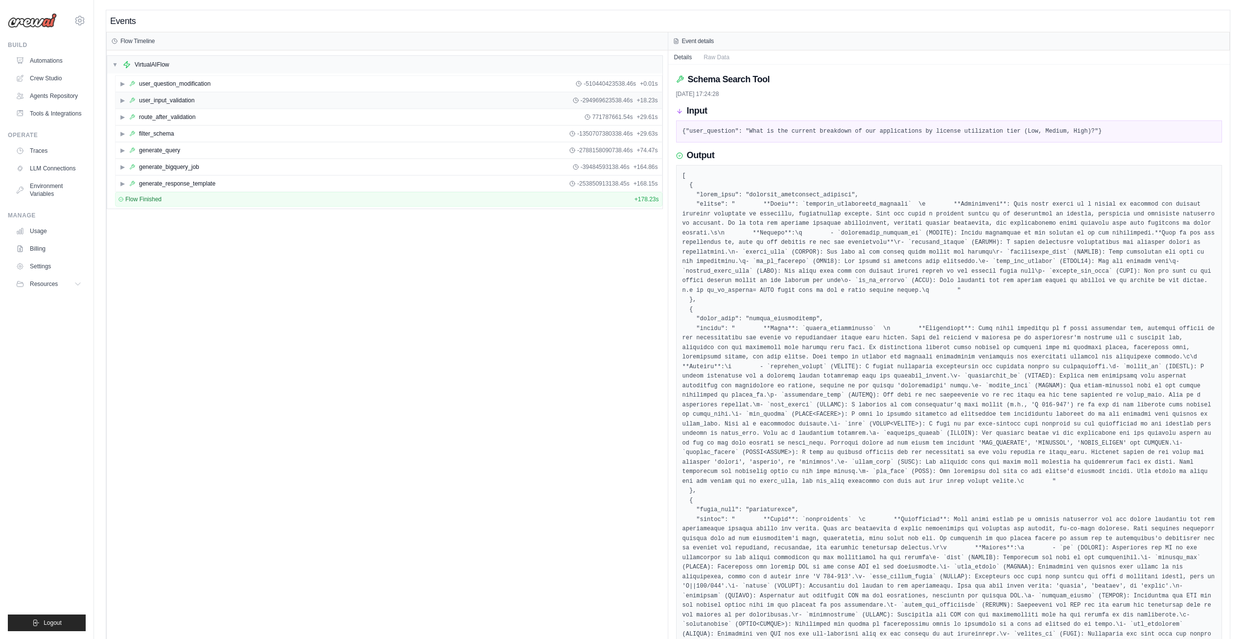
click at [124, 100] on span "▶" at bounding box center [122, 100] width 6 height 8
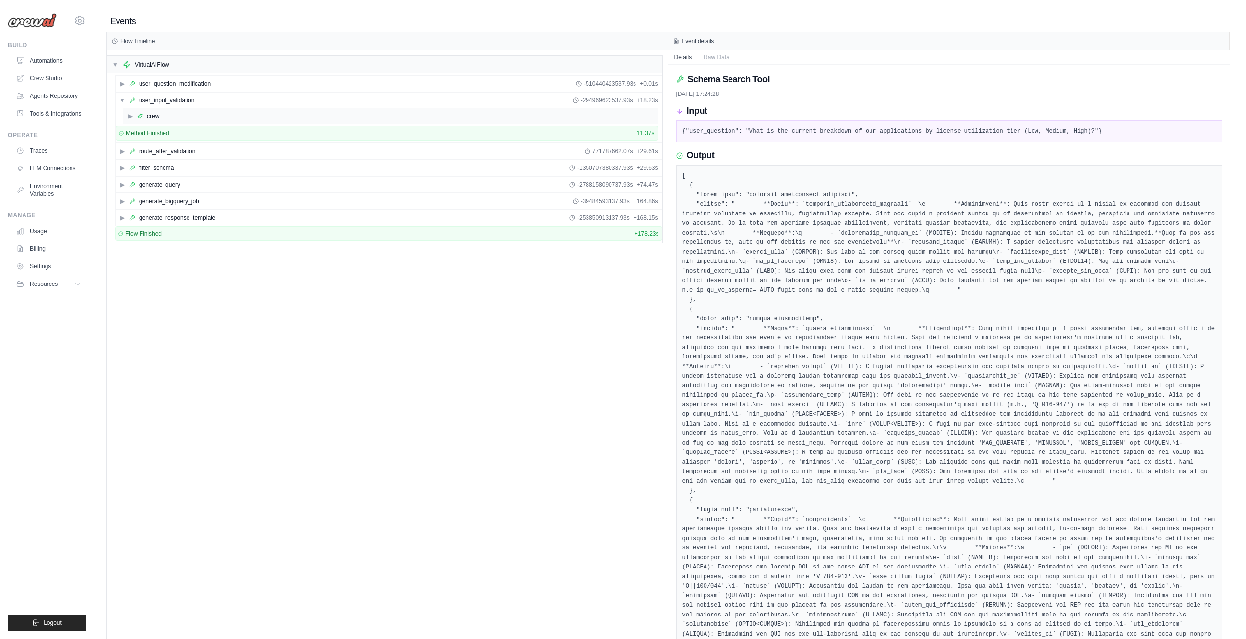
click at [128, 114] on span "▶" at bounding box center [130, 116] width 6 height 8
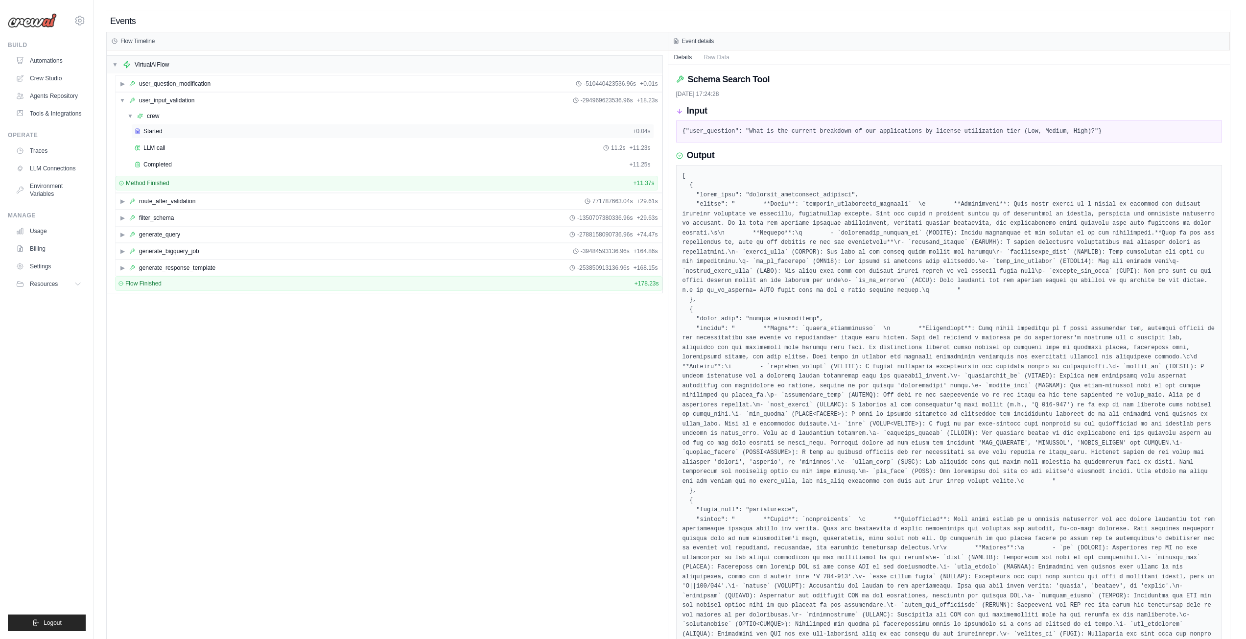
click at [140, 128] on icon at bounding box center [138, 131] width 6 height 6
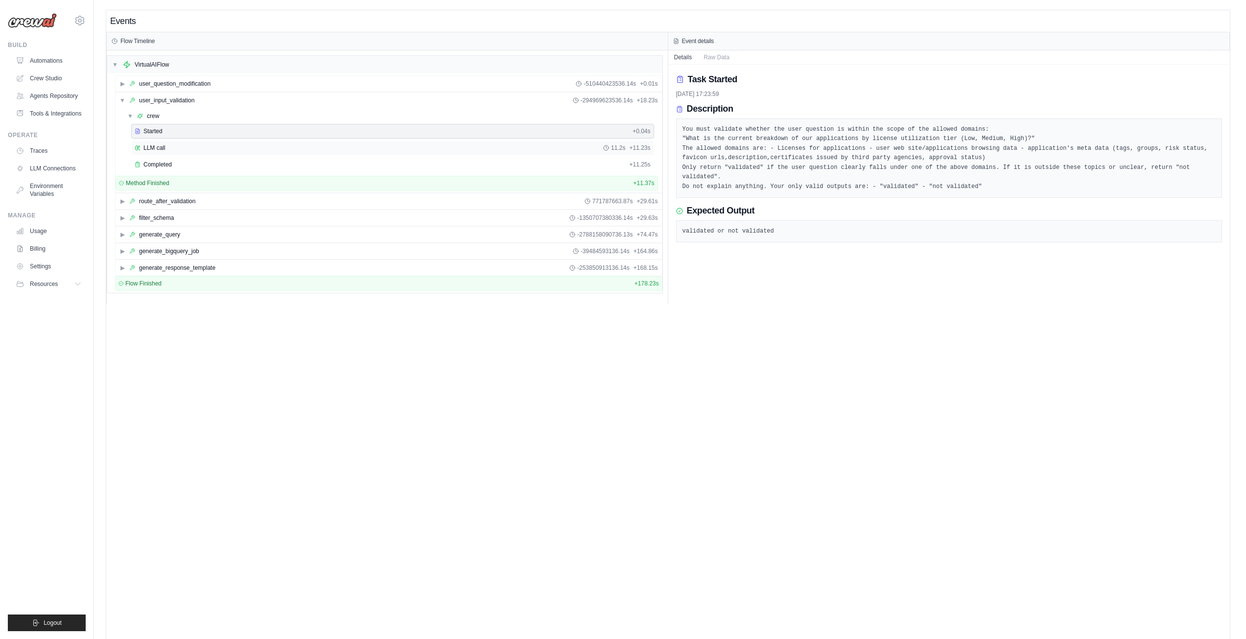
click at [157, 147] on span "LLM call" at bounding box center [154, 148] width 22 height 8
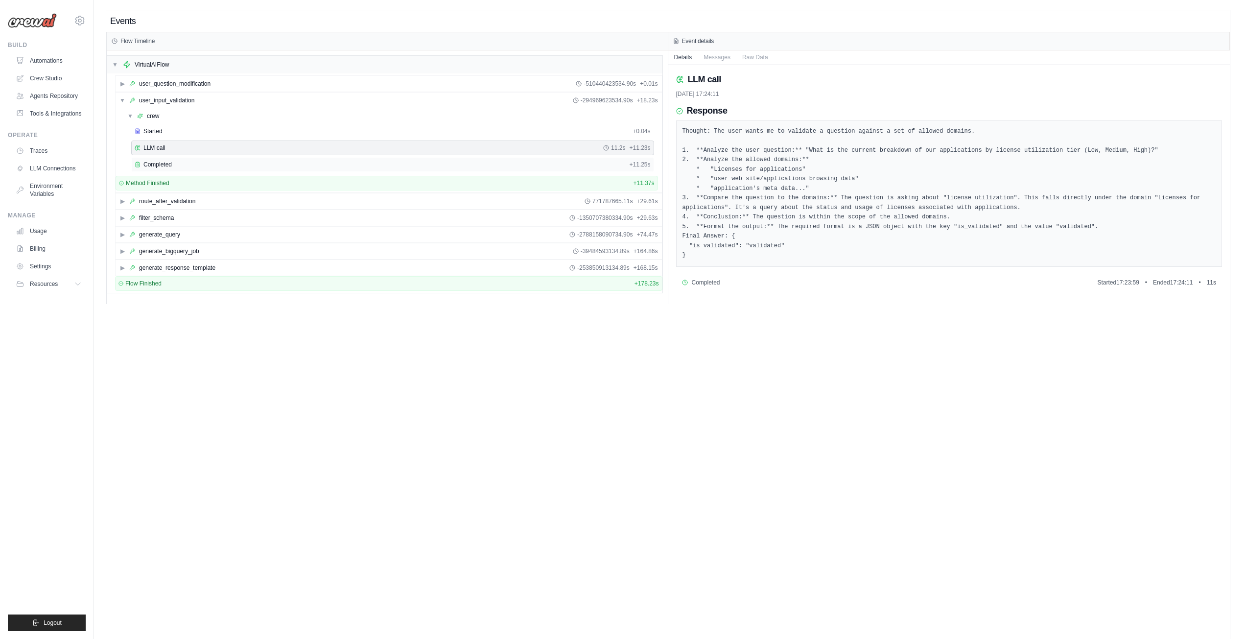
click at [163, 162] on span "Completed" at bounding box center [157, 165] width 28 height 8
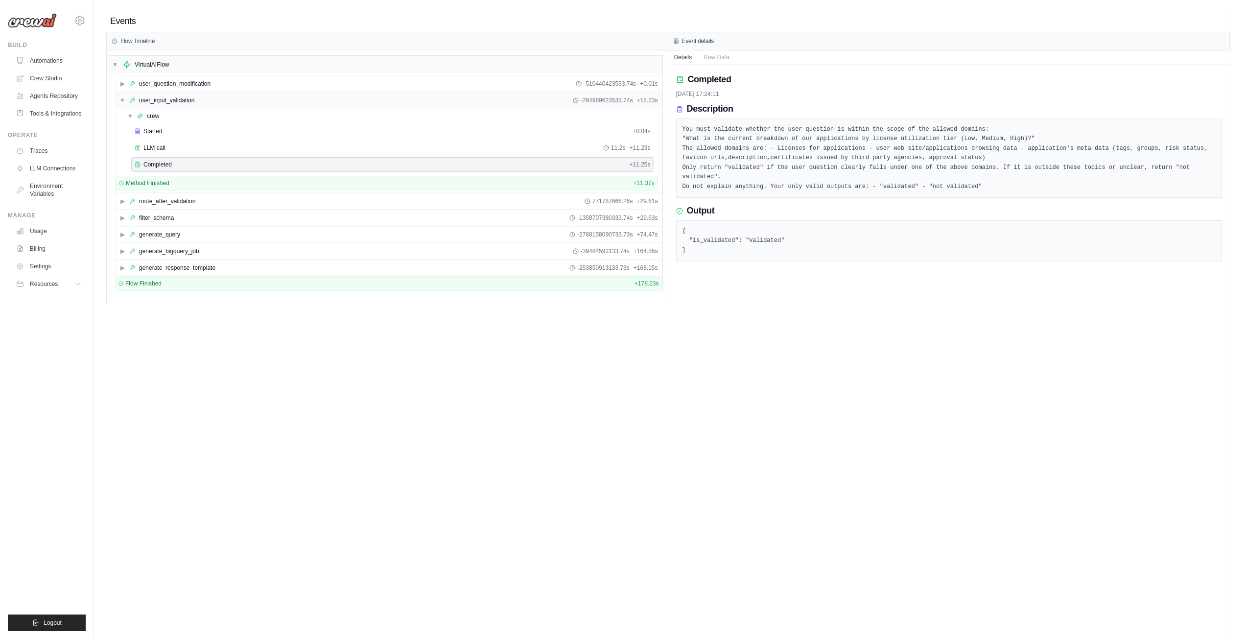
click at [123, 101] on span "▼" at bounding box center [122, 100] width 6 height 8
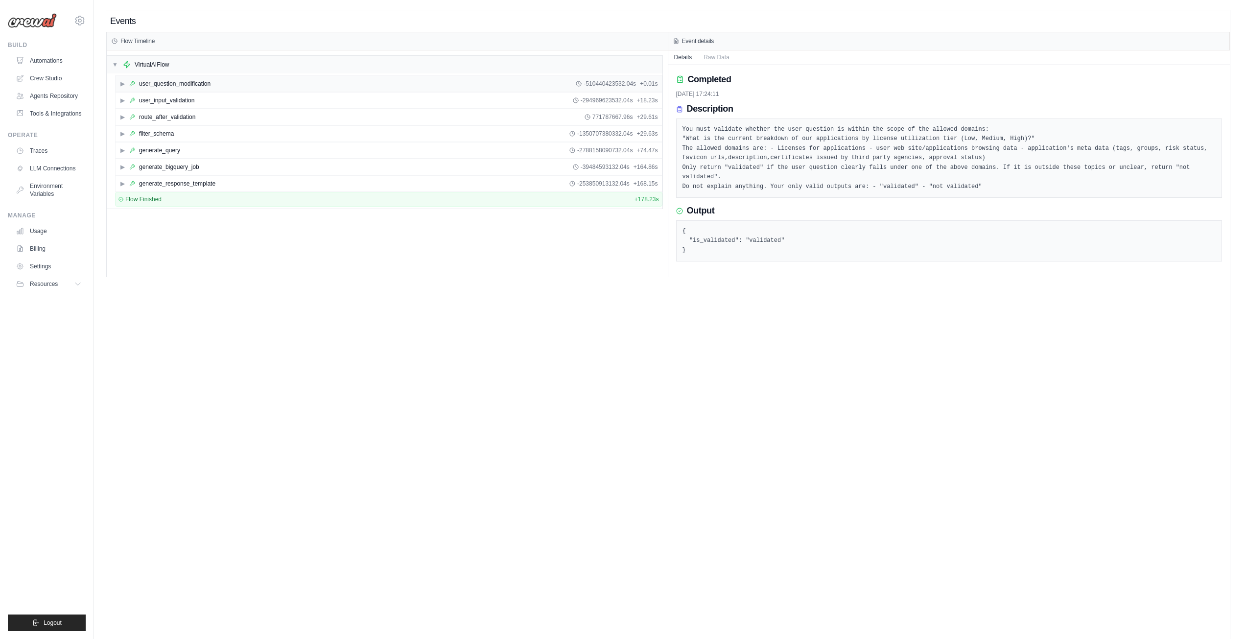
click at [120, 84] on span "▶" at bounding box center [122, 84] width 6 height 8
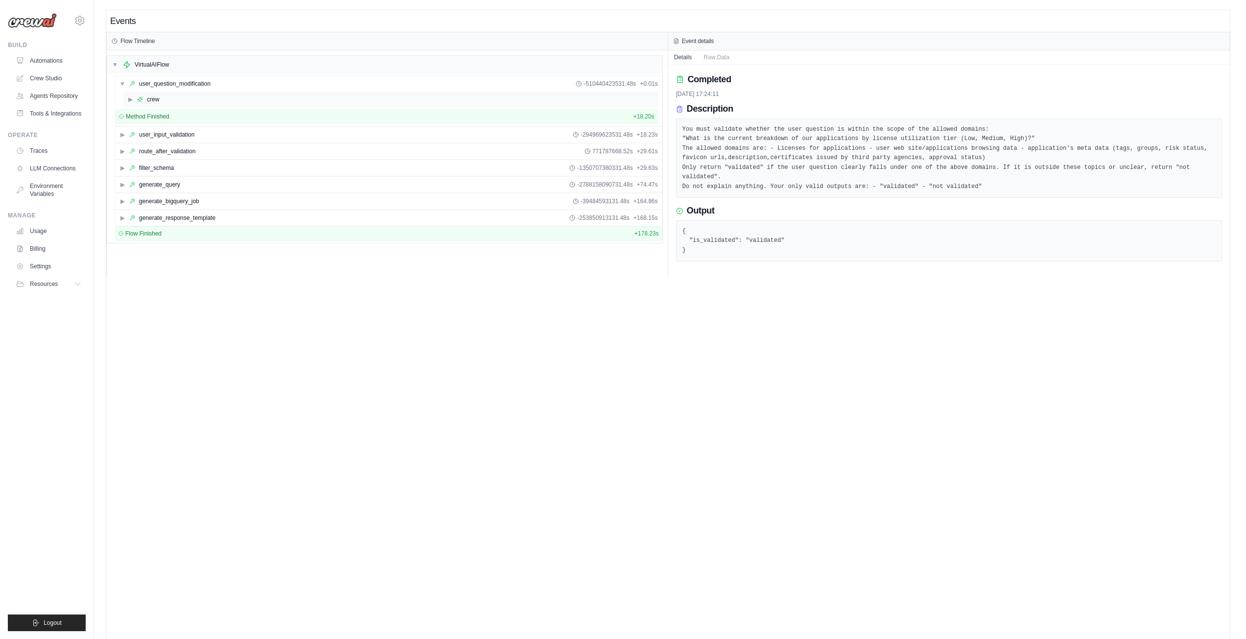
click at [132, 95] on div "▶ crew" at bounding box center [390, 100] width 535 height 16
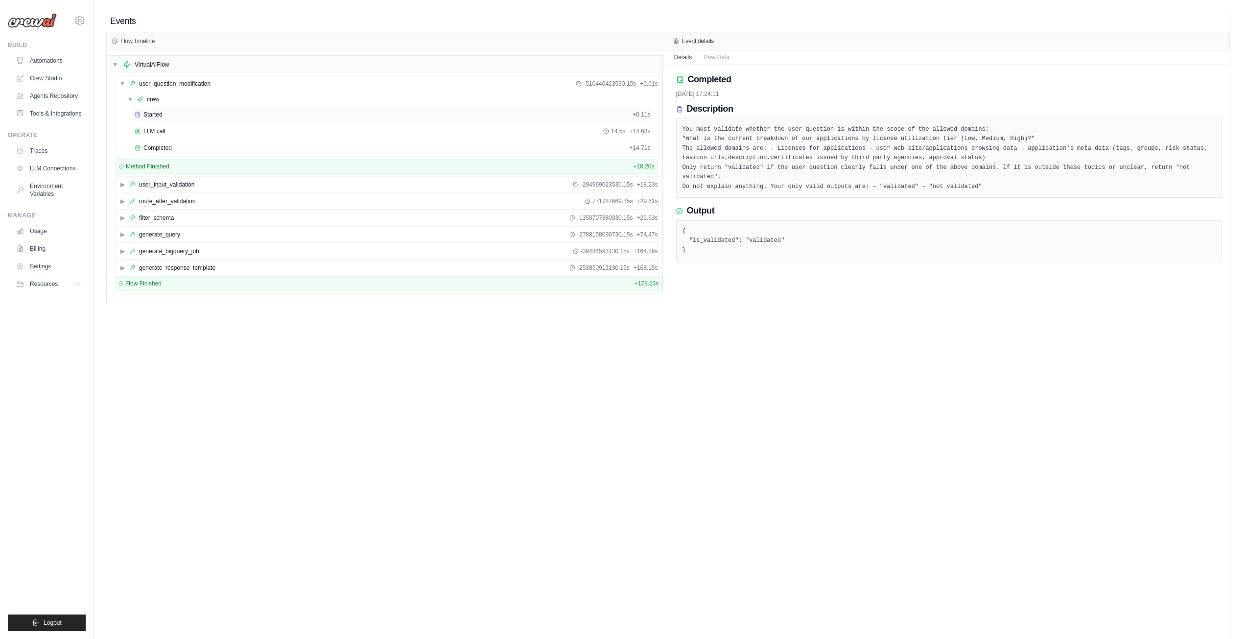
click at [156, 115] on span "Started" at bounding box center [152, 115] width 19 height 8
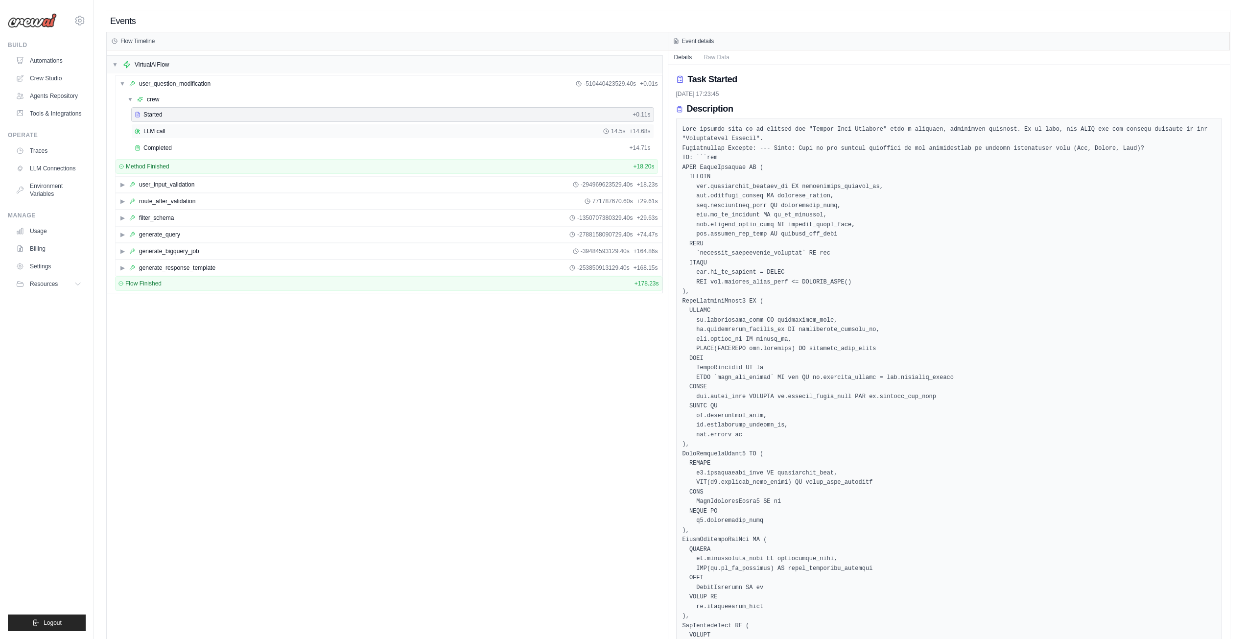
click at [151, 129] on span "LLM call" at bounding box center [154, 131] width 22 height 8
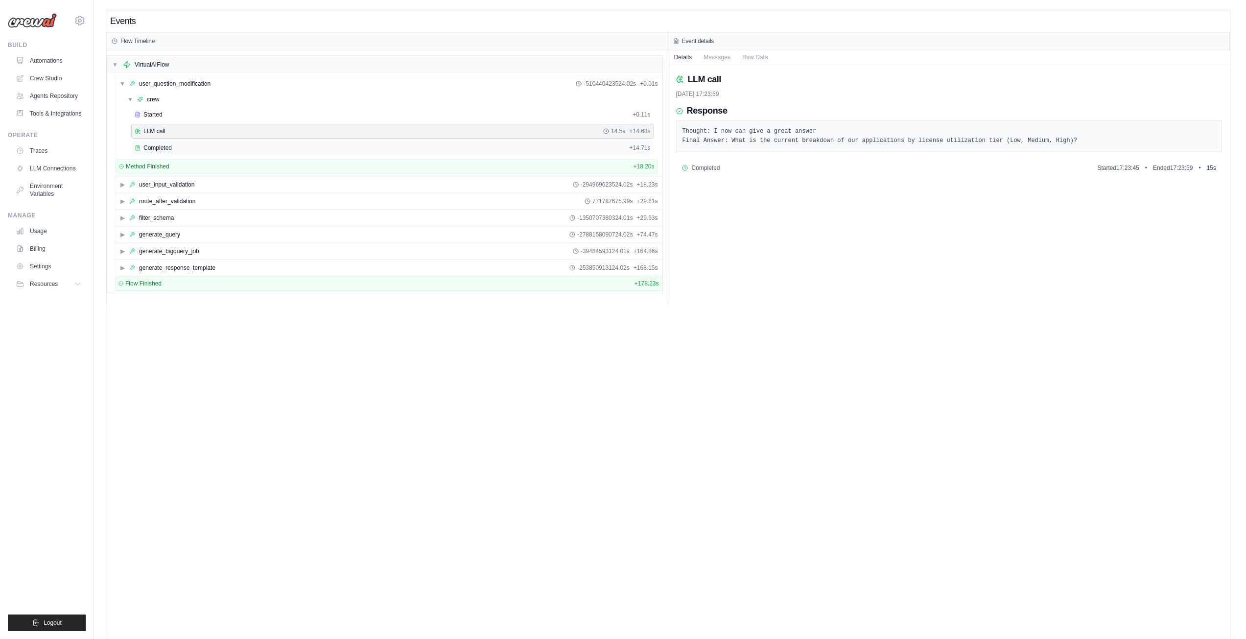
click at [158, 144] on span "Completed" at bounding box center [157, 148] width 28 height 8
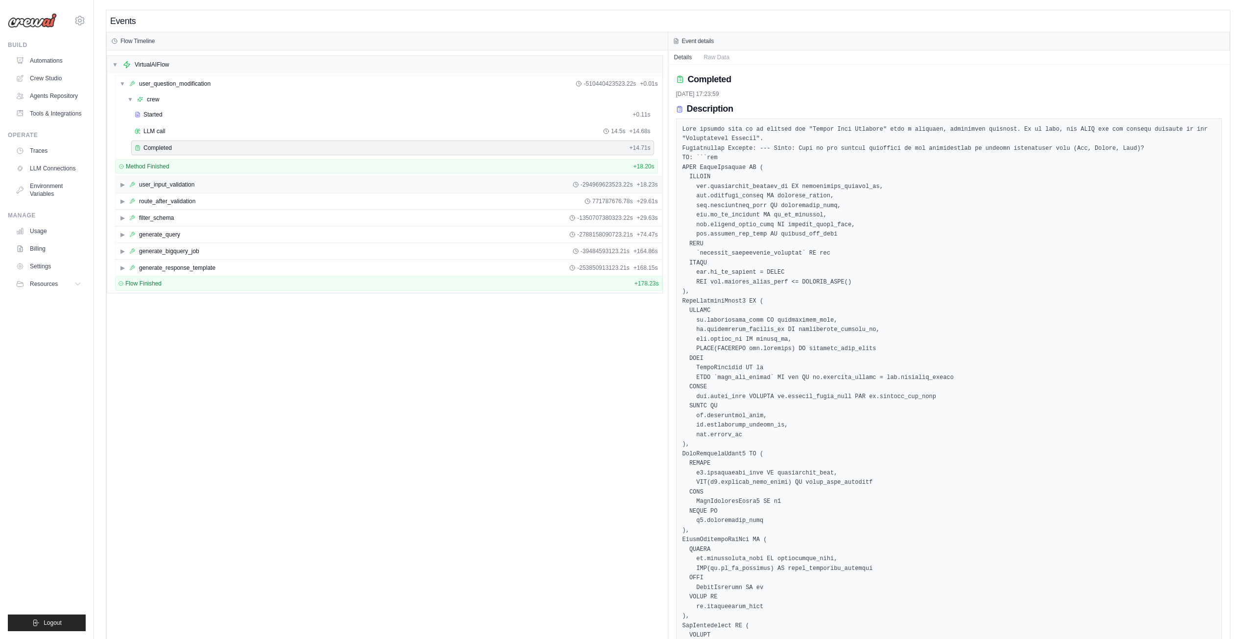
click at [123, 184] on span "▶" at bounding box center [122, 185] width 6 height 8
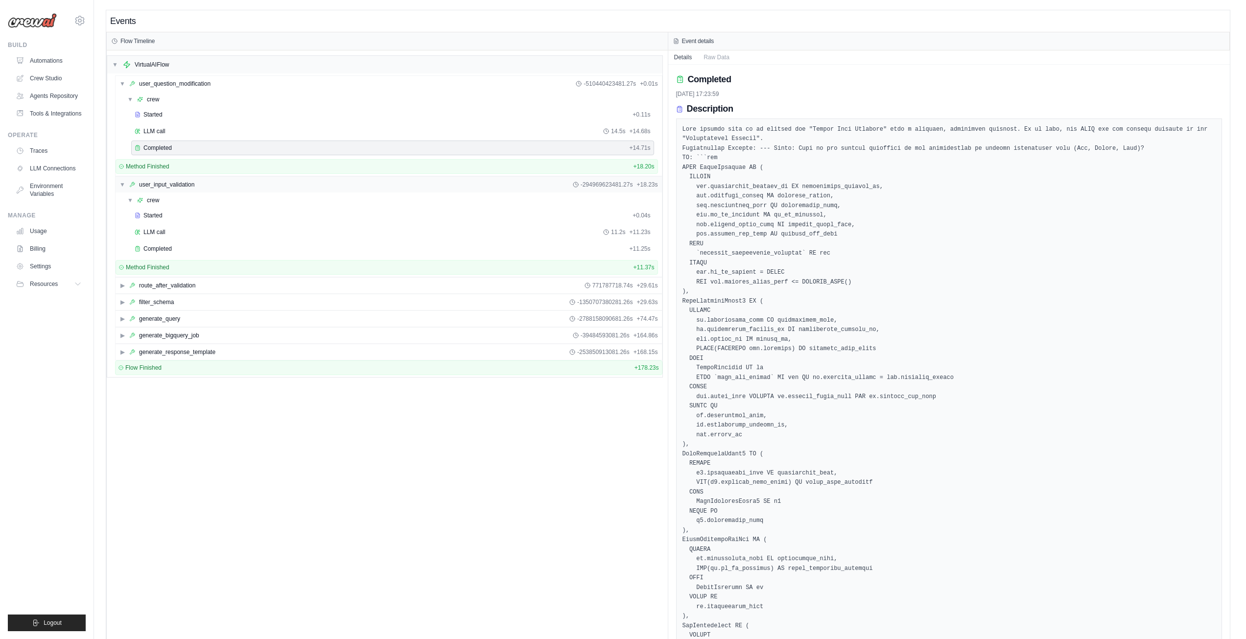
click at [123, 184] on span "▼" at bounding box center [122, 185] width 6 height 8
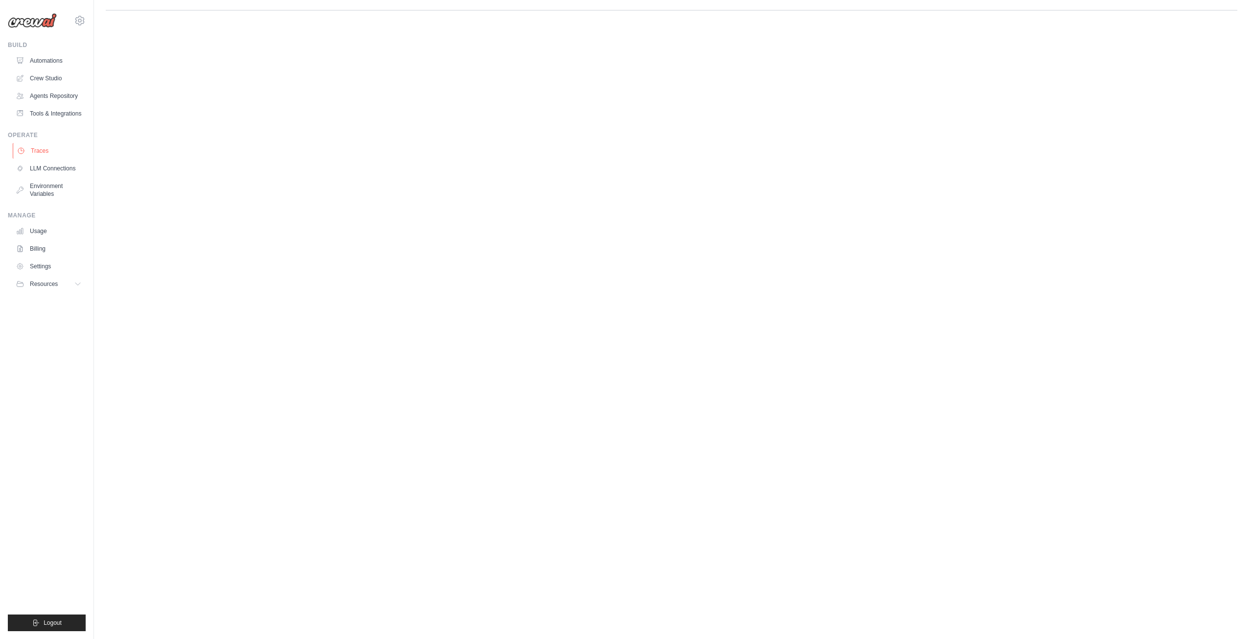
click at [41, 149] on link "Traces" at bounding box center [50, 151] width 74 height 16
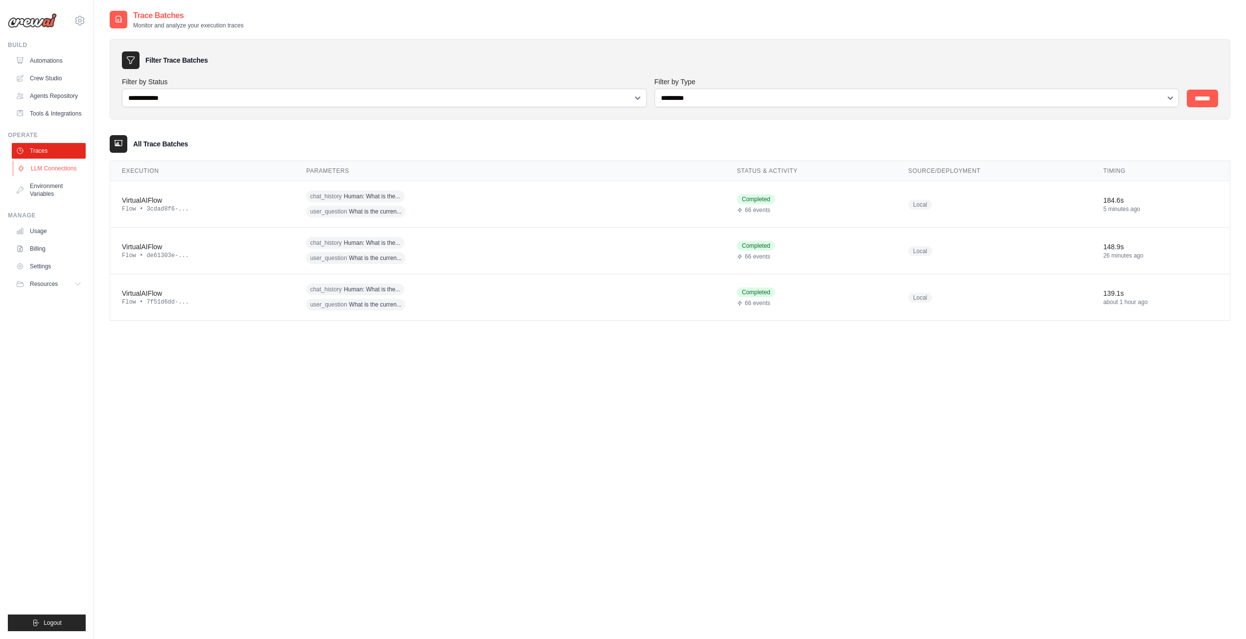
click at [47, 170] on link "LLM Connections" at bounding box center [50, 169] width 74 height 16
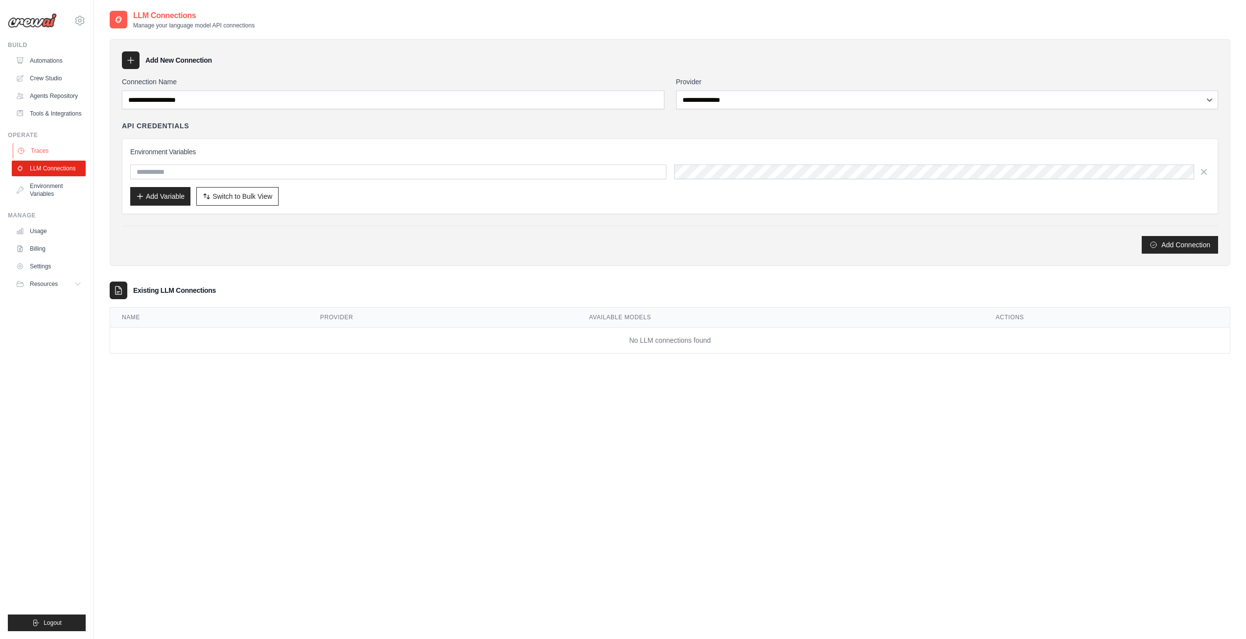
click at [47, 154] on link "Traces" at bounding box center [50, 151] width 74 height 16
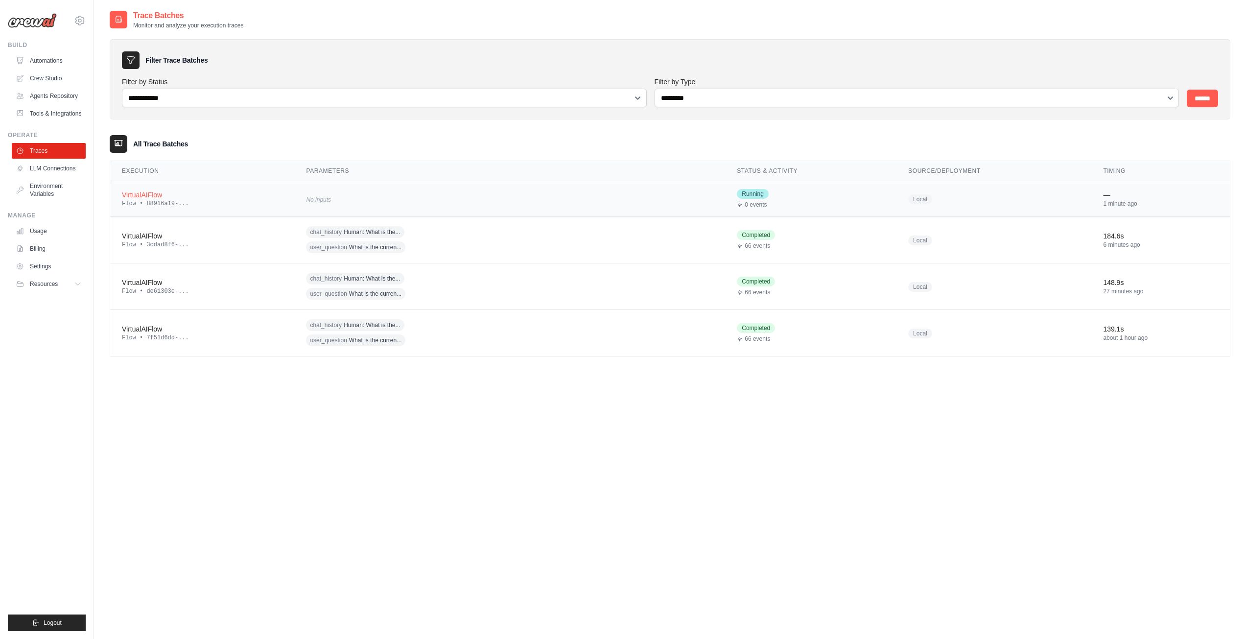
click at [312, 193] on div "No inputs" at bounding box center [400, 198] width 188 height 13
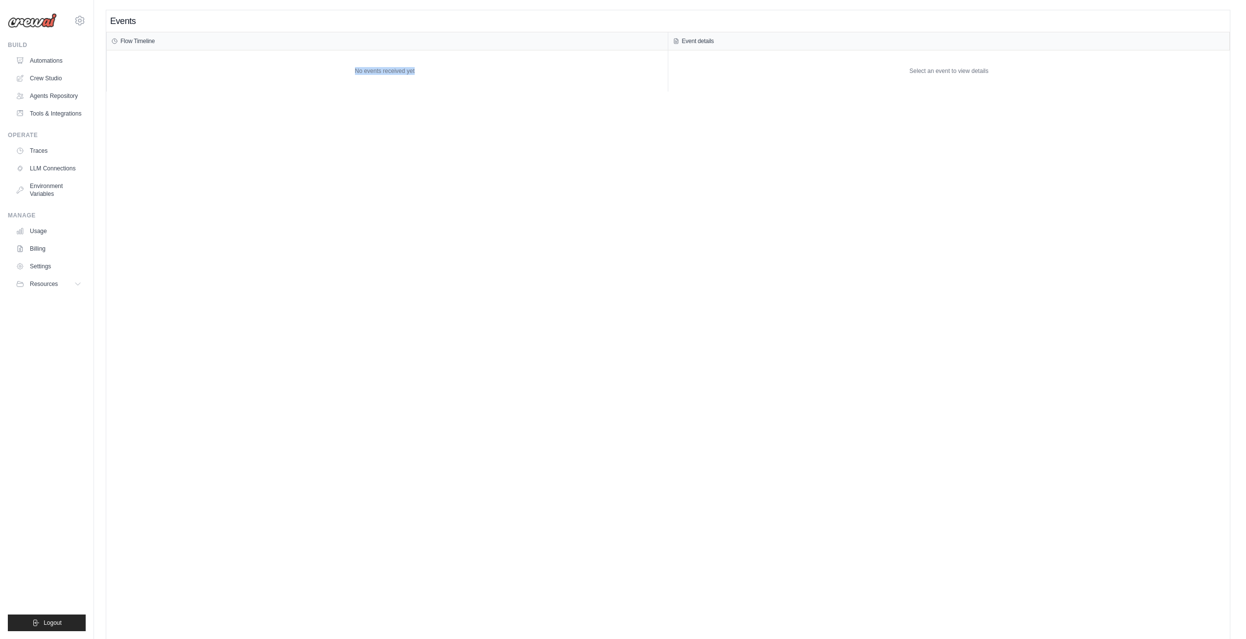
drag, startPoint x: 349, startPoint y: 73, endPoint x: 440, endPoint y: 74, distance: 91.0
click at [440, 74] on div "No events received yet" at bounding box center [385, 70] width 556 height 31
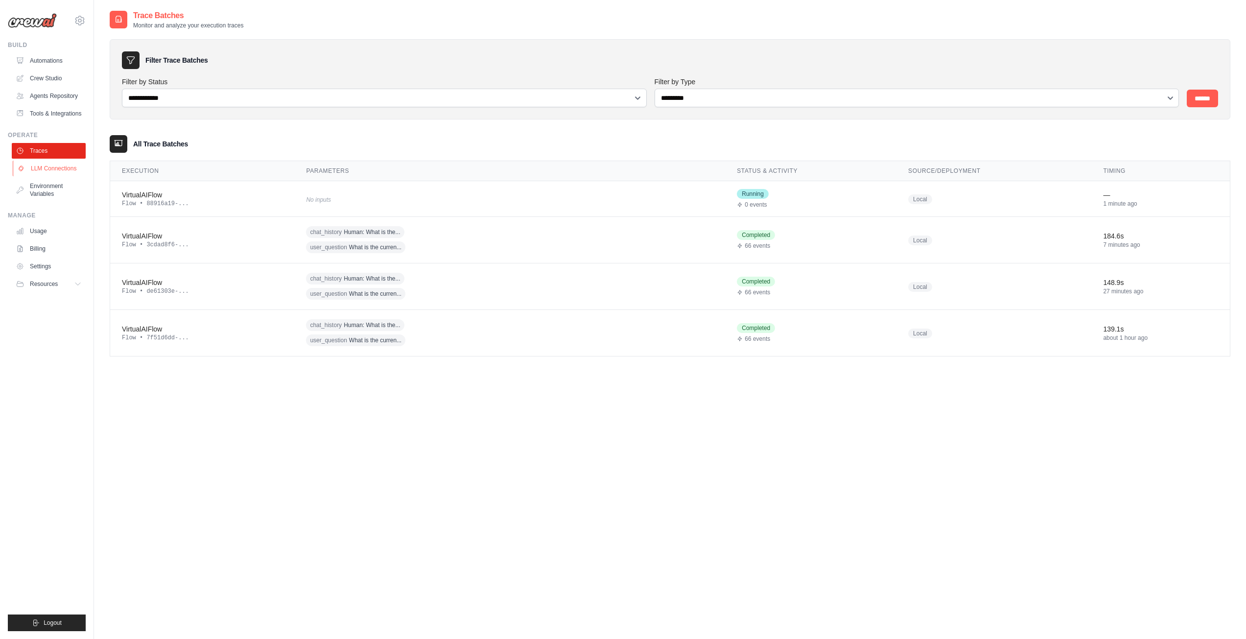
click at [42, 169] on link "LLM Connections" at bounding box center [50, 169] width 74 height 16
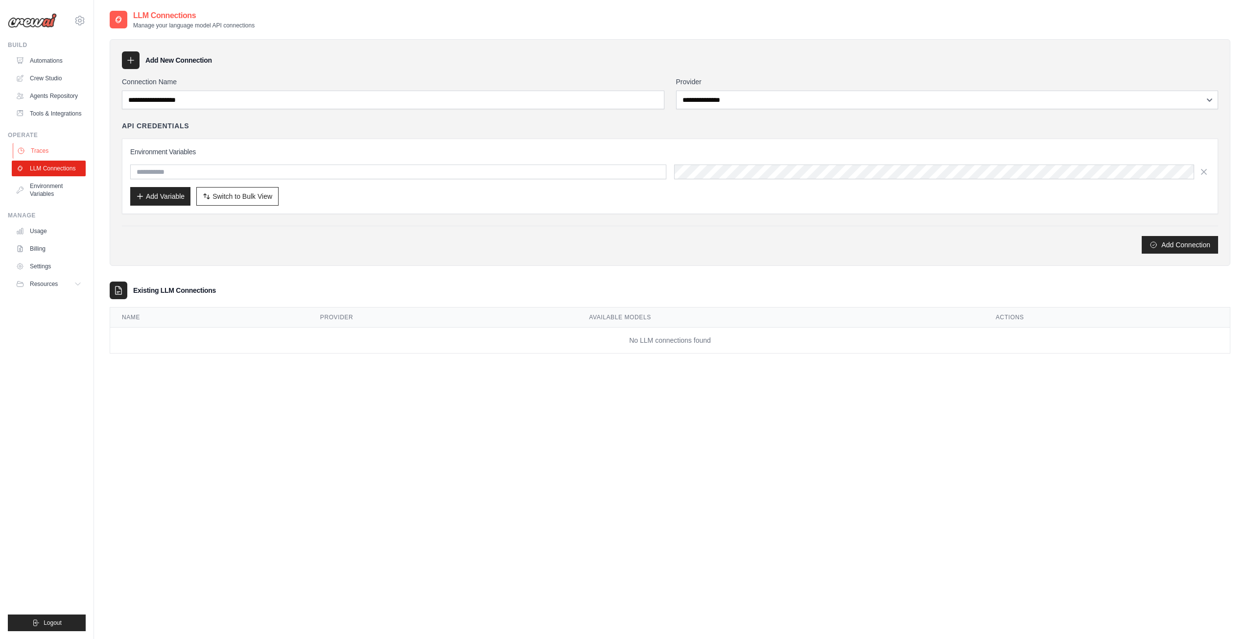
click at [39, 150] on link "Traces" at bounding box center [50, 151] width 74 height 16
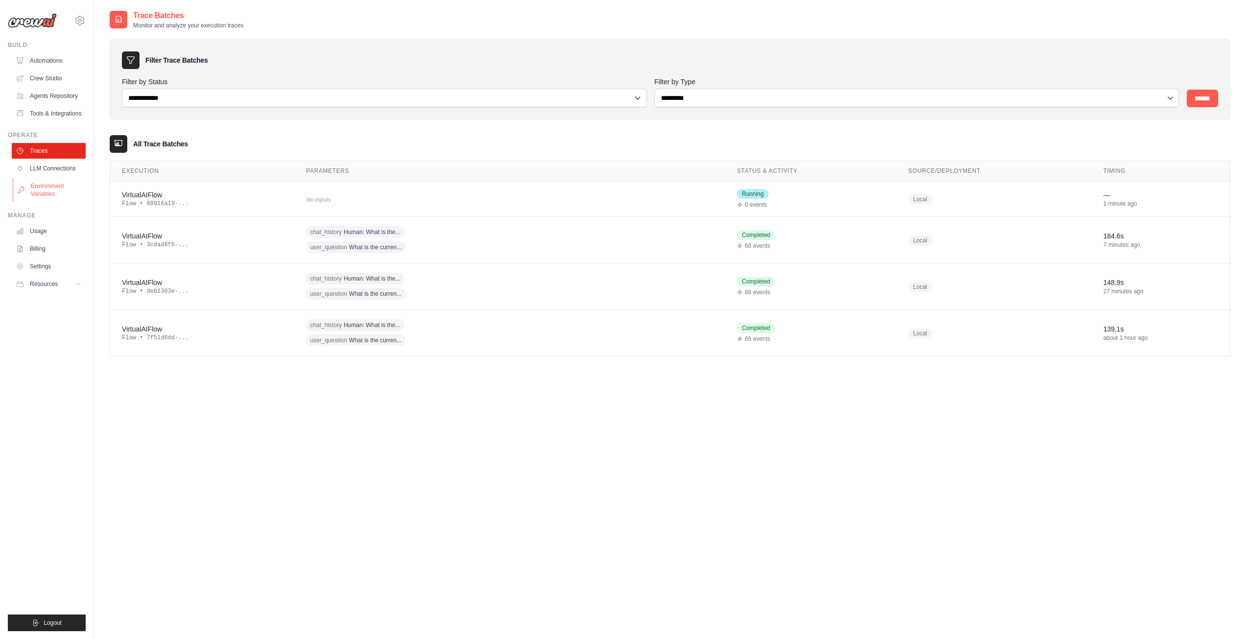
click at [51, 184] on link "Environment Variables" at bounding box center [50, 189] width 74 height 23
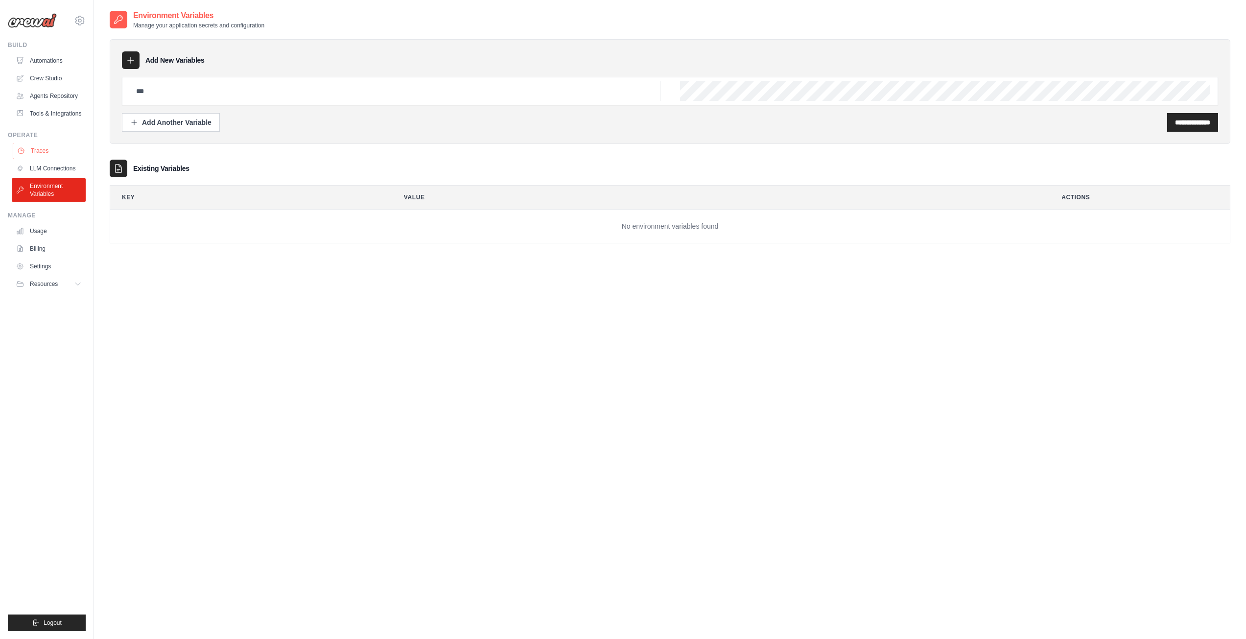
click at [41, 146] on link "Traces" at bounding box center [50, 151] width 74 height 16
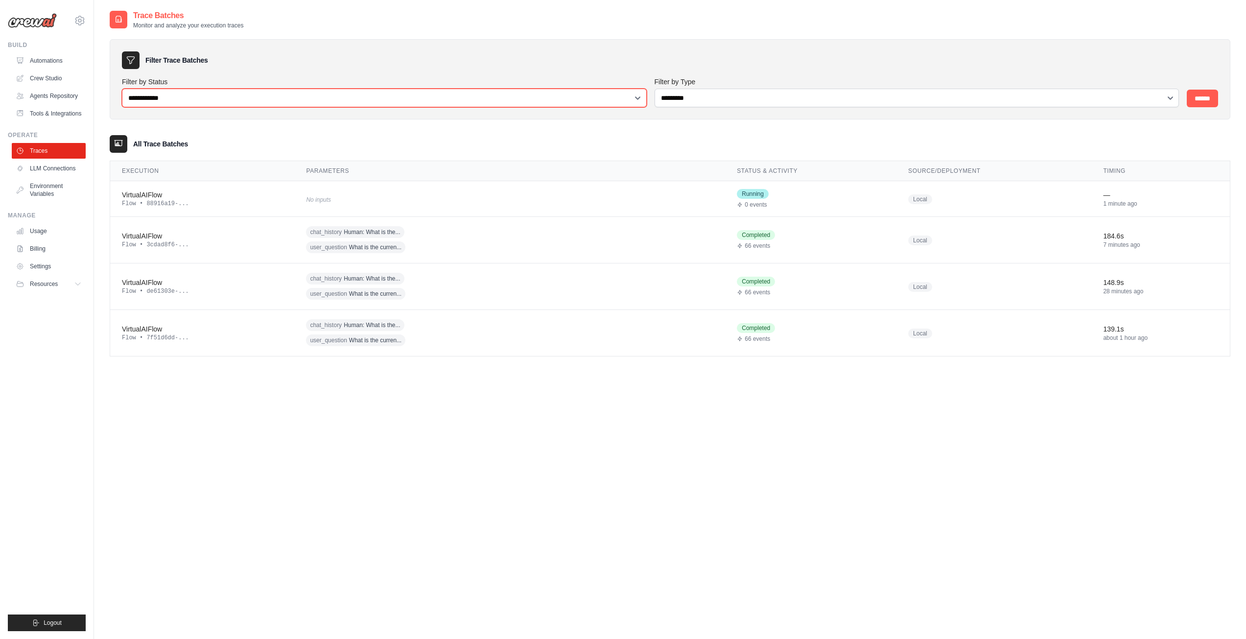
click at [198, 103] on select "**********" at bounding box center [384, 98] width 525 height 19
select select "*********"
click at [122, 89] on select "**********" at bounding box center [384, 98] width 525 height 19
click at [170, 99] on select "**********" at bounding box center [384, 98] width 525 height 19
select select
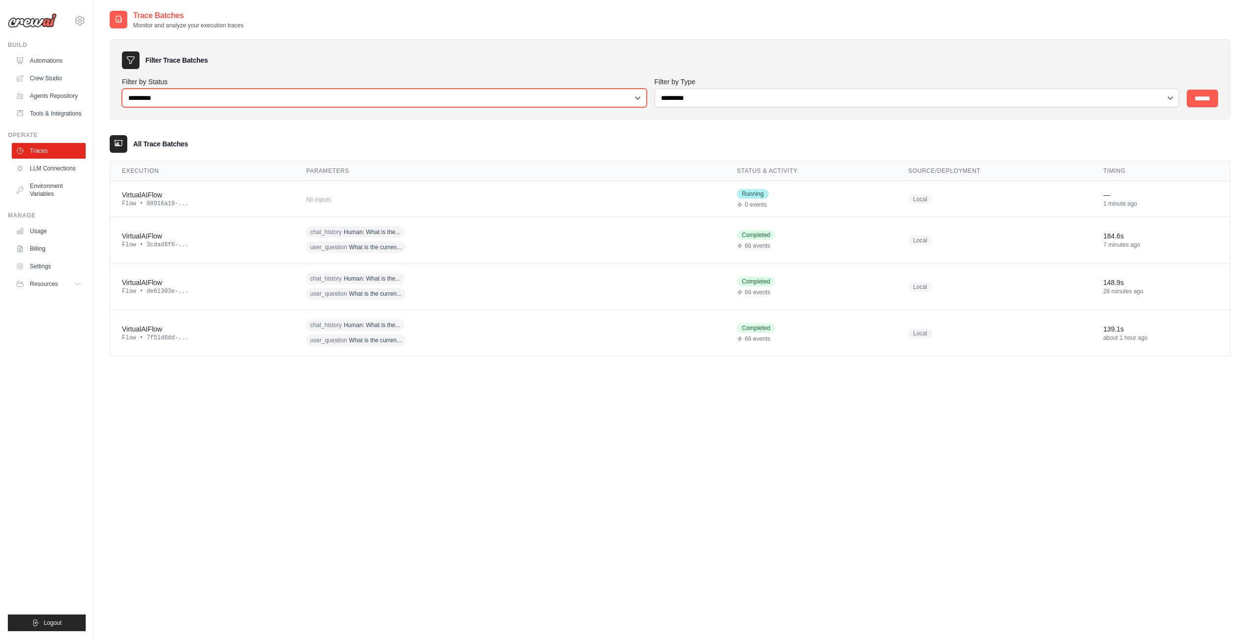
click at [122, 89] on select "**********" at bounding box center [384, 98] width 525 height 19
click at [1206, 97] on input "******" at bounding box center [1201, 99] width 31 height 18
click at [1206, 98] on input "******" at bounding box center [1201, 99] width 31 height 18
click at [165, 194] on div "VirtualAIFlow" at bounding box center [202, 195] width 161 height 10
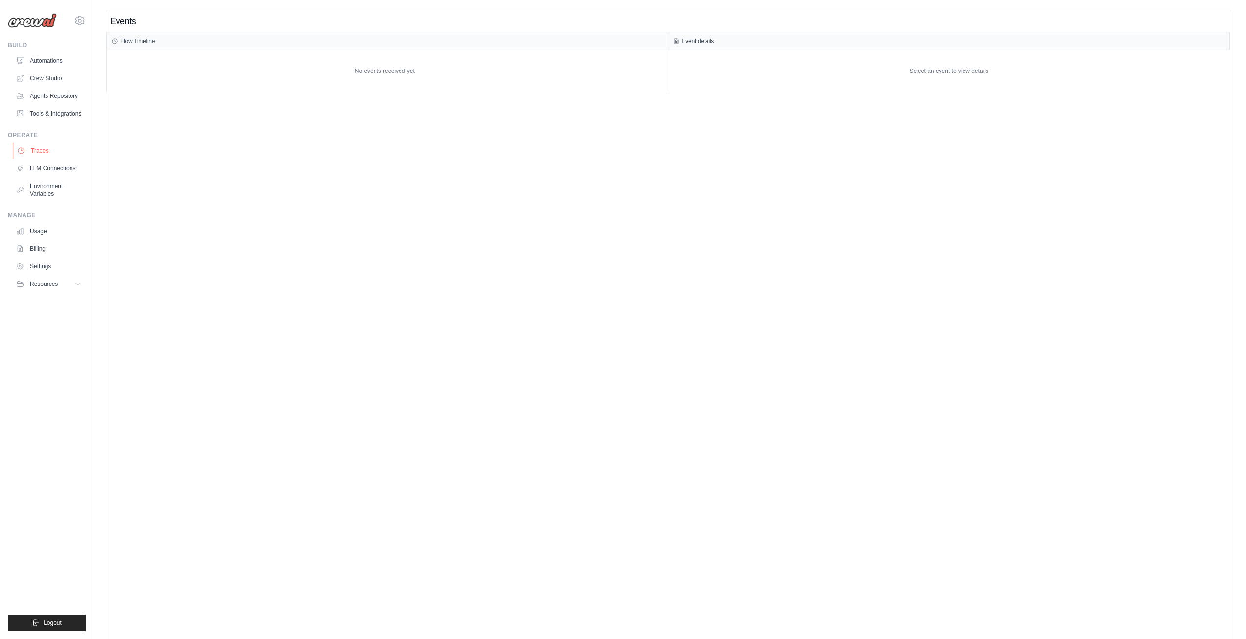
click at [39, 152] on link "Traces" at bounding box center [50, 151] width 74 height 16
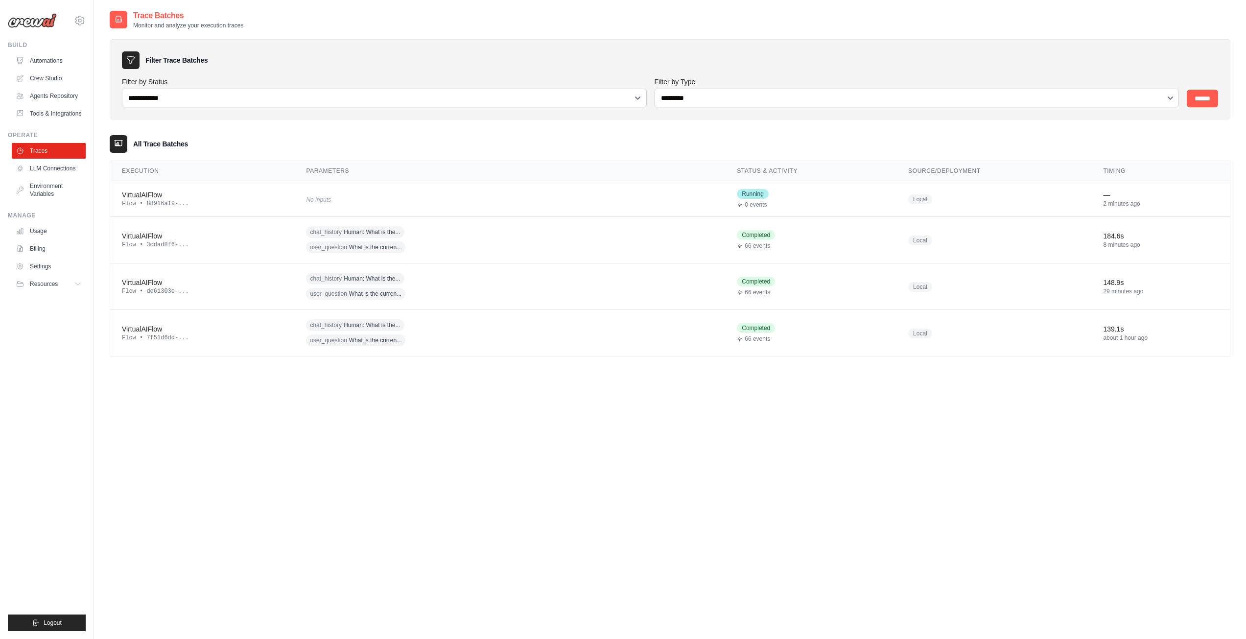
click at [123, 18] on icon at bounding box center [119, 20] width 10 height 10
click at [55, 171] on link "LLM Connections" at bounding box center [50, 169] width 74 height 16
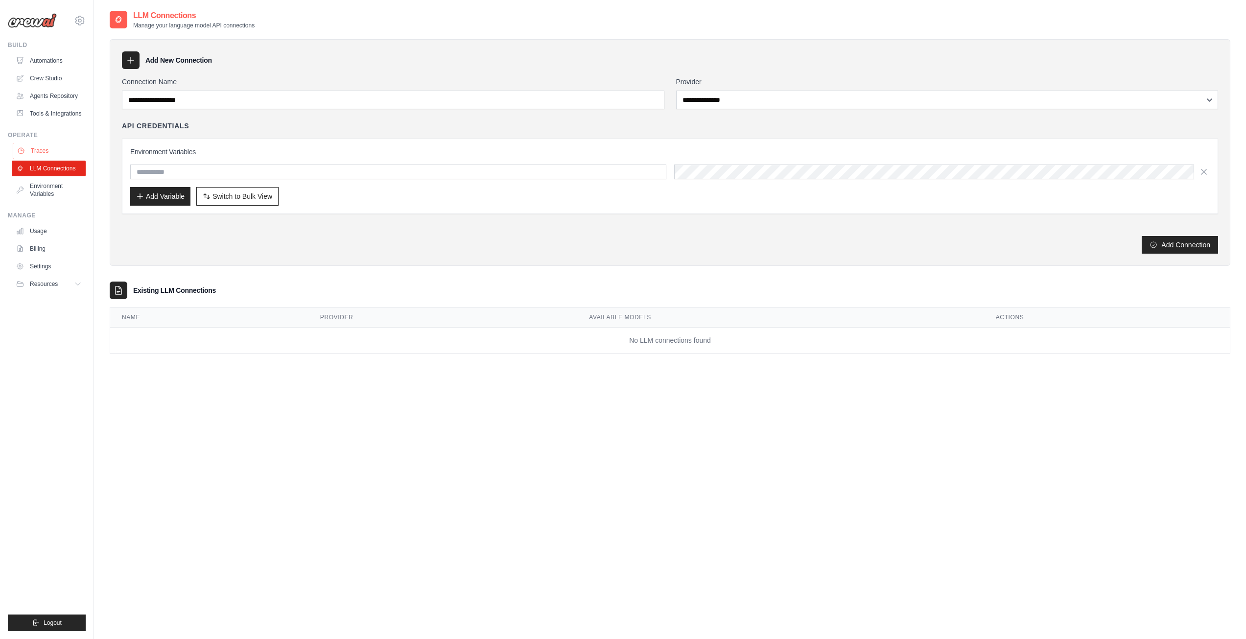
click at [50, 156] on link "Traces" at bounding box center [50, 151] width 74 height 16
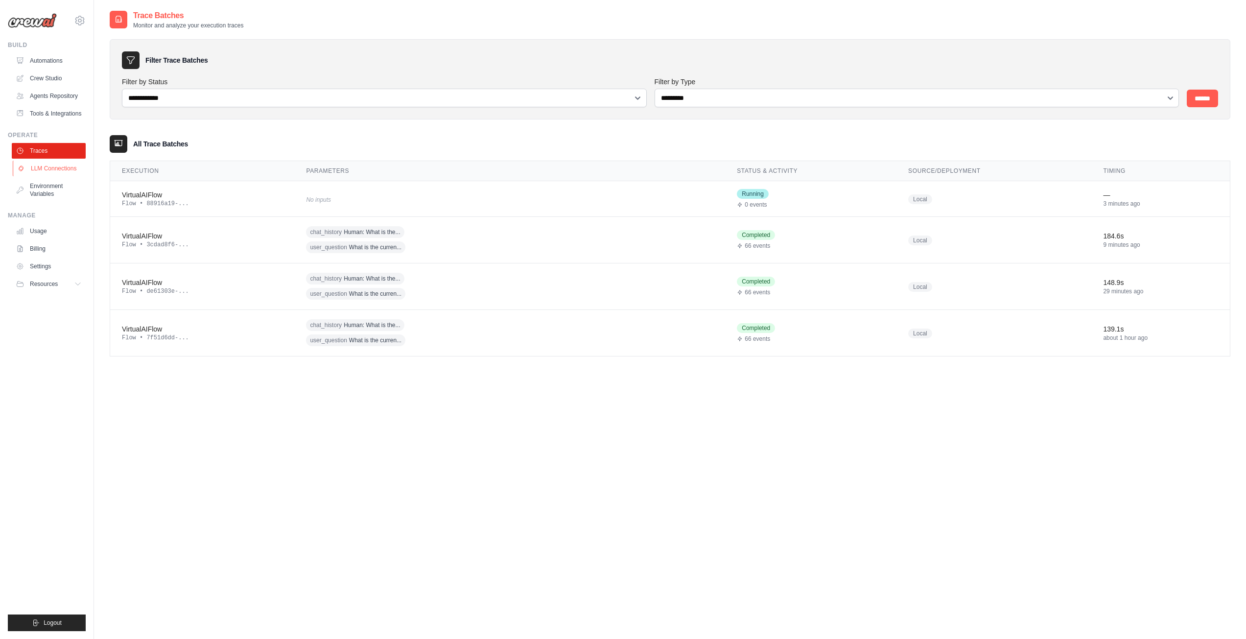
click at [58, 171] on link "LLM Connections" at bounding box center [50, 169] width 74 height 16
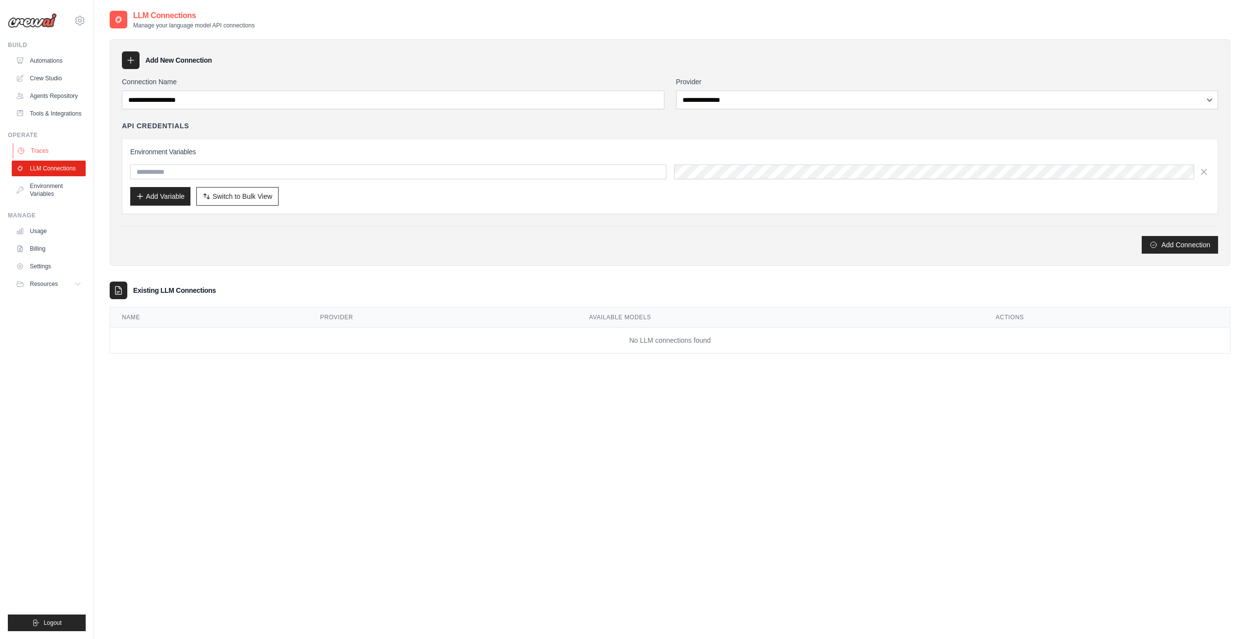
click at [46, 153] on link "Traces" at bounding box center [50, 151] width 74 height 16
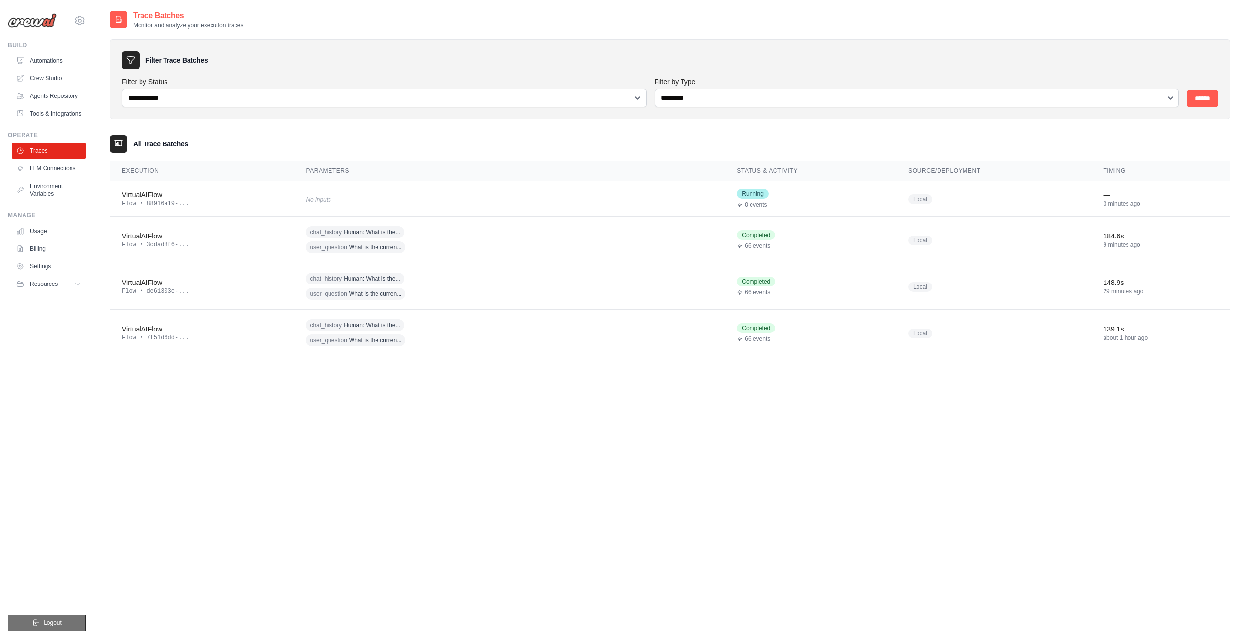
click at [61, 620] on span "Logout" at bounding box center [53, 623] width 18 height 8
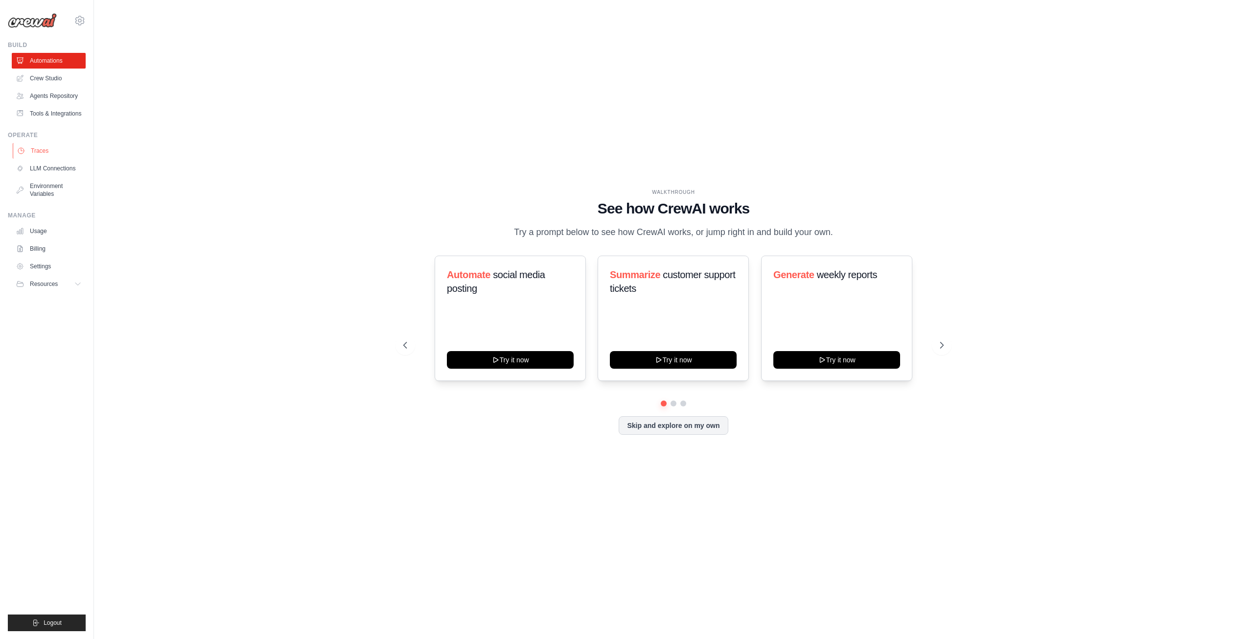
click at [40, 151] on link "Traces" at bounding box center [50, 151] width 74 height 16
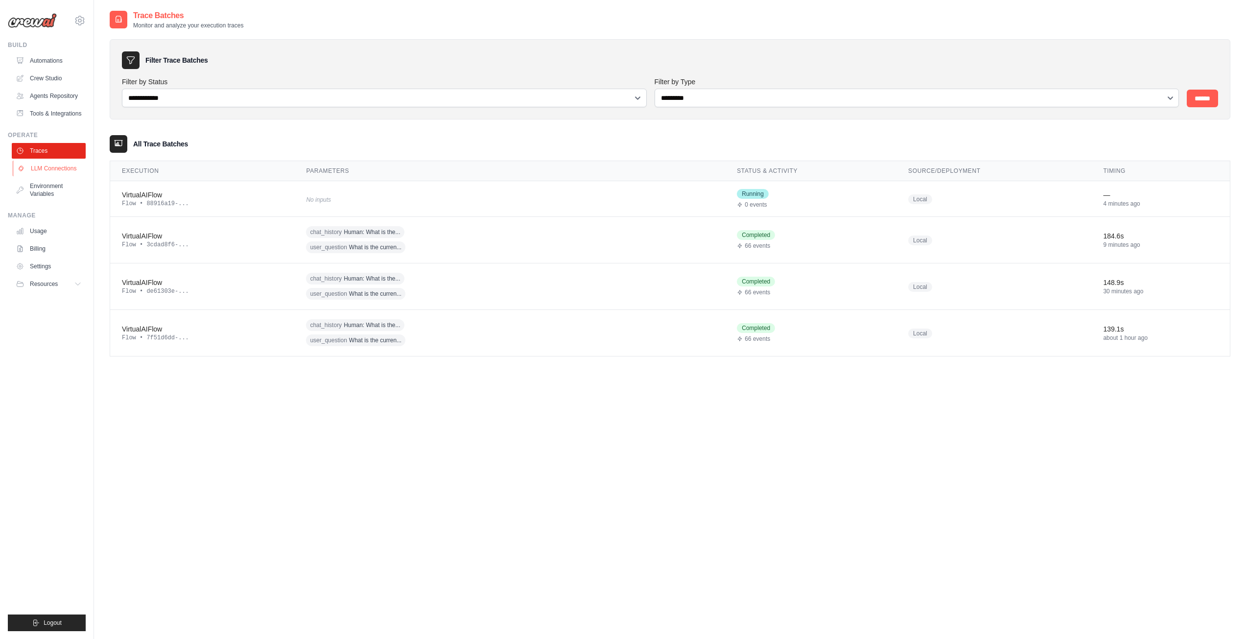
click at [51, 169] on link "LLM Connections" at bounding box center [50, 169] width 74 height 16
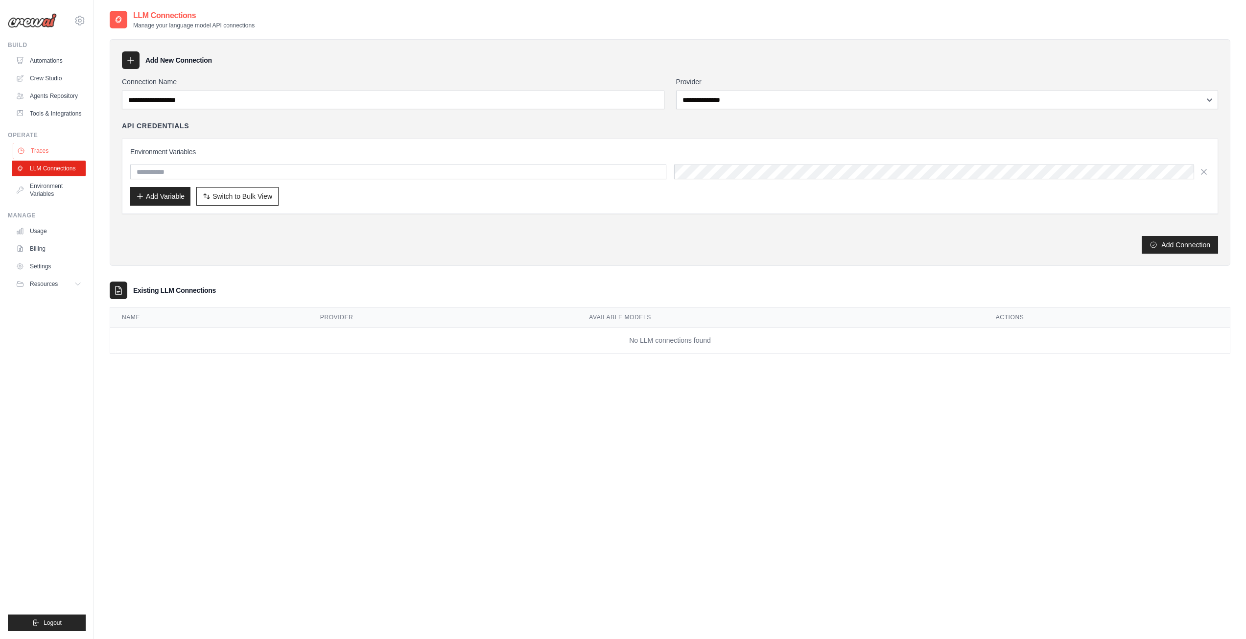
click at [46, 151] on link "Traces" at bounding box center [50, 151] width 74 height 16
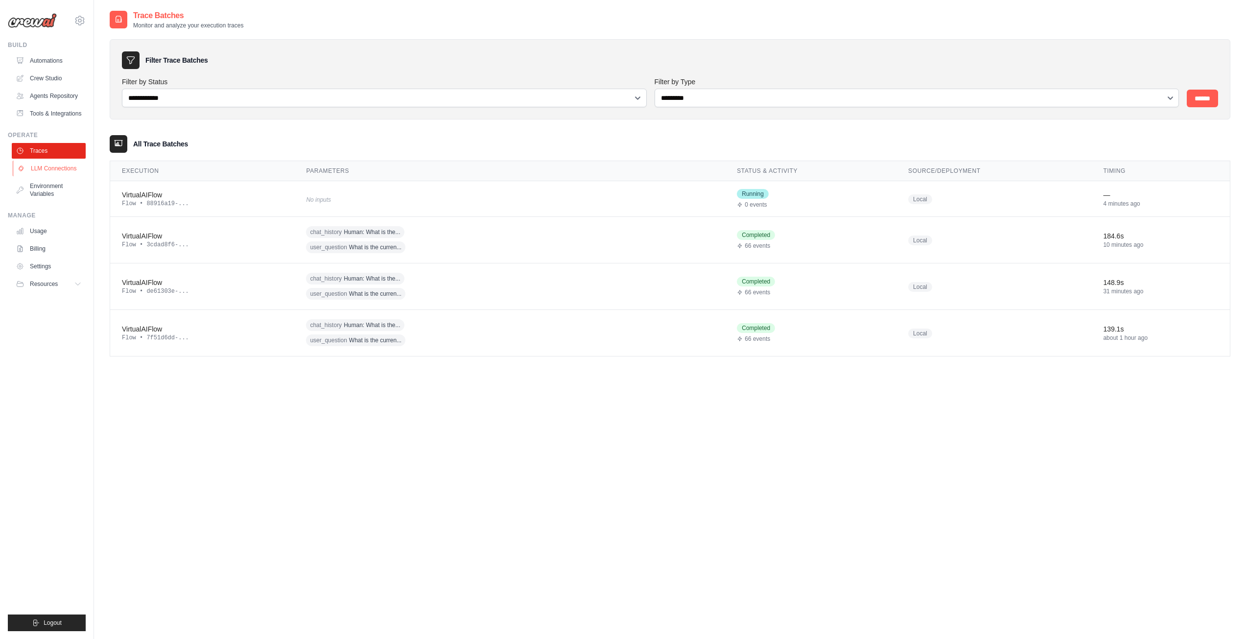
click at [52, 170] on link "LLM Connections" at bounding box center [50, 169] width 74 height 16
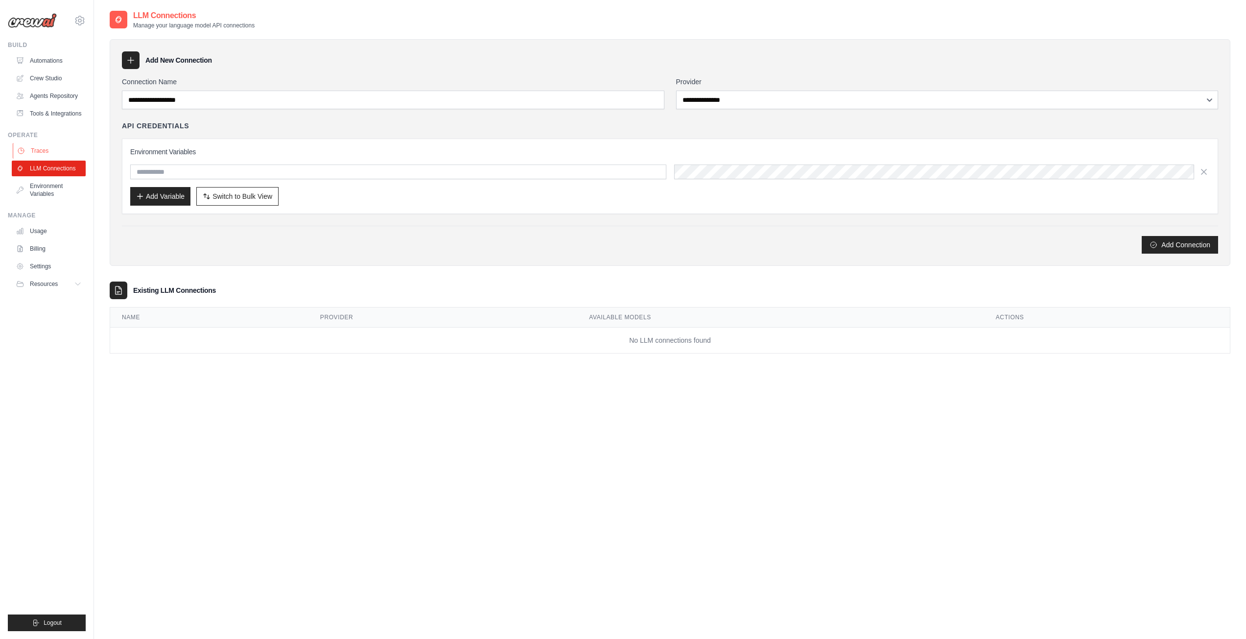
click at [47, 152] on link "Traces" at bounding box center [50, 151] width 74 height 16
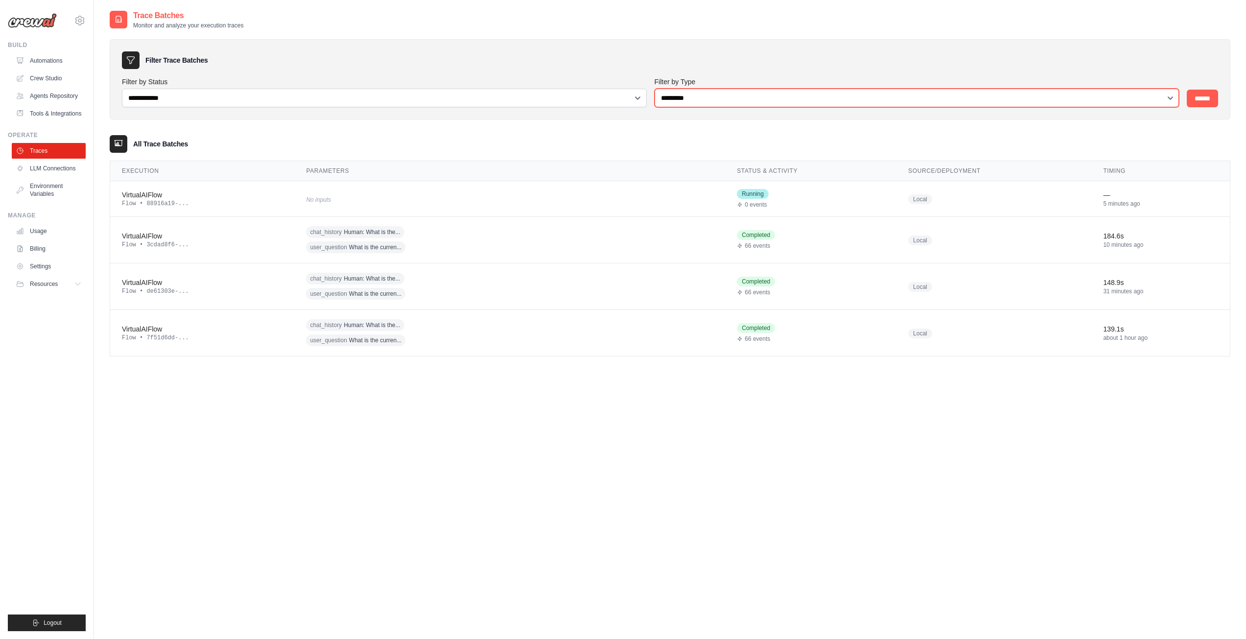
click at [692, 100] on select "**********" at bounding box center [916, 98] width 525 height 19
click at [50, 64] on link "Automations" at bounding box center [50, 61] width 74 height 16
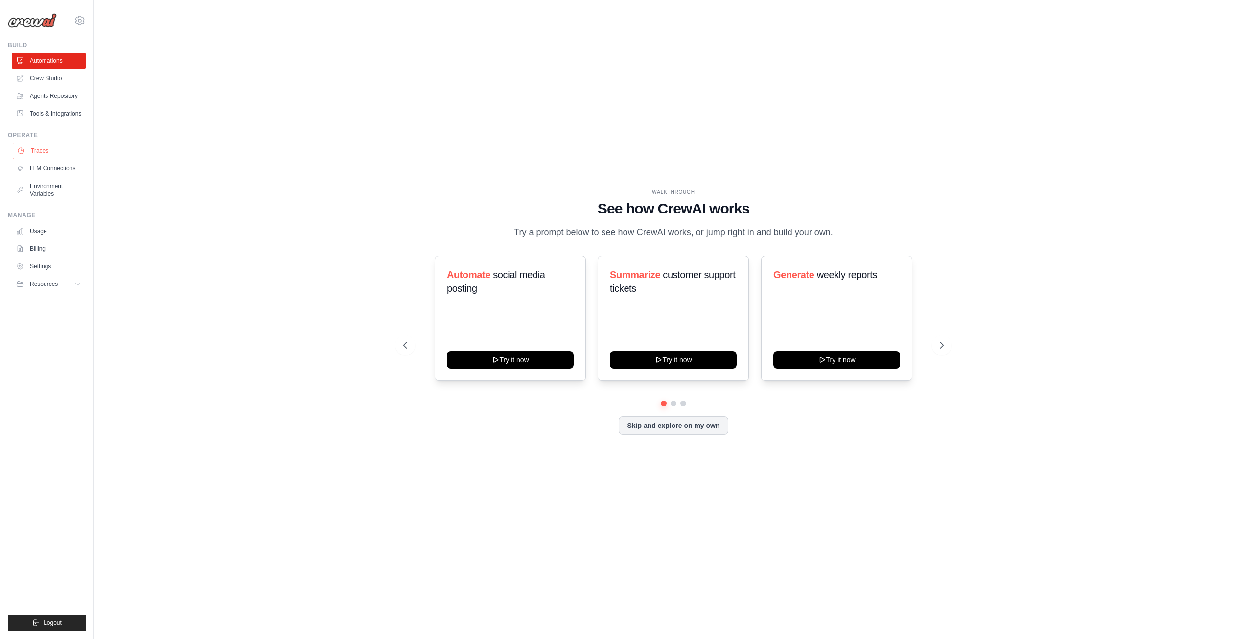
click at [45, 148] on link "Traces" at bounding box center [50, 151] width 74 height 16
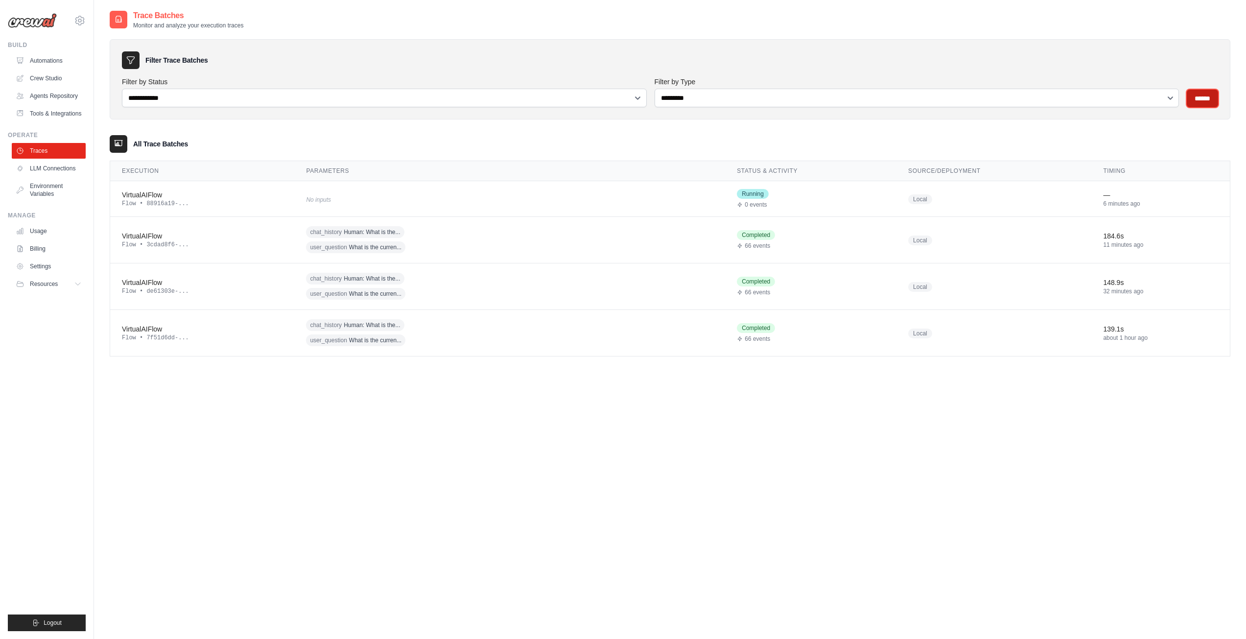
click at [1208, 101] on input "******" at bounding box center [1201, 99] width 31 height 18
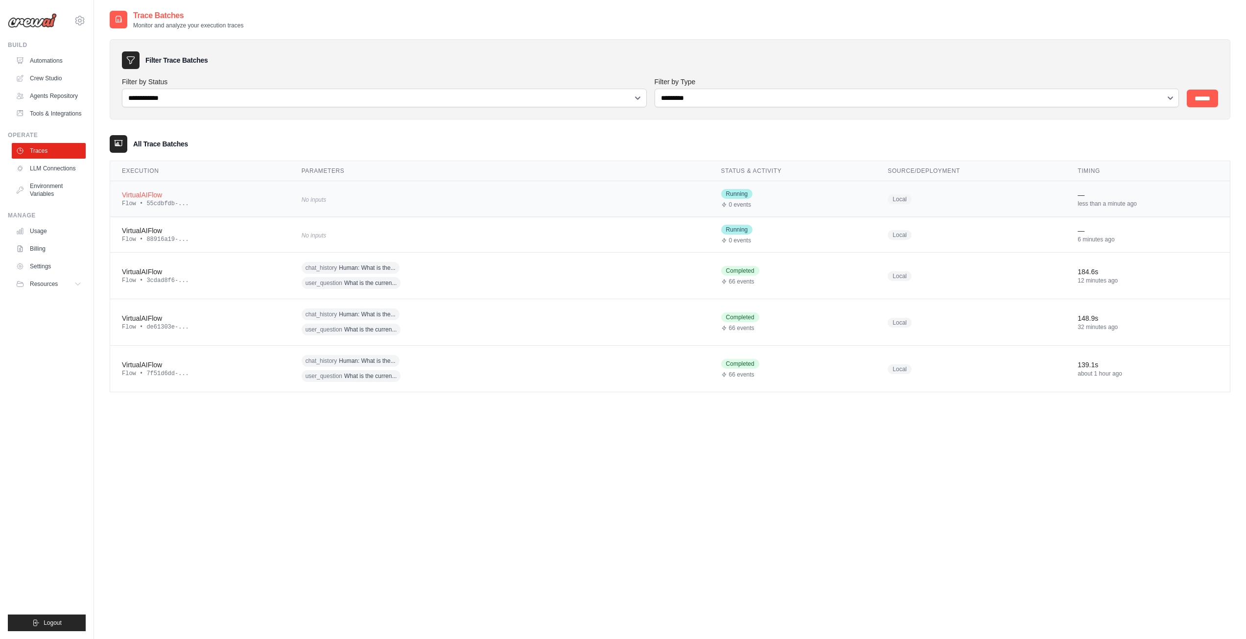
click at [172, 201] on div "Flow • 55cdbfdb-..." at bounding box center [200, 204] width 156 height 8
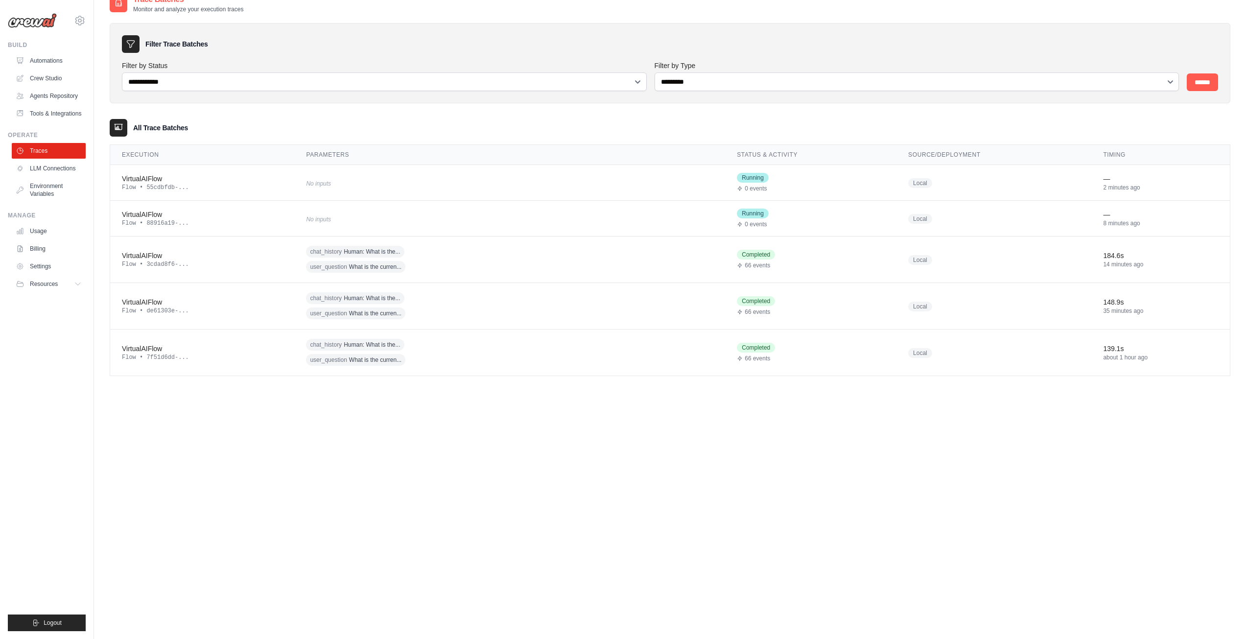
scroll to position [20, 0]
click at [60, 166] on link "LLM Connections" at bounding box center [50, 169] width 74 height 16
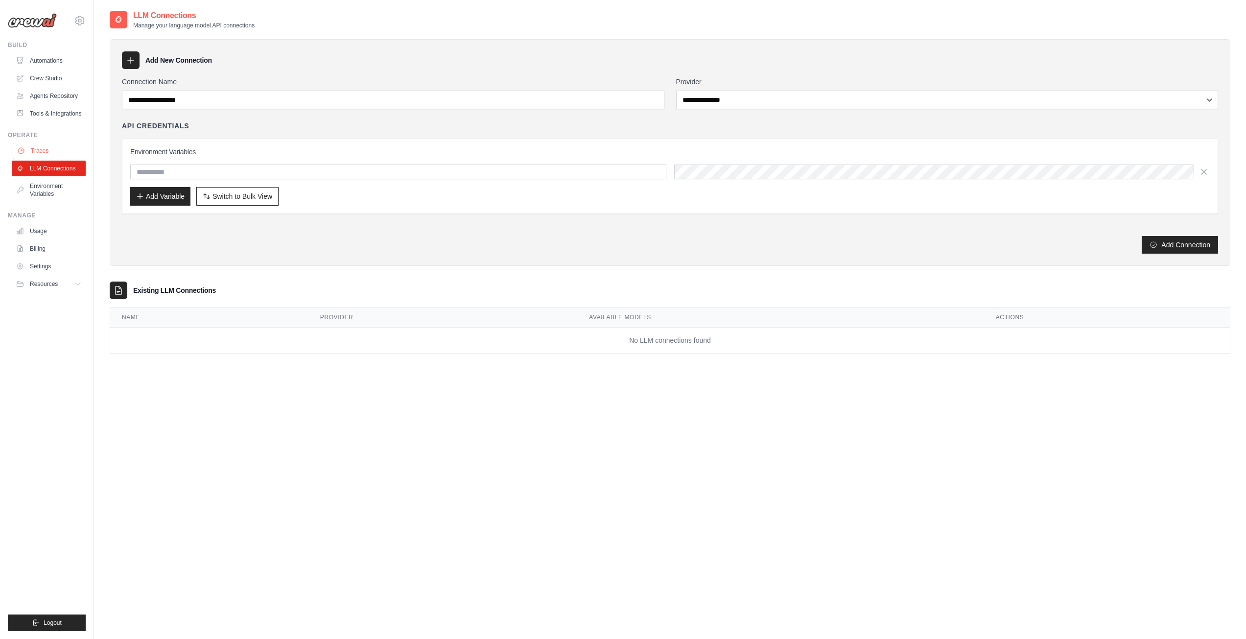
click at [49, 147] on link "Traces" at bounding box center [50, 151] width 74 height 16
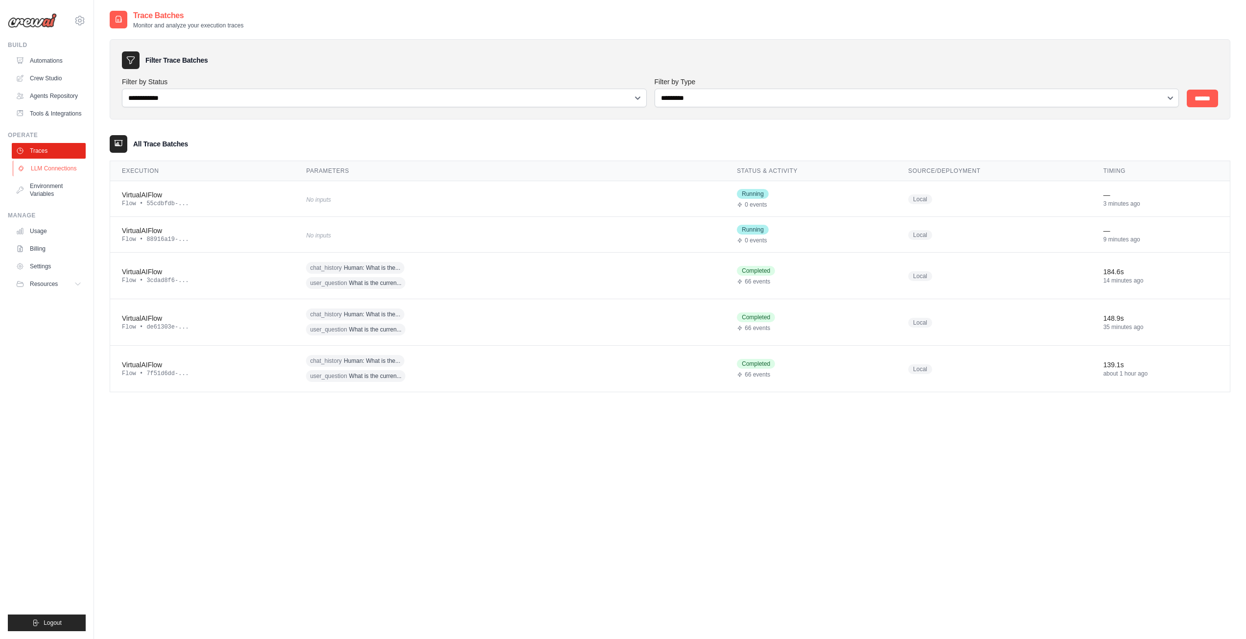
click at [54, 171] on link "LLM Connections" at bounding box center [50, 169] width 74 height 16
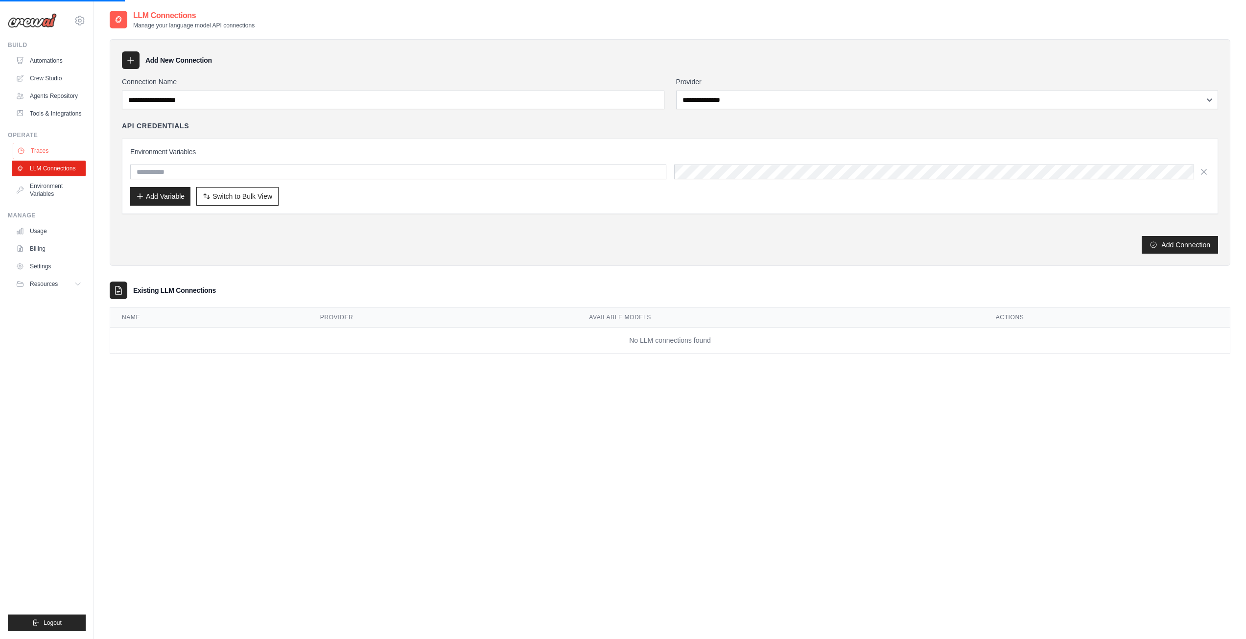
click at [43, 154] on link "Traces" at bounding box center [50, 151] width 74 height 16
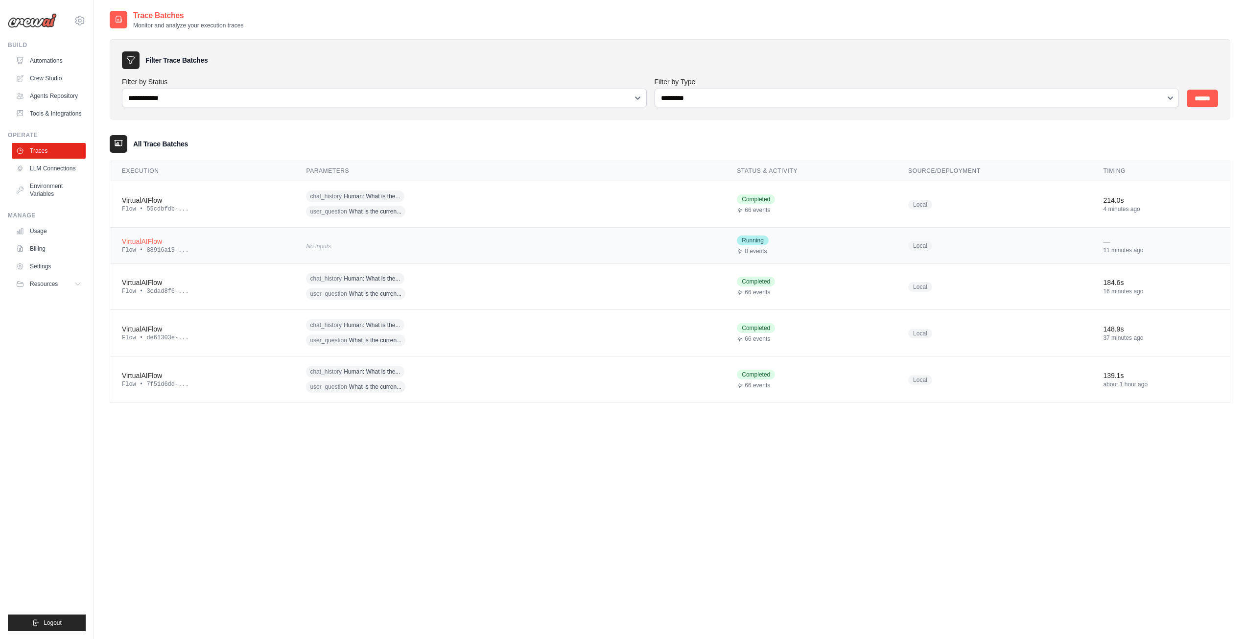
click at [294, 251] on td "No inputs" at bounding box center [509, 246] width 431 height 36
click at [164, 216] on td "VirtualAIFlow Flow • 55cdbfdb-..." at bounding box center [202, 204] width 184 height 47
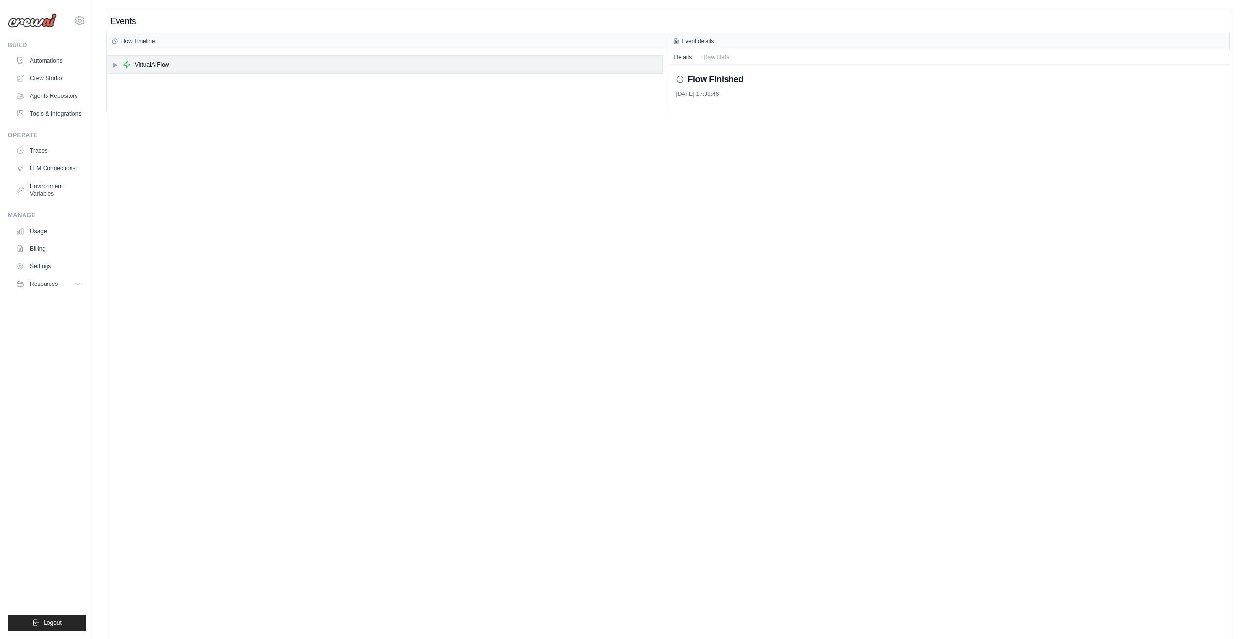
click at [109, 66] on div "▶ VirtualAIFlow" at bounding box center [384, 65] width 555 height 18
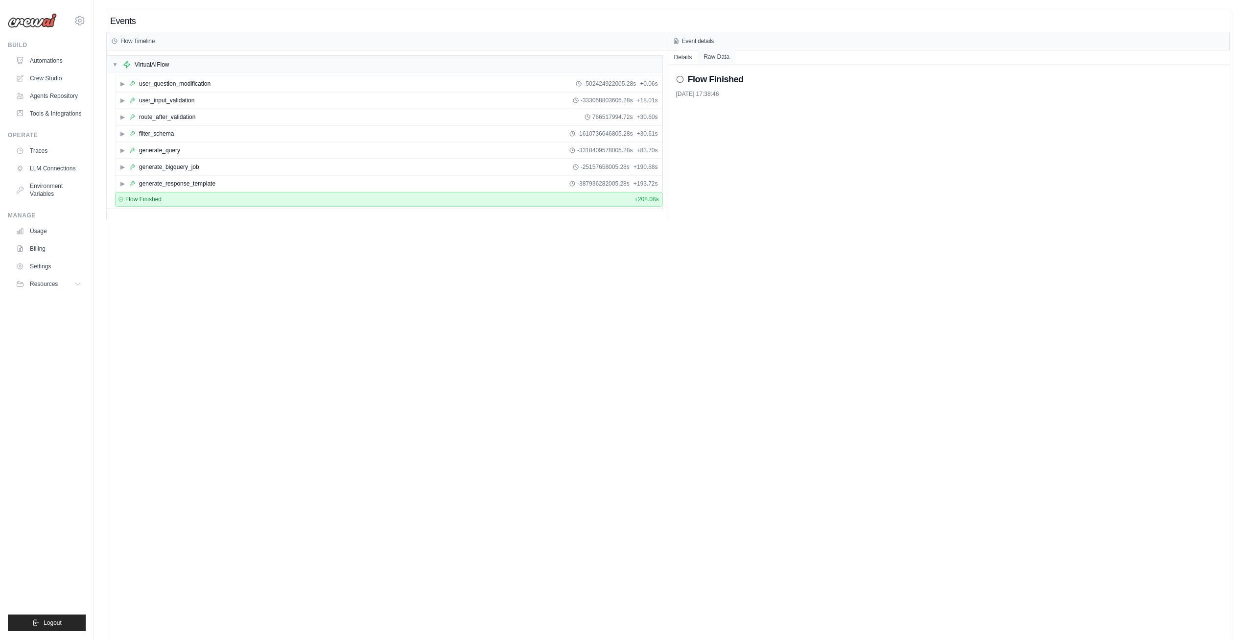
click at [715, 62] on button "Raw Data" at bounding box center [717, 57] width 38 height 14
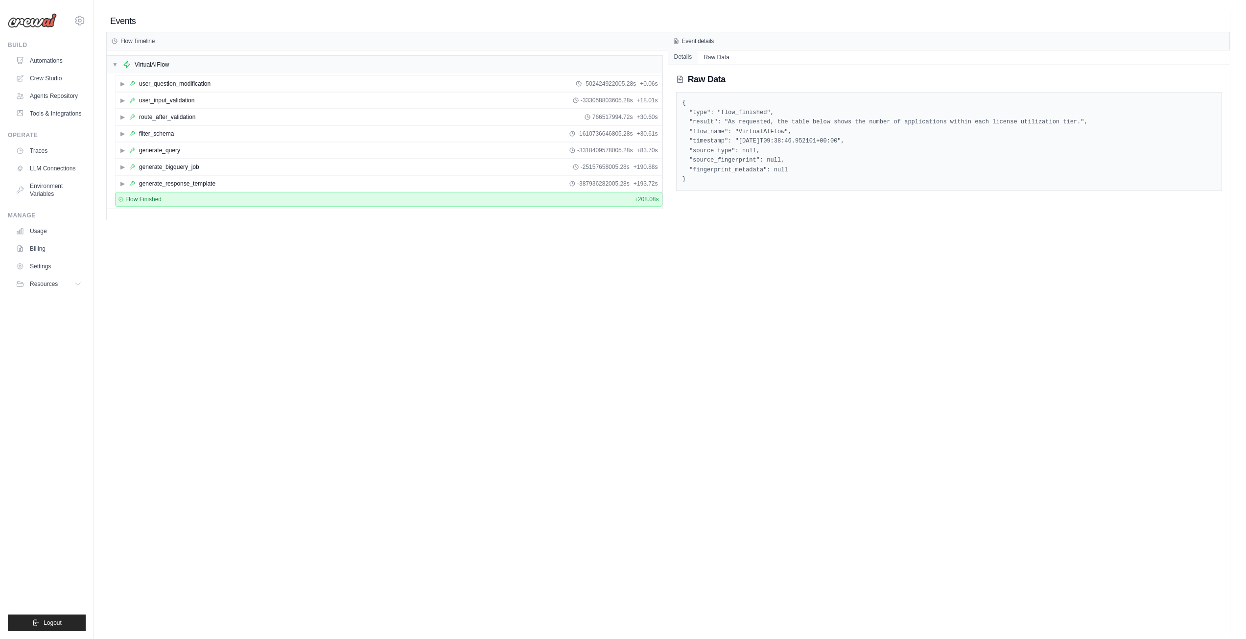
click at [681, 58] on button "Details" at bounding box center [683, 57] width 30 height 14
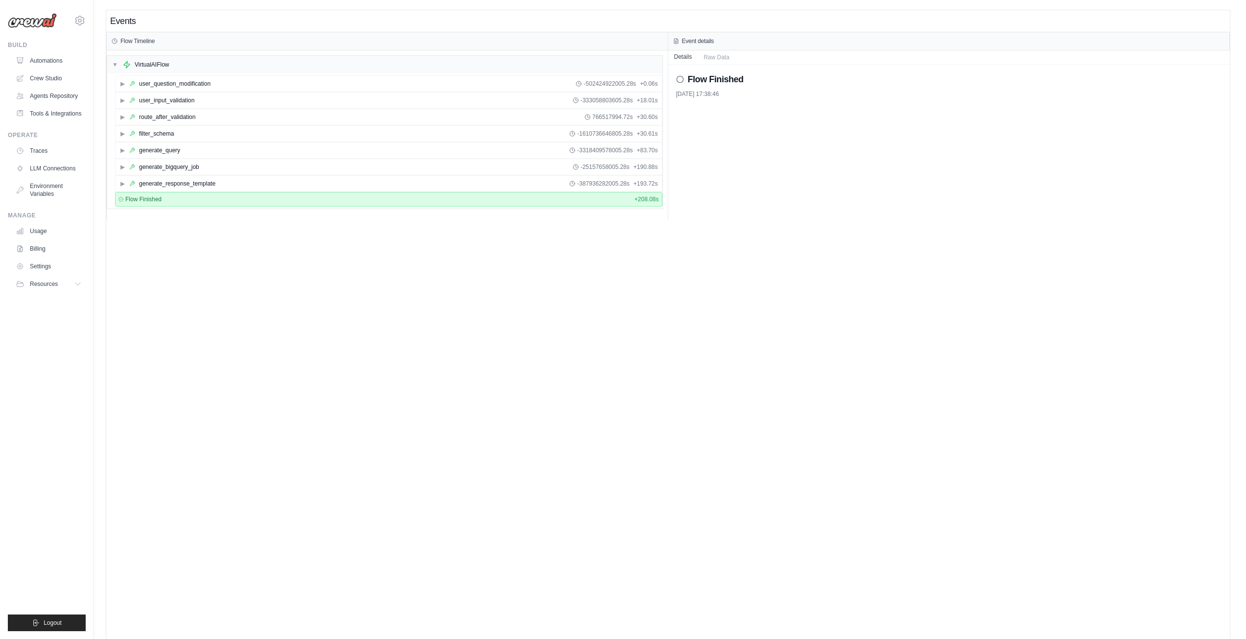
click at [684, 57] on button "Details" at bounding box center [683, 57] width 30 height 14
click at [676, 79] on icon at bounding box center [680, 79] width 8 height 8
click at [679, 78] on icon at bounding box center [680, 79] width 8 height 8
click at [591, 180] on span "-387936282005.28s" at bounding box center [603, 184] width 52 height 8
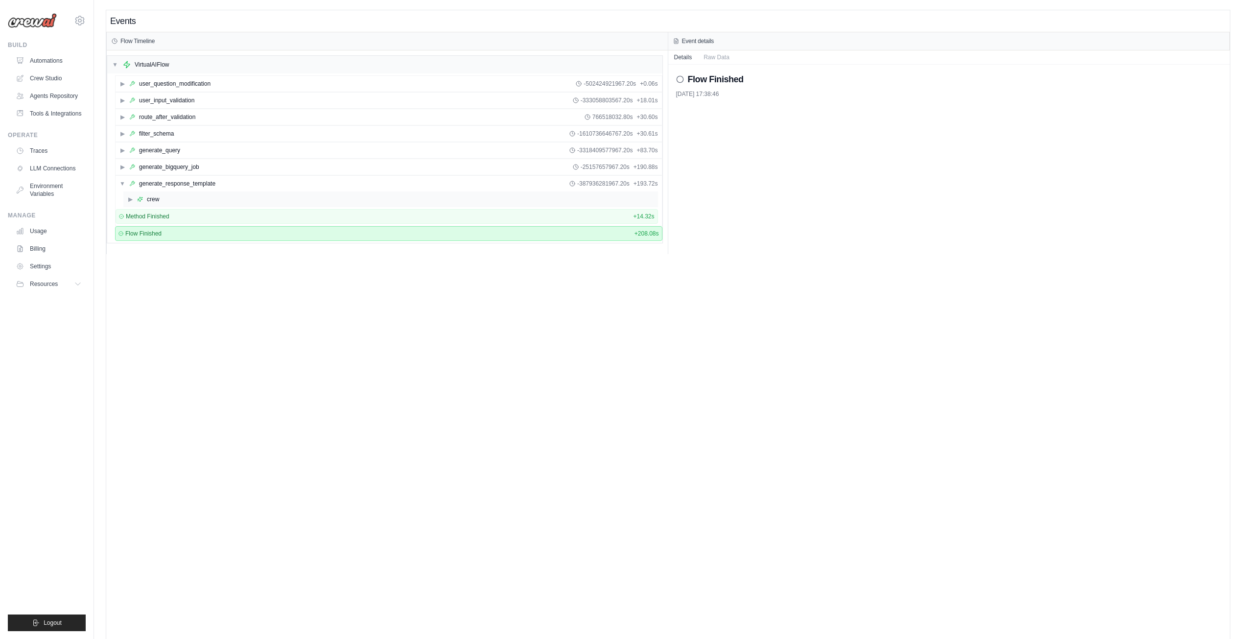
click at [129, 200] on span "▶" at bounding box center [130, 199] width 6 height 8
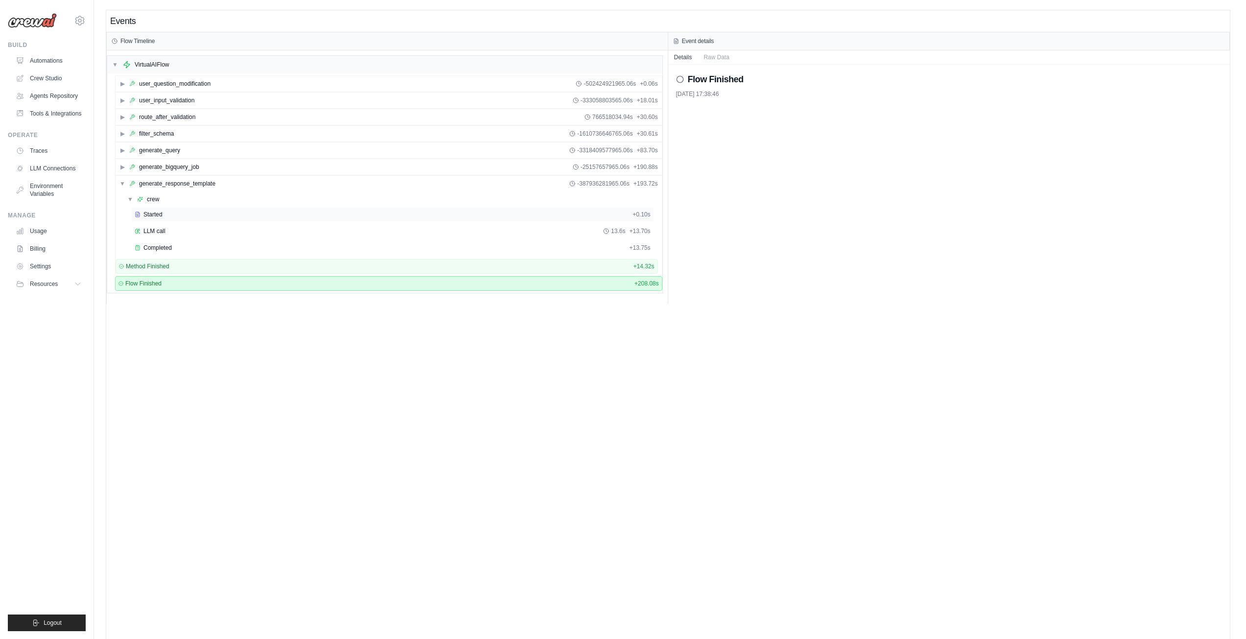
click at [146, 210] on span "Started" at bounding box center [152, 214] width 19 height 8
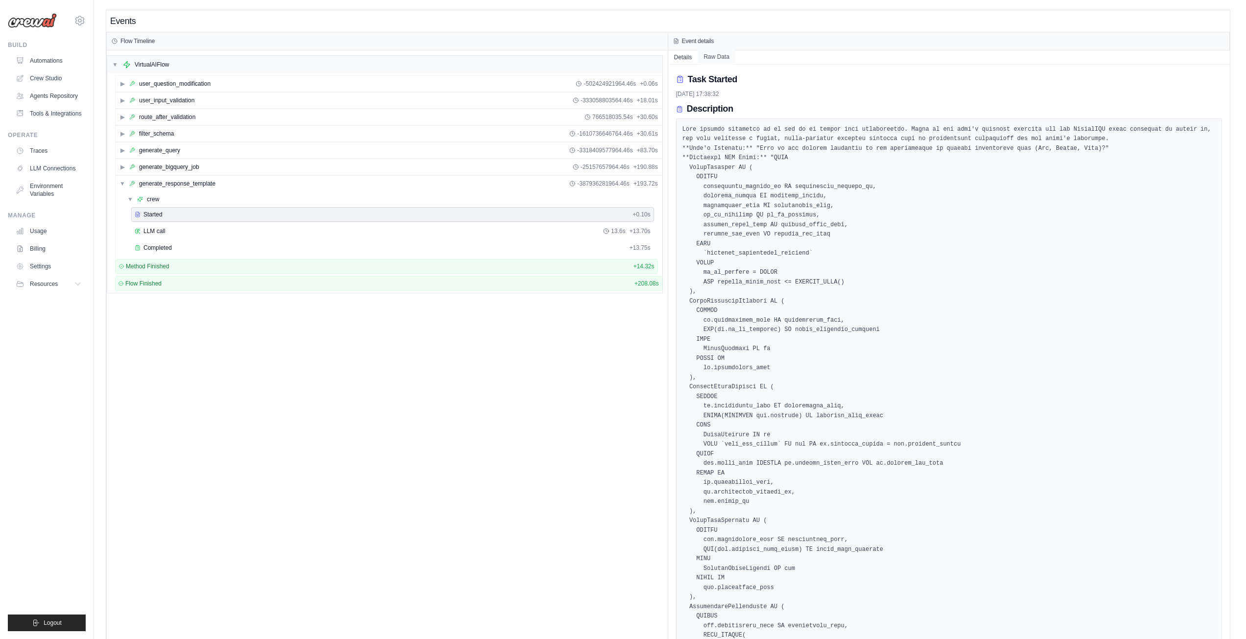
click at [728, 60] on button "Raw Data" at bounding box center [717, 57] width 38 height 14
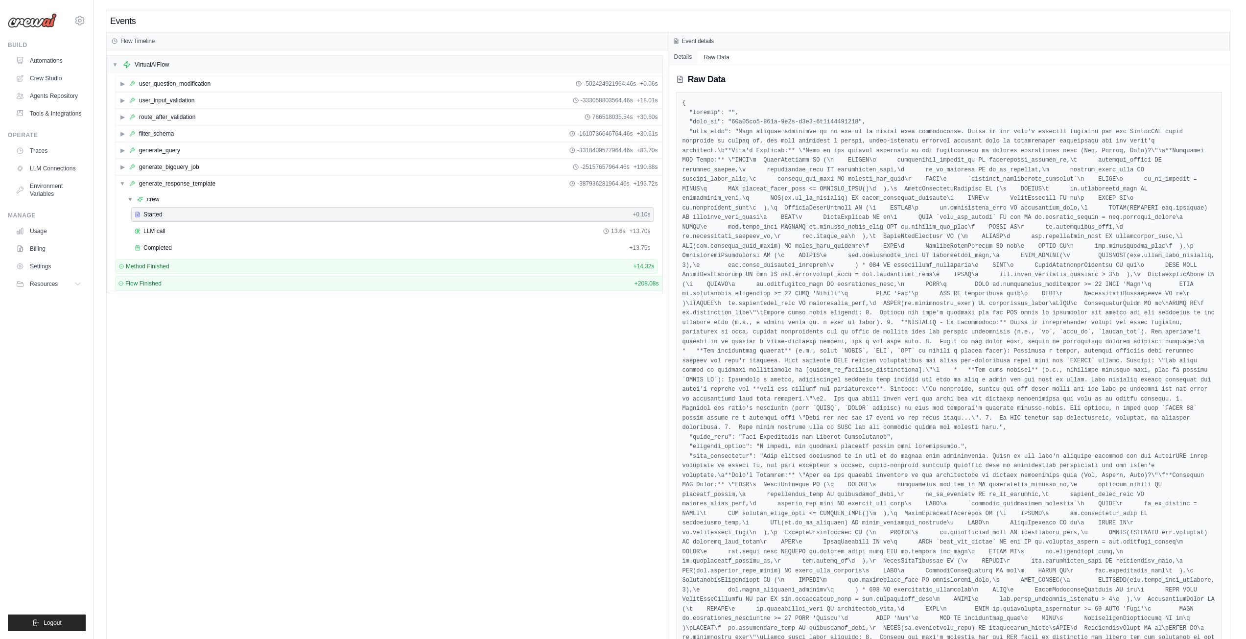
click at [683, 58] on button "Details" at bounding box center [683, 57] width 30 height 14
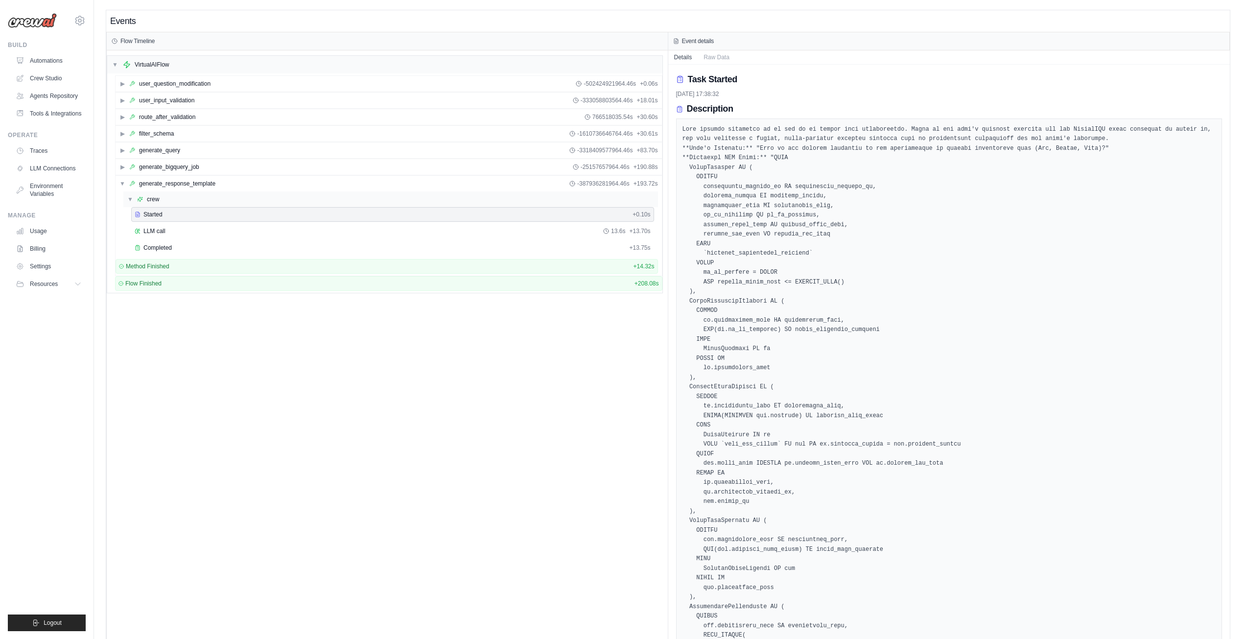
click at [131, 199] on span "▼" at bounding box center [130, 199] width 6 height 8
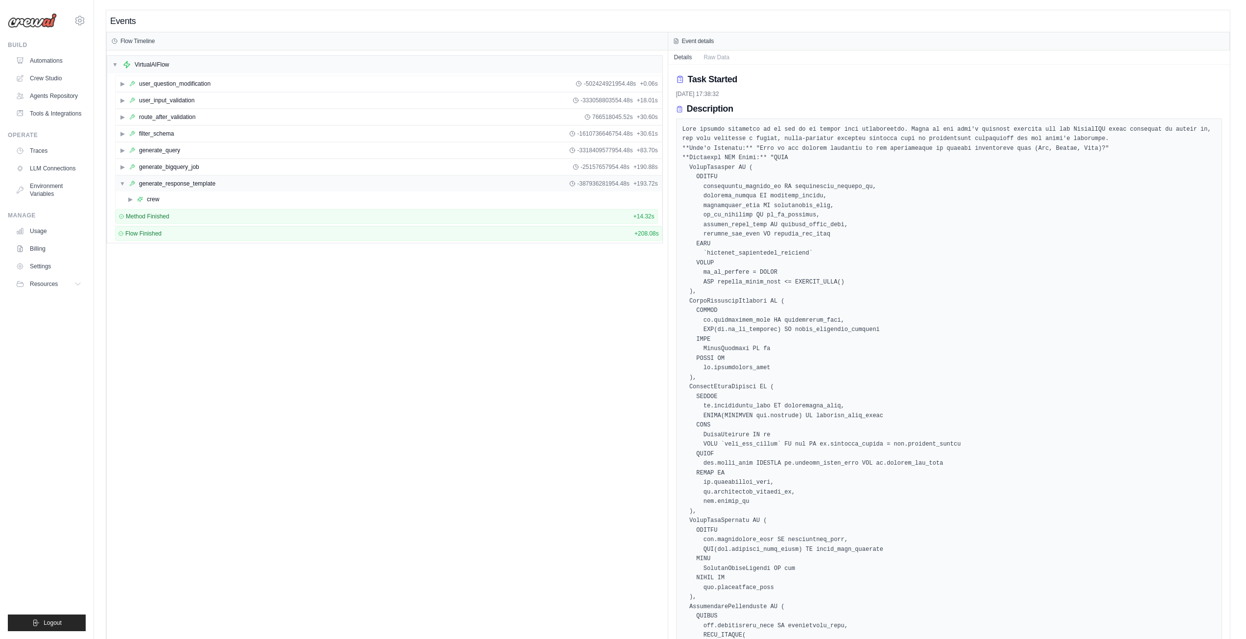
click at [122, 183] on span "▼" at bounding box center [122, 184] width 6 height 8
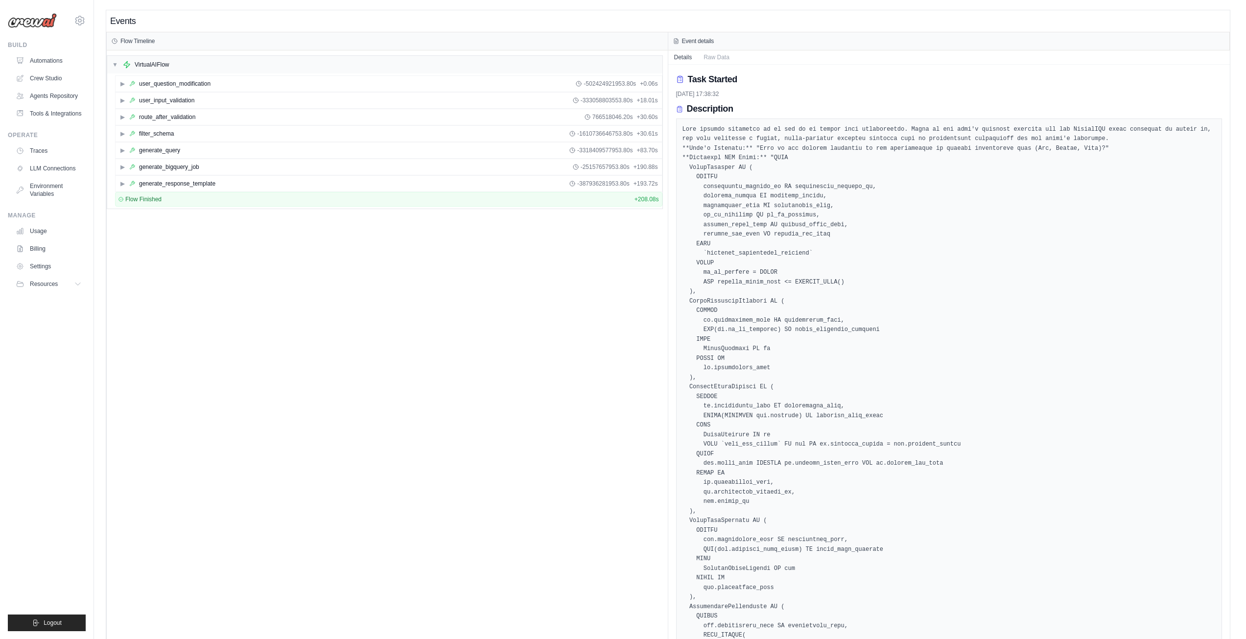
click at [546, 336] on div "▼ VirtualAIFlow ▶ user_question_modification -502424921953.80s + 0.06s ▶ user_i…" at bounding box center [387, 573] width 561 height 1047
